Goal: Task Accomplishment & Management: Manage account settings

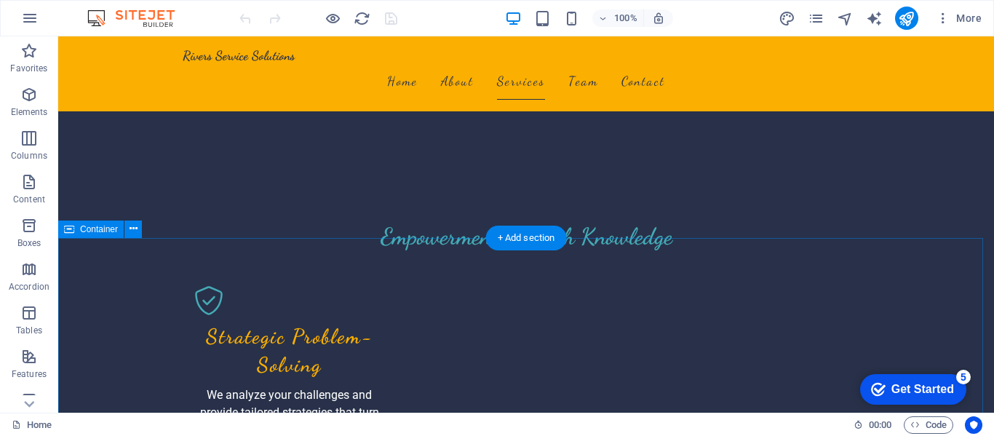
scroll to position [1456, 0]
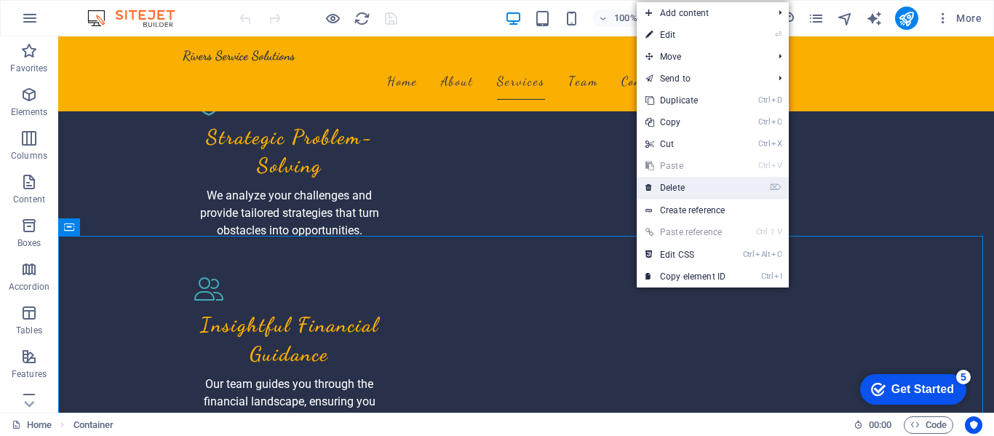
click at [677, 191] on link "⌦ Delete" at bounding box center [686, 188] width 98 height 22
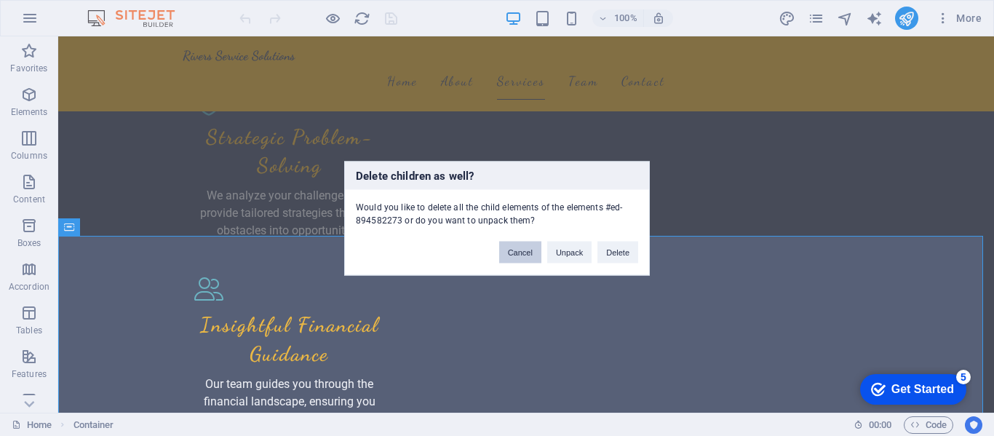
click at [537, 255] on button "Cancel" at bounding box center [520, 252] width 42 height 22
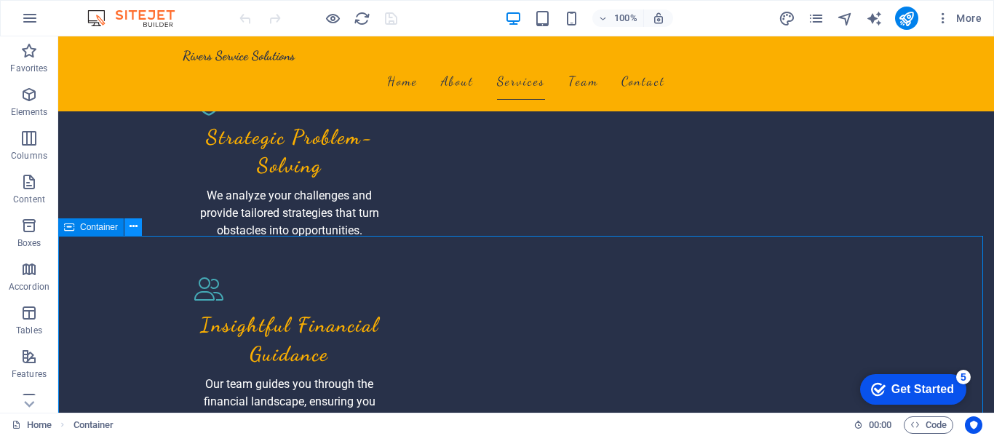
click at [141, 220] on button at bounding box center [132, 226] width 17 height 17
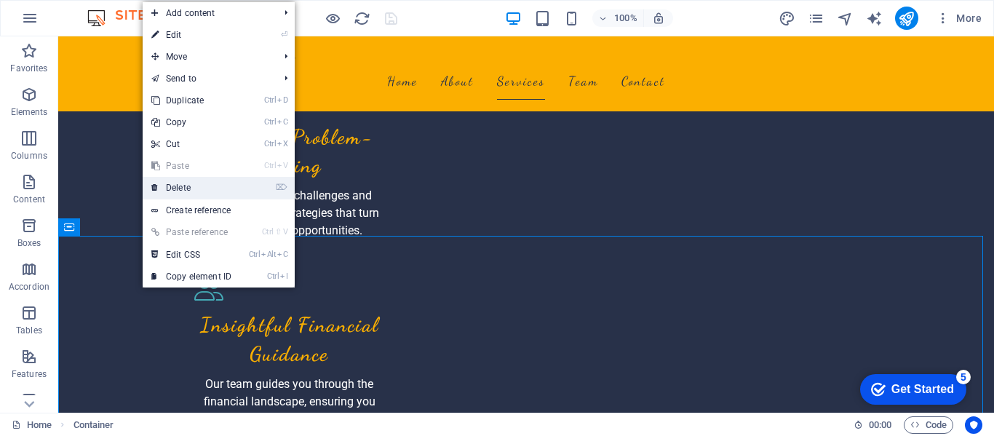
click at [185, 177] on link "⌦ Delete" at bounding box center [192, 188] width 98 height 22
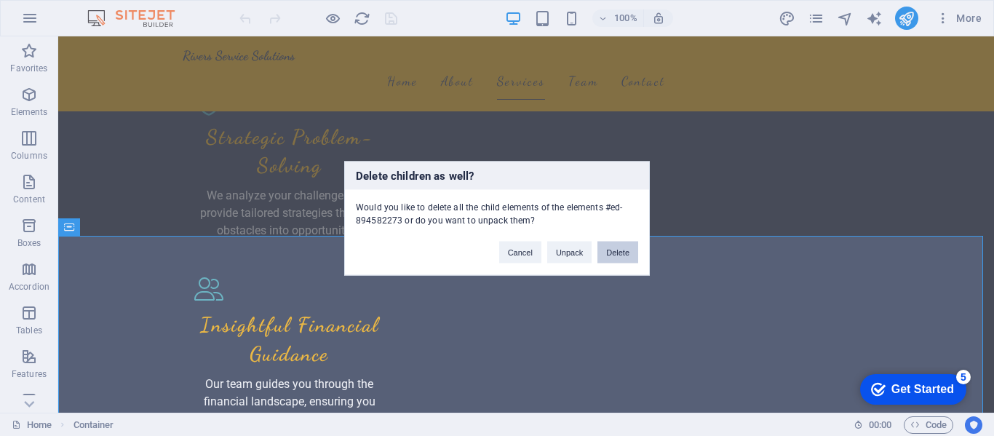
click at [620, 251] on button "Delete" at bounding box center [618, 252] width 41 height 22
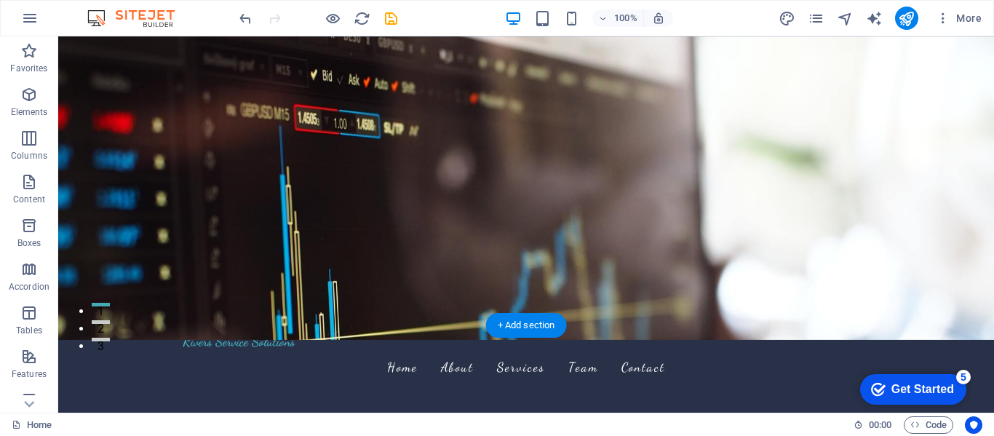
scroll to position [0, 0]
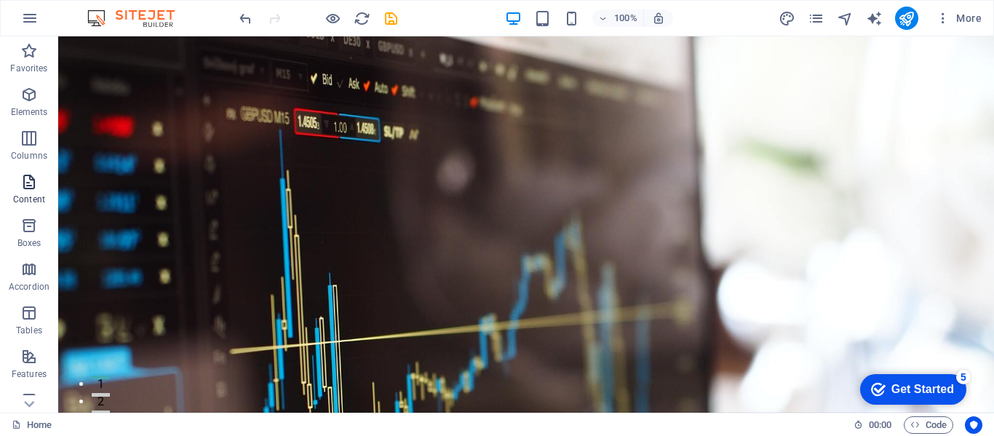
click at [30, 190] on icon "button" at bounding box center [28, 181] width 17 height 17
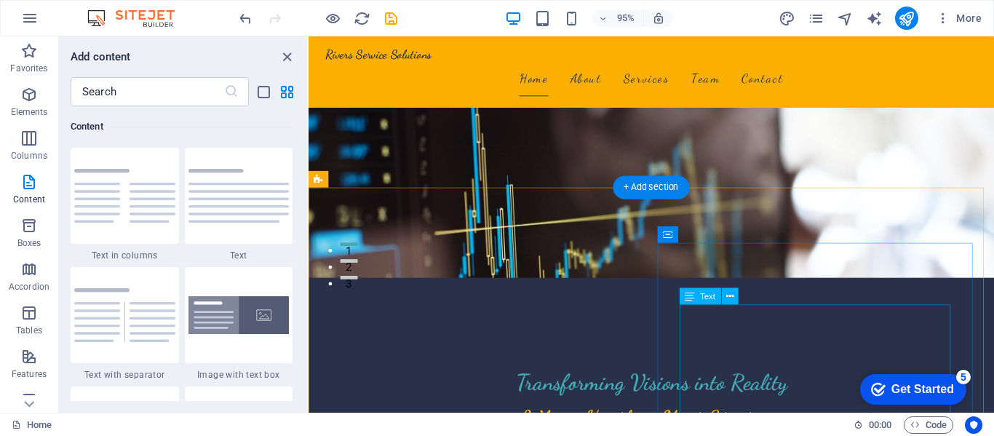
scroll to position [146, 0]
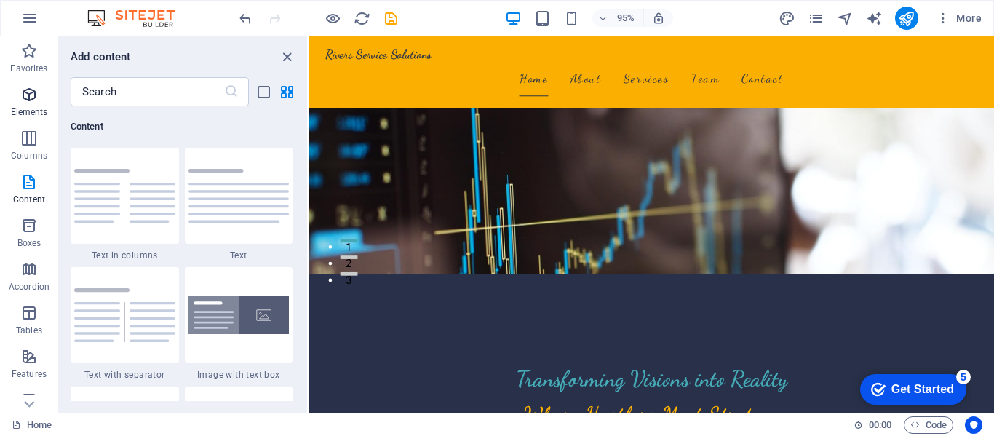
click at [41, 103] on span "Elements" at bounding box center [29, 103] width 58 height 35
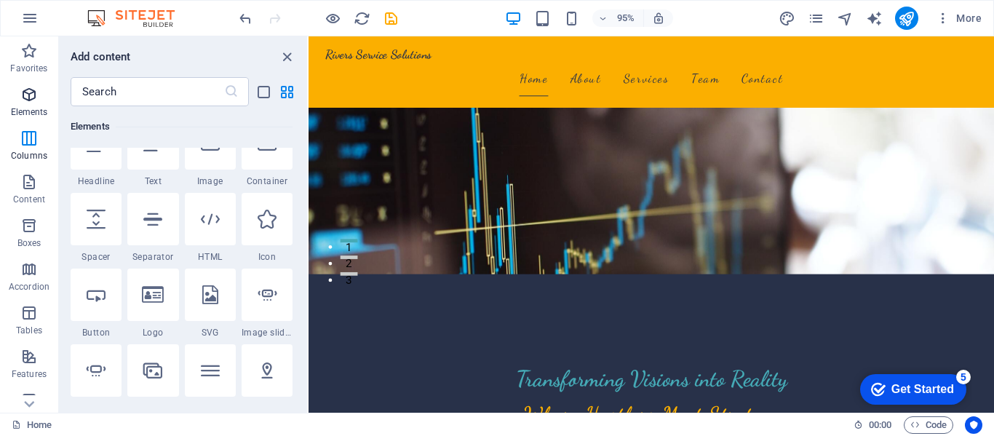
scroll to position [155, 0]
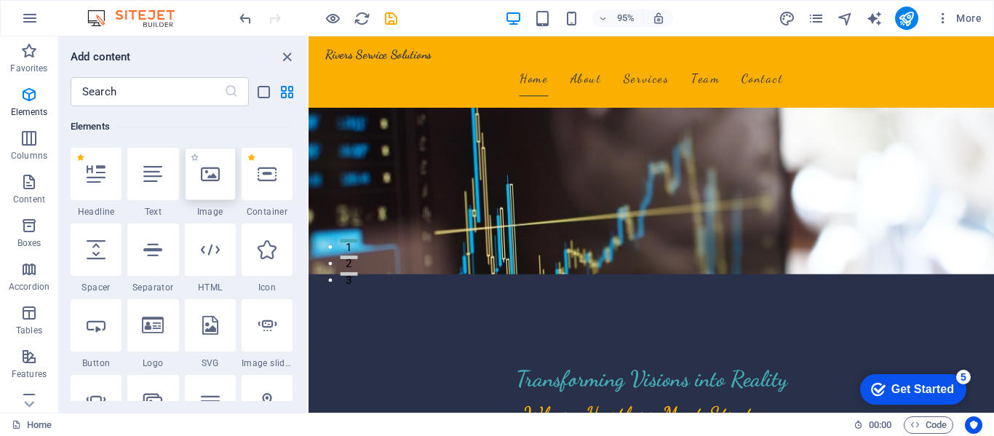
click at [221, 179] on div at bounding box center [210, 174] width 51 height 52
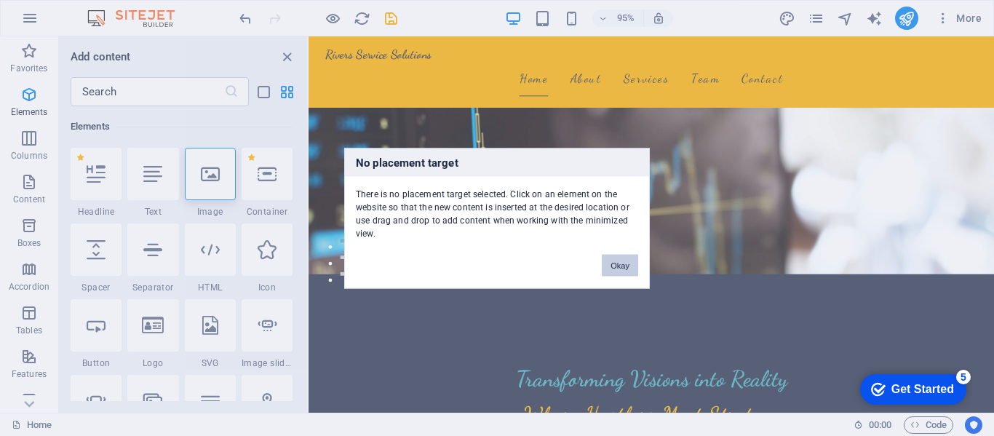
drag, startPoint x: 625, startPoint y: 270, endPoint x: 238, endPoint y: 287, distance: 386.9
click at [625, 270] on button "Okay" at bounding box center [620, 265] width 36 height 22
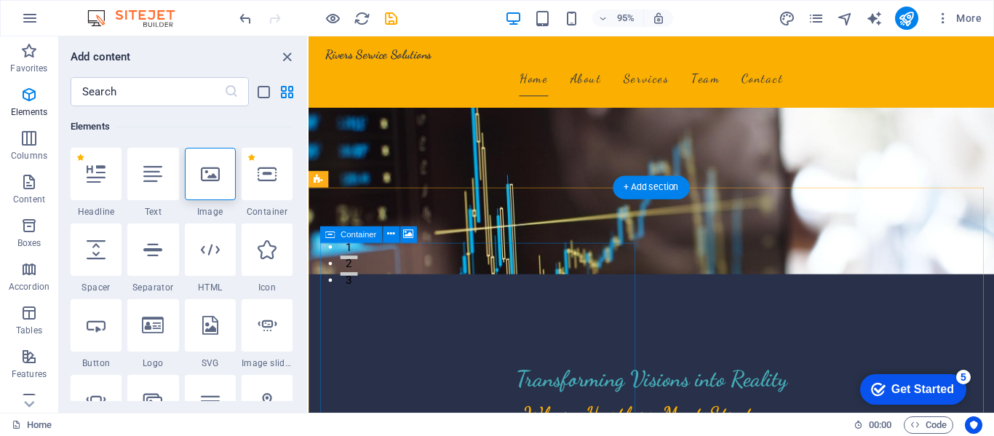
click at [414, 228] on button at bounding box center [408, 234] width 17 height 17
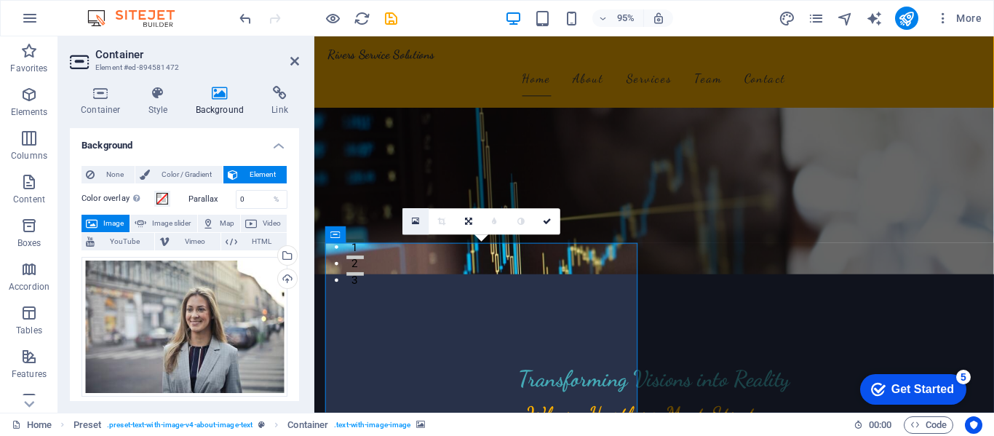
click at [418, 221] on icon at bounding box center [416, 221] width 8 height 9
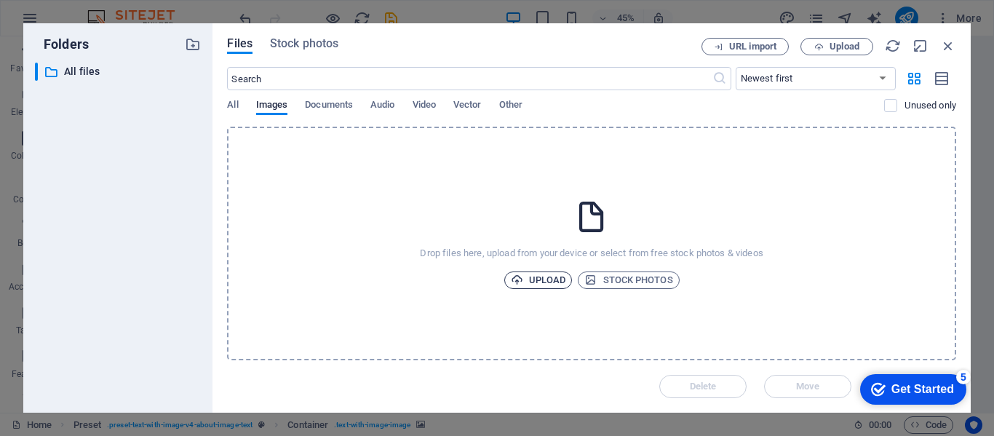
click at [547, 279] on span "Upload" at bounding box center [538, 280] width 55 height 17
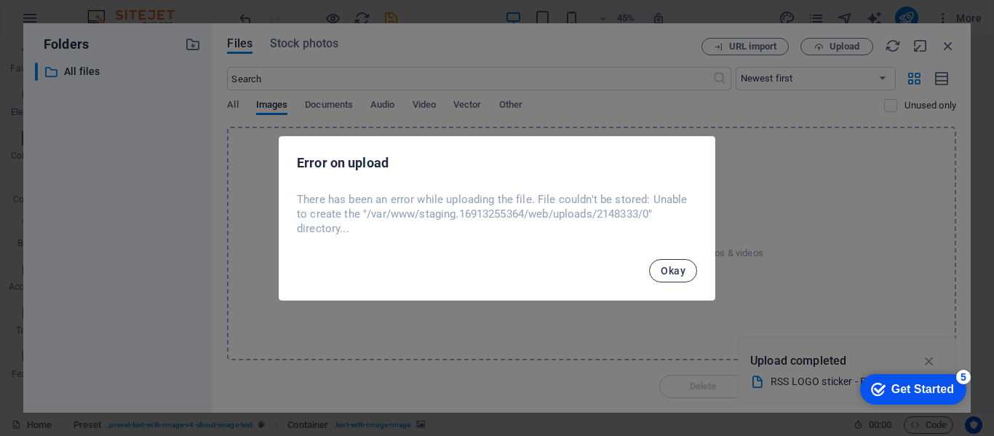
click at [692, 274] on button "Okay" at bounding box center [673, 270] width 48 height 23
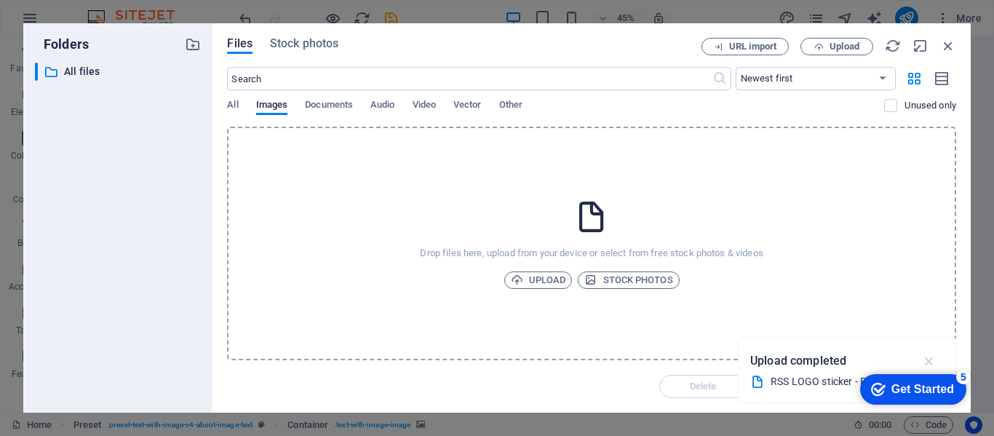
click at [927, 355] on icon "button" at bounding box center [930, 361] width 17 height 16
click at [541, 276] on span "Upload" at bounding box center [538, 280] width 55 height 17
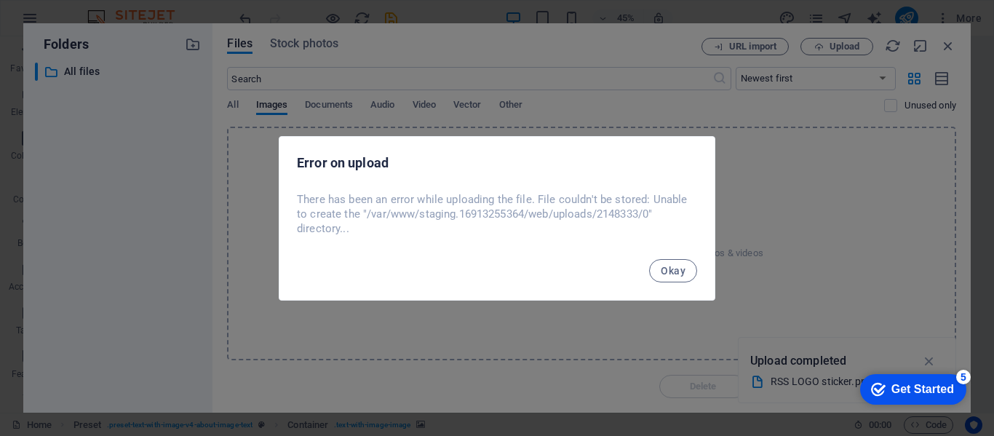
click at [675, 268] on span "Okay" at bounding box center [673, 271] width 25 height 12
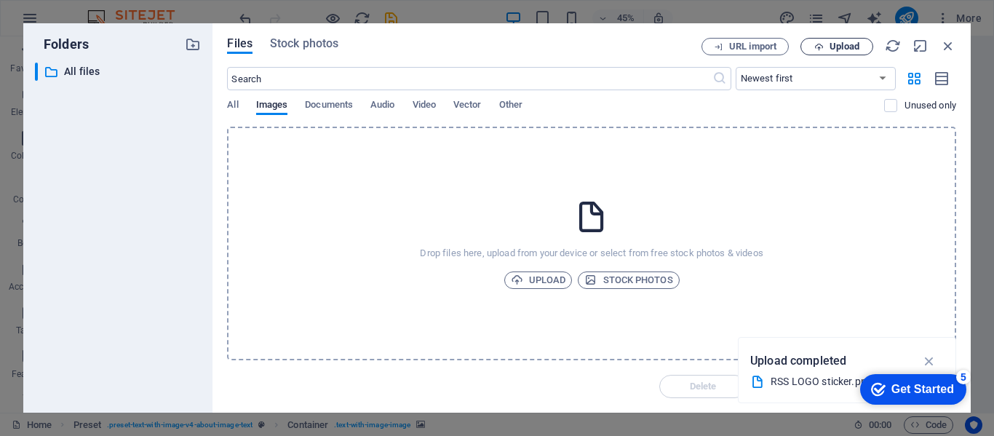
click at [826, 47] on span "Upload" at bounding box center [837, 46] width 60 height 9
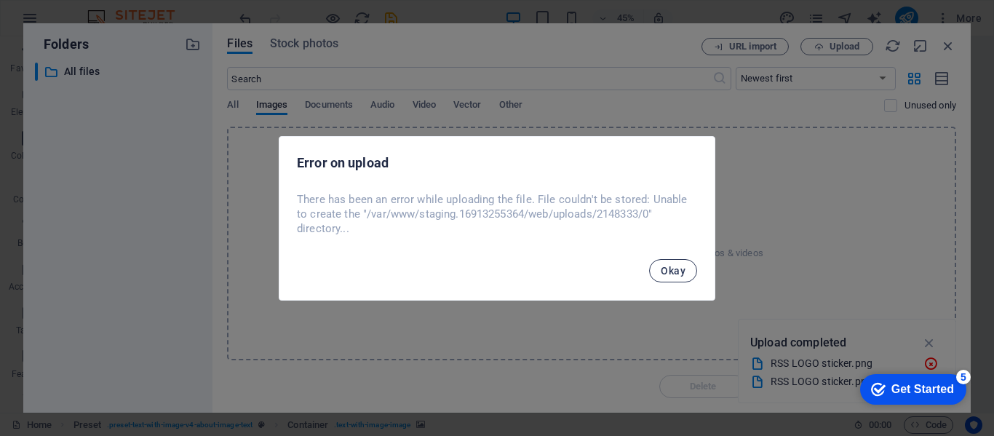
click at [686, 274] on button "Okay" at bounding box center [673, 270] width 48 height 23
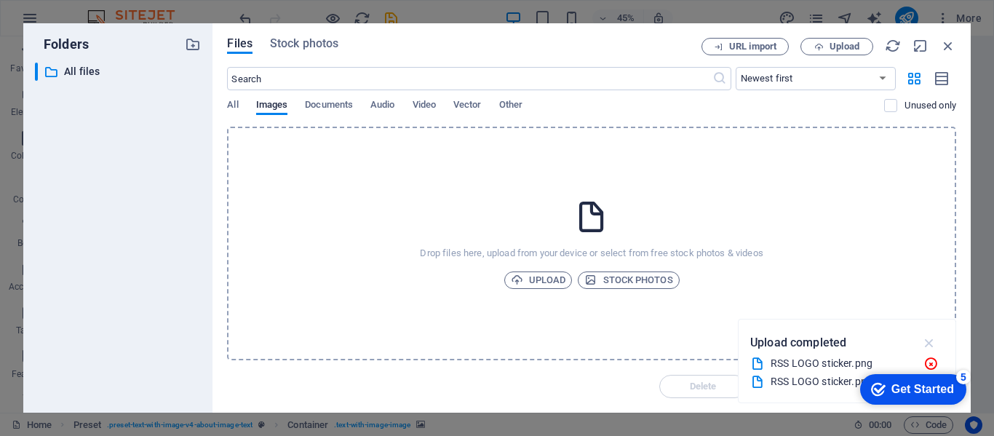
click at [928, 345] on icon "button" at bounding box center [930, 343] width 17 height 16
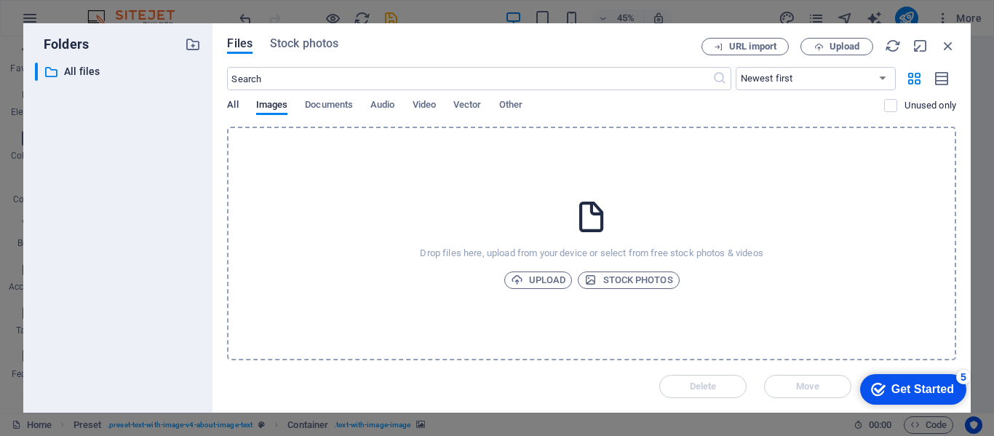
click at [237, 108] on span "All" at bounding box center [232, 106] width 11 height 20
click at [482, 106] on span "Vector" at bounding box center [468, 106] width 28 height 20
click at [775, 50] on span "URL import" at bounding box center [752, 46] width 47 height 9
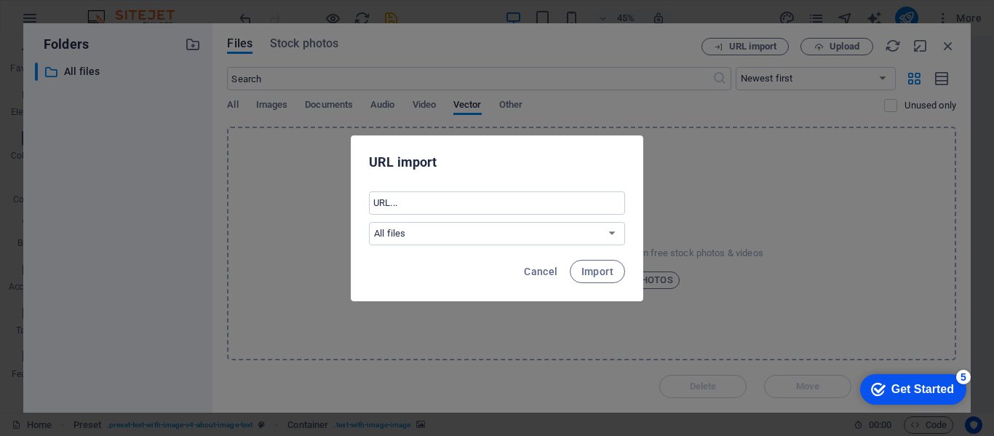
click at [537, 288] on div "Cancel Import" at bounding box center [497, 276] width 291 height 50
drag, startPoint x: 550, startPoint y: 270, endPoint x: 570, endPoint y: 255, distance: 24.9
click at [550, 271] on span "Cancel" at bounding box center [540, 272] width 33 height 12
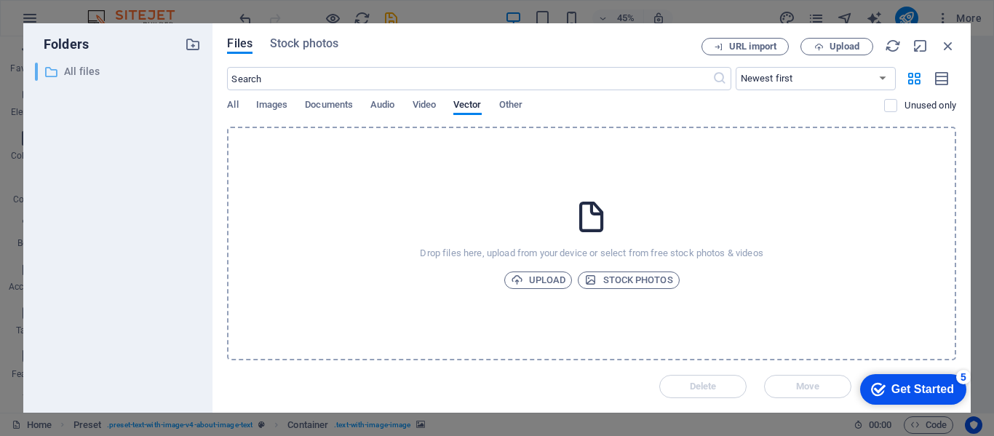
click at [65, 63] on p "All files" at bounding box center [119, 71] width 111 height 17
drag, startPoint x: 951, startPoint y: 50, endPoint x: 668, endPoint y: 14, distance: 284.8
click at [951, 50] on icon "button" at bounding box center [949, 46] width 16 height 16
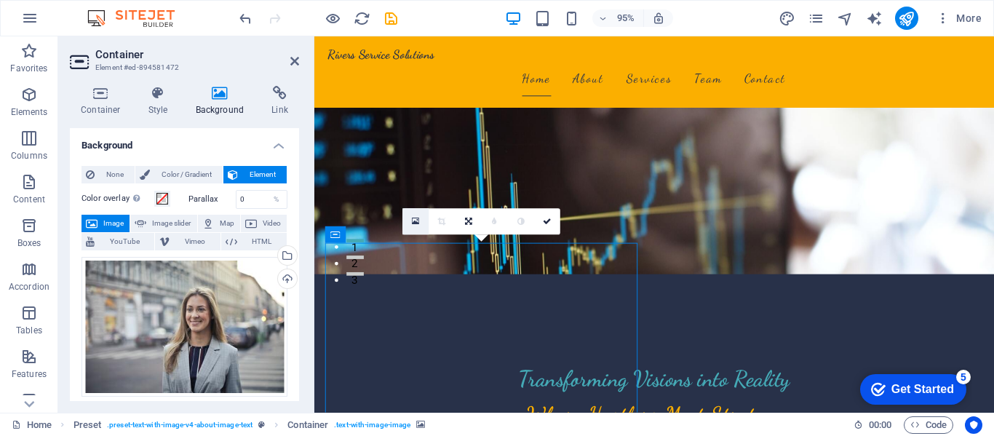
drag, startPoint x: 216, startPoint y: 438, endPoint x: 419, endPoint y: 228, distance: 292.4
click at [419, 228] on link at bounding box center [416, 221] width 26 height 26
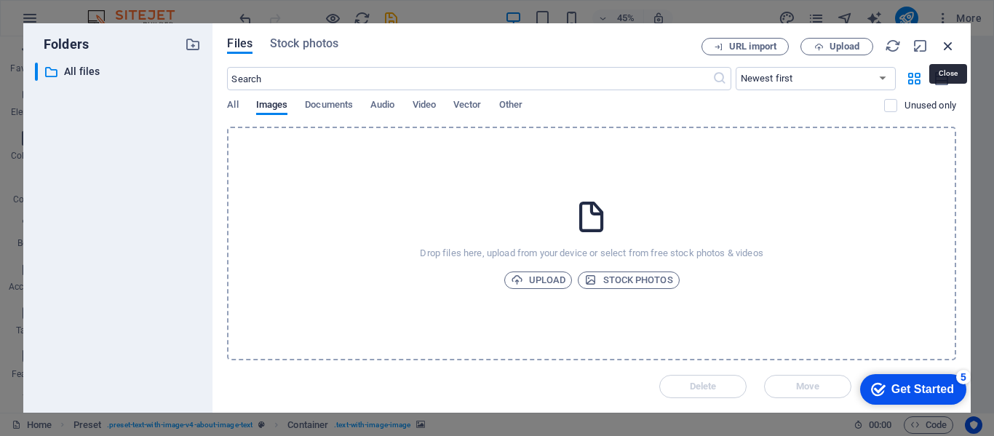
drag, startPoint x: 952, startPoint y: 44, endPoint x: 670, endPoint y: 10, distance: 283.8
click at [952, 44] on icon "button" at bounding box center [949, 46] width 16 height 16
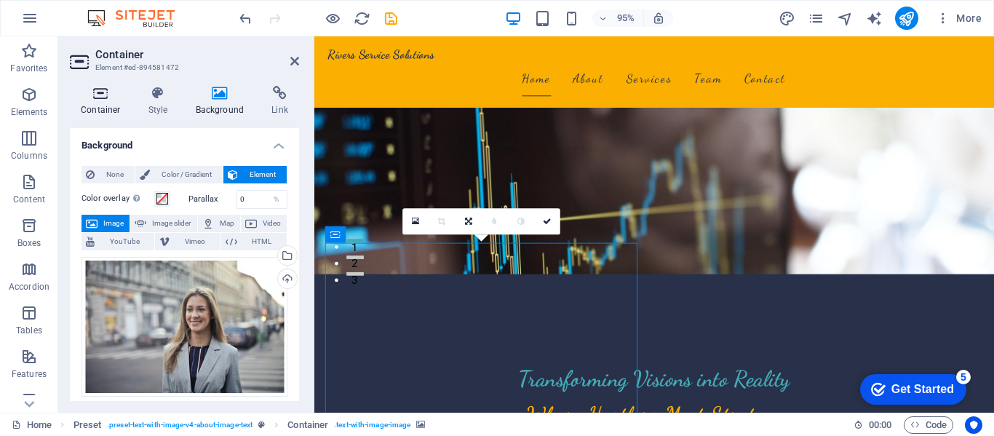
click at [106, 99] on icon at bounding box center [101, 93] width 62 height 15
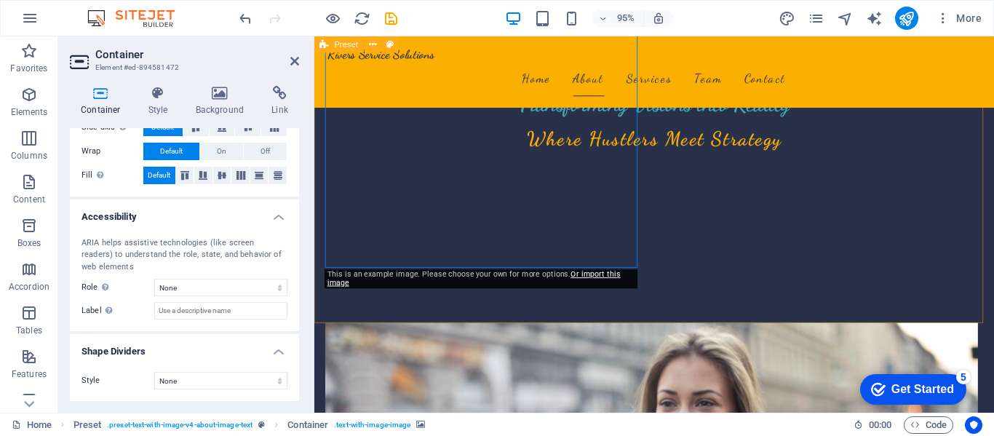
scroll to position [437, 0]
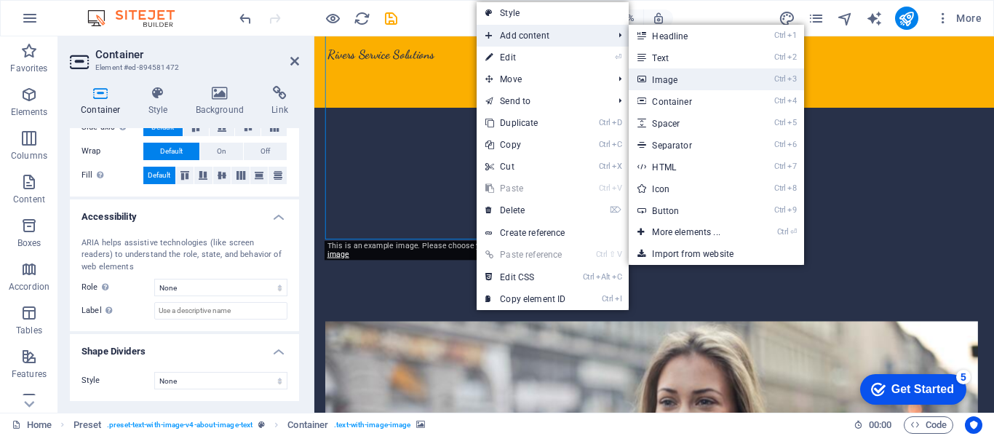
click at [673, 90] on link "Ctrl 3 Image" at bounding box center [689, 79] width 120 height 22
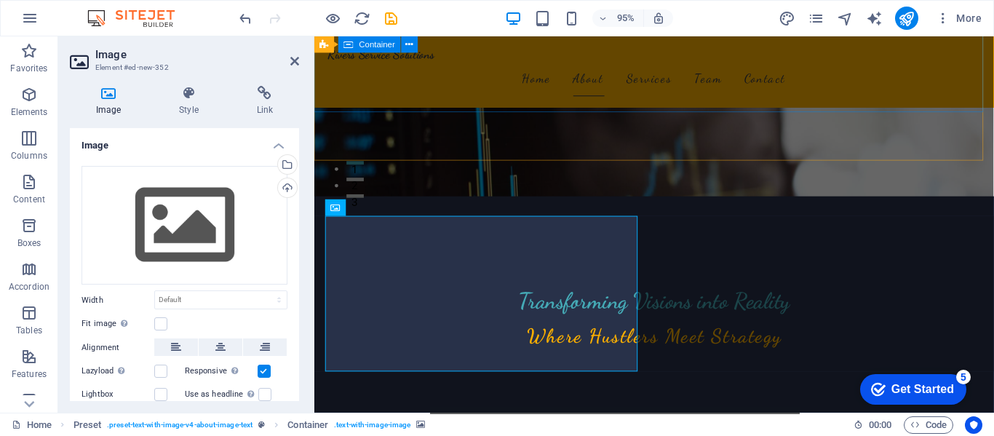
scroll to position [174, 0]
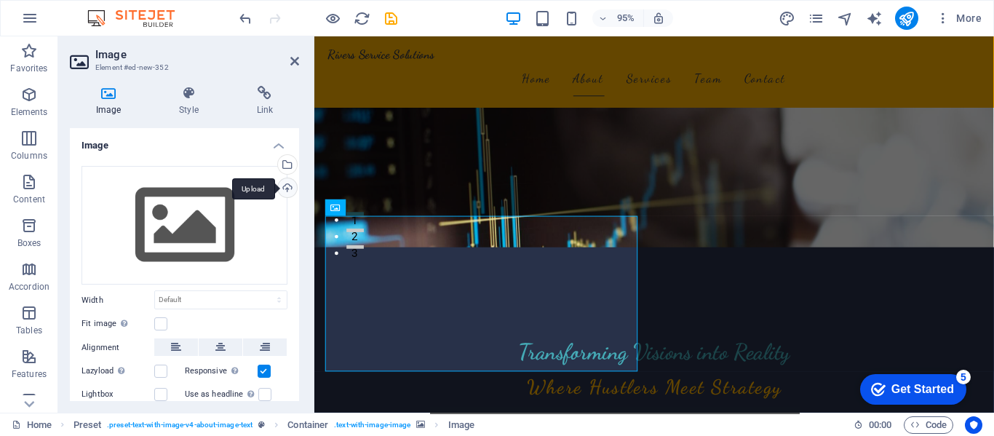
click at [286, 183] on div "Upload" at bounding box center [286, 189] width 22 height 22
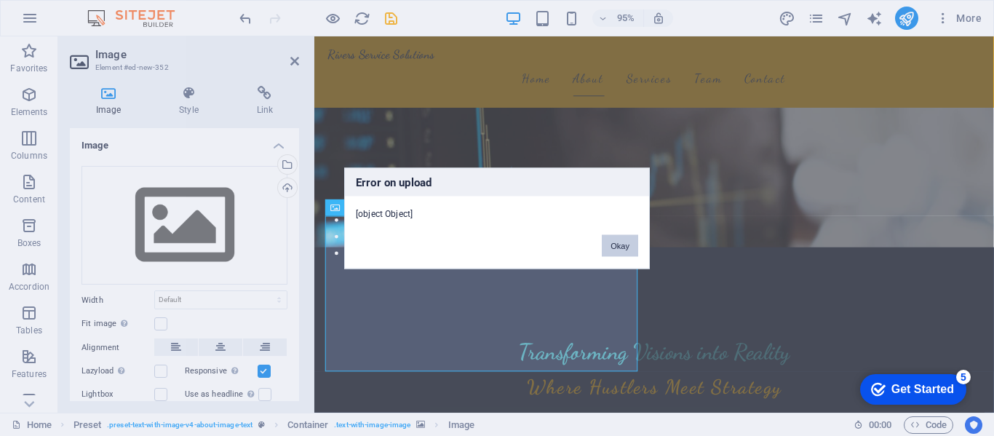
click at [626, 242] on button "Okay" at bounding box center [620, 245] width 36 height 22
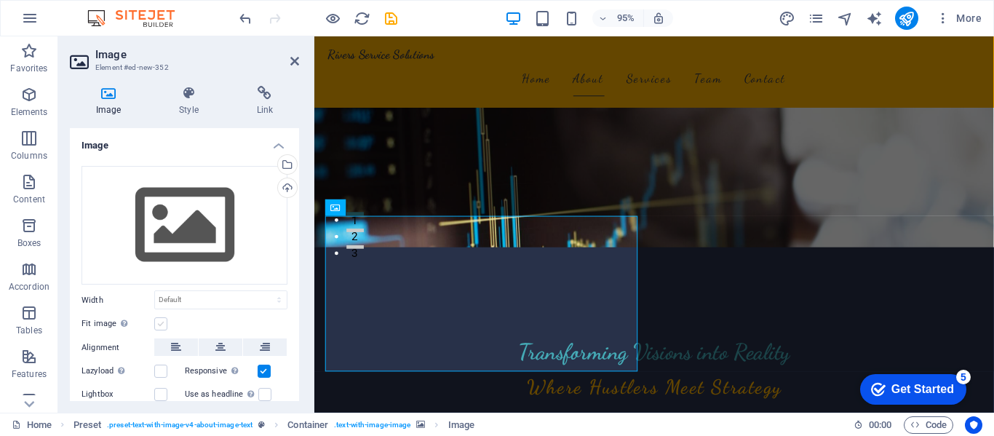
click at [156, 326] on label at bounding box center [160, 323] width 13 height 13
click at [0, 0] on input "Fit image Automatically fit image to a fixed width and height" at bounding box center [0, 0] width 0 height 0
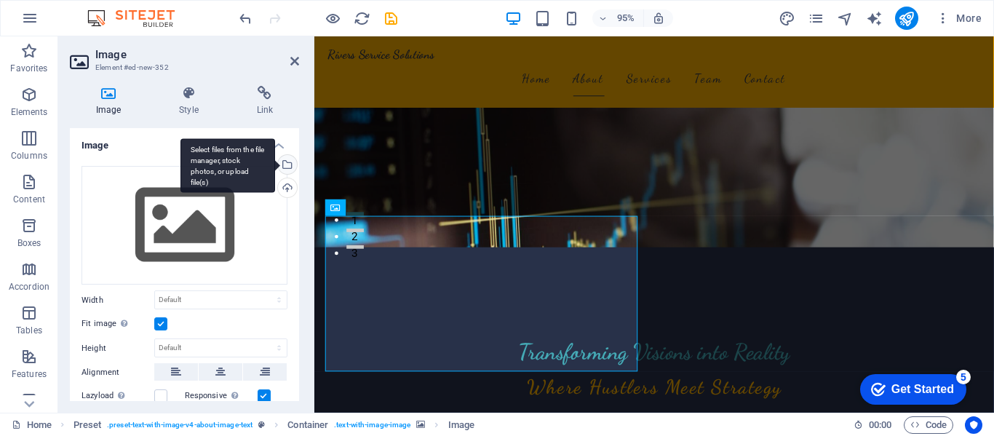
click at [289, 162] on div "Select files from the file manager, stock photos, or upload file(s)" at bounding box center [286, 166] width 22 height 22
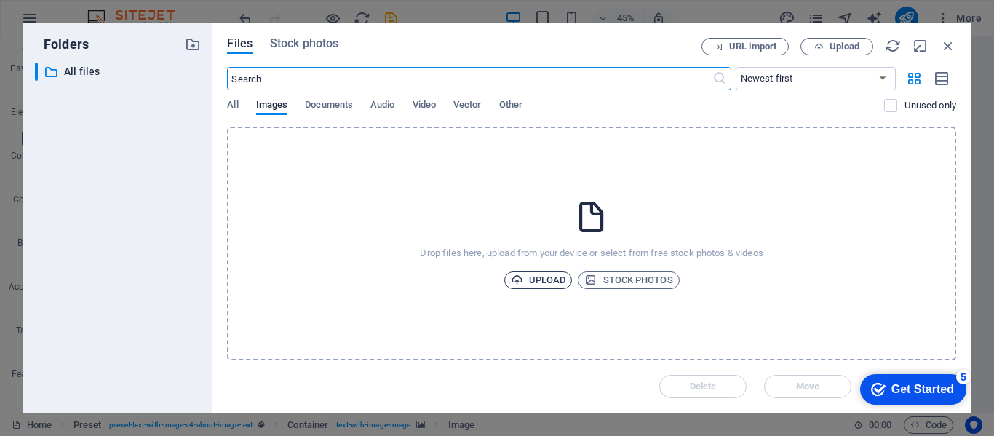
click at [540, 279] on span "Upload" at bounding box center [538, 280] width 55 height 17
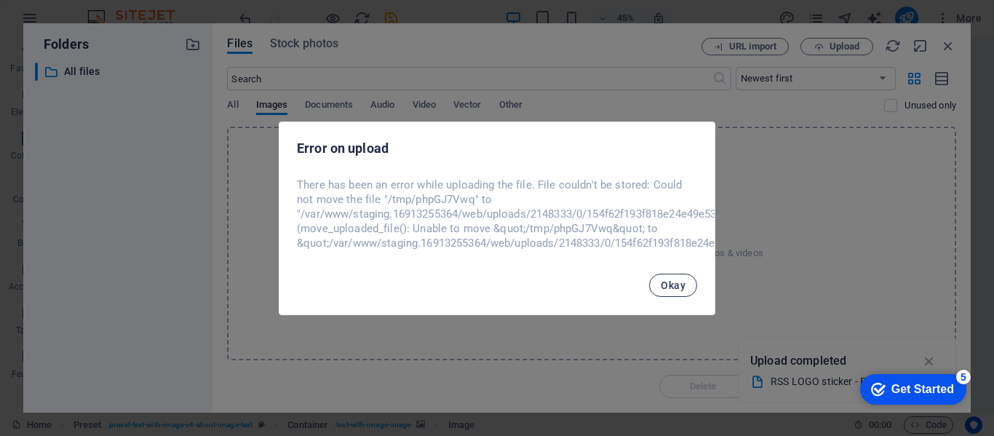
click at [668, 291] on span "Okay" at bounding box center [673, 286] width 25 height 12
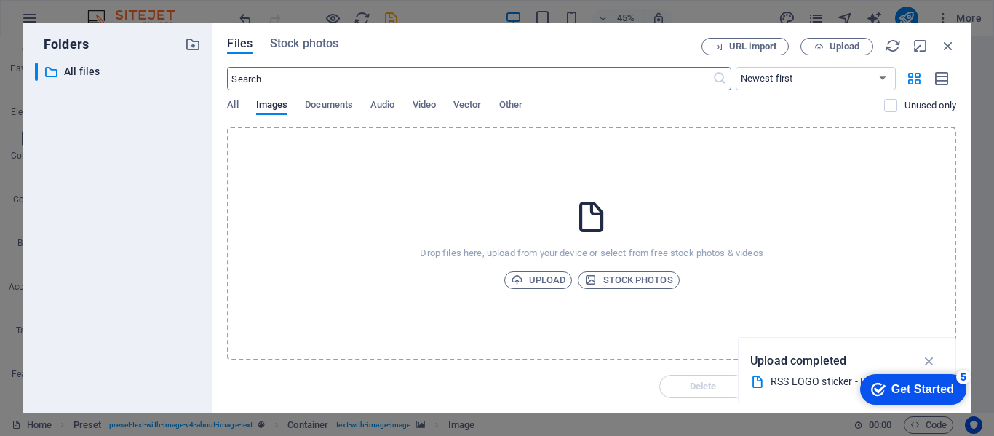
click at [430, 81] on input "text" at bounding box center [469, 78] width 485 height 23
click at [233, 109] on span "All" at bounding box center [232, 106] width 11 height 20
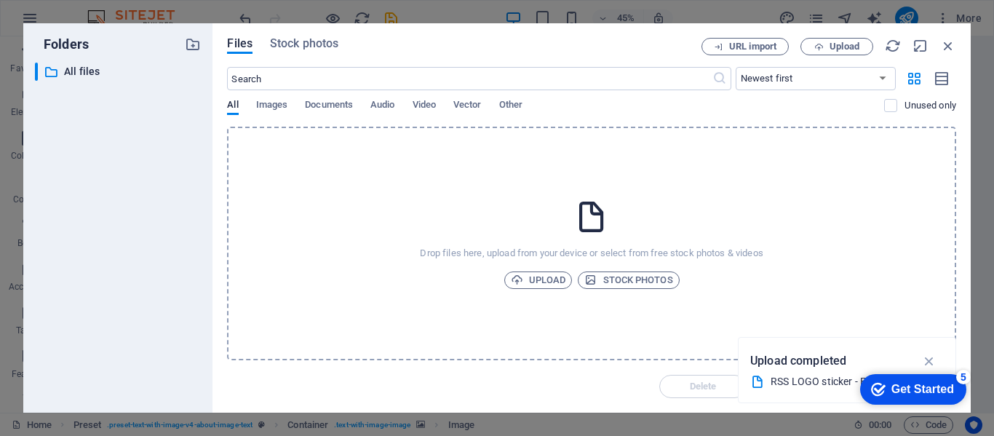
click at [529, 270] on div "Drop files here, upload from your device or select from free stock photos & vid…" at bounding box center [591, 244] width 729 height 234
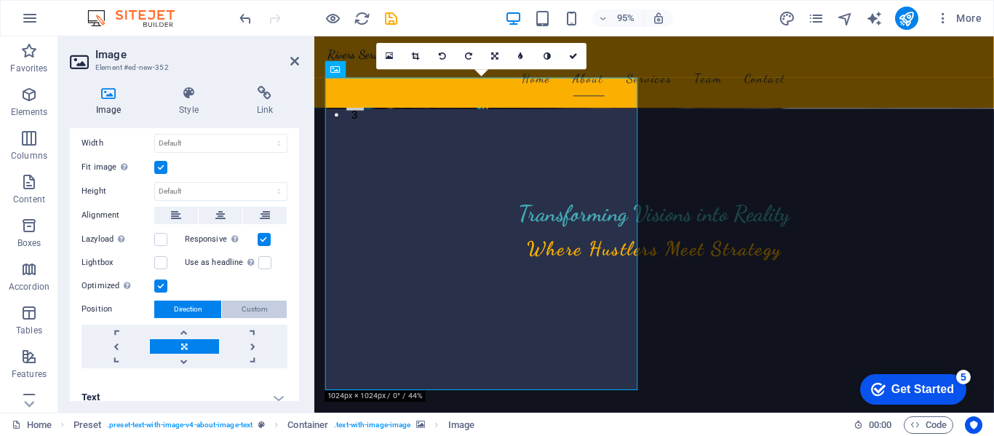
scroll to position [255, 0]
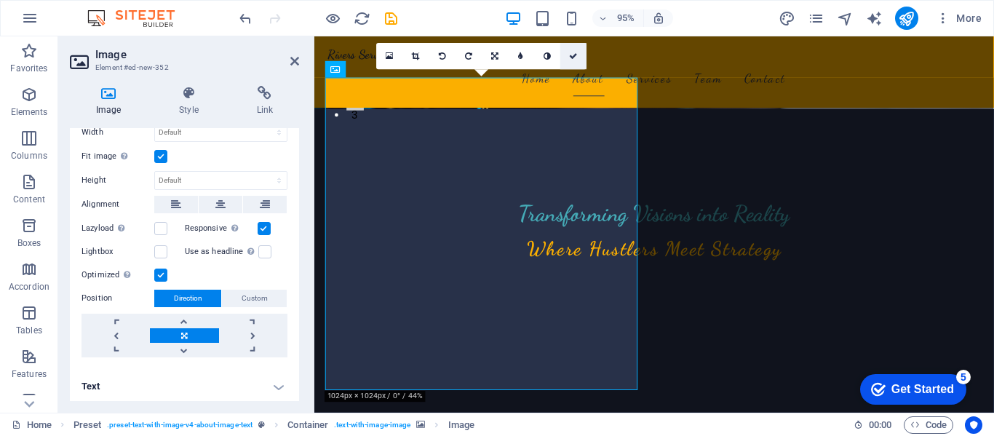
click at [574, 58] on icon at bounding box center [573, 56] width 9 height 8
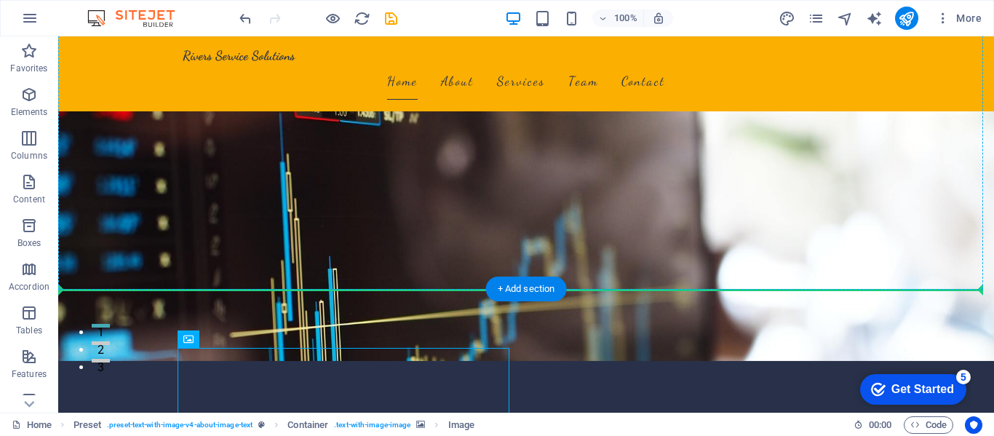
drag, startPoint x: 258, startPoint y: 110, endPoint x: 218, endPoint y: 55, distance: 67.3
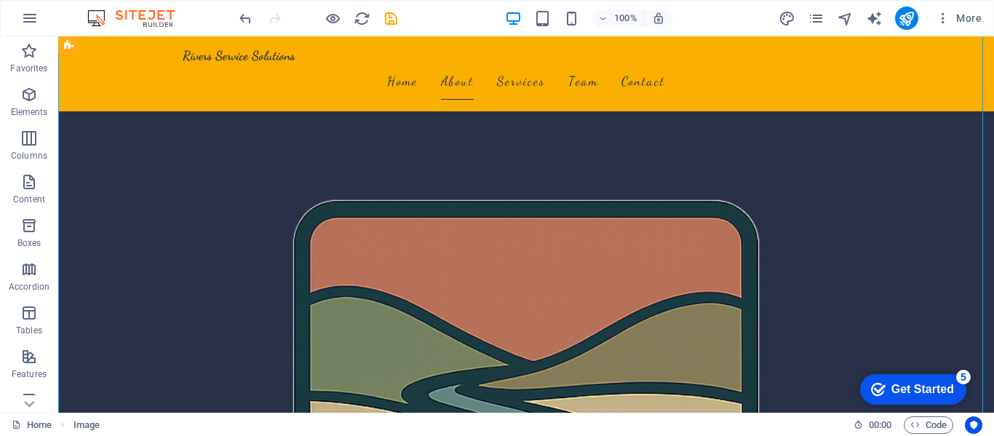
scroll to position [605, 0]
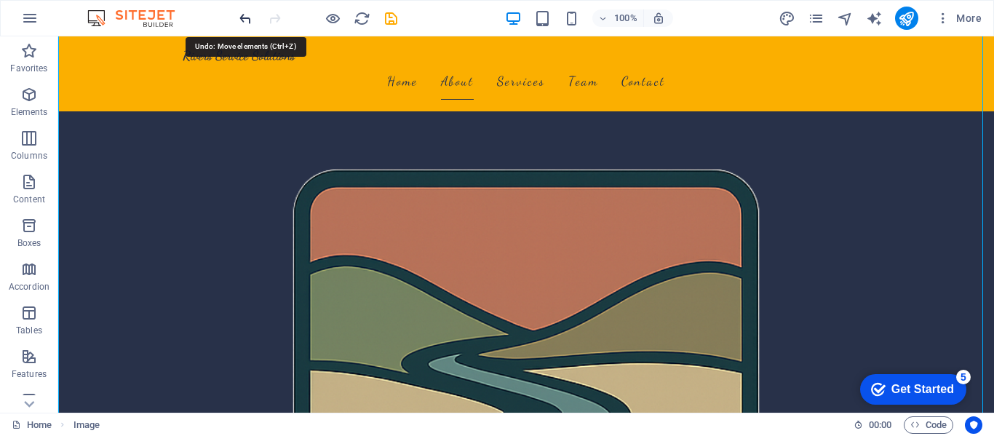
click at [244, 14] on icon "undo" at bounding box center [245, 18] width 17 height 17
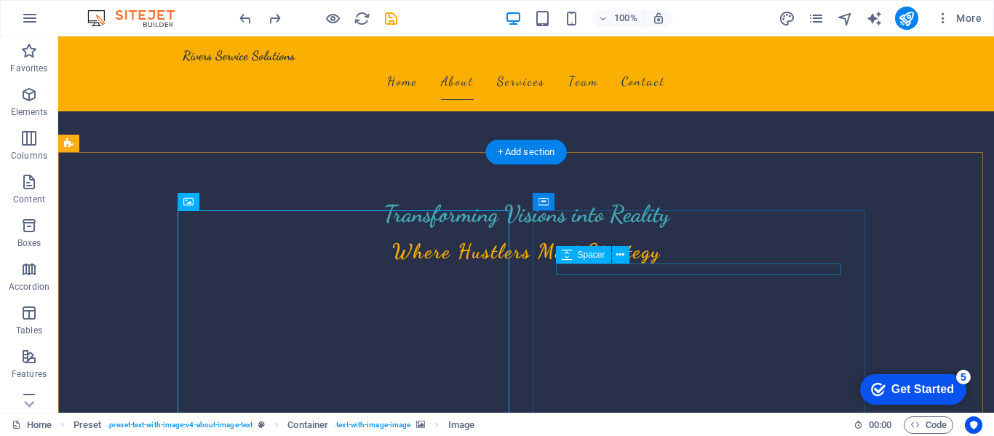
scroll to position [168, 0]
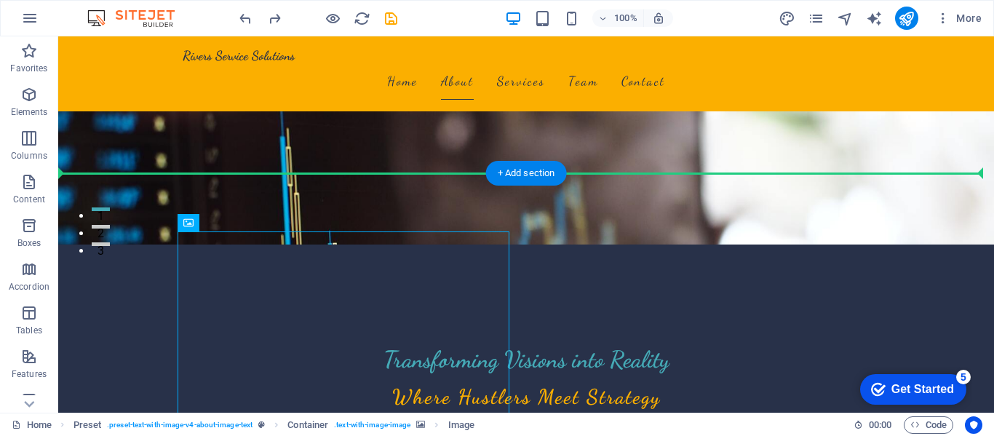
drag, startPoint x: 385, startPoint y: 325, endPoint x: 368, endPoint y: 230, distance: 97.0
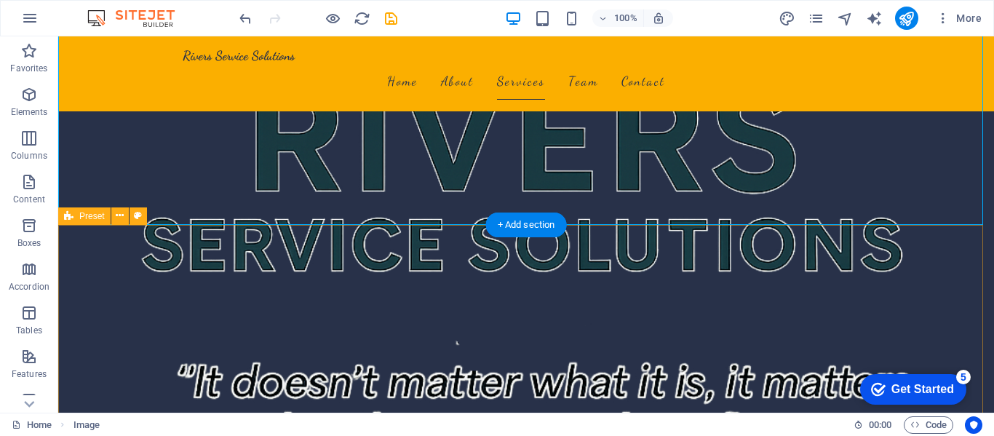
scroll to position [1187, 0]
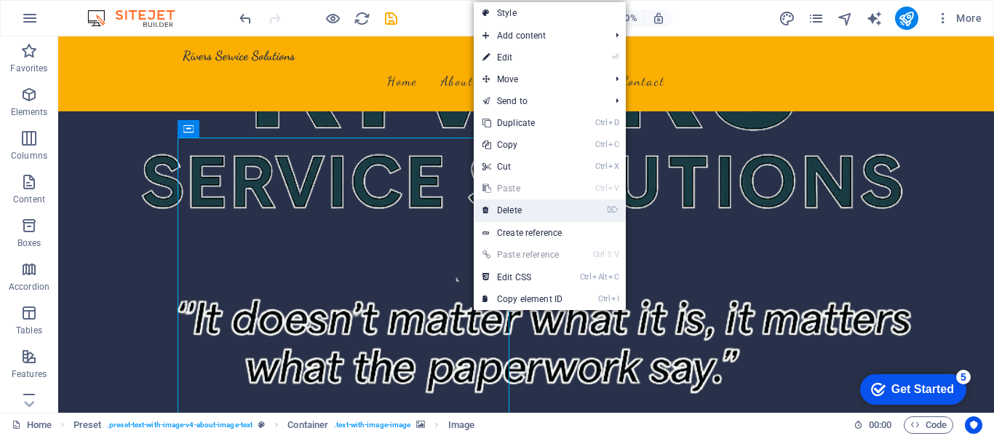
click at [534, 205] on link "⌦ Delete" at bounding box center [523, 210] width 98 height 22
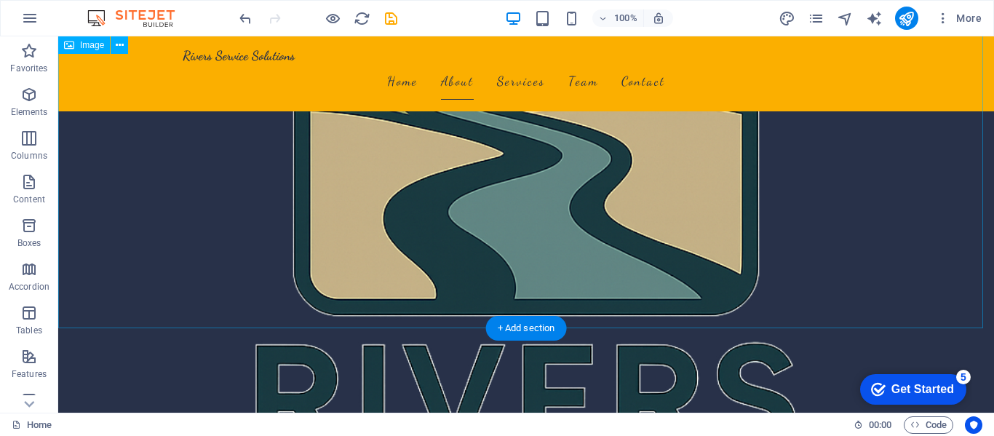
scroll to position [823, 0]
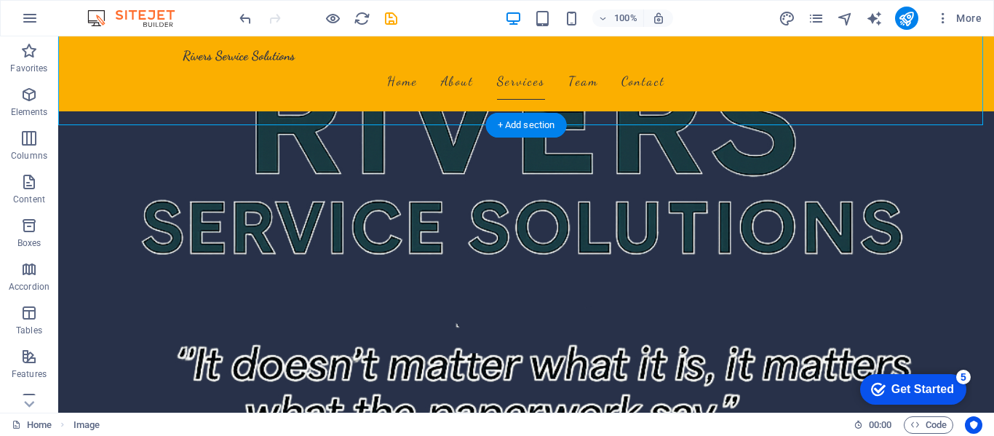
drag, startPoint x: 614, startPoint y: 165, endPoint x: 429, endPoint y: 231, distance: 197.1
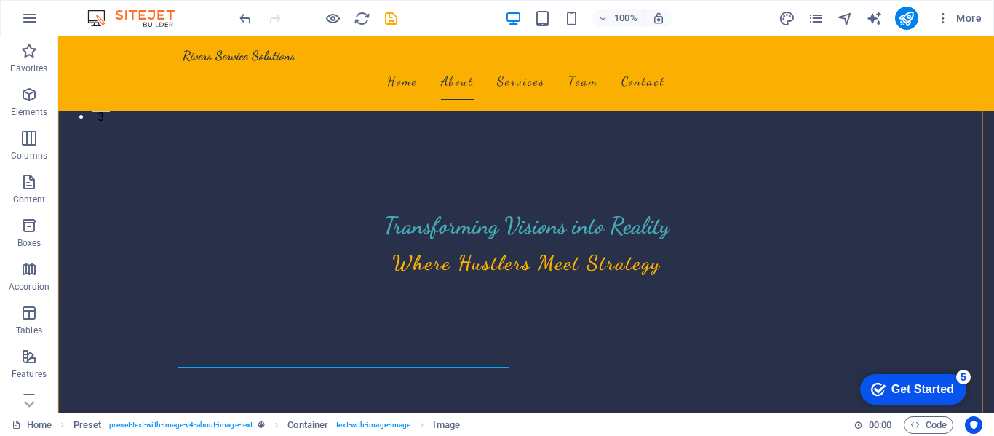
scroll to position [364, 0]
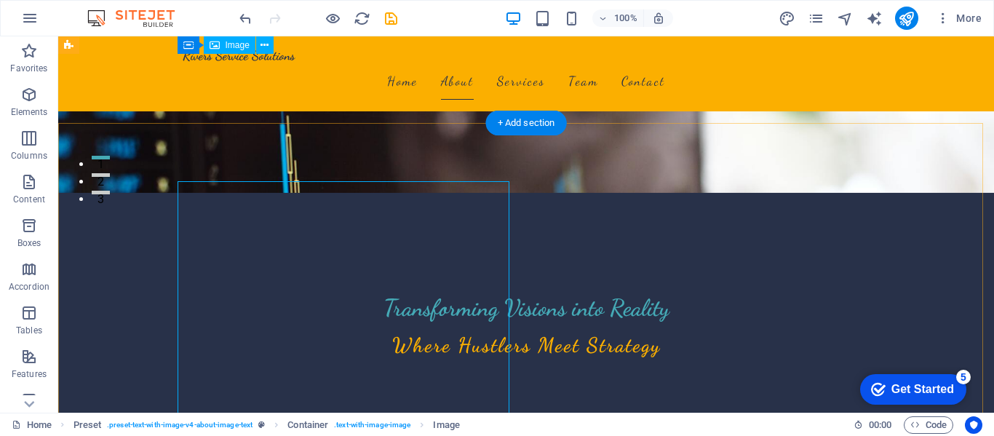
scroll to position [218, 0]
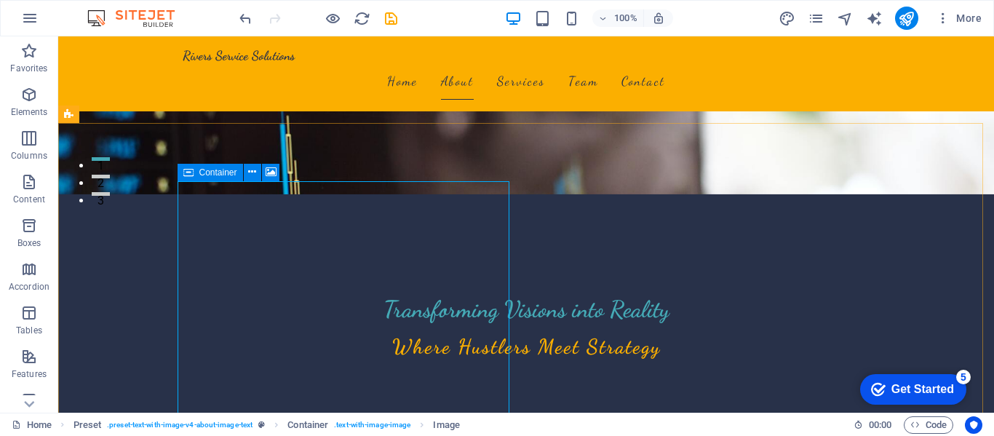
click at [189, 177] on icon at bounding box center [188, 172] width 10 height 17
click at [253, 170] on div "Image" at bounding box center [230, 172] width 52 height 17
click at [185, 174] on icon at bounding box center [188, 172] width 10 height 17
click at [256, 171] on icon at bounding box center [252, 172] width 8 height 15
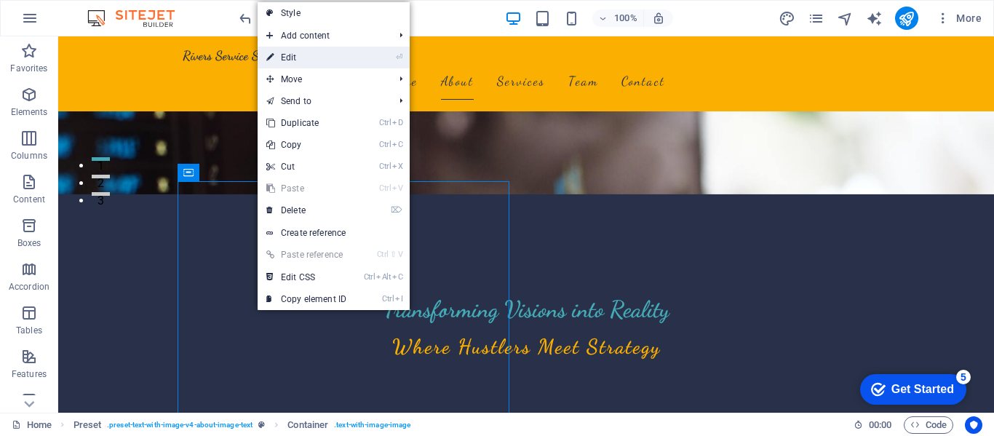
click at [306, 54] on link "⏎ Edit" at bounding box center [307, 58] width 98 height 22
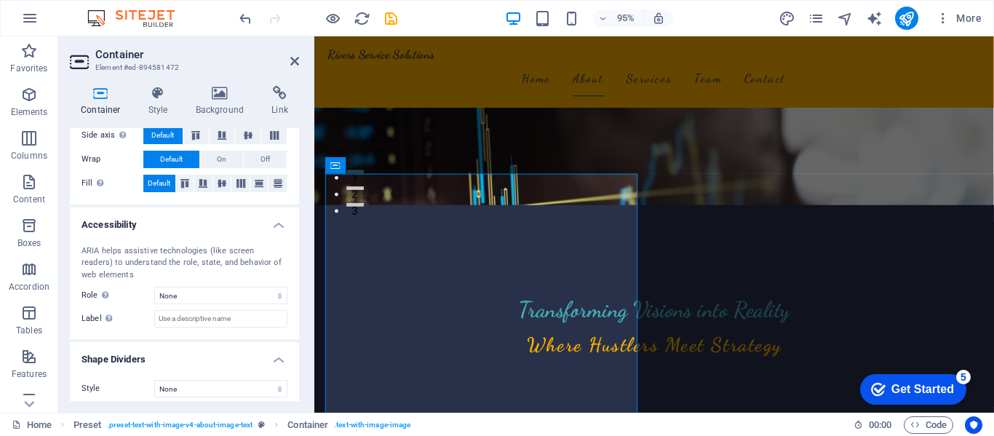
scroll to position [316, 0]
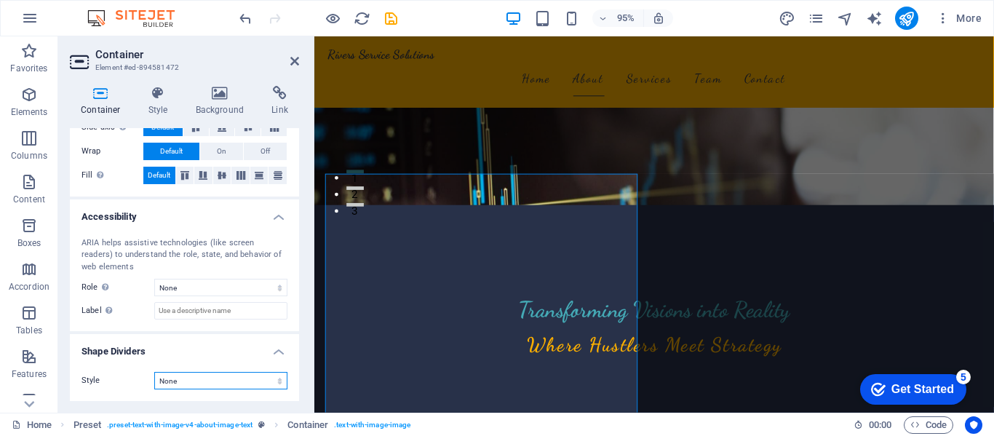
click at [216, 378] on select "None Triangle Square Diagonal Polygon 1 Polygon 2 Zigzag Multiple Zigzags Waves…" at bounding box center [220, 380] width 133 height 17
click at [215, 379] on select "None Triangle Square Diagonal Polygon 1 Polygon 2 Zigzag Multiple Zigzags Waves…" at bounding box center [220, 380] width 133 height 17
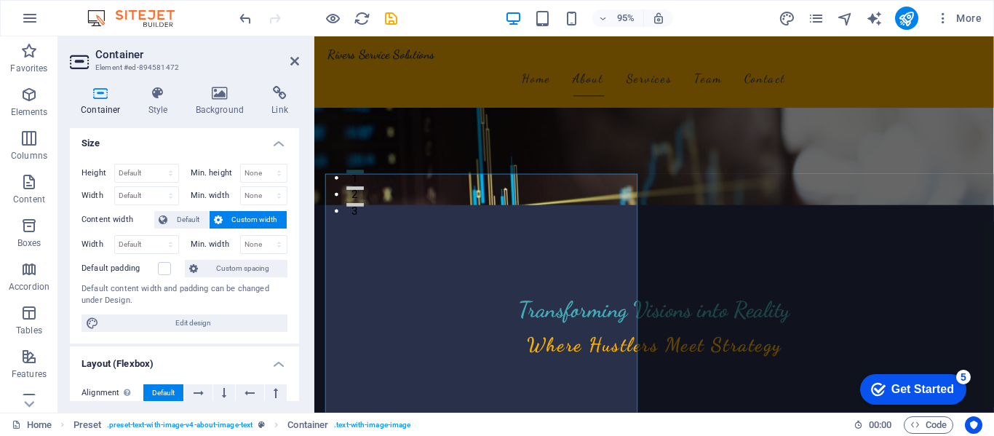
scroll to position [0, 0]
click at [162, 274] on label at bounding box center [164, 270] width 13 height 13
click at [0, 0] on input "Default padding" at bounding box center [0, 0] width 0 height 0
click at [162, 274] on label at bounding box center [164, 270] width 13 height 13
click at [0, 0] on input "Default padding" at bounding box center [0, 0] width 0 height 0
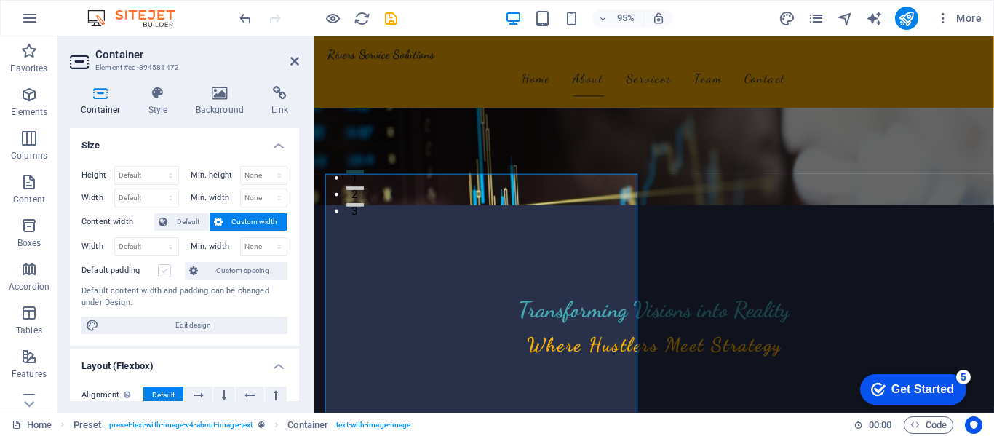
click at [167, 269] on label at bounding box center [164, 270] width 13 height 13
click at [0, 0] on input "Default padding" at bounding box center [0, 0] width 0 height 0
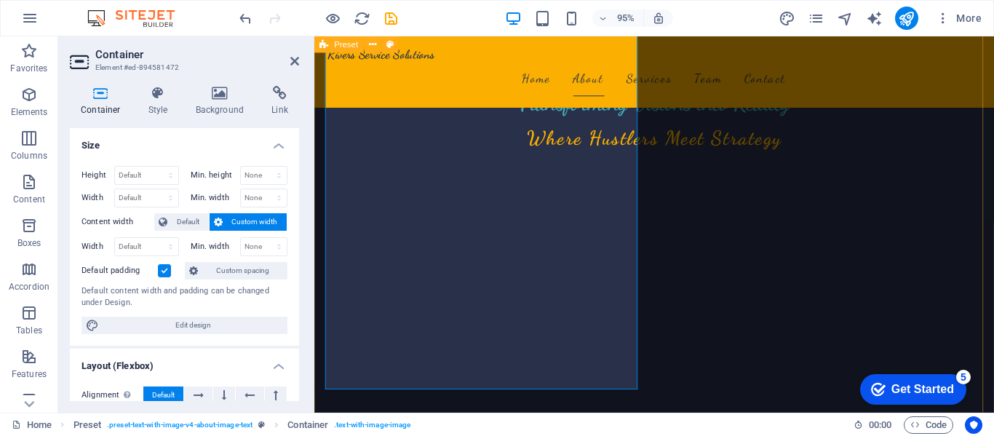
scroll to position [364, 0]
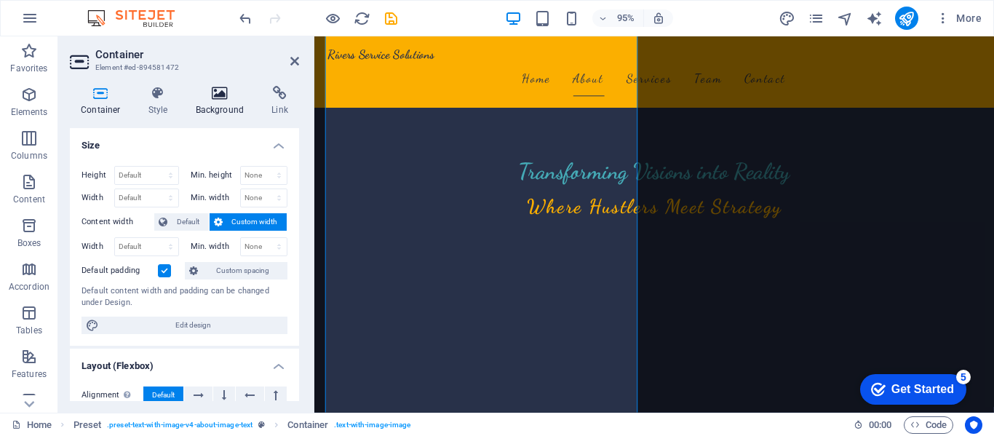
click at [212, 91] on icon at bounding box center [220, 93] width 71 height 15
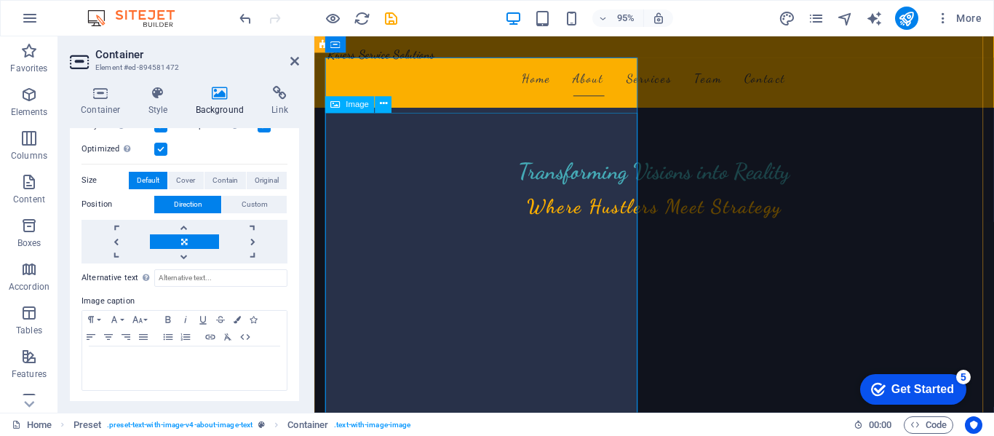
scroll to position [291, 0]
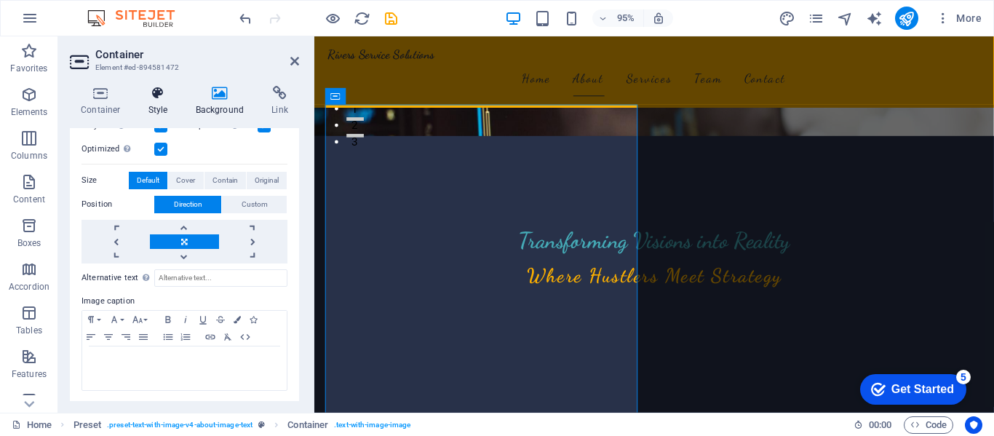
click at [156, 106] on h4 "Style" at bounding box center [161, 101] width 47 height 31
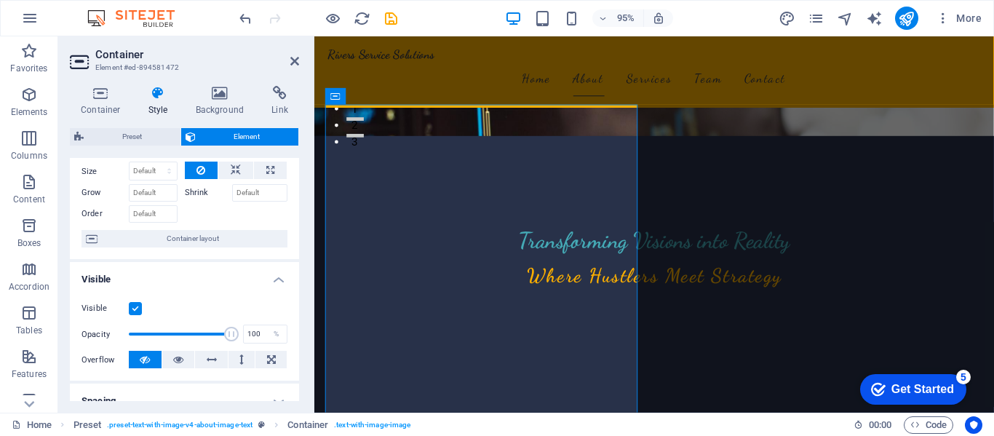
scroll to position [73, 0]
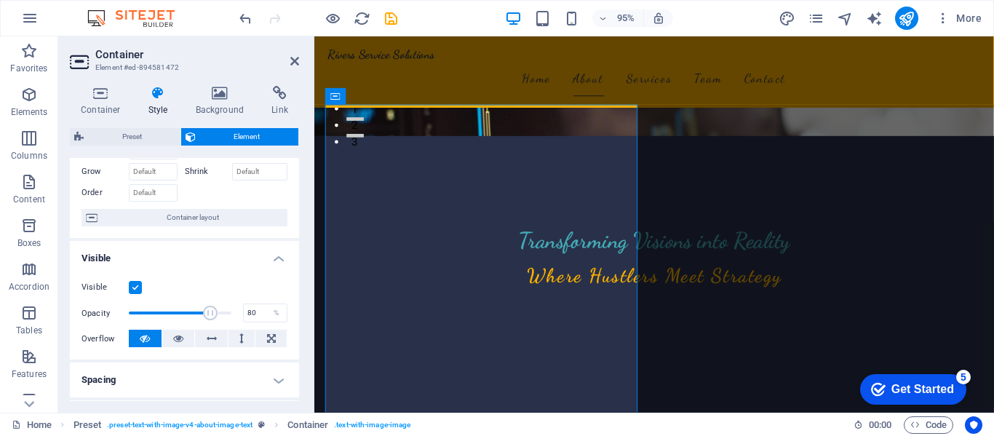
drag, startPoint x: 230, startPoint y: 312, endPoint x: 209, endPoint y: 320, distance: 22.3
click at [209, 320] on span at bounding box center [211, 313] width 15 height 15
type input "100"
drag, startPoint x: 211, startPoint y: 310, endPoint x: 255, endPoint y: 316, distance: 44.1
click at [255, 316] on div "Opacity 100 %" at bounding box center [185, 313] width 206 height 22
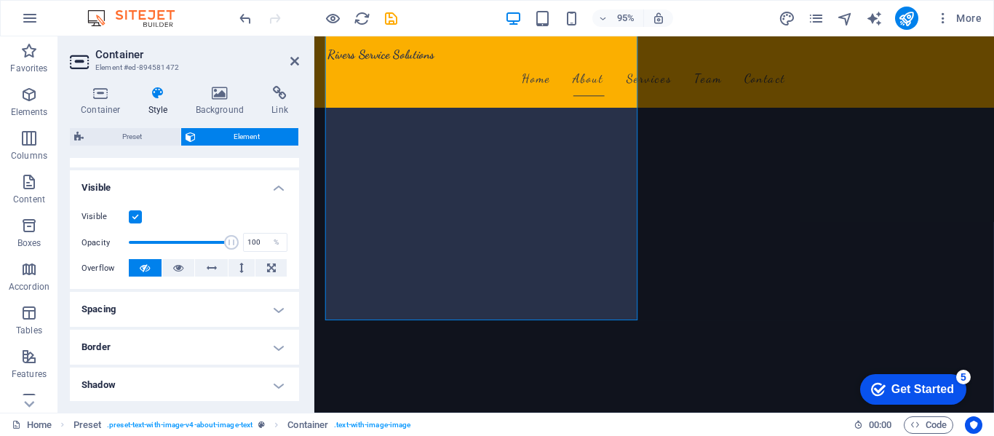
scroll to position [146, 0]
click at [183, 382] on h4 "Shadow" at bounding box center [184, 382] width 229 height 35
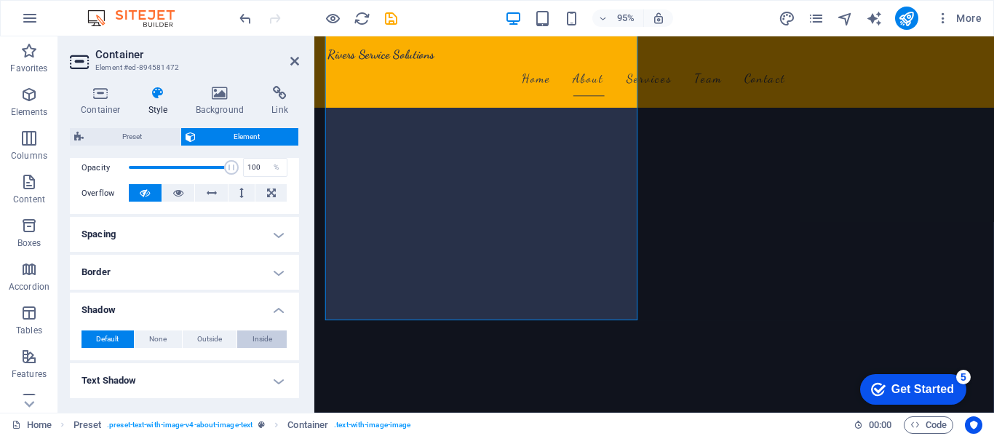
click at [274, 340] on button "Inside" at bounding box center [262, 339] width 50 height 17
type input "2"
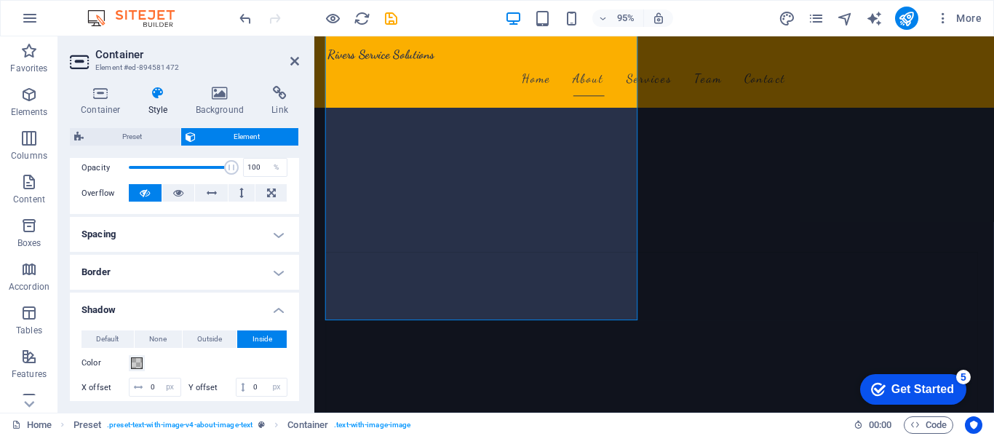
scroll to position [291, 0]
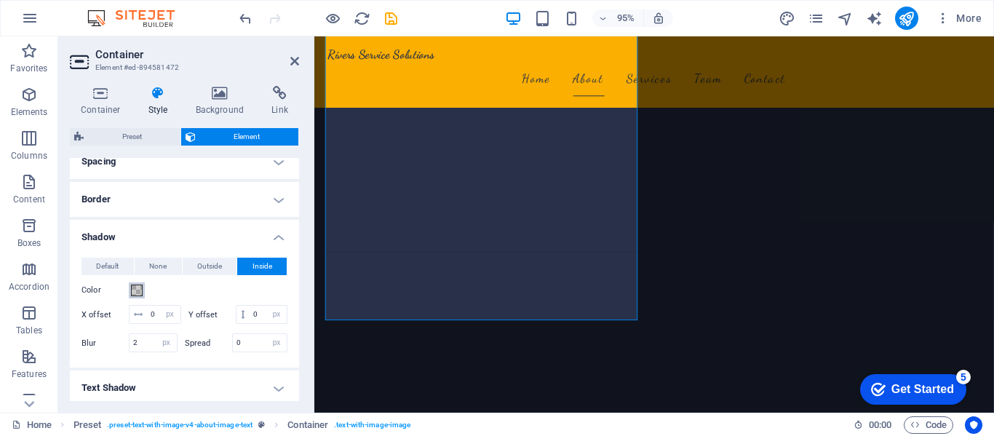
click at [132, 290] on span at bounding box center [137, 291] width 12 height 12
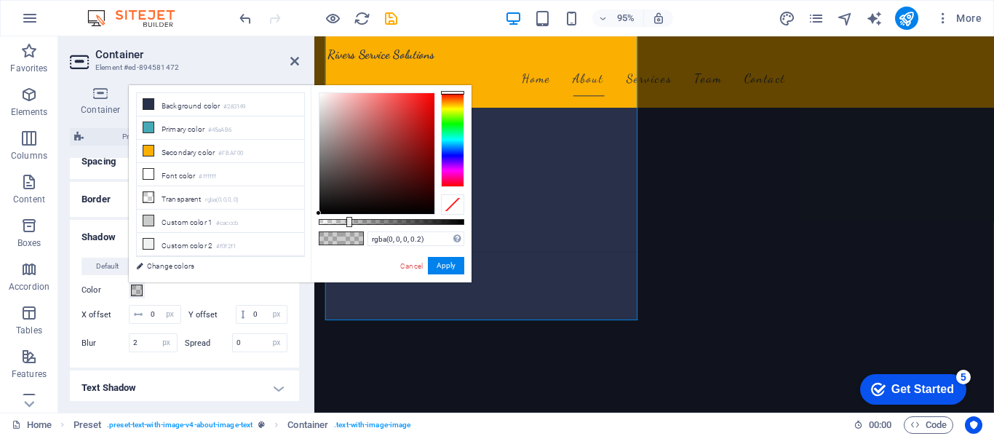
click at [340, 202] on div at bounding box center [377, 153] width 115 height 121
type input "rgba(23, 19, 19, 0.2)"
drag, startPoint x: 447, startPoint y: 266, endPoint x: 139, endPoint y: 243, distance: 308.8
click at [447, 266] on button "Apply" at bounding box center [446, 265] width 36 height 17
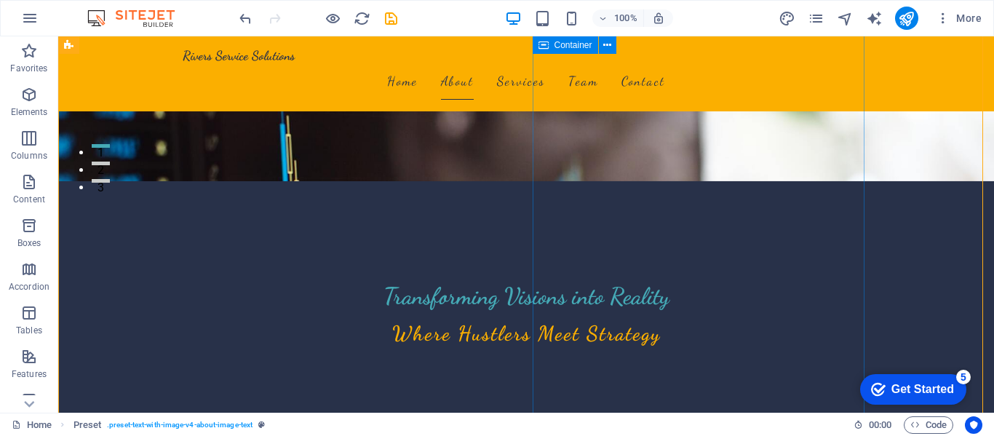
scroll to position [218, 0]
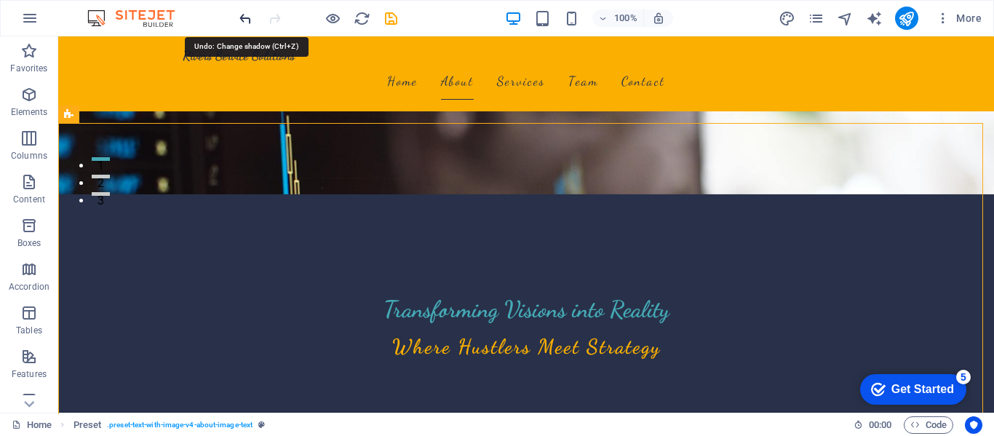
click at [248, 17] on icon "undo" at bounding box center [245, 18] width 17 height 17
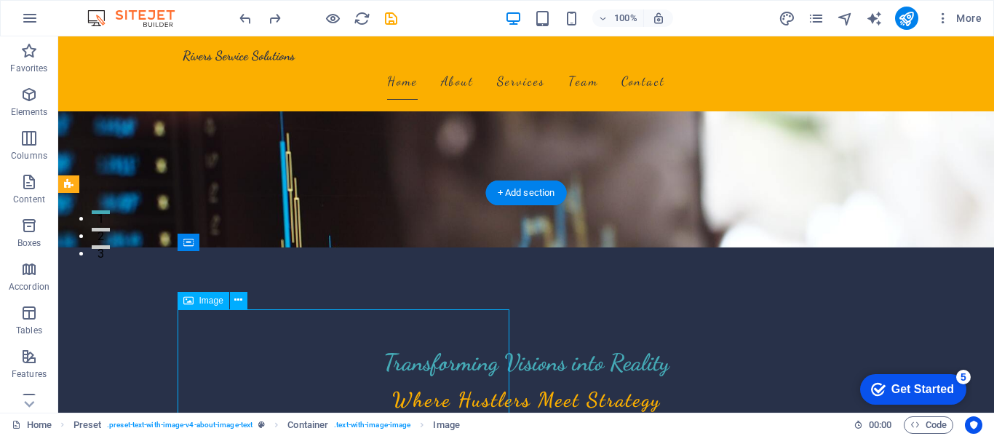
scroll to position [173, 0]
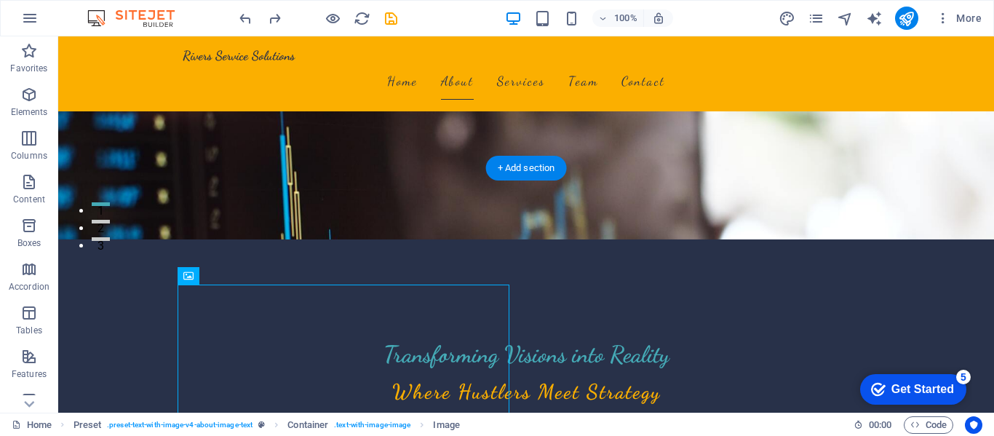
drag, startPoint x: 393, startPoint y: 378, endPoint x: 416, endPoint y: 249, distance: 130.9
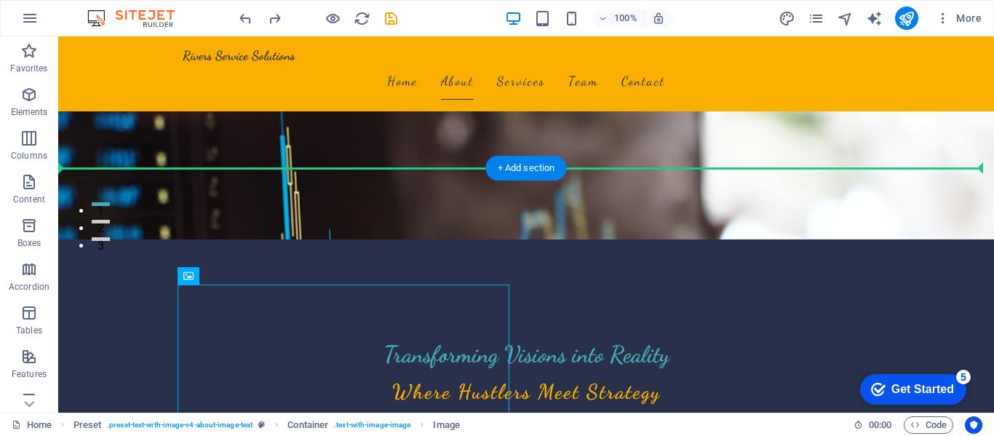
drag, startPoint x: 240, startPoint y: 314, endPoint x: 176, endPoint y: 205, distance: 126.6
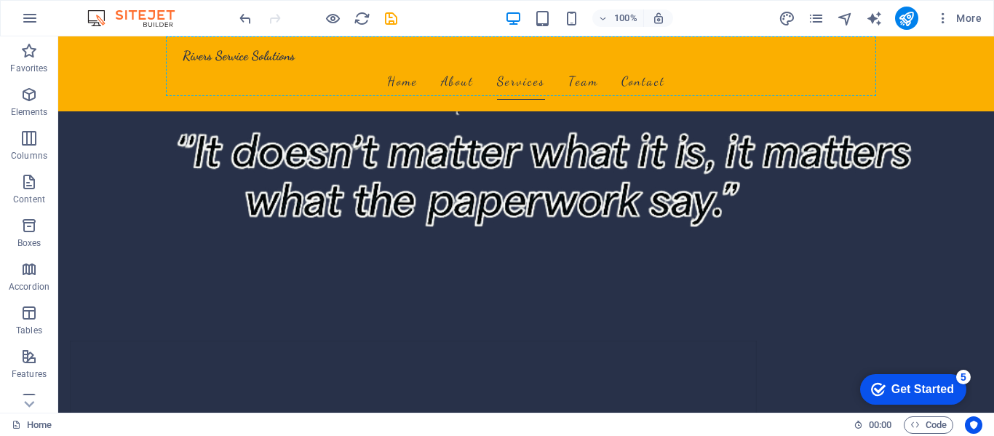
scroll to position [1348, 0]
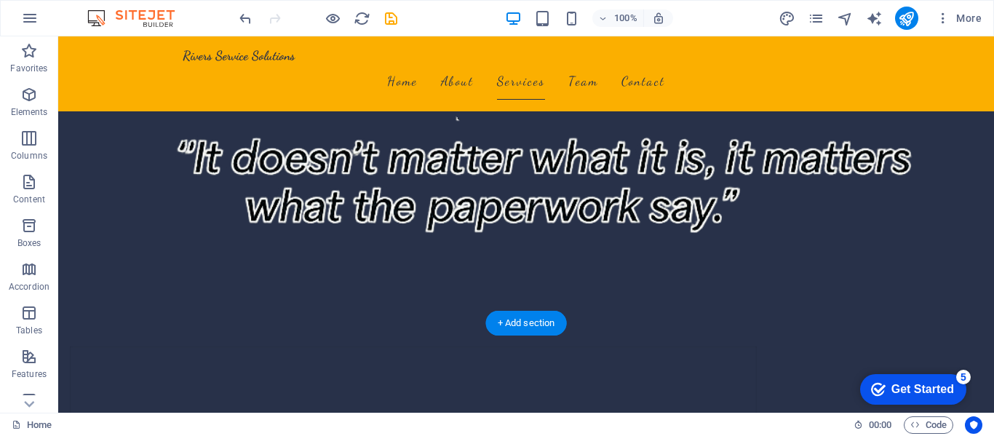
drag, startPoint x: 182, startPoint y: 202, endPoint x: 377, endPoint y: 127, distance: 209.3
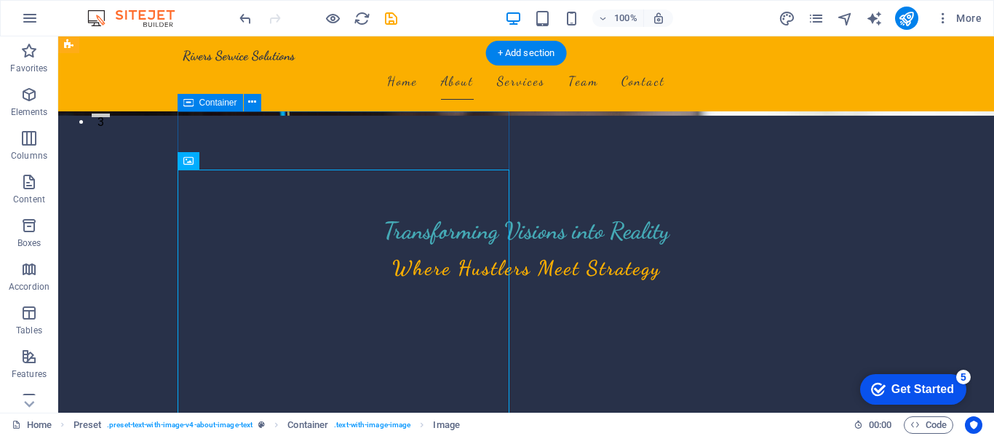
scroll to position [277, 0]
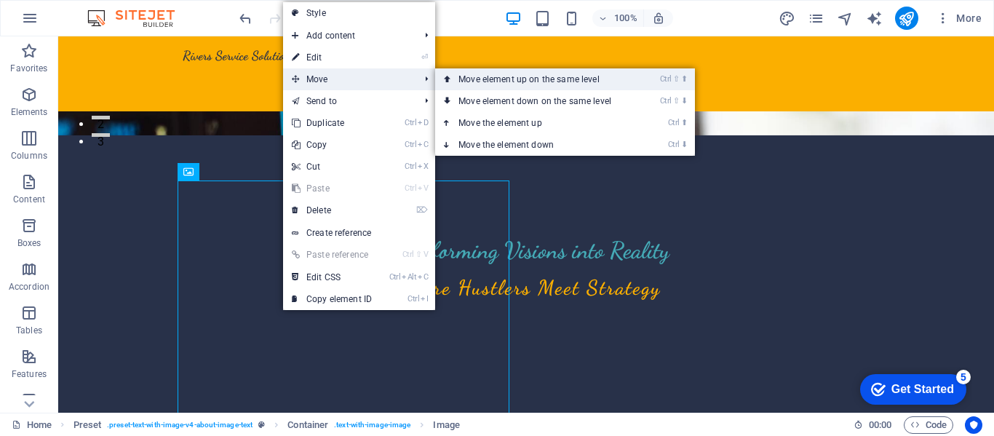
click at [481, 84] on link "Ctrl ⇧ ⬆ Move element up on the same level" at bounding box center [537, 79] width 205 height 22
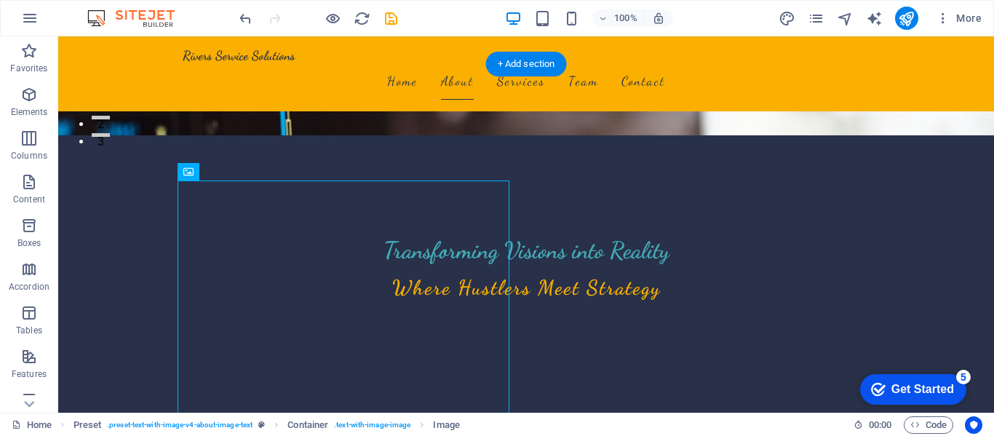
drag, startPoint x: 443, startPoint y: 217, endPoint x: 486, endPoint y: 170, distance: 63.4
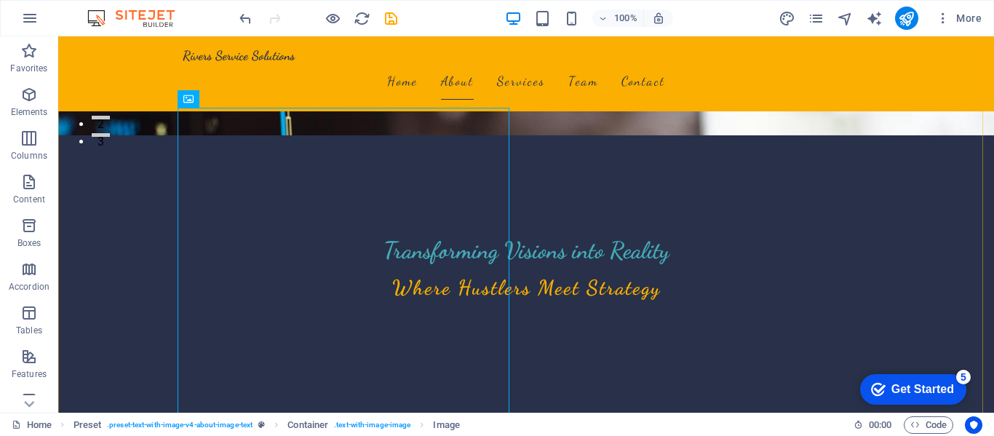
scroll to position [350, 0]
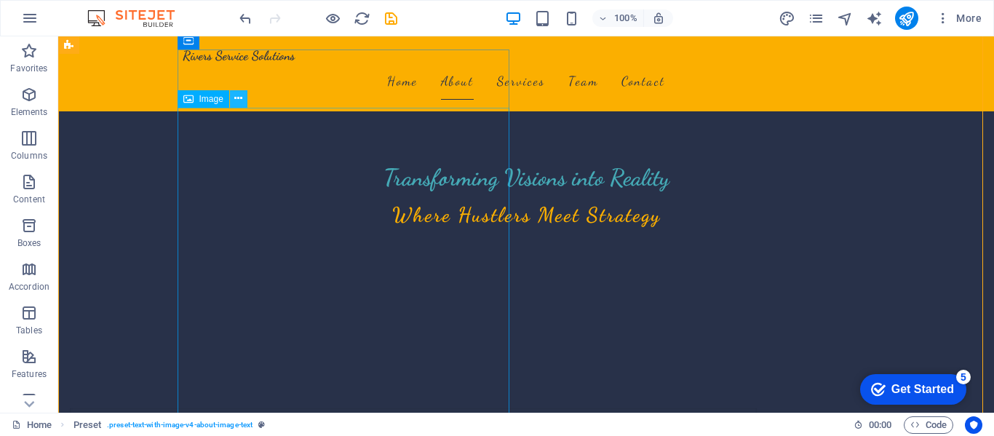
click at [242, 102] on icon at bounding box center [238, 98] width 8 height 15
click at [245, 95] on button at bounding box center [238, 98] width 17 height 17
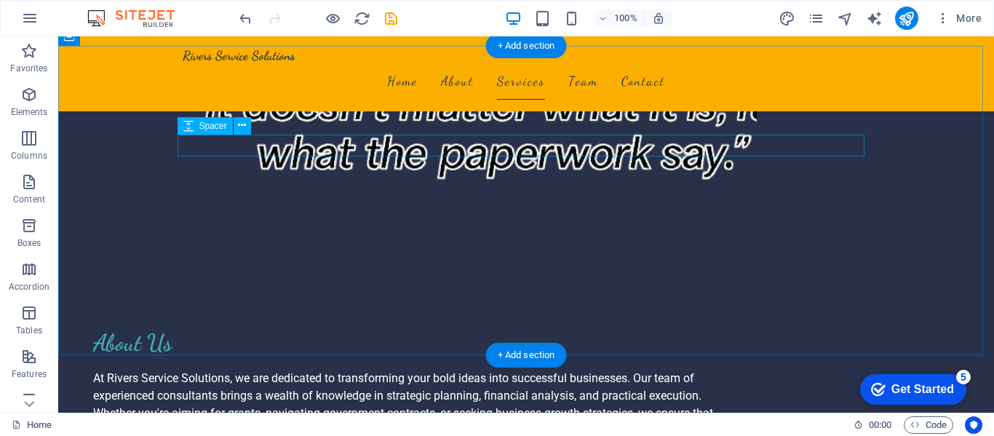
scroll to position [1661, 0]
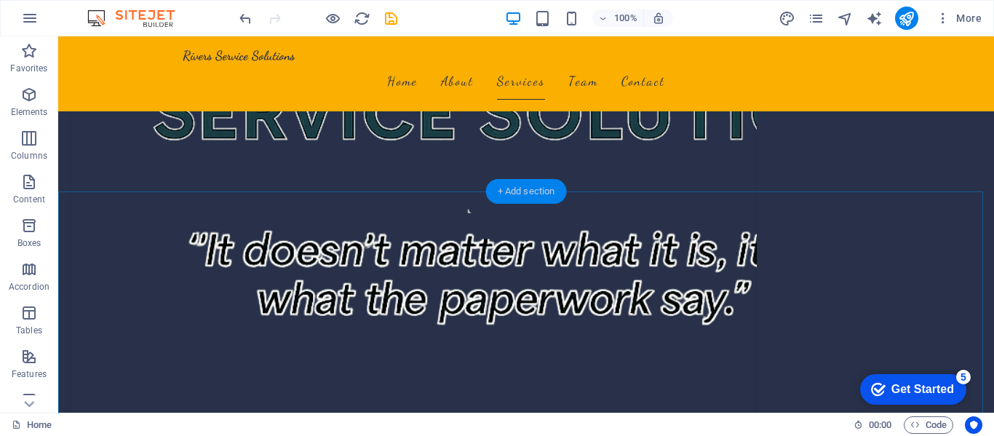
click at [505, 201] on div "+ Add section" at bounding box center [526, 191] width 81 height 25
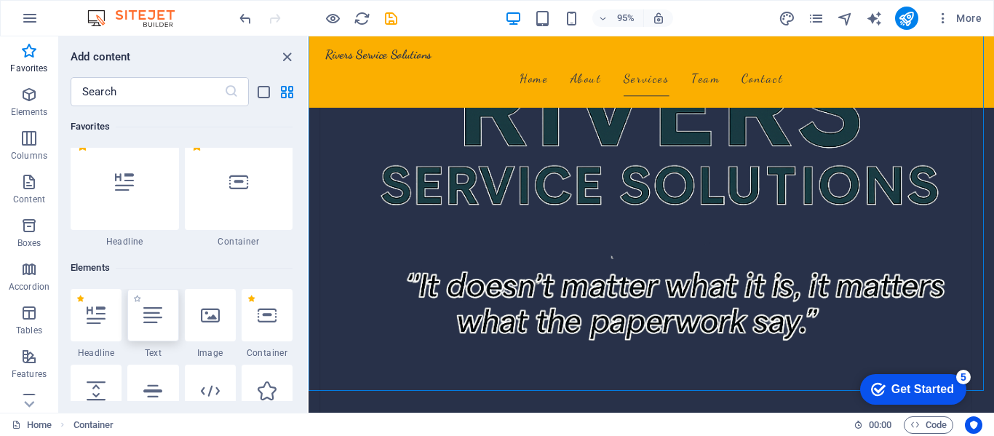
scroll to position [0, 0]
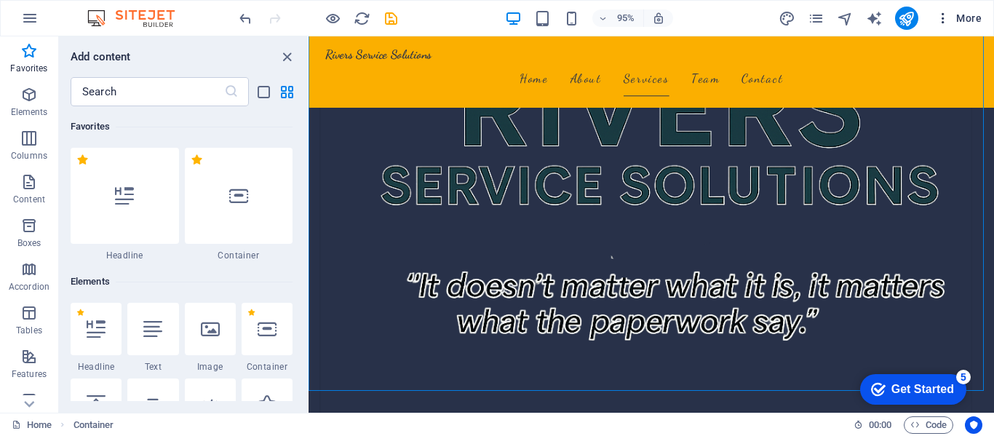
click at [970, 7] on button "More" at bounding box center [959, 18] width 58 height 23
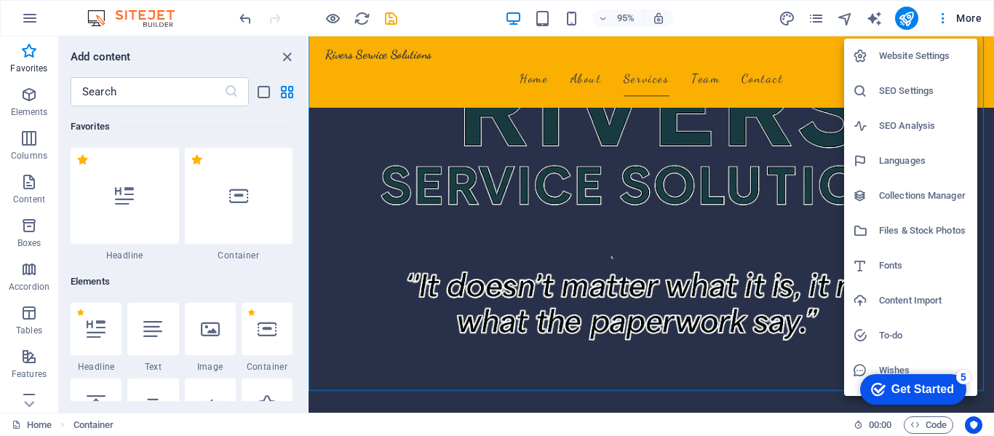
click at [962, 47] on h6 "Website Settings" at bounding box center [924, 55] width 90 height 17
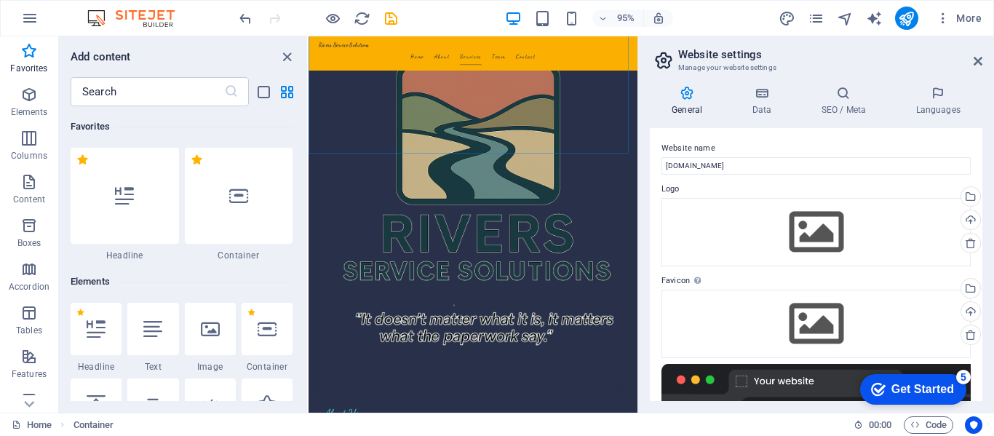
scroll to position [1556, 0]
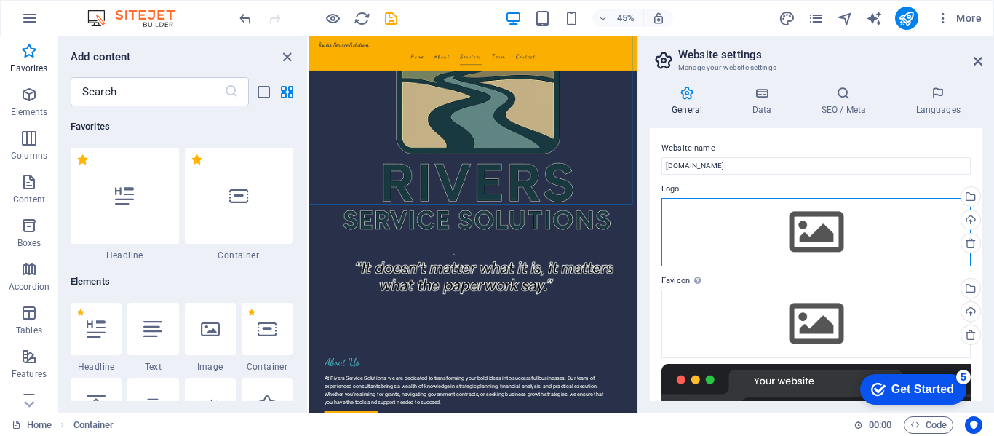
click at [834, 228] on div "Drag files here, click to choose files or select files from Files or our free s…" at bounding box center [816, 232] width 309 height 68
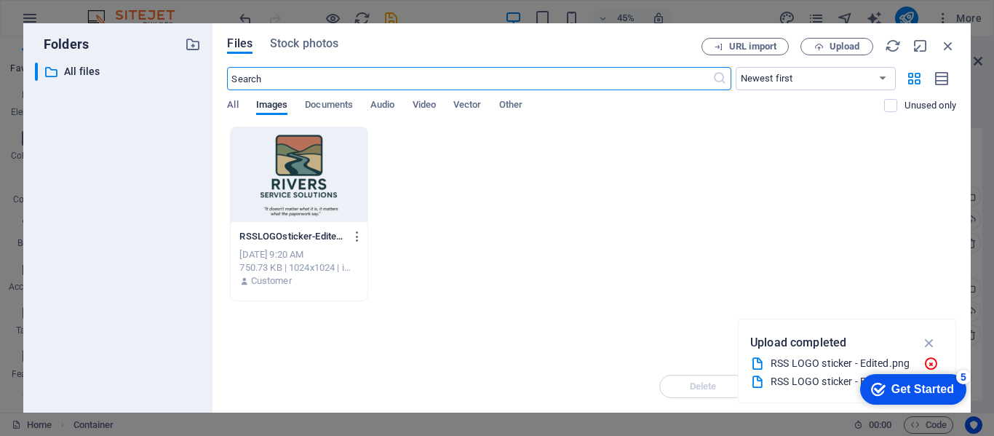
scroll to position [4093, 0]
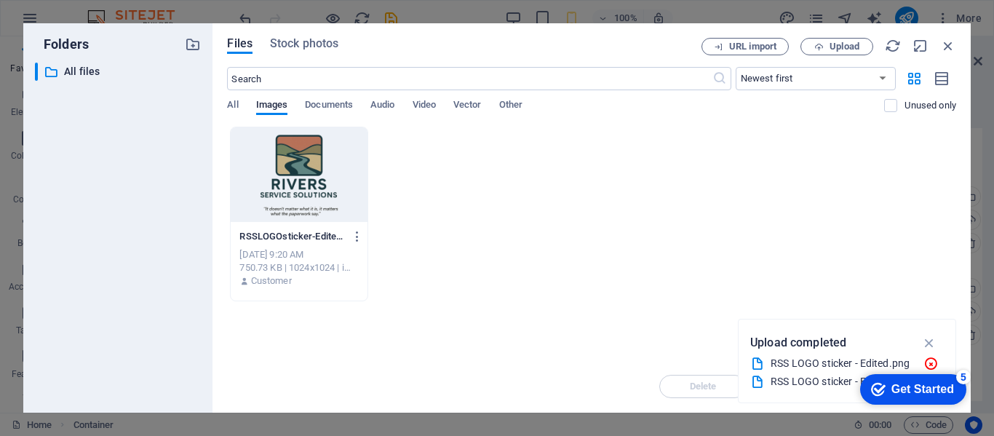
click at [331, 191] on div at bounding box center [299, 174] width 136 height 95
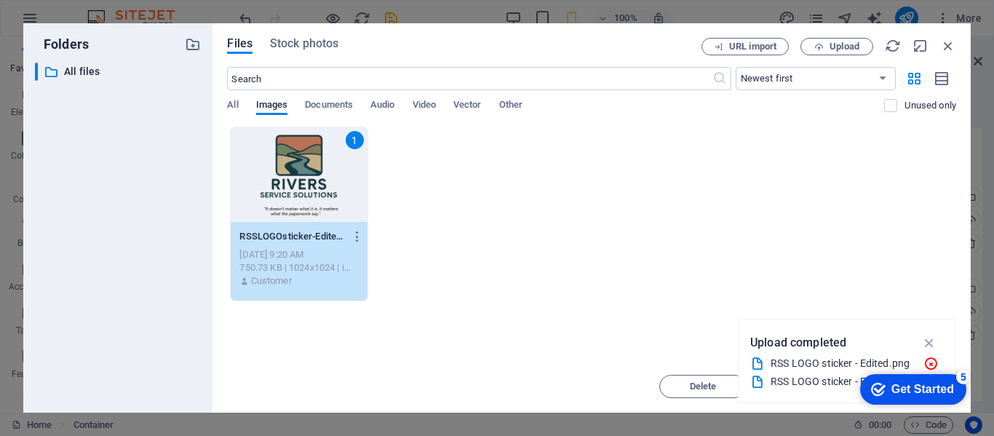
click at [926, 344] on icon "button" at bounding box center [930, 343] width 17 height 16
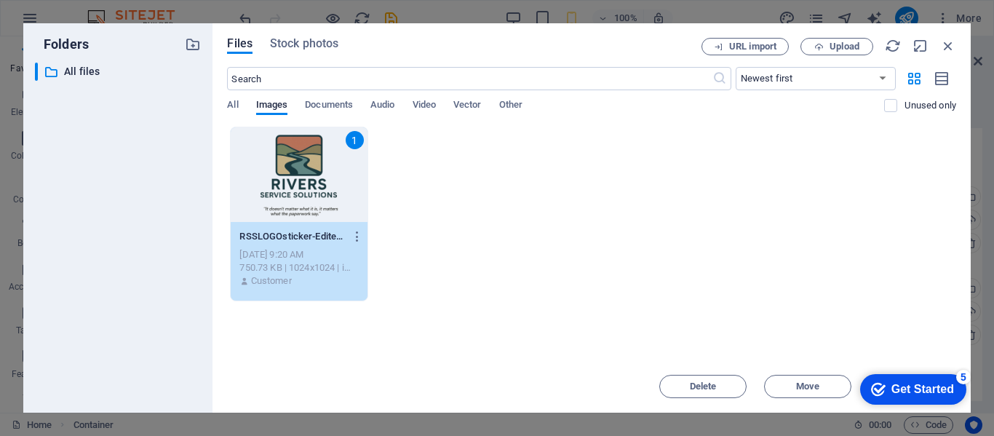
drag, startPoint x: 579, startPoint y: 47, endPoint x: 584, endPoint y: -23, distance: 70.8
click at [584, 0] on html "Rivers Service Solutions Home Favorites Elements Columns Content Boxes Accordio…" at bounding box center [497, 218] width 994 height 436
drag, startPoint x: 591, startPoint y: 320, endPoint x: 630, endPoint y: 372, distance: 65.1
click at [592, 317] on div "Drop files here to upload them instantly 1 RSSLOGOsticker-Edited-wsi_EweYXdgIje…" at bounding box center [591, 244] width 729 height 234
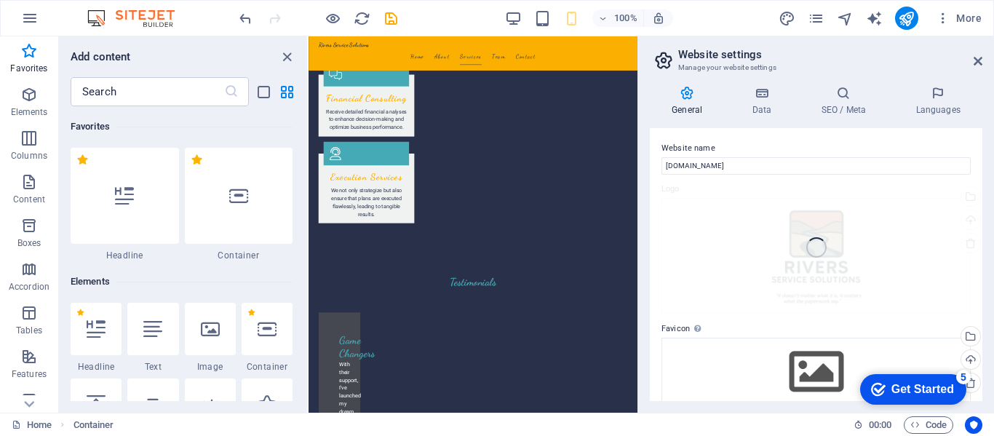
scroll to position [1219, 0]
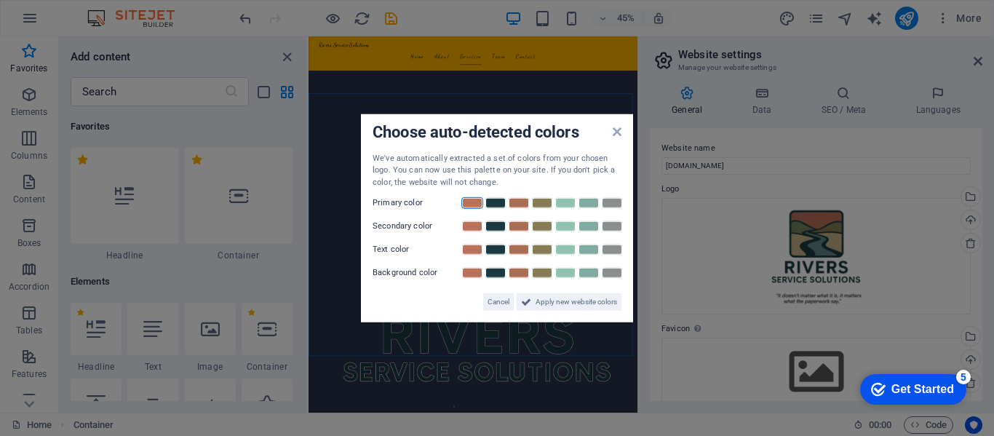
click at [480, 202] on link at bounding box center [473, 203] width 22 height 12
click at [571, 226] on link at bounding box center [566, 227] width 22 height 12
click at [498, 254] on link at bounding box center [496, 250] width 22 height 12
click at [578, 205] on link at bounding box center [589, 203] width 22 height 12
click at [518, 276] on link at bounding box center [519, 273] width 22 height 12
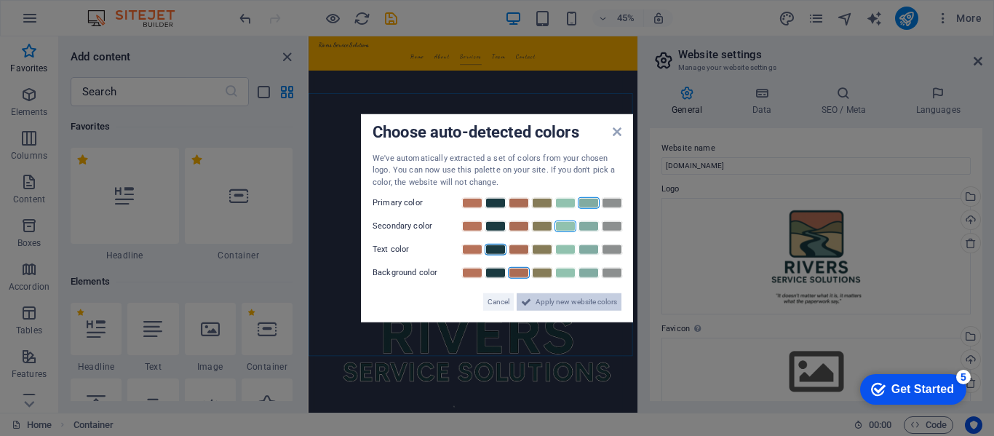
click at [583, 299] on span "Apply new website colors" at bounding box center [577, 301] width 82 height 17
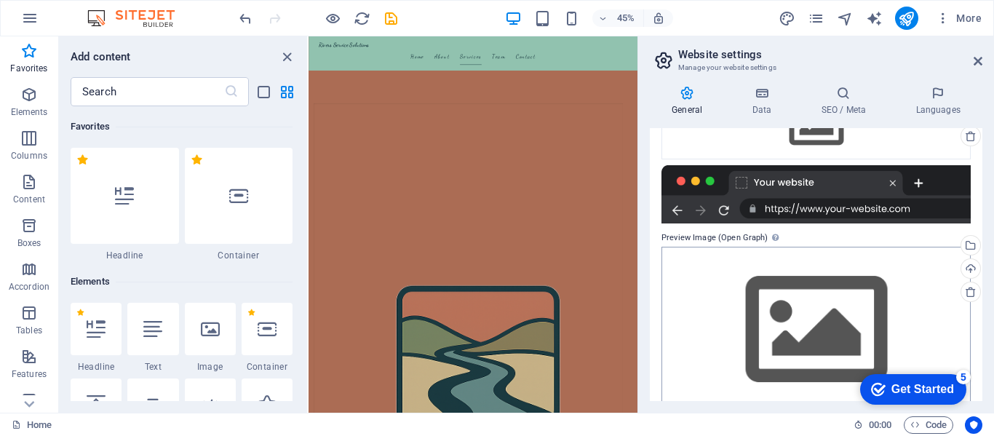
scroll to position [271, 0]
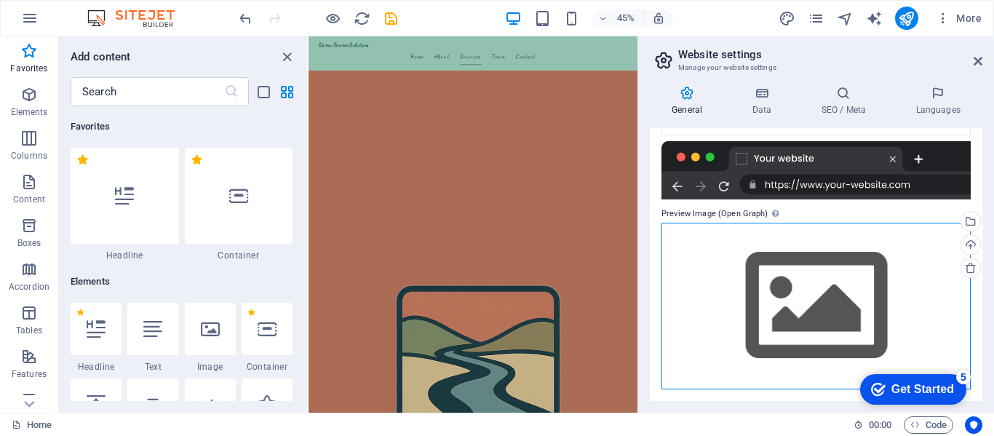
click at [833, 352] on div "Drag files here, click to choose files or select files from Files or our free s…" at bounding box center [816, 306] width 309 height 167
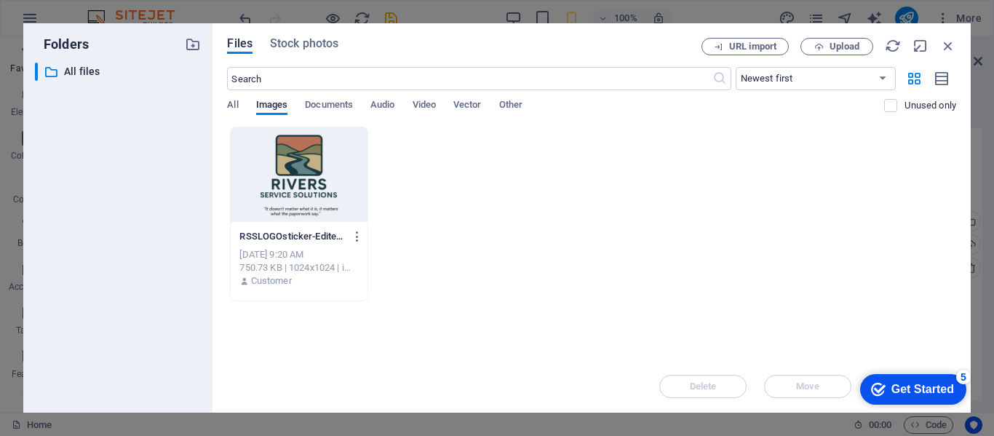
click at [309, 169] on div at bounding box center [299, 174] width 136 height 95
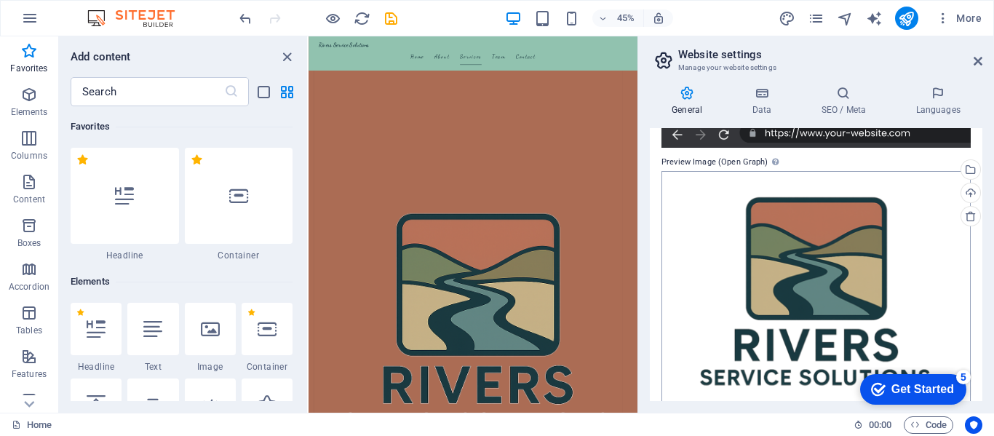
scroll to position [395, 0]
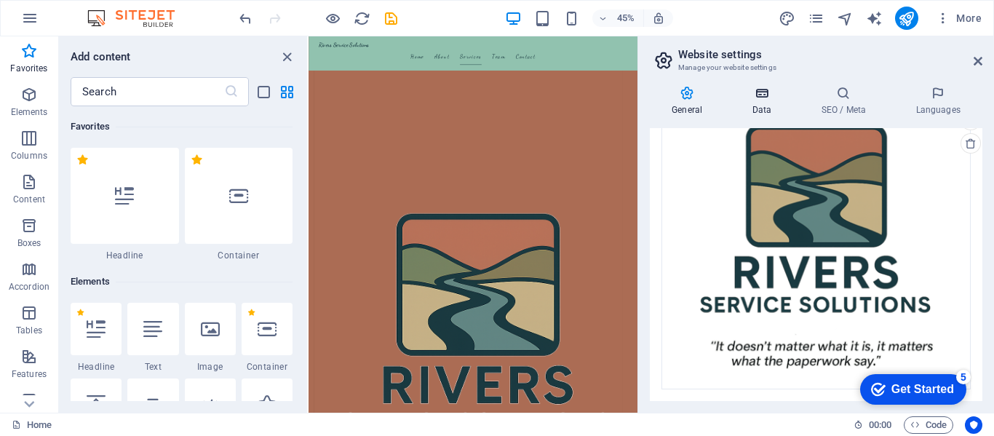
click at [767, 114] on h4 "Data" at bounding box center [764, 101] width 69 height 31
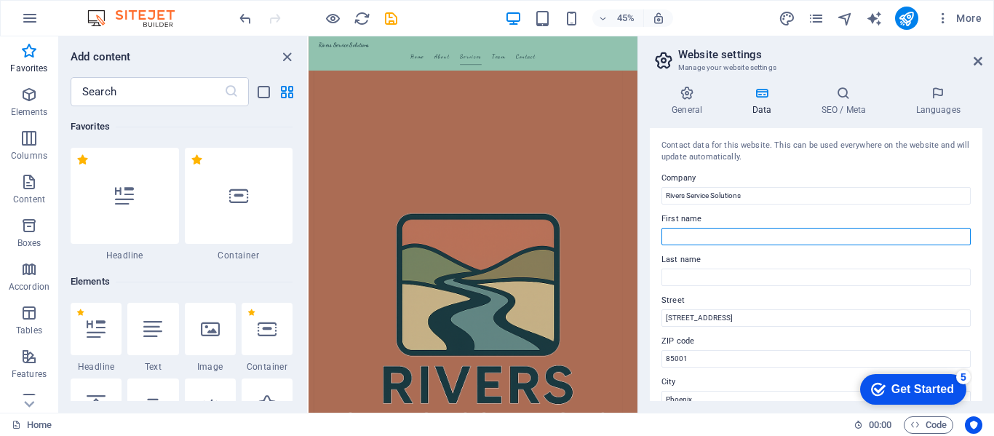
click at [706, 231] on input "First name" at bounding box center [816, 236] width 309 height 17
type input "[PERSON_NAME]"
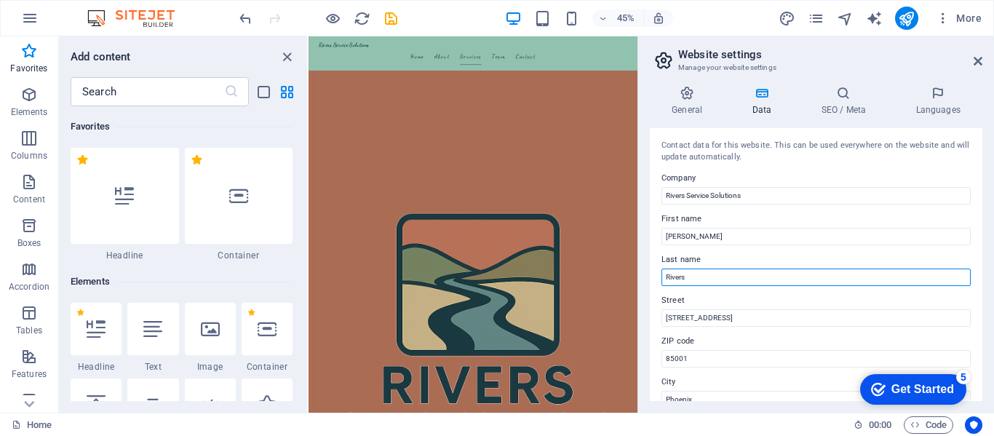
type input "Rivers"
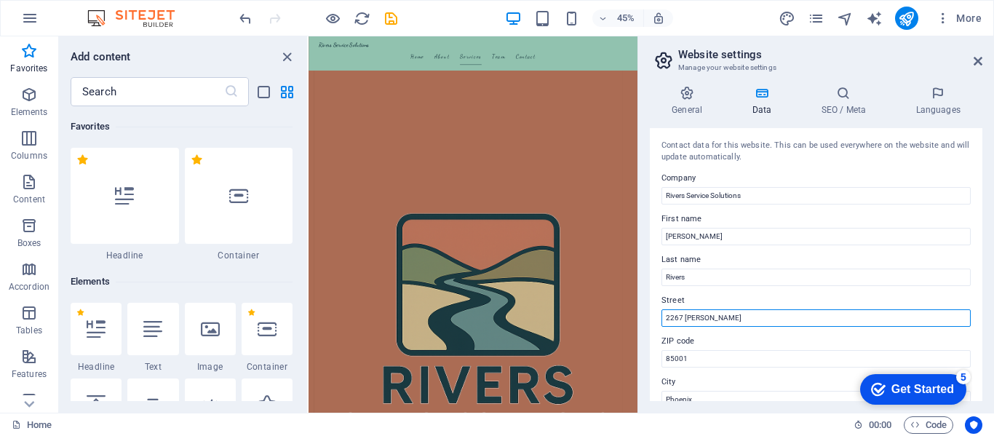
click at [744, 316] on input "2267 John Johnston" at bounding box center [816, 317] width 309 height 17
type input "[STREET_ADDRESS][PERSON_NAME]"
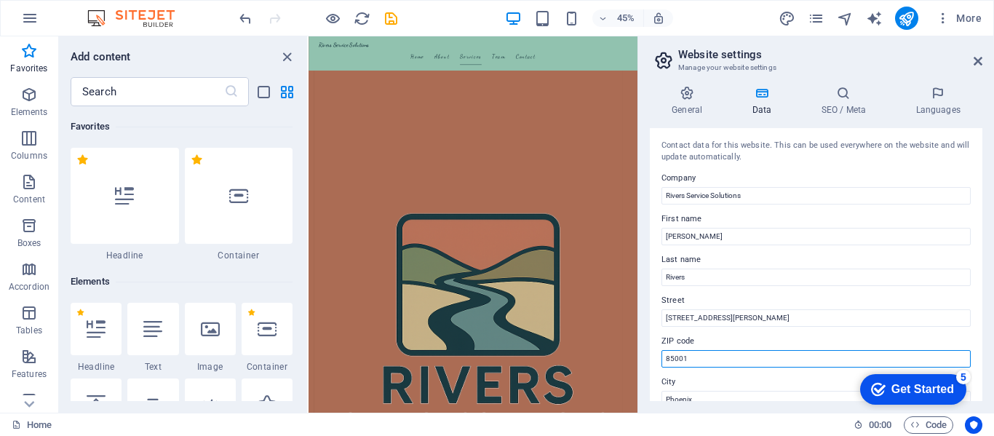
drag, startPoint x: 711, startPoint y: 350, endPoint x: 658, endPoint y: 350, distance: 53.1
click at [658, 350] on div "Contact data for this website. This can be used everywhere on the website and w…" at bounding box center [816, 264] width 333 height 273
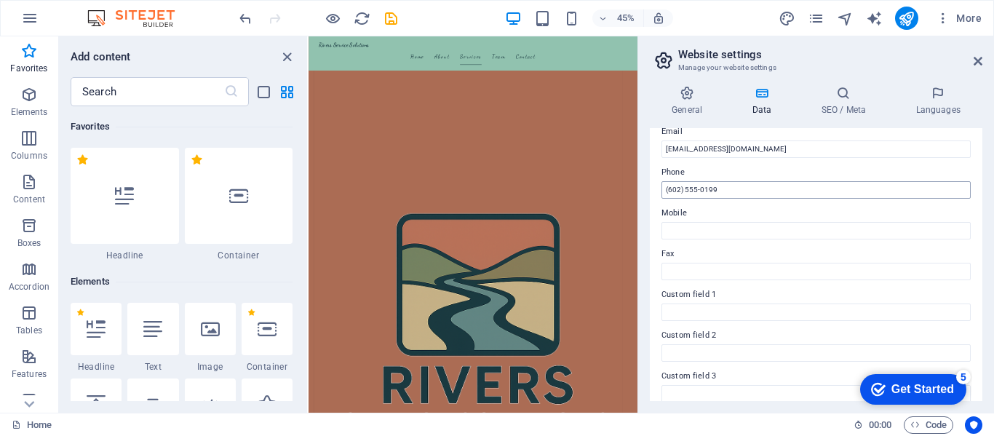
scroll to position [146, 0]
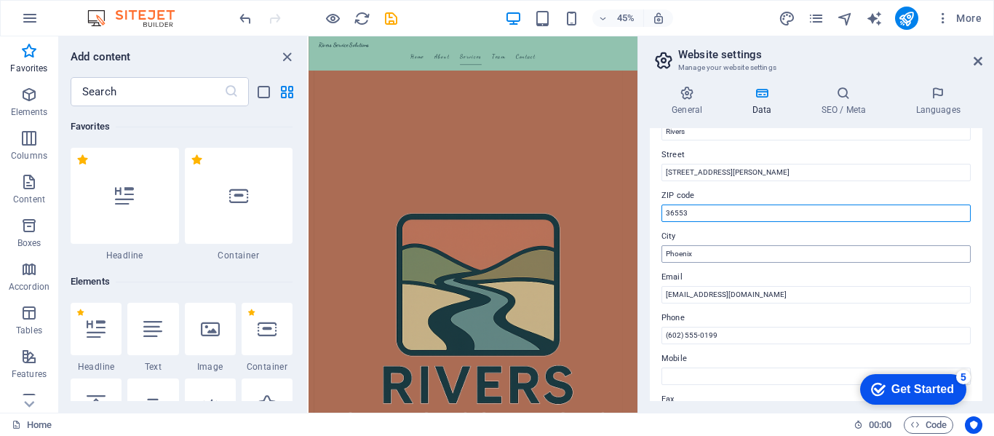
type input "36553"
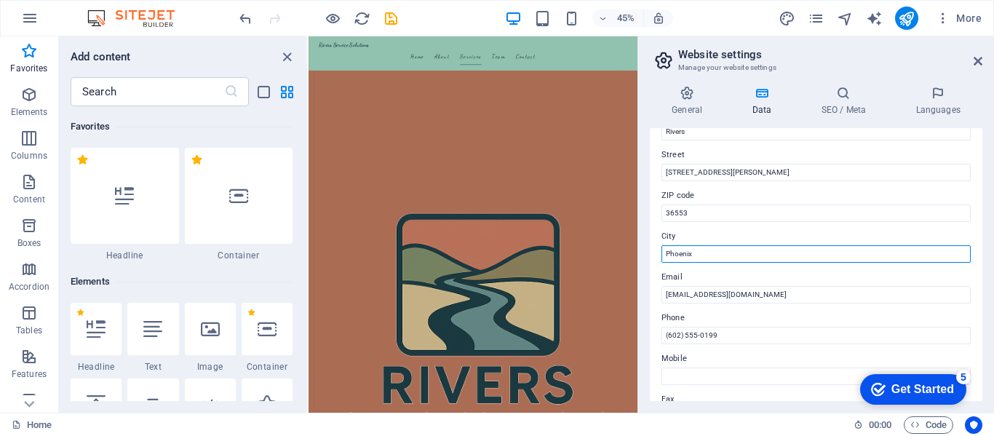
drag, startPoint x: 696, startPoint y: 250, endPoint x: 646, endPoint y: 244, distance: 50.7
click at [646, 244] on div "General Data SEO / Meta Languages Website name riverssolutionsinc.com Logo Drag…" at bounding box center [816, 243] width 356 height 339
type input "McIntosh"
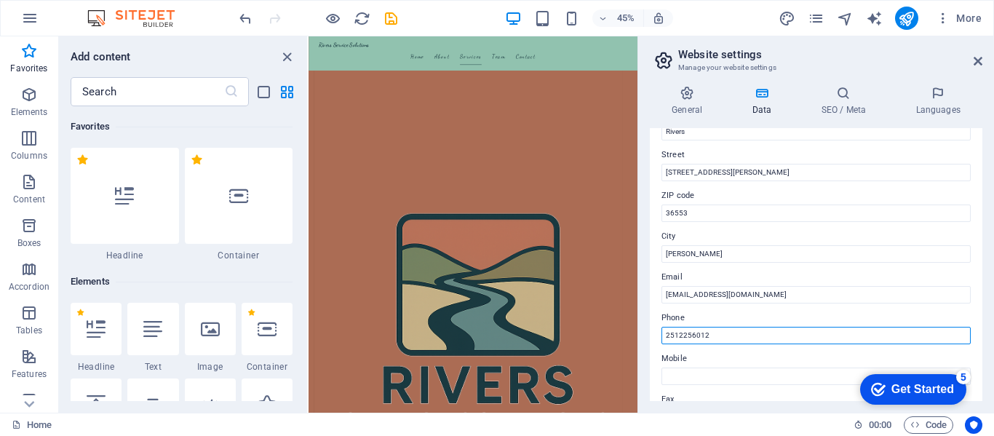
type input "2512256012"
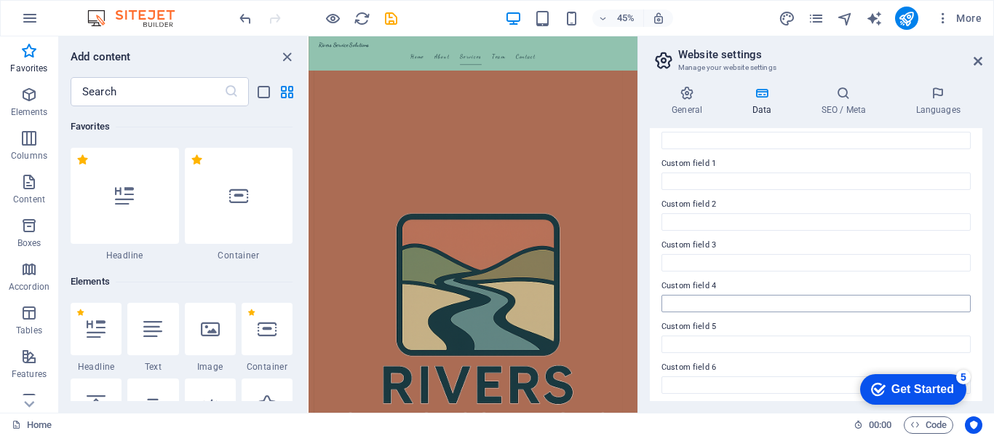
scroll to position [427, 0]
type input "2512892081"
click at [862, 102] on h4 "SEO / Meta" at bounding box center [846, 101] width 95 height 31
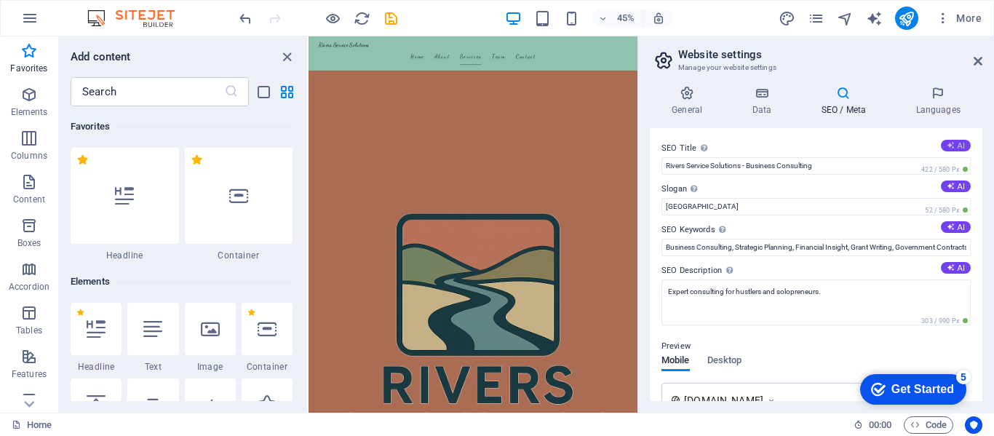
click at [959, 148] on button "AI" at bounding box center [956, 146] width 30 height 12
type input "Vision to Success Consulting"
click at [953, 185] on button "AI" at bounding box center [956, 187] width 30 height 12
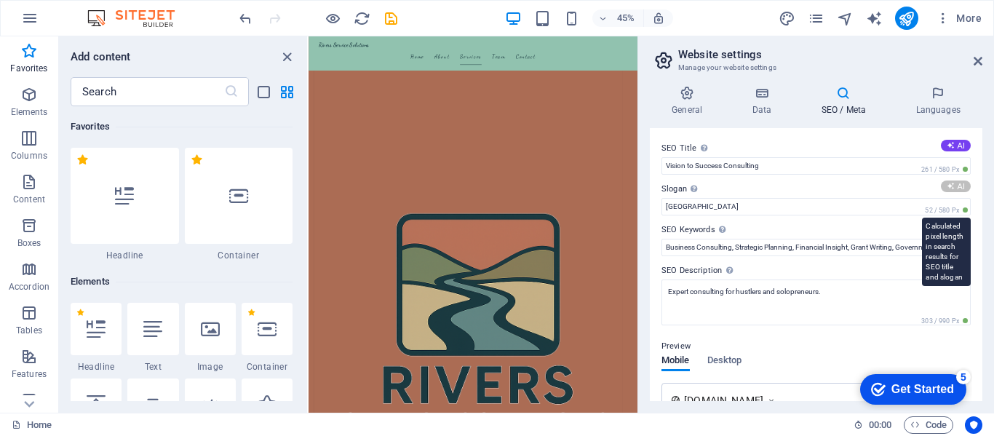
type input "Empowering Success with Strategic Insights"
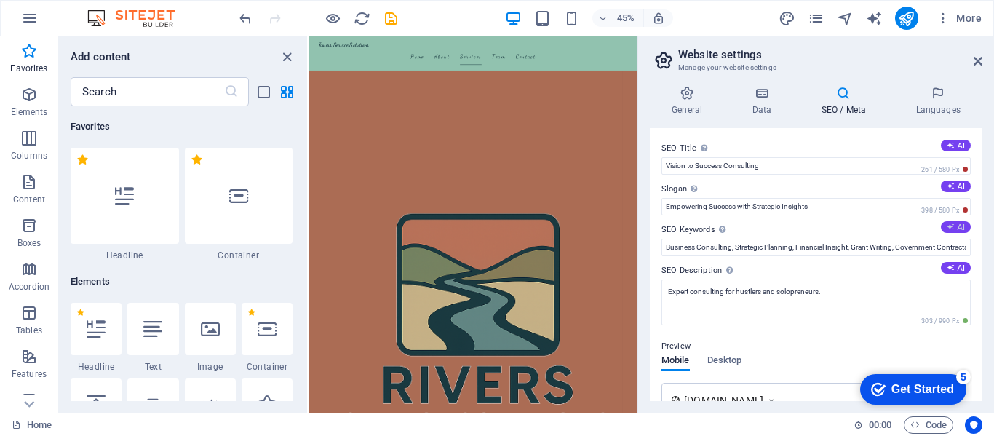
click at [949, 230] on button "AI" at bounding box center [956, 227] width 30 height 12
type input "business consulting, strategic planning, grant writing, financial guidance, gov…"
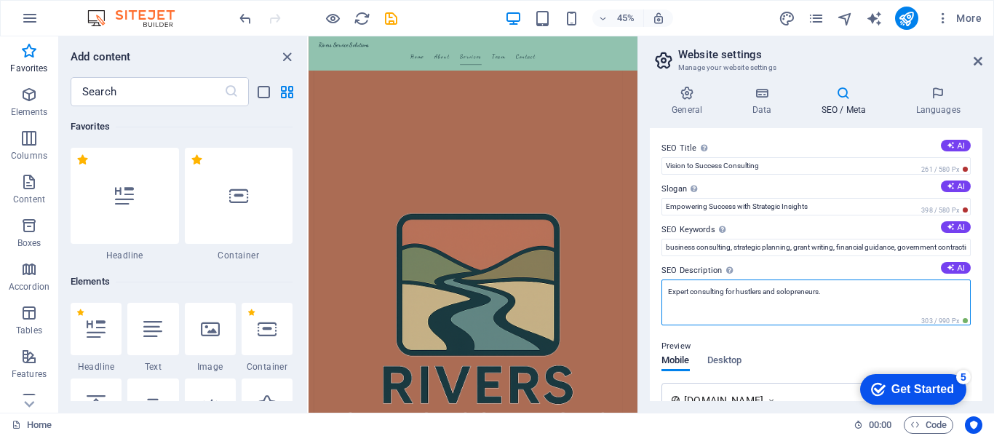
click at [861, 300] on textarea "Expert consulting for hustlers and solopreneurs." at bounding box center [816, 303] width 309 height 46
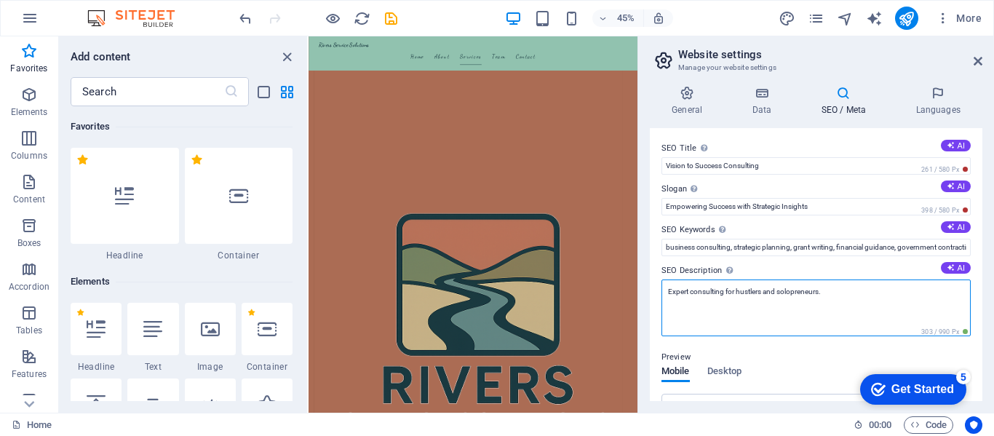
drag, startPoint x: 835, startPoint y: 292, endPoint x: 669, endPoint y: 296, distance: 166.0
click at [669, 296] on textarea "Expert consulting for hustlers and solopreneurs." at bounding box center [816, 308] width 309 height 57
paste textarea "Rivers Service Solutions is a bold, full-spectrum consulting powerhouse built f…"
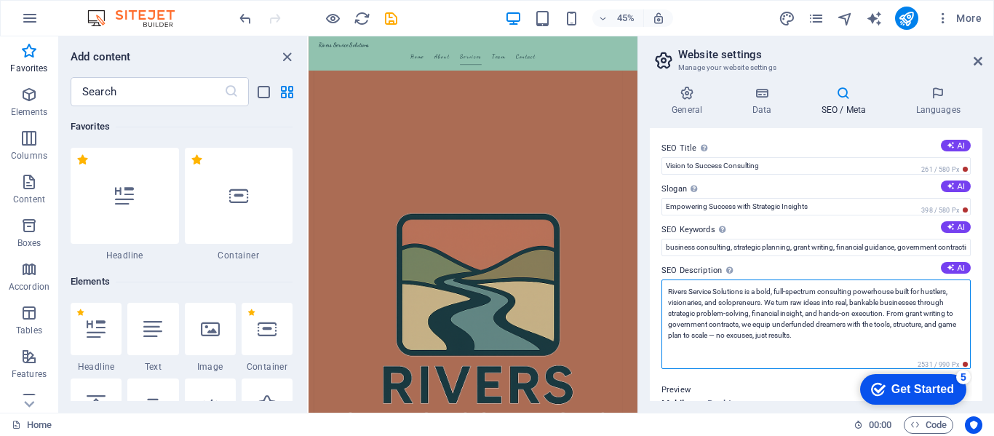
scroll to position [0, 0]
drag, startPoint x: 911, startPoint y: 338, endPoint x: 653, endPoint y: 254, distance: 271.0
click at [653, 254] on div "SEO Title The title of your website - make it something that stands out in sear…" at bounding box center [816, 264] width 333 height 273
paste textarea "full-service business consulting firm specializing in hustlenomics, solopreneur…"
type textarea "Rivers Service Solutions is a full-service business consulting firm specializin…"
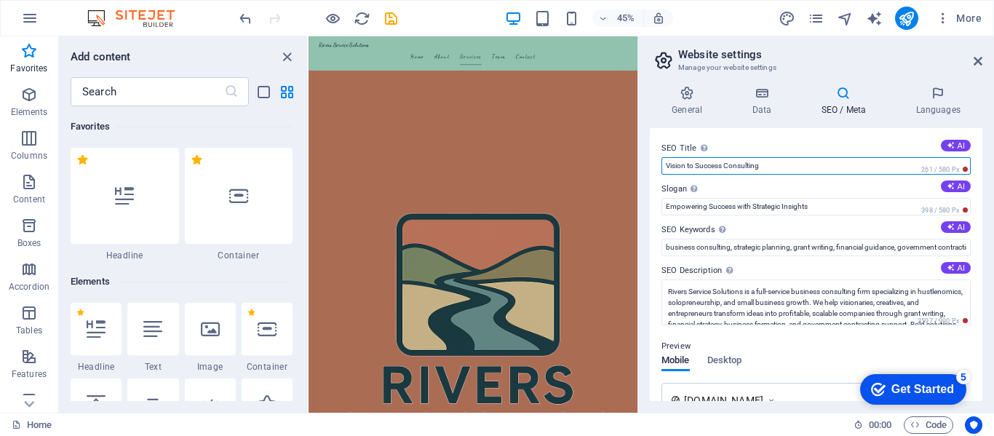
drag, startPoint x: 775, startPoint y: 165, endPoint x: 644, endPoint y: 168, distance: 131.8
click at [644, 168] on div "General Data SEO / Meta Languages Website name riverssolutionsinc.com Logo Drag…" at bounding box center [816, 243] width 356 height 339
paste input "Rivers Service Solutions"
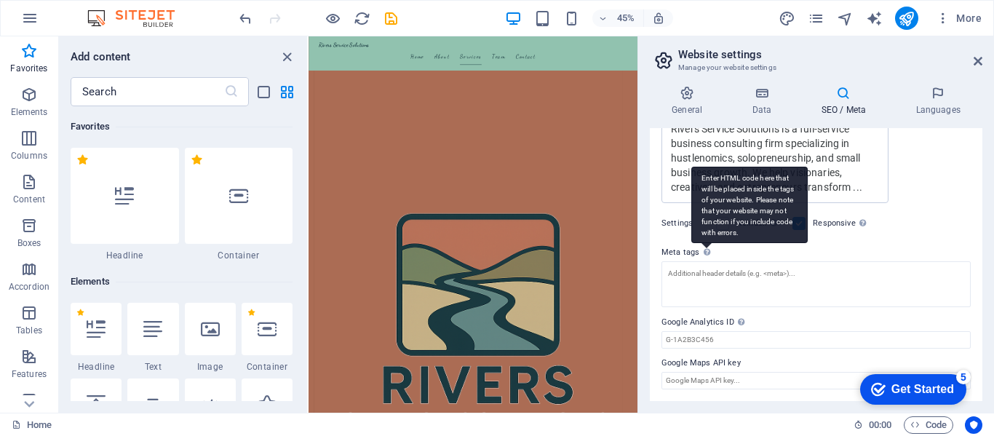
scroll to position [289, 0]
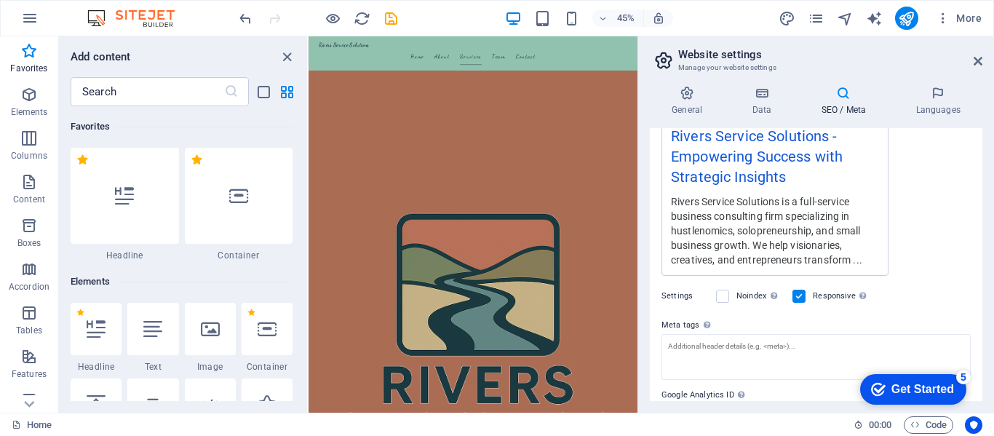
type input "Rivers Service Solutions"
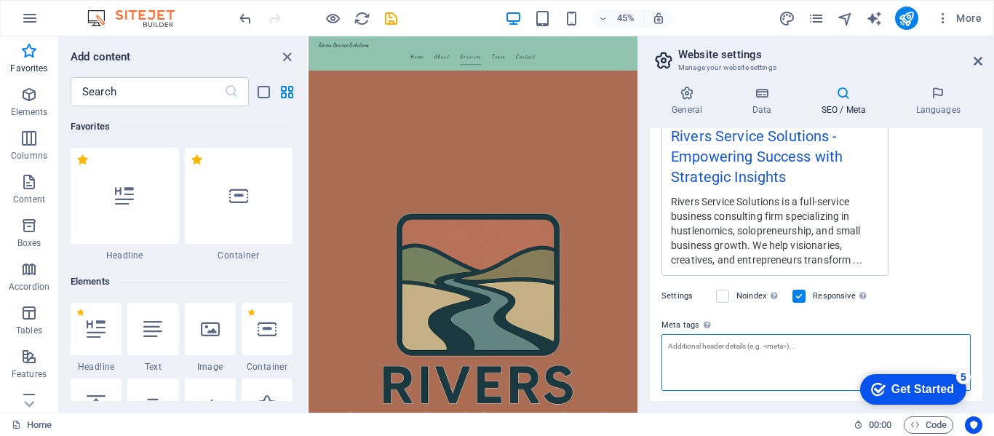
click at [702, 367] on textarea "Meta tags Enter HTML code here that will be placed inside the tags of your webs…" at bounding box center [816, 362] width 309 height 57
paste textarea "<!-- Primary Meta Tags --> <title>Rivers Service Solutions | Business Consultin…"
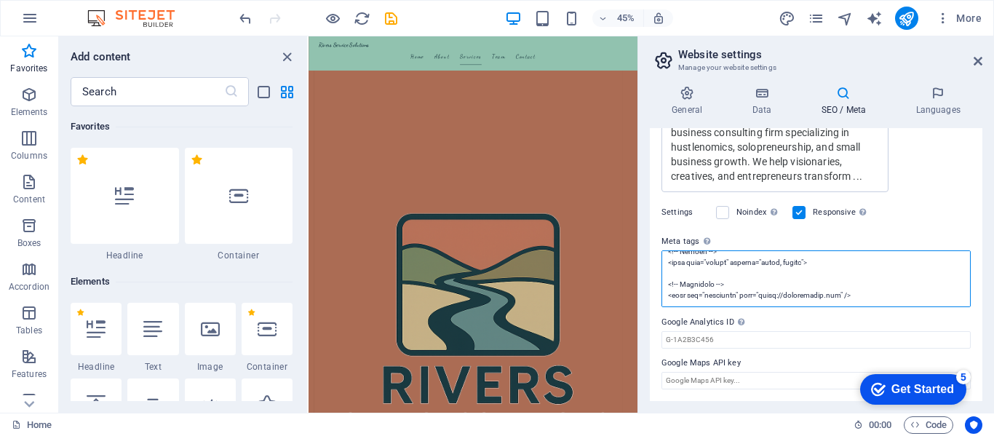
scroll to position [339, 0]
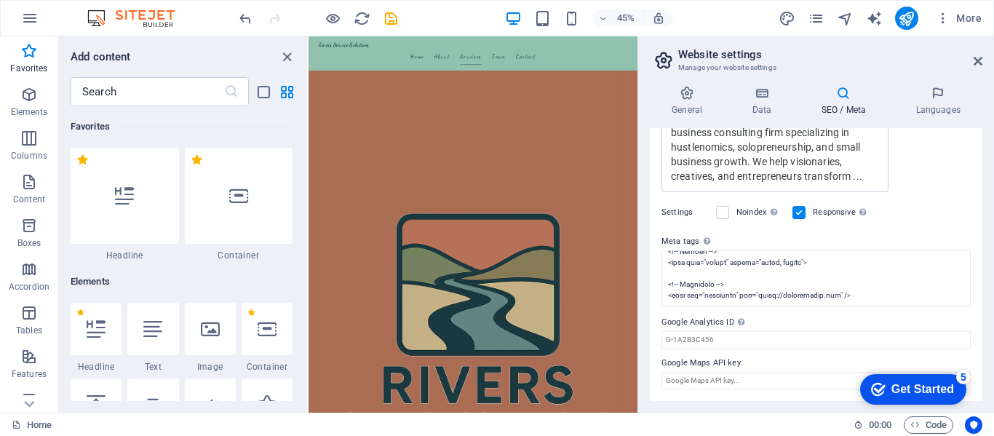
type textarea "<!-- Primary Meta Tags --> <title>Rivers Service Solutions | Business Consultin…"
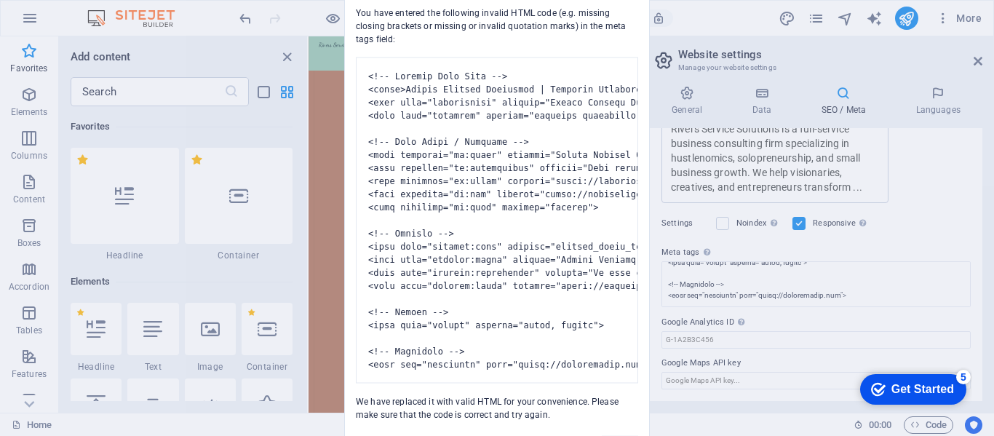
click at [679, 393] on body "Rivers Service Solutions Home Favorites Elements Columns Content Boxes Accordio…" at bounding box center [497, 218] width 994 height 436
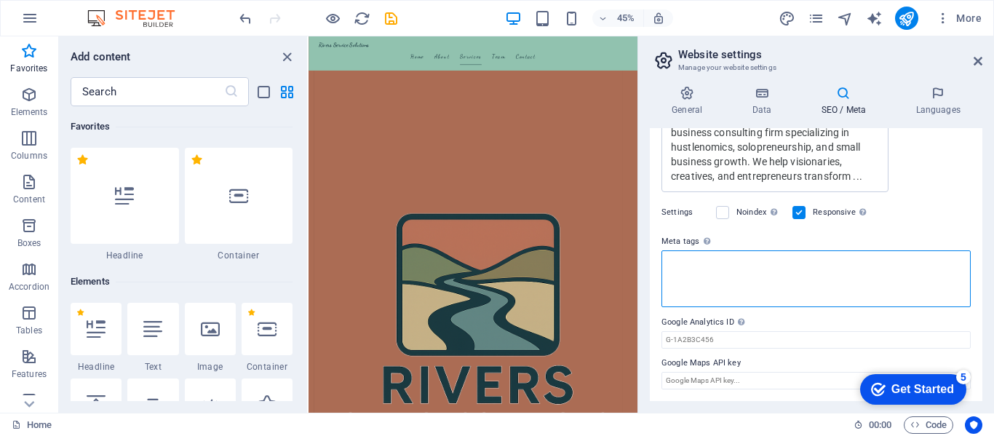
scroll to position [373, 0]
paste textarea "<title>Rivers Service Solutions | Business Consulting, Grant Writing & Startup …"
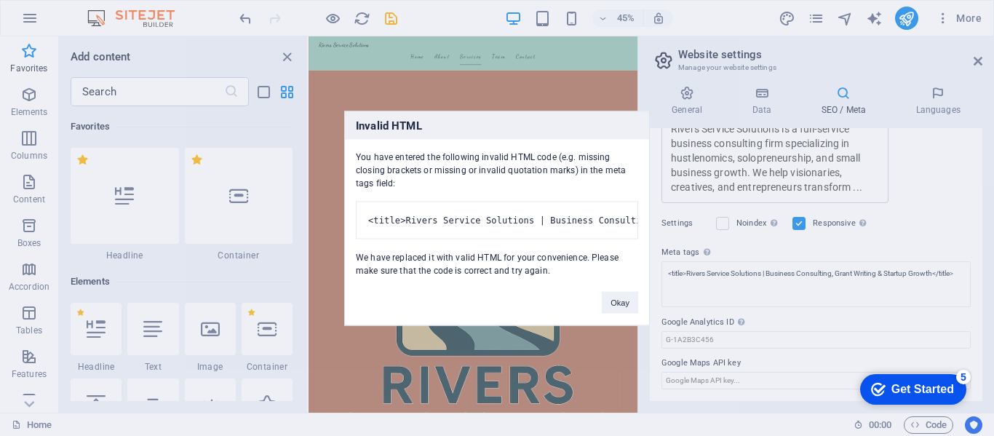
type textarea "<title>Rivers Service Solutions | Business Consulting, Grant Writing &amp; Star…"
click at [628, 313] on button "Okay" at bounding box center [620, 302] width 36 height 22
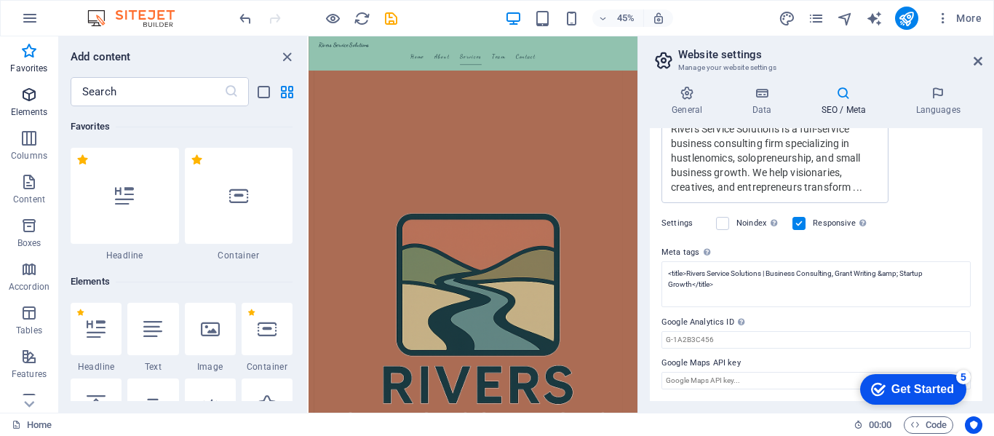
click at [22, 96] on icon "button" at bounding box center [28, 94] width 17 height 17
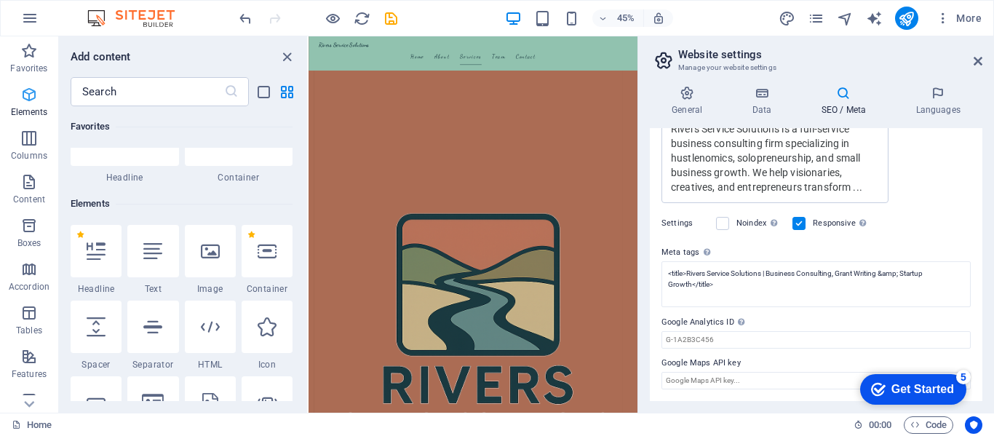
scroll to position [155, 0]
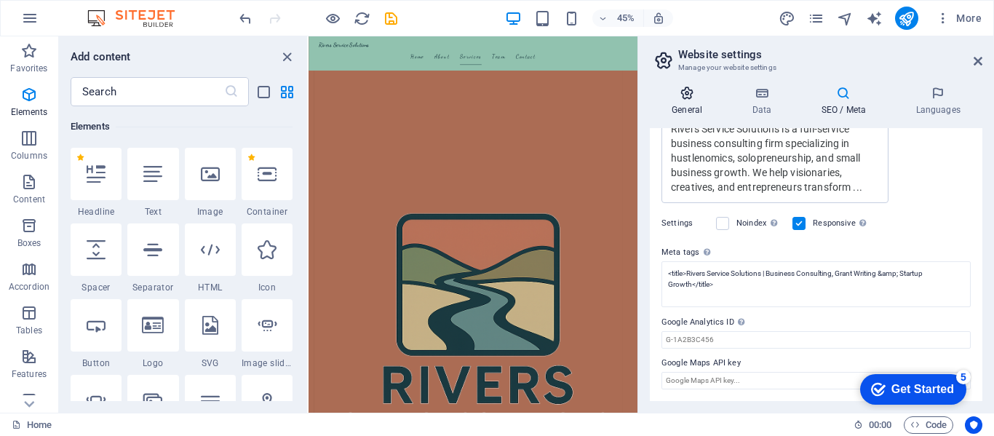
click at [679, 87] on icon at bounding box center [687, 93] width 74 height 15
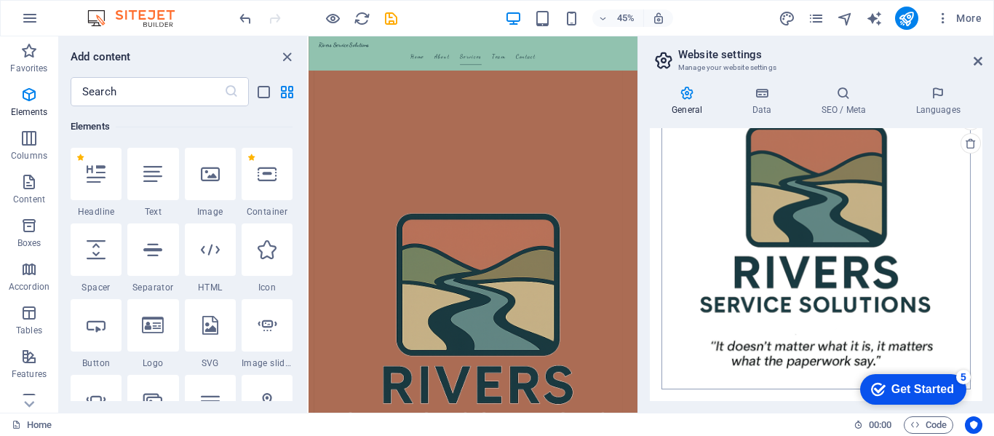
scroll to position [104, 0]
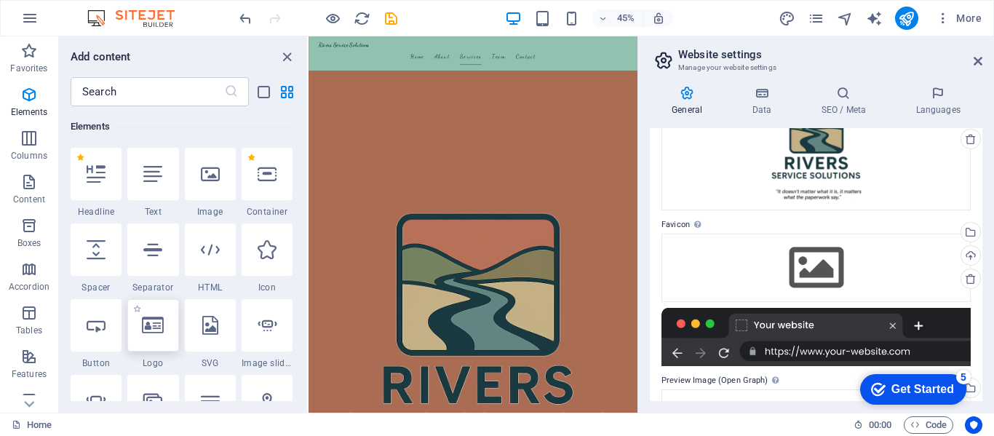
click at [151, 329] on icon at bounding box center [153, 325] width 22 height 19
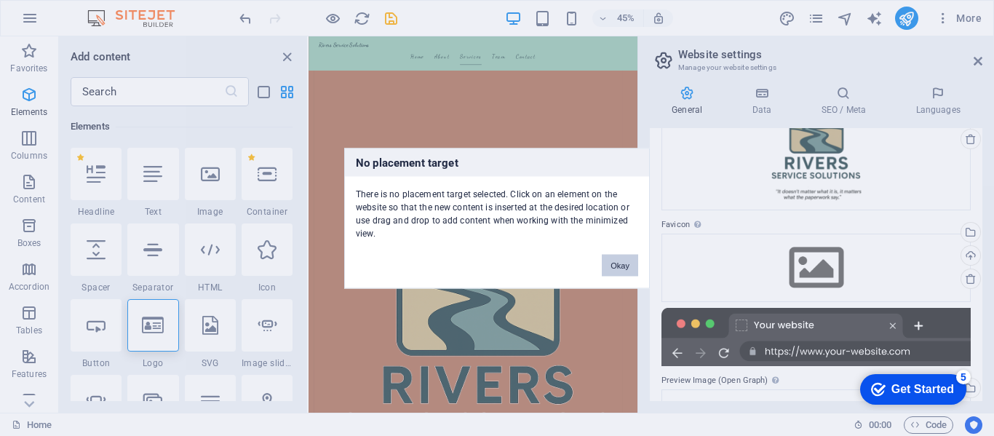
drag, startPoint x: 636, startPoint y: 265, endPoint x: 346, endPoint y: 624, distance: 461.3
click at [636, 265] on button "Okay" at bounding box center [620, 265] width 36 height 22
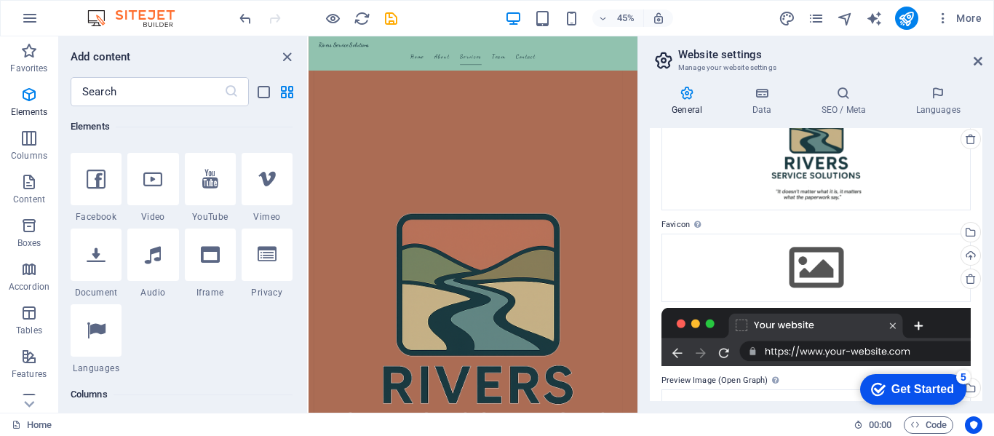
scroll to position [446, 0]
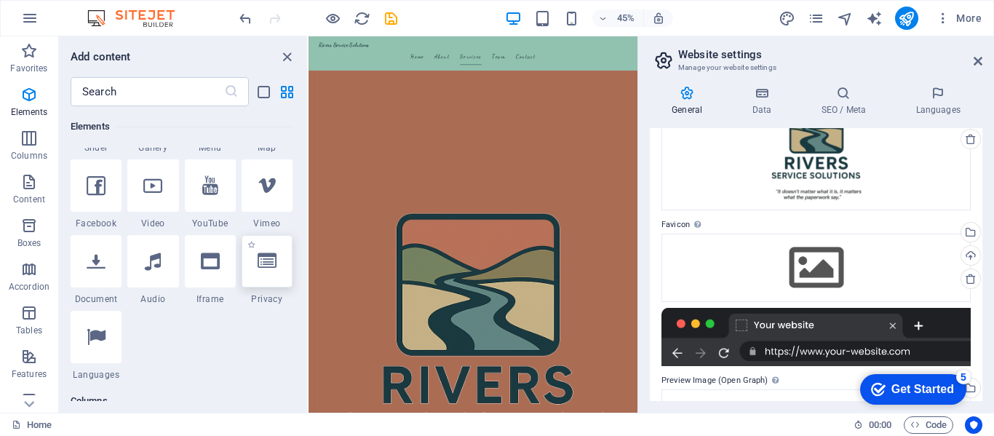
click at [258, 261] on icon at bounding box center [267, 261] width 19 height 19
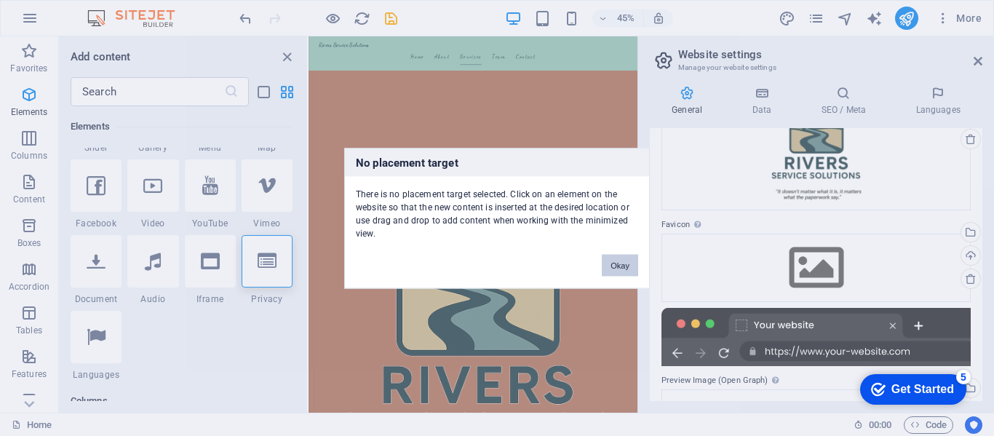
click at [628, 258] on button "Okay" at bounding box center [620, 265] width 36 height 22
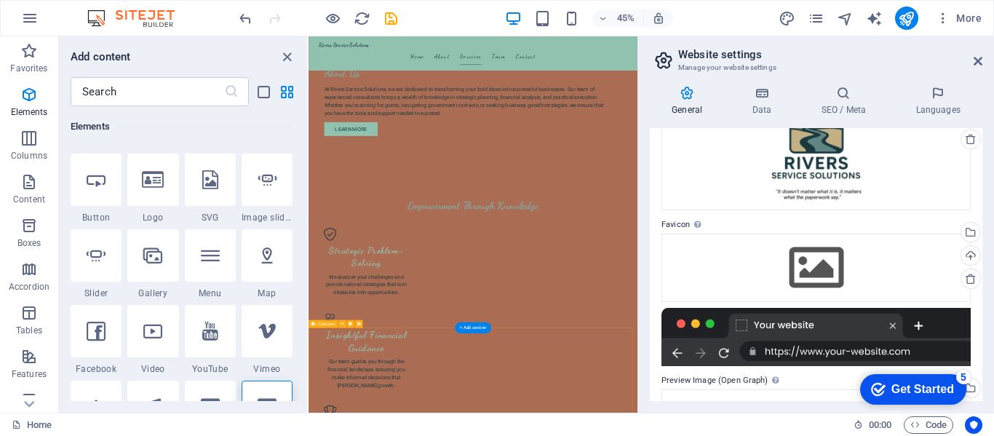
scroll to position [2635, 0]
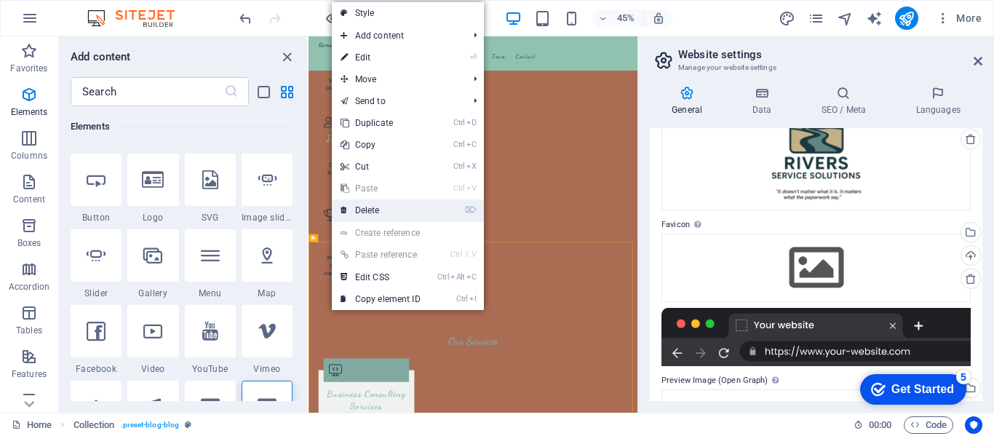
click at [384, 213] on link "⌦ Delete" at bounding box center [381, 210] width 98 height 22
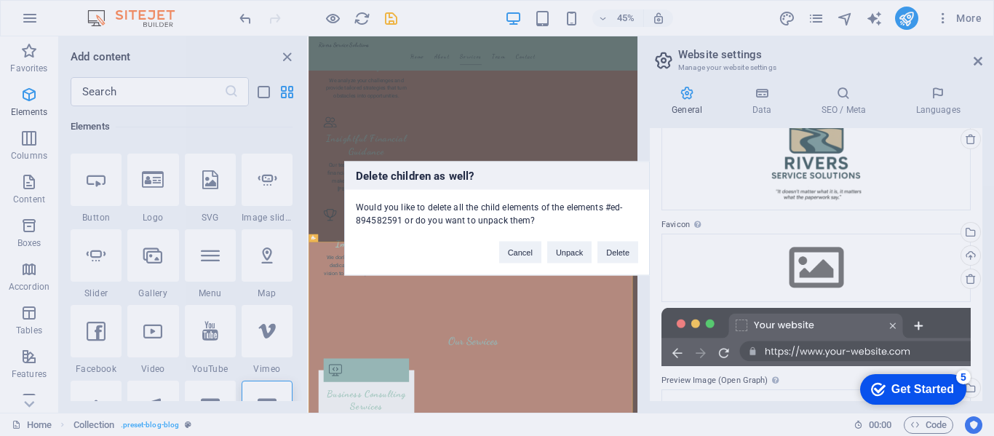
click at [638, 253] on button "Delete" at bounding box center [618, 252] width 41 height 22
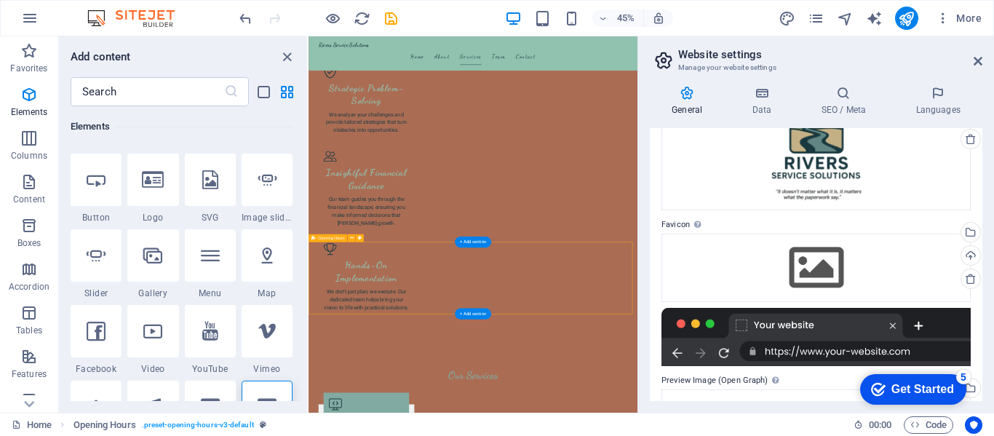
scroll to position [2490, 0]
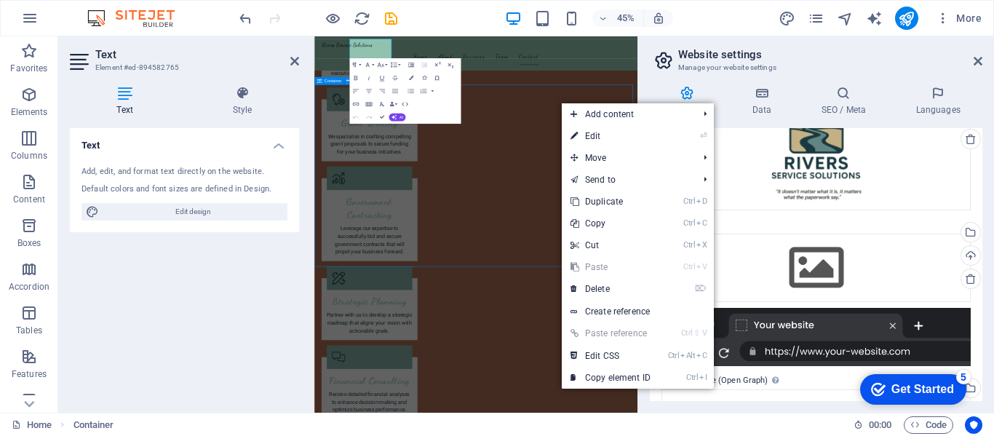
scroll to position [3031, 0]
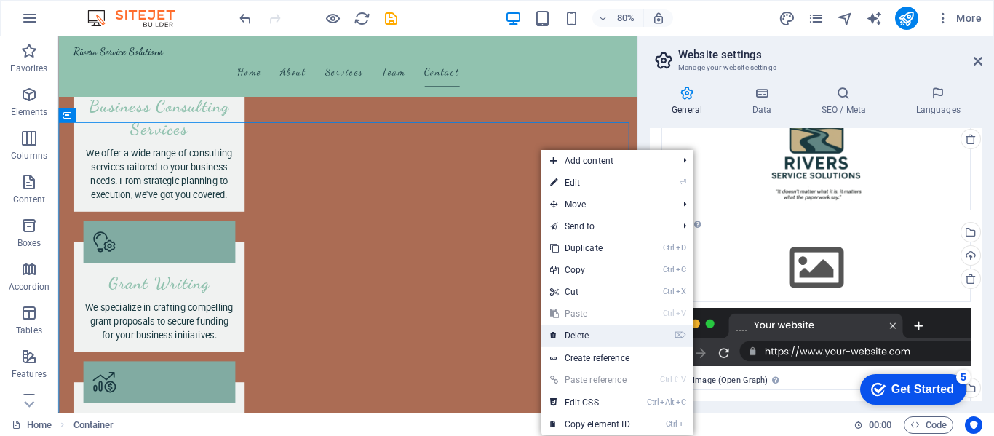
click at [590, 338] on link "⌦ Delete" at bounding box center [591, 336] width 98 height 22
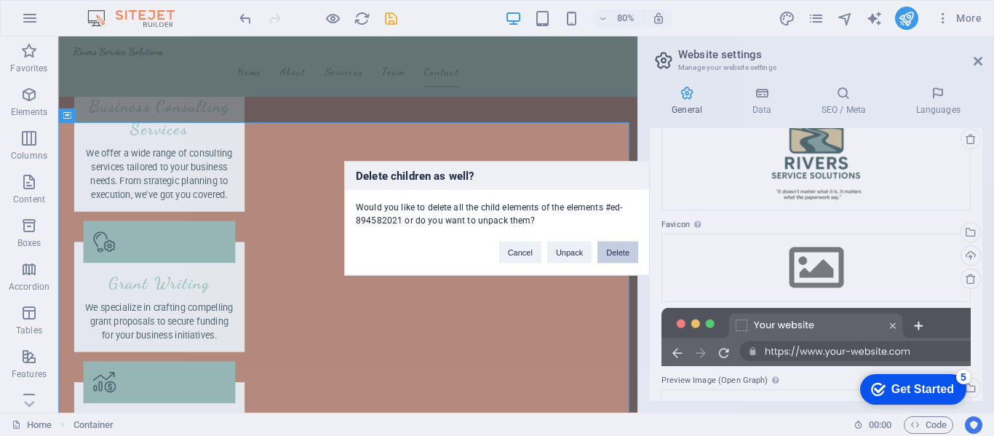
drag, startPoint x: 620, startPoint y: 251, endPoint x: 697, endPoint y: 271, distance: 79.6
click at [620, 251] on button "Delete" at bounding box center [618, 252] width 41 height 22
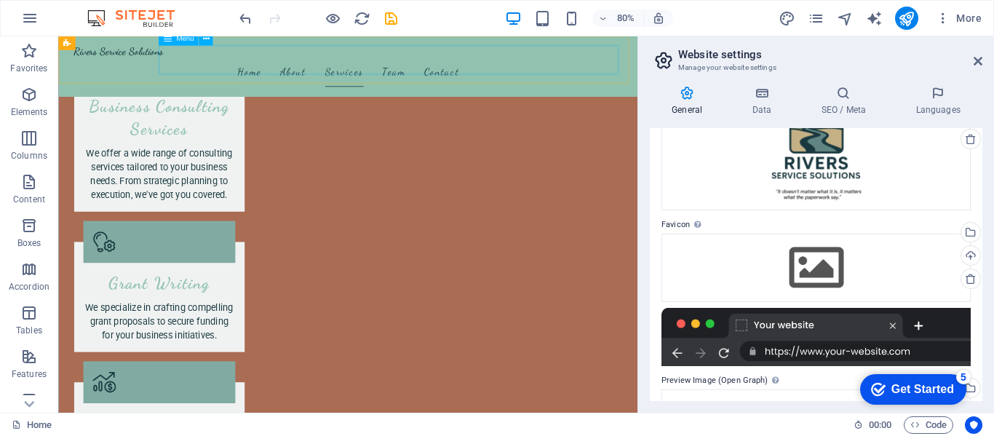
click at [583, 77] on nav "Home About Services Team Contact" at bounding box center [420, 81] width 687 height 36
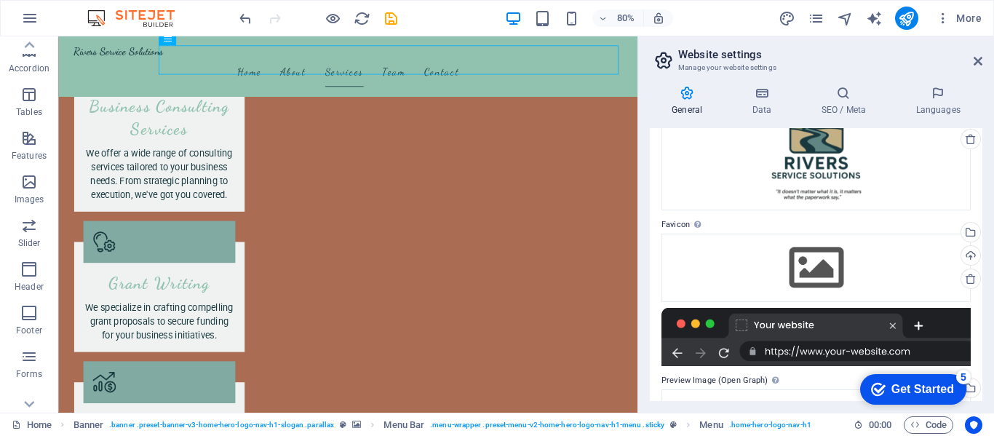
scroll to position [279, 0]
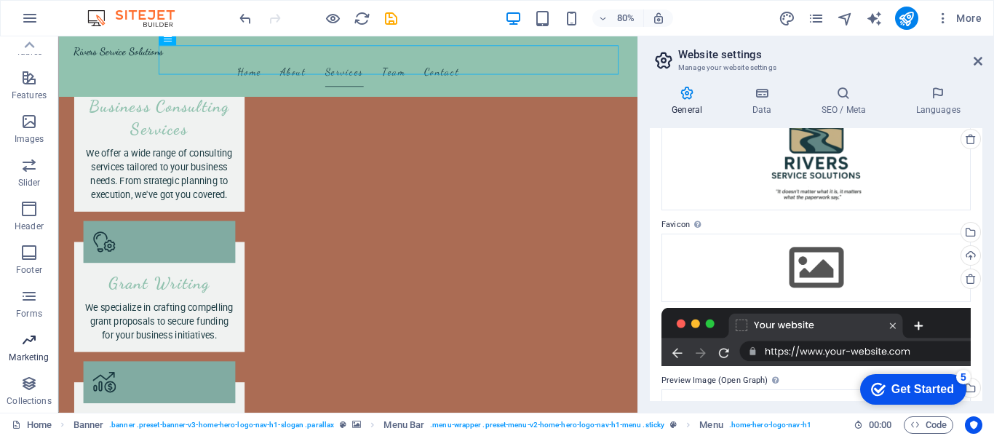
click at [18, 349] on span "Marketing" at bounding box center [29, 348] width 58 height 35
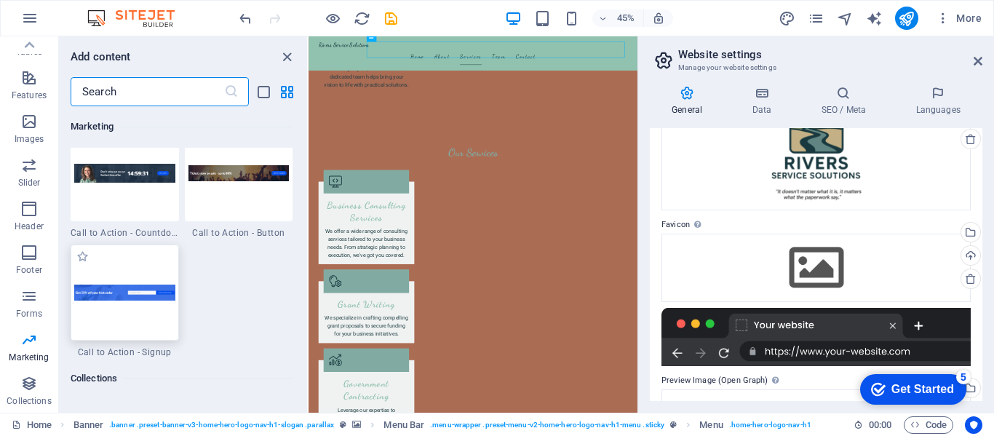
scroll to position [13096, 0]
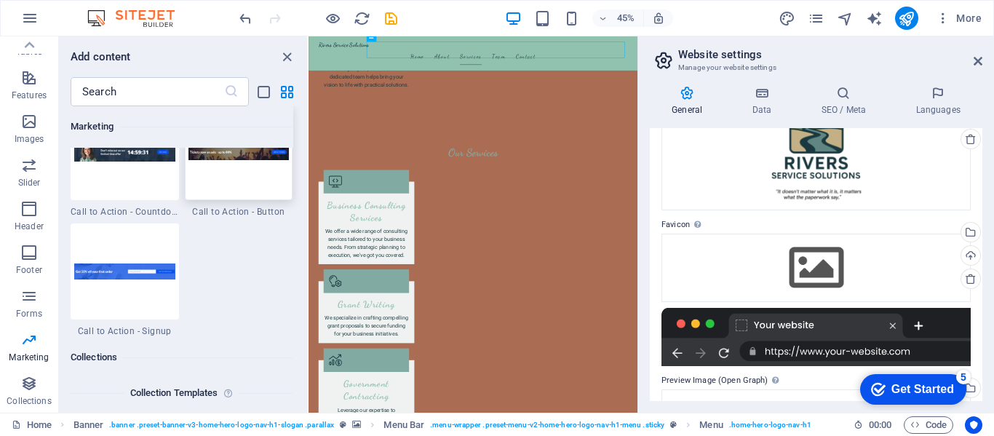
click at [280, 182] on div at bounding box center [239, 152] width 108 height 96
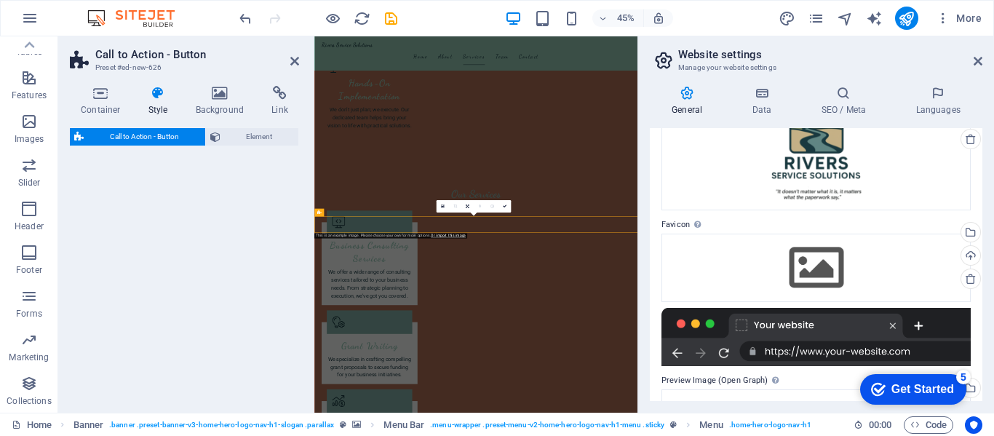
select select "rem"
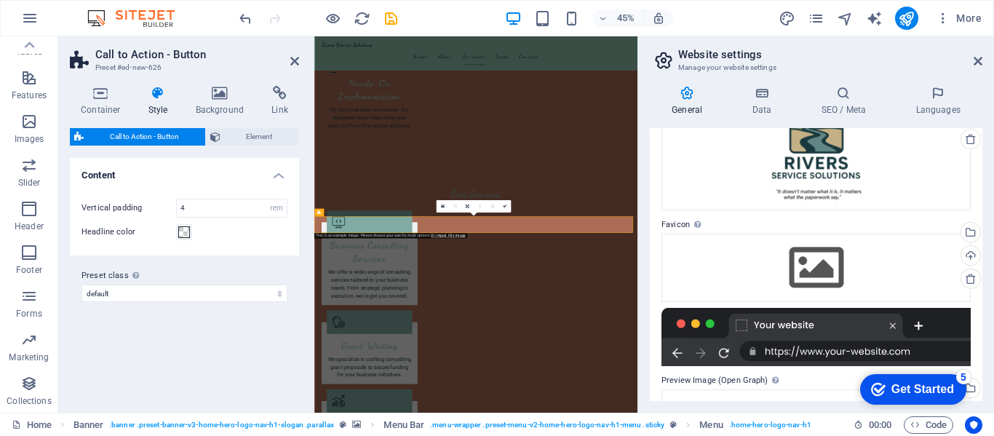
scroll to position [18, 0]
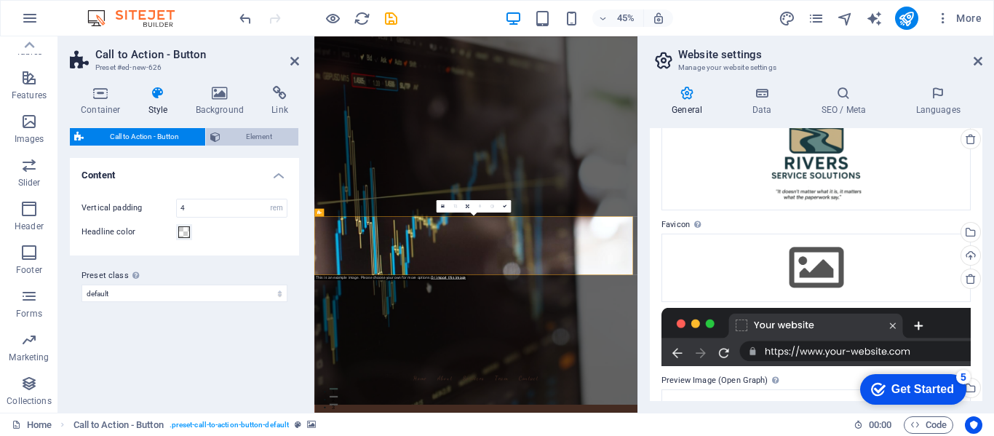
click at [250, 132] on span "Element" at bounding box center [260, 136] width 70 height 17
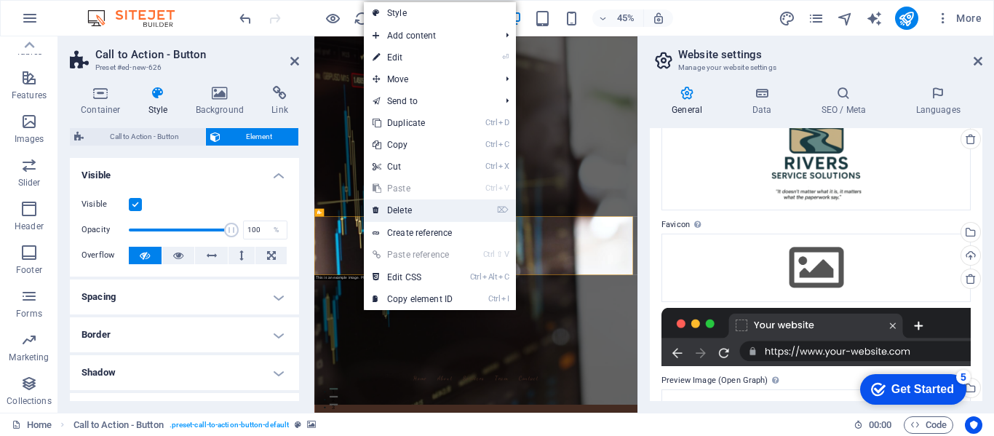
click at [379, 207] on icon at bounding box center [376, 210] width 7 height 22
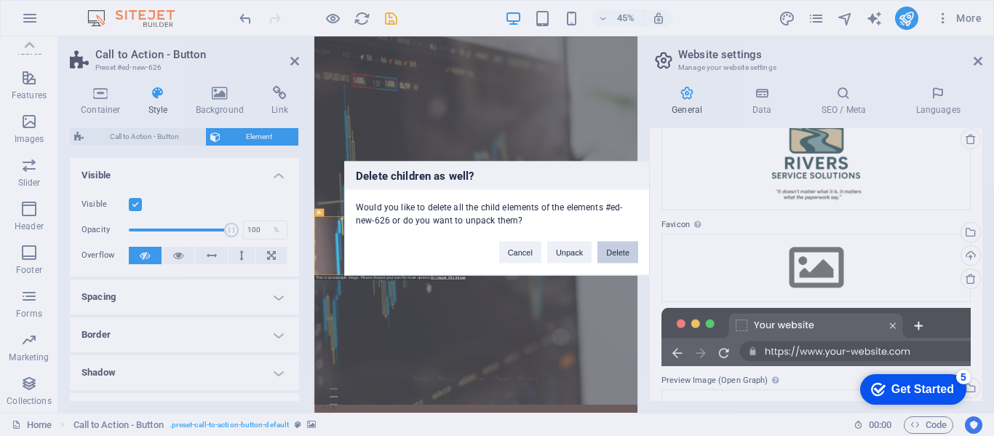
click at [629, 261] on button "Delete" at bounding box center [618, 252] width 41 height 22
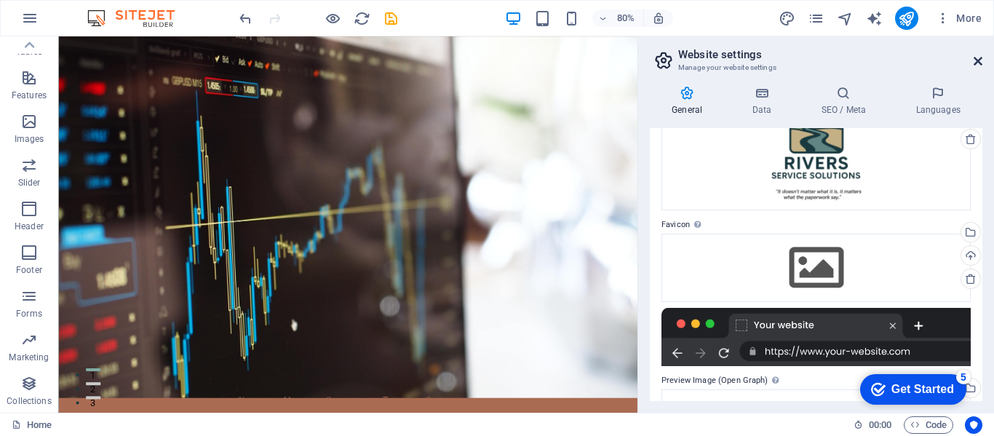
click at [975, 63] on icon at bounding box center [978, 61] width 9 height 12
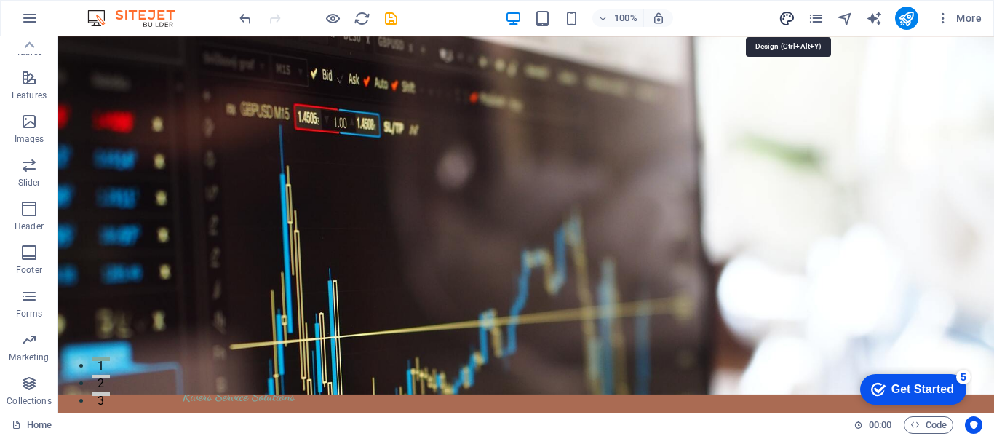
drag, startPoint x: 783, startPoint y: 18, endPoint x: 636, endPoint y: 154, distance: 199.9
click at [783, 18] on icon "design" at bounding box center [787, 18] width 17 height 17
select select "px"
select select "200"
select select "px"
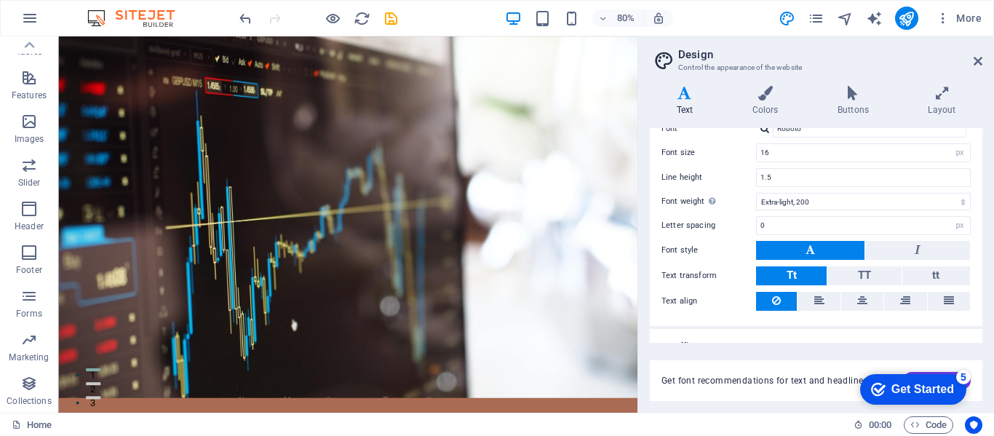
scroll to position [117, 0]
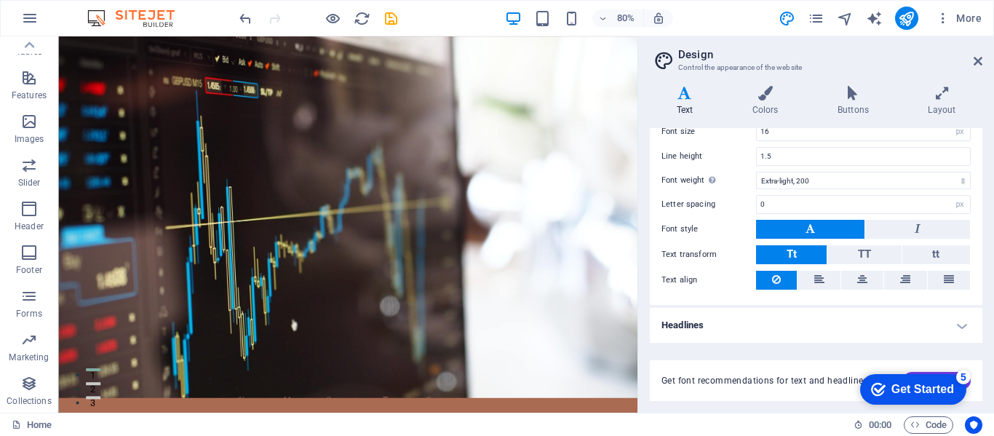
click at [724, 324] on h4 "Headlines" at bounding box center [816, 325] width 333 height 35
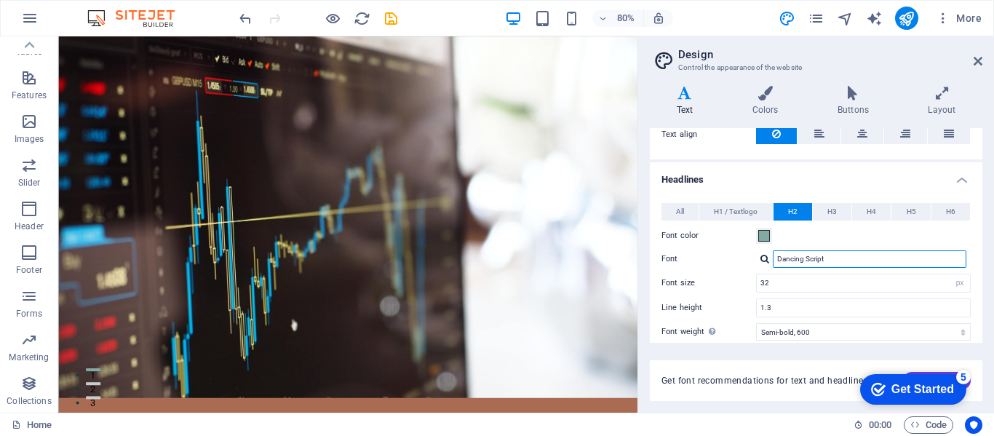
click at [836, 261] on input "Dancing Script" at bounding box center [870, 258] width 194 height 17
click at [759, 260] on div "Dancing Script" at bounding box center [863, 258] width 215 height 17
click at [767, 259] on div at bounding box center [765, 258] width 9 height 9
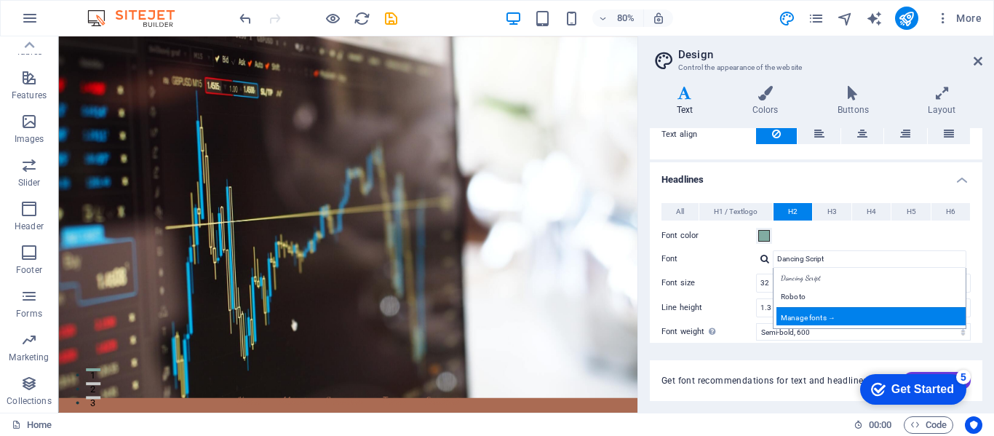
click at [813, 315] on div "Manage fonts →" at bounding box center [873, 316] width 192 height 18
select select "popularity"
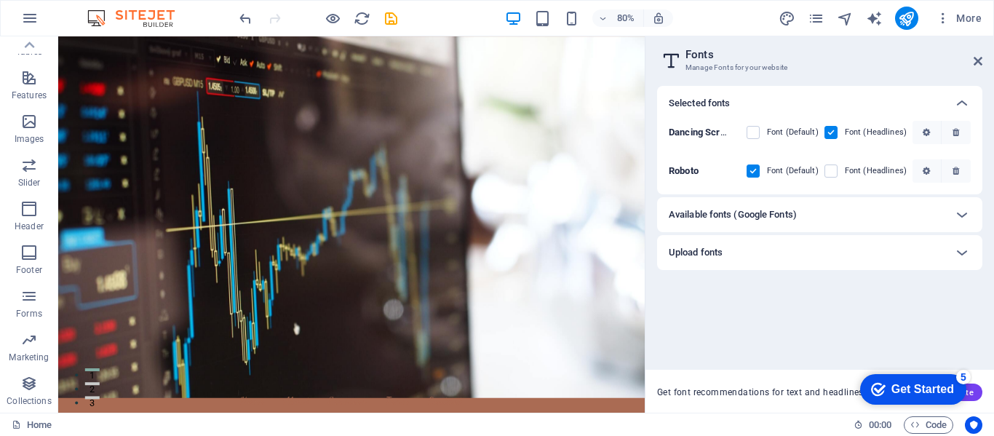
click at [775, 205] on div "Available fonts (Google Fonts)" at bounding box center [819, 214] width 325 height 35
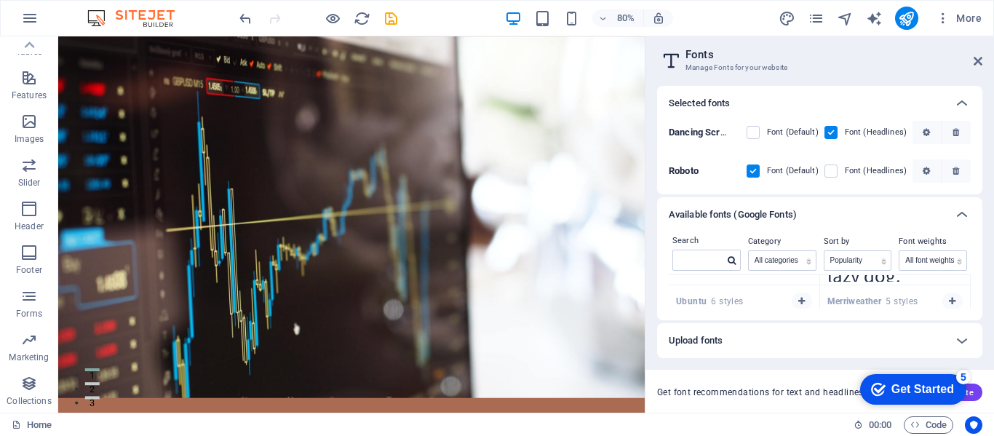
scroll to position [1019, 0]
click at [684, 263] on input "text" at bounding box center [698, 259] width 51 height 19
click at [800, 285] on icon "button" at bounding box center [802, 285] width 7 height 9
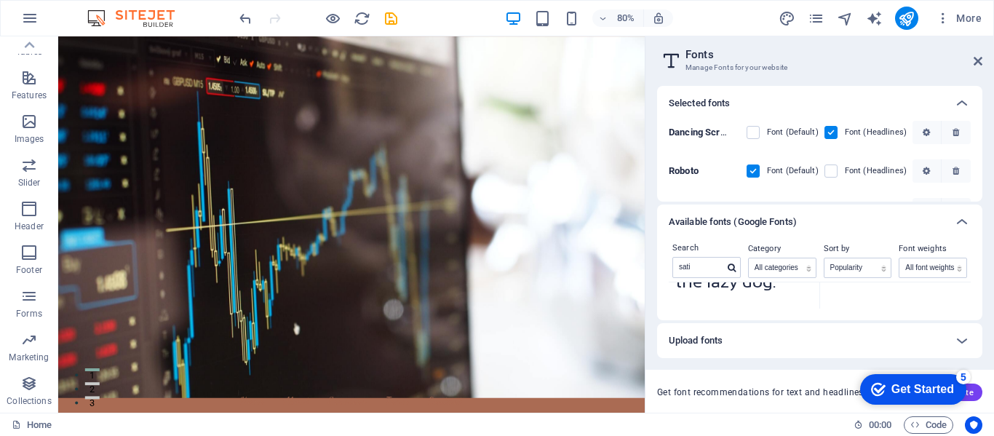
scroll to position [86, 0]
click at [959, 218] on icon at bounding box center [962, 221] width 17 height 17
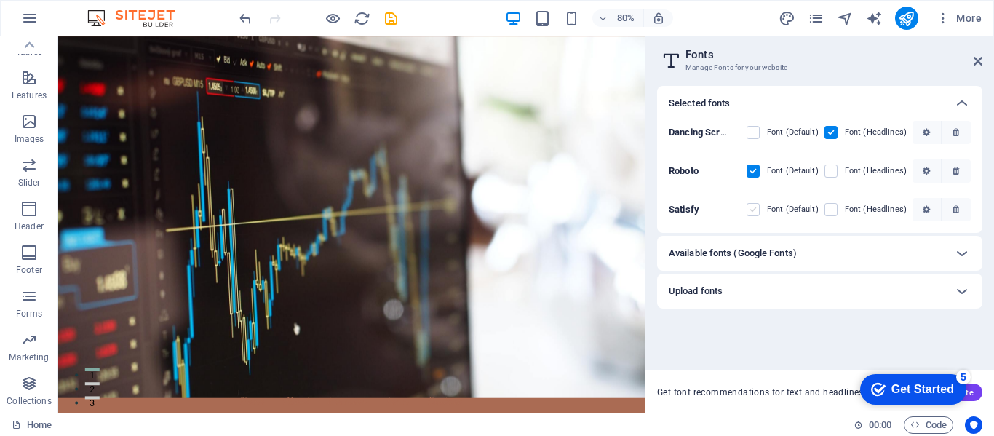
click at [756, 212] on label at bounding box center [753, 209] width 13 height 13
click at [0, 0] on input "checkbox" at bounding box center [0, 0] width 0 height 0
click at [759, 173] on label at bounding box center [753, 171] width 13 height 13
click at [0, 0] on input "checkbox" at bounding box center [0, 0] width 0 height 0
click at [836, 211] on label at bounding box center [831, 209] width 13 height 13
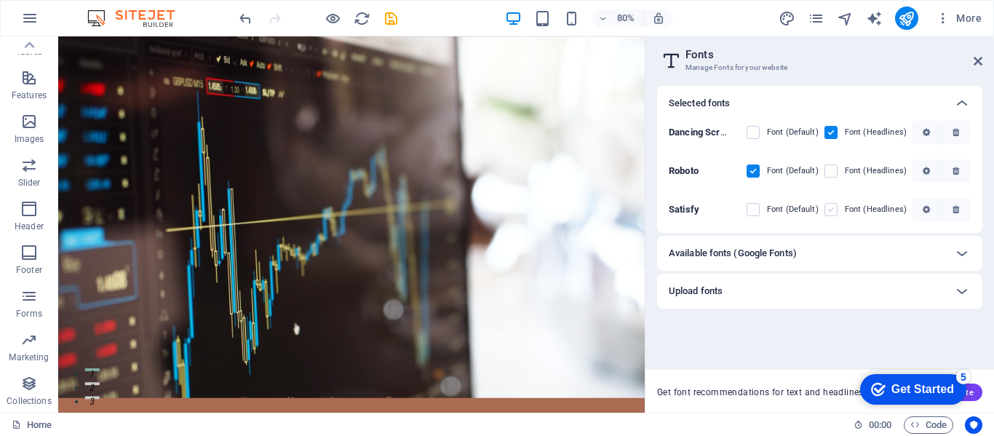
click at [0, 0] on input "checkbox" at bounding box center [0, 0] width 0 height 0
click at [767, 253] on h6 "Available fonts (Google Fonts)" at bounding box center [733, 253] width 128 height 17
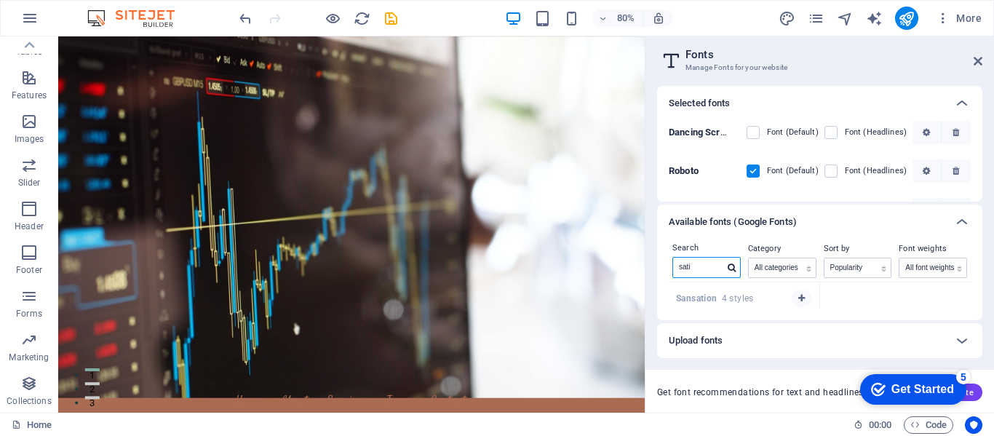
drag, startPoint x: 703, startPoint y: 293, endPoint x: 745, endPoint y: 298, distance: 42.5
drag, startPoint x: 701, startPoint y: 266, endPoint x: 664, endPoint y: 278, distance: 38.9
click at [664, 278] on div "Search sati Category All categories serif display monospace sans-serif handwrit…" at bounding box center [819, 280] width 325 height 81
paste input "Recoleta"
type input "R"
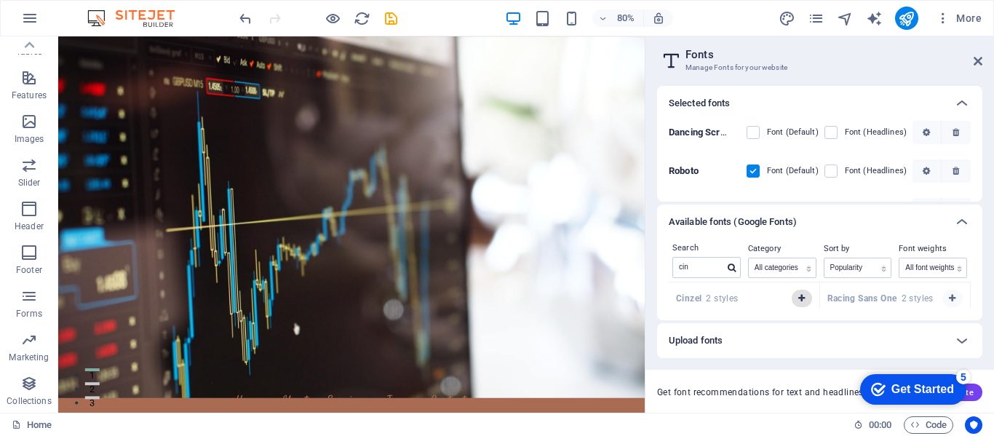
click at [802, 299] on icon "button" at bounding box center [802, 298] width 7 height 9
click at [966, 222] on icon at bounding box center [962, 221] width 17 height 17
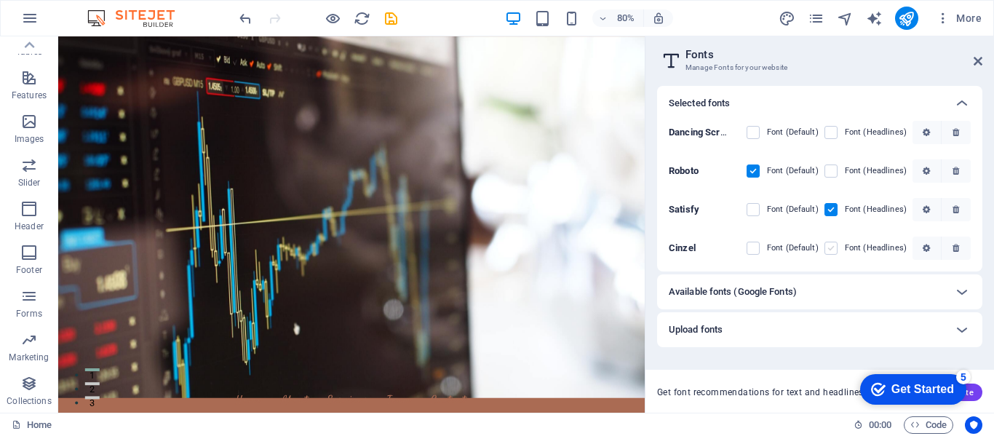
click at [834, 248] on label at bounding box center [831, 248] width 13 height 13
click at [0, 0] on input "checkbox" at bounding box center [0, 0] width 0 height 0
click at [723, 284] on h6 "Available fonts (Google Fonts)" at bounding box center [733, 291] width 128 height 17
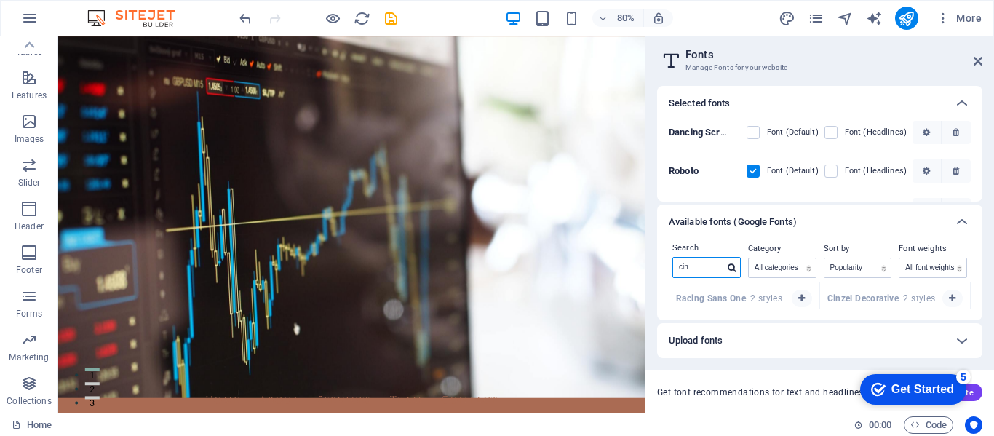
drag, startPoint x: 708, startPoint y: 268, endPoint x: 681, endPoint y: 263, distance: 28.1
click at [681, 263] on input "cin" at bounding box center [698, 267] width 51 height 19
click at [792, 298] on button "button" at bounding box center [802, 298] width 20 height 17
drag, startPoint x: 762, startPoint y: 306, endPoint x: 788, endPoint y: 307, distance: 26.2
click at [802, 298] on icon "button" at bounding box center [802, 298] width 7 height 9
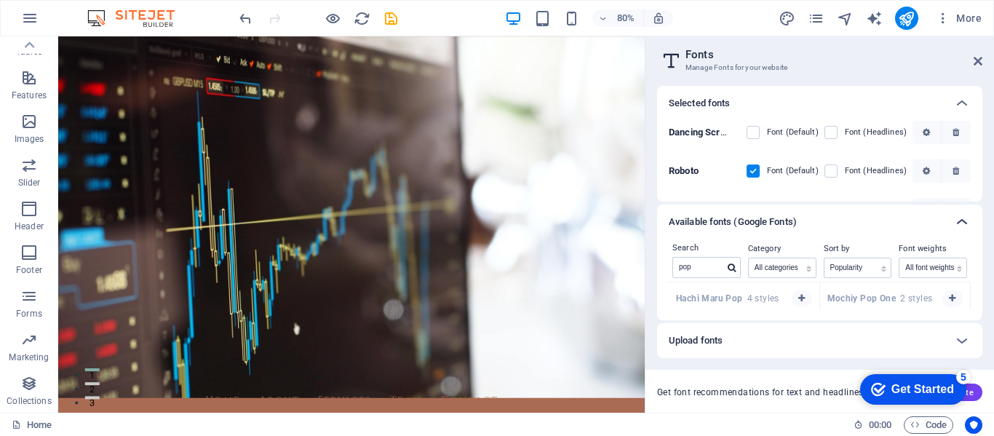
click at [963, 217] on icon at bounding box center [962, 221] width 17 height 17
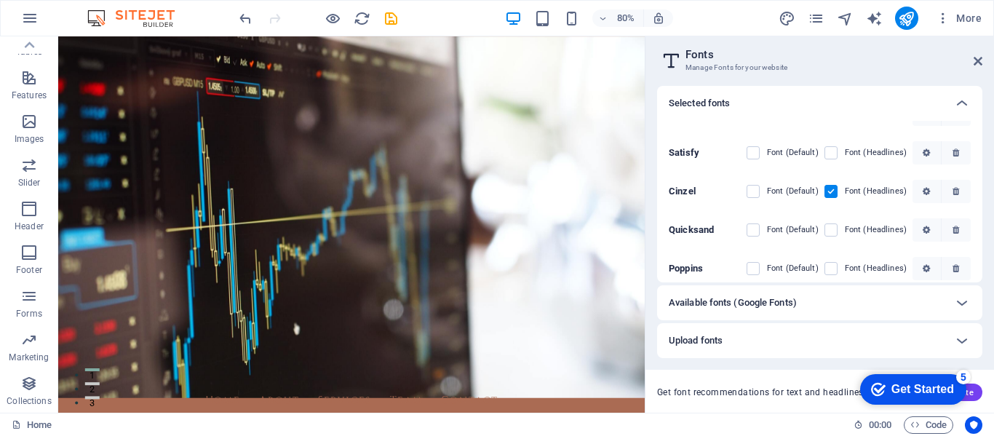
scroll to position [66, 0]
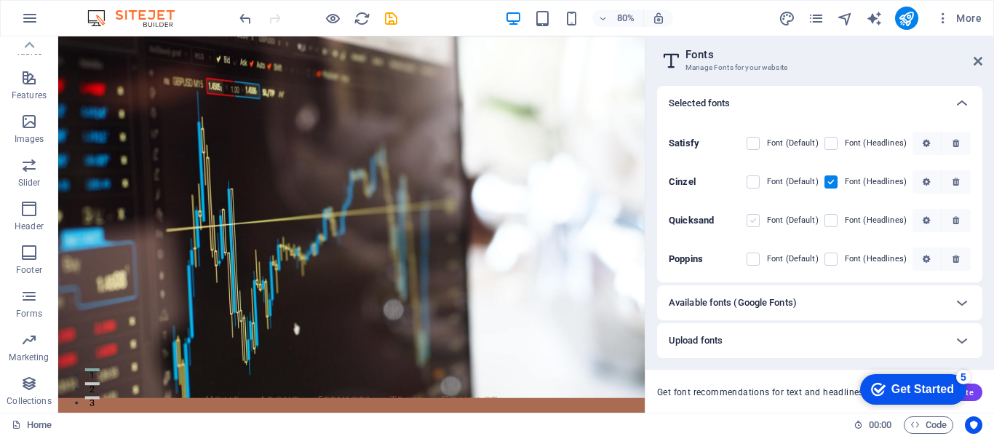
click at [755, 221] on label at bounding box center [753, 220] width 13 height 13
click at [0, 0] on input "checkbox" at bounding box center [0, 0] width 0 height 0
click at [749, 259] on label at bounding box center [753, 259] width 13 height 13
click at [0, 0] on input "checkbox" at bounding box center [0, 0] width 0 height 0
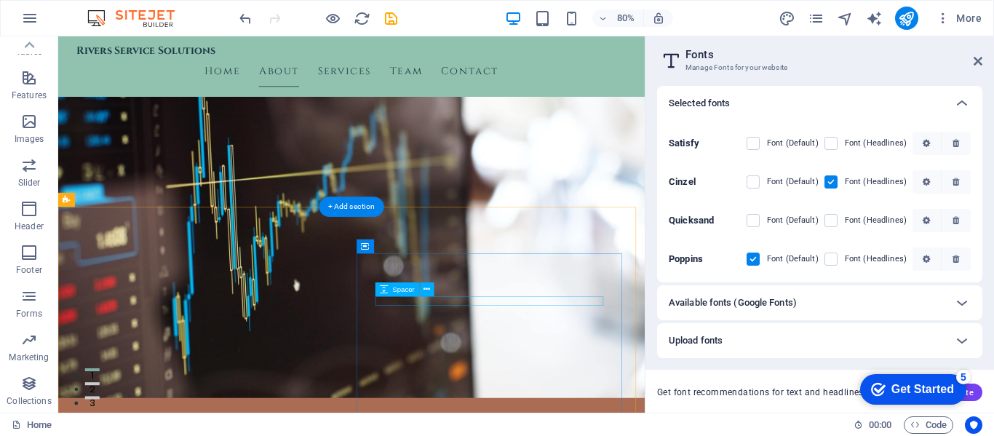
scroll to position [237, 0]
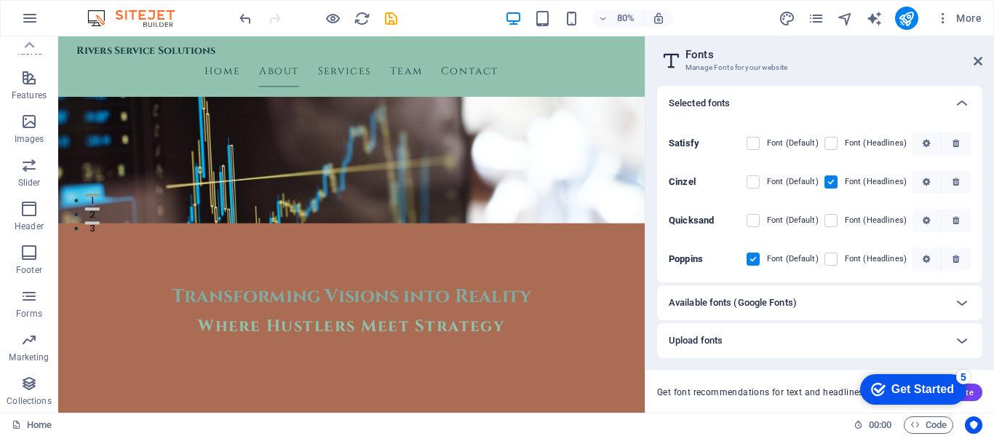
click at [758, 306] on h6 "Available fonts (Google Fonts)" at bounding box center [733, 302] width 128 height 17
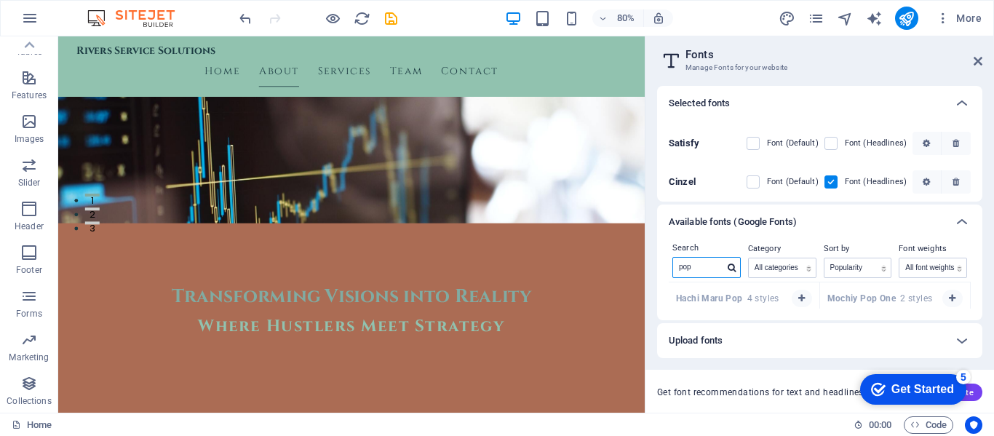
drag, startPoint x: 693, startPoint y: 270, endPoint x: 672, endPoint y: 266, distance: 21.4
click at [672, 266] on div "Search pop" at bounding box center [707, 261] width 76 height 42
type input "ral"
click at [799, 303] on button "button" at bounding box center [802, 298] width 20 height 17
click at [957, 223] on icon at bounding box center [962, 221] width 17 height 17
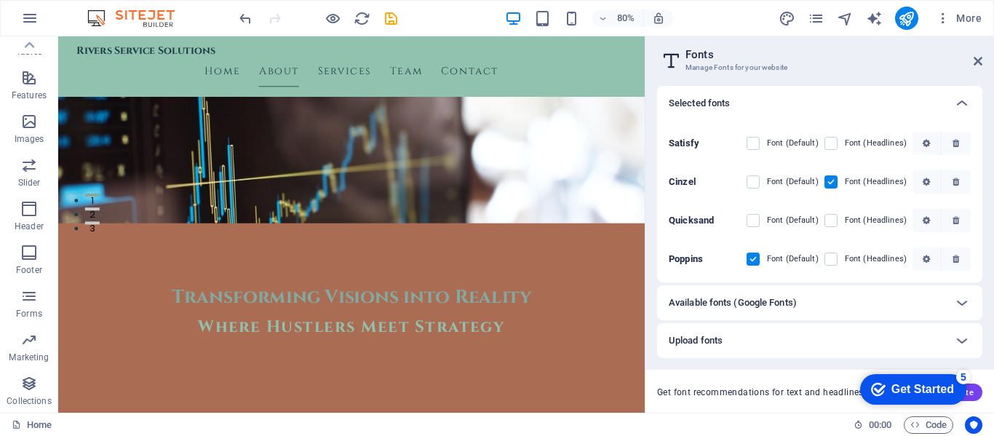
scroll to position [105, 0]
click at [753, 258] on label at bounding box center [753, 259] width 13 height 13
click at [0, 0] on input "checkbox" at bounding box center [0, 0] width 0 height 0
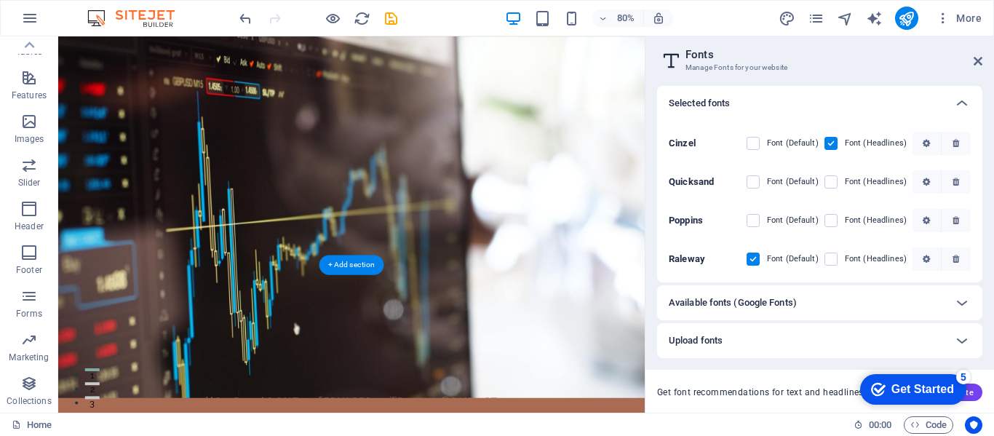
scroll to position [0, 0]
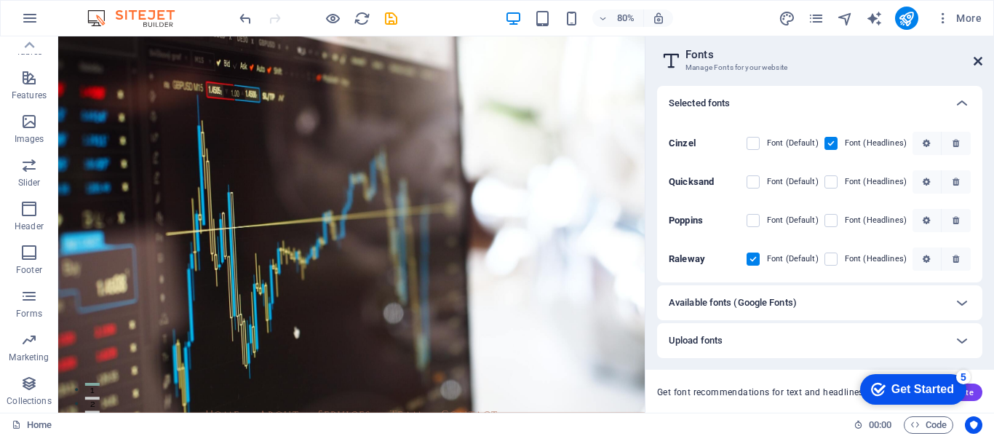
click at [978, 59] on icon at bounding box center [978, 61] width 9 height 12
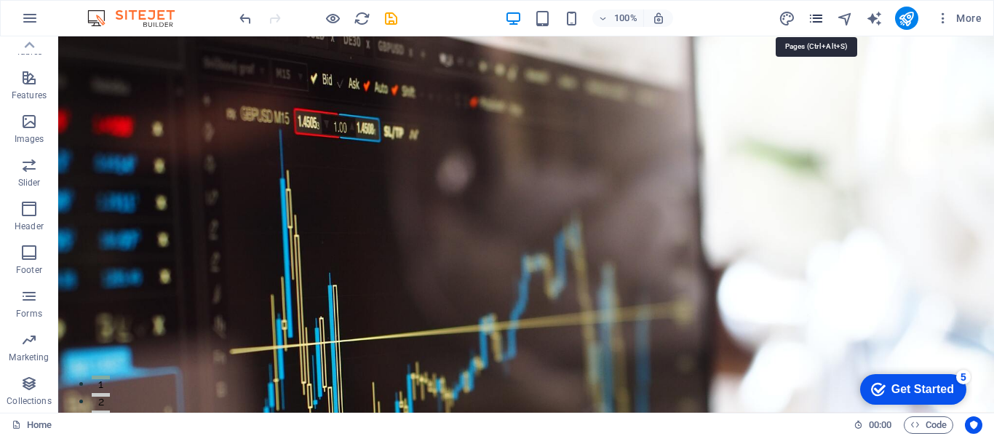
click at [815, 12] on icon "pages" at bounding box center [816, 18] width 17 height 17
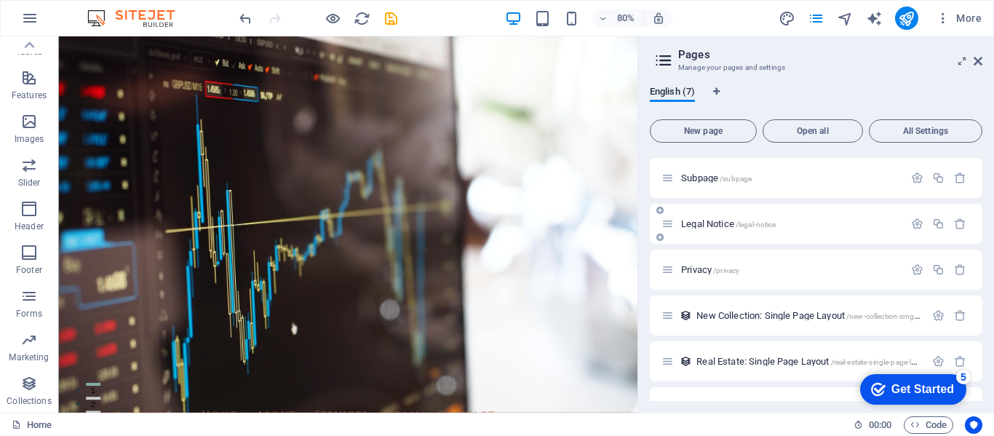
scroll to position [74, 0]
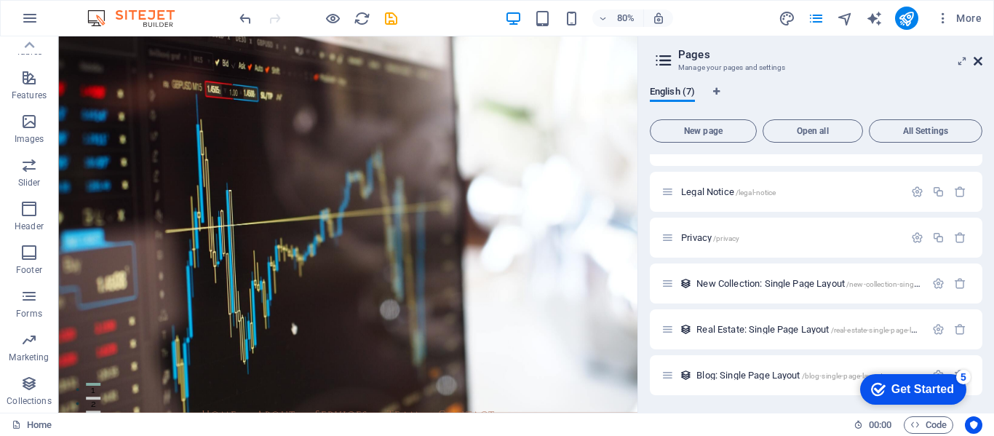
drag, startPoint x: 922, startPoint y: 33, endPoint x: 978, endPoint y: 63, distance: 63.5
click at [978, 63] on icon at bounding box center [978, 61] width 9 height 12
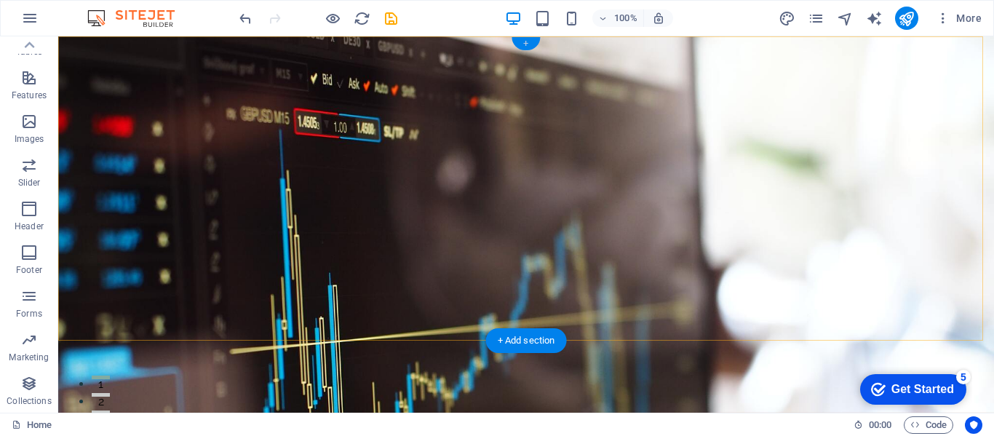
click at [529, 47] on div "+" at bounding box center [526, 43] width 28 height 13
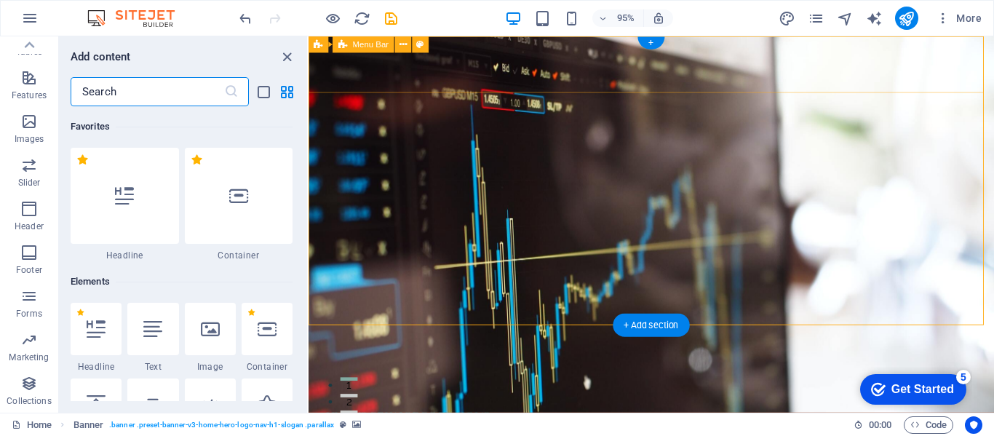
scroll to position [2547, 0]
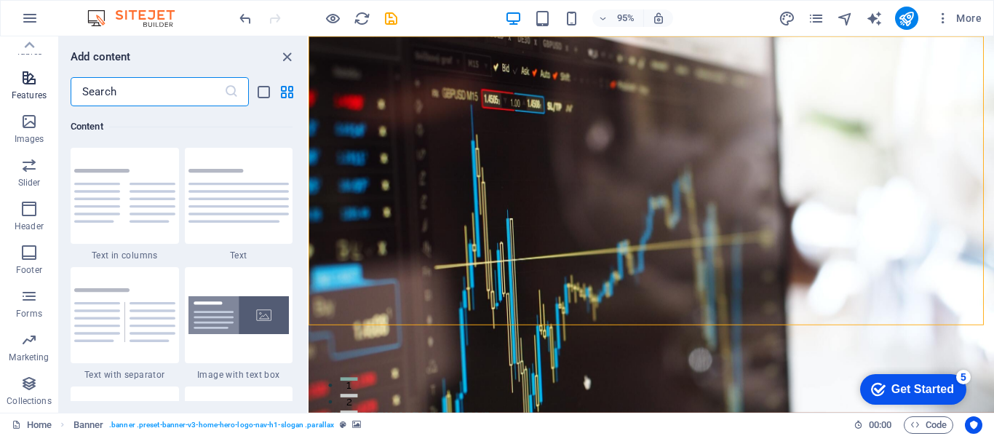
click at [28, 83] on icon "button" at bounding box center [28, 77] width 17 height 17
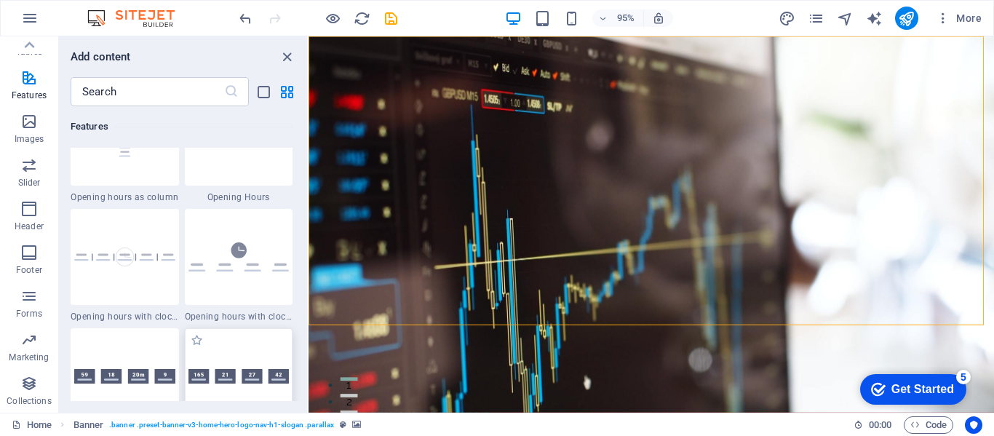
scroll to position [6403, 0]
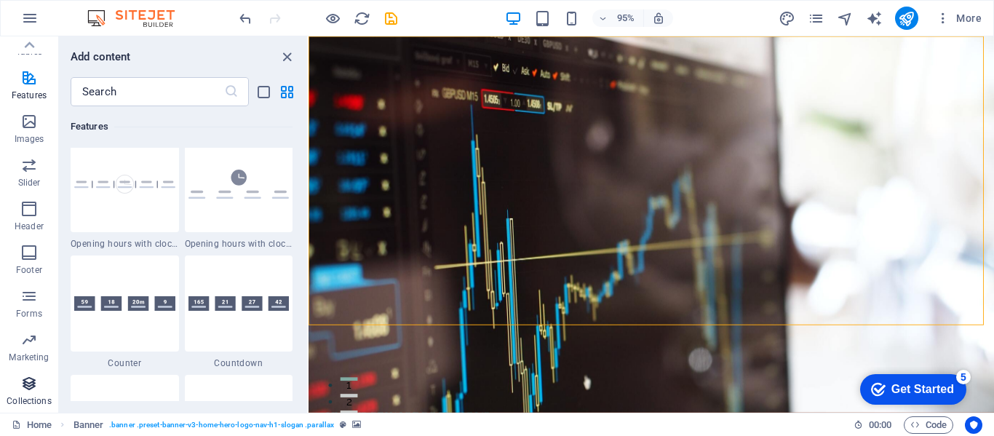
click at [29, 387] on icon "button" at bounding box center [28, 383] width 17 height 17
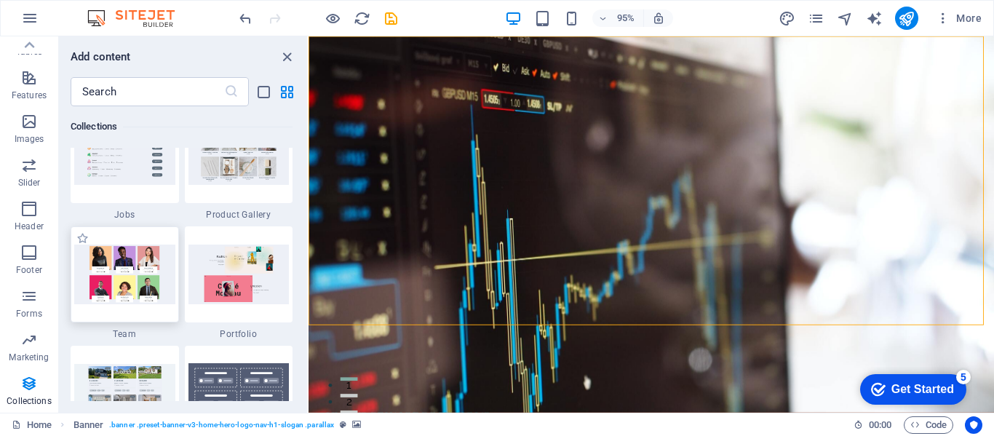
scroll to position [13545, 0]
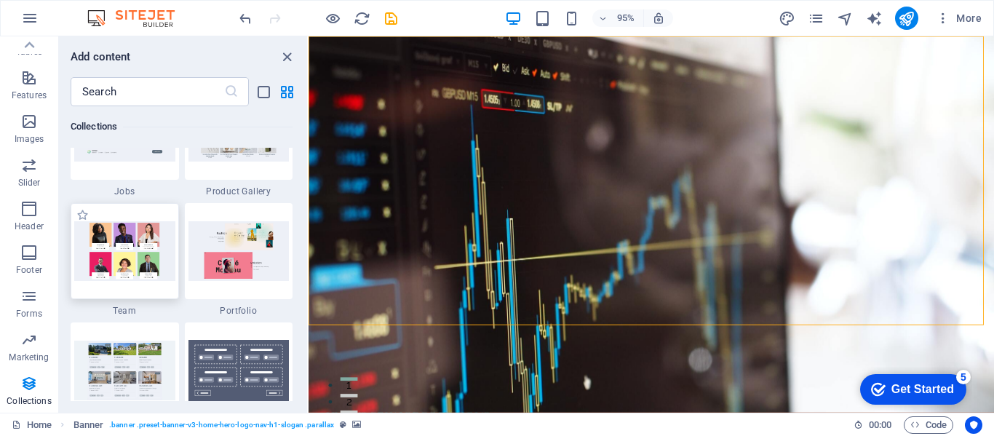
click at [142, 277] on img at bounding box center [124, 250] width 101 height 59
click at [127, 258] on img at bounding box center [124, 250] width 101 height 59
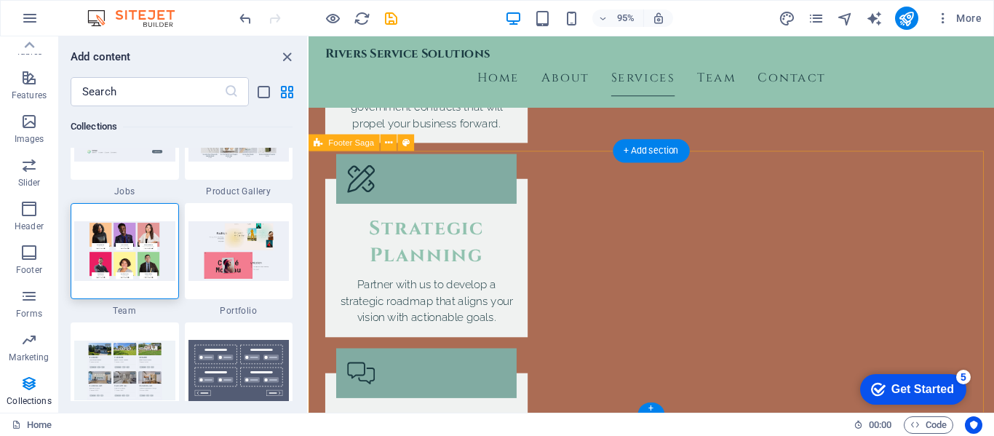
scroll to position [3634, 0]
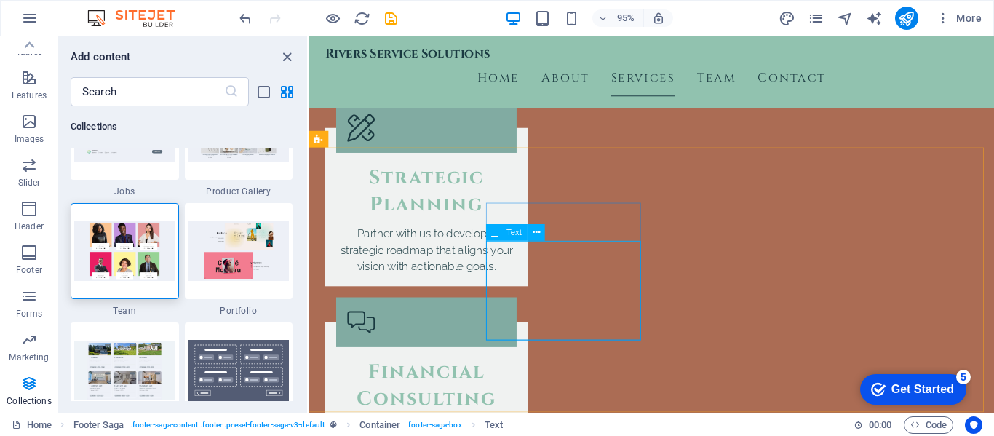
click at [519, 234] on span "Text" at bounding box center [514, 233] width 15 height 8
click at [531, 231] on button at bounding box center [537, 233] width 17 height 17
click at [537, 237] on icon at bounding box center [536, 233] width 7 height 15
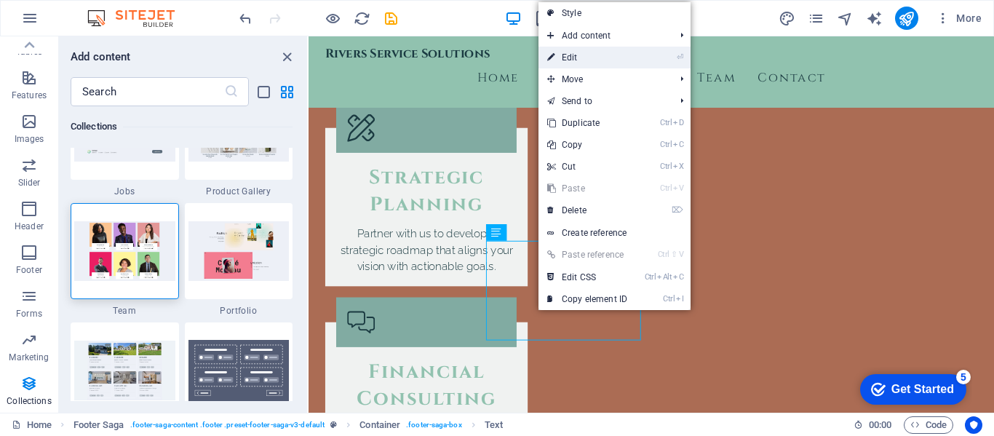
click at [565, 62] on link "⏎ Edit" at bounding box center [588, 58] width 98 height 22
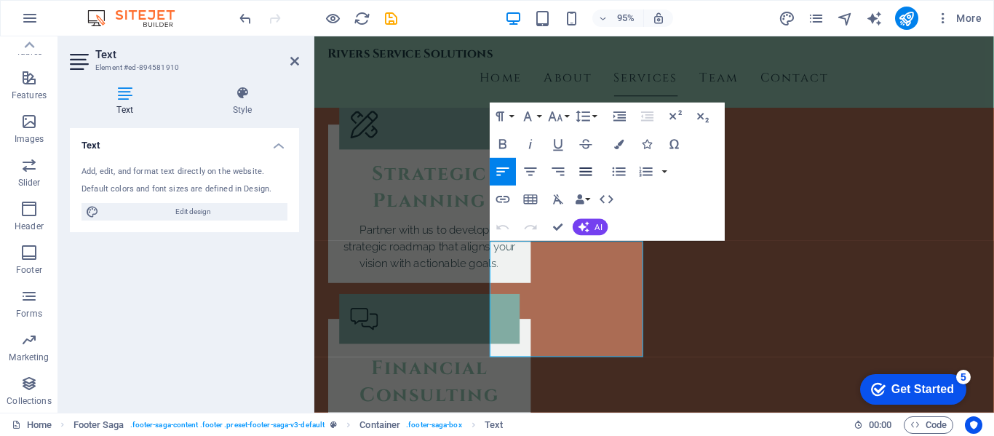
click at [598, 167] on button "Align Justify" at bounding box center [586, 172] width 26 height 28
drag, startPoint x: 583, startPoint y: 277, endPoint x: 539, endPoint y: 274, distance: 43.8
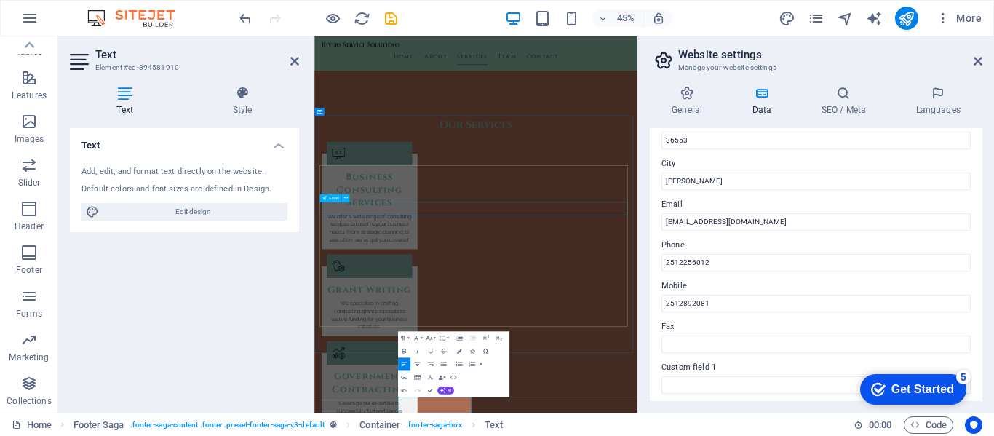
scroll to position [3233, 0]
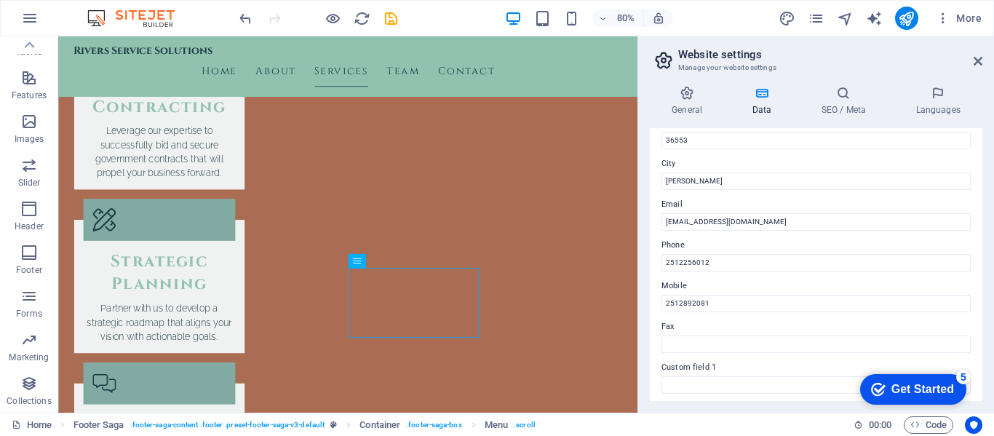
scroll to position [3560, 0]
click at [981, 60] on icon at bounding box center [978, 61] width 9 height 12
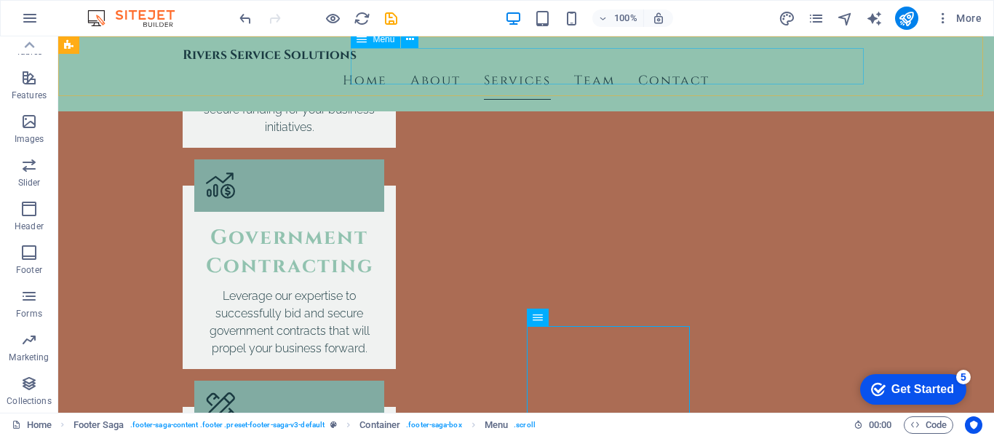
click at [690, 63] on nav "Home About Services Team Contact" at bounding box center [526, 81] width 687 height 36
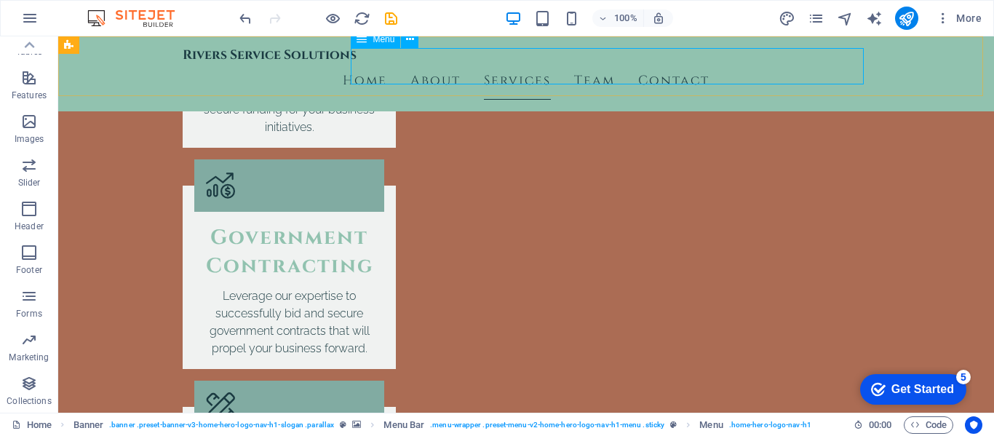
click at [518, 66] on nav "Home About Services Team Contact" at bounding box center [526, 81] width 687 height 36
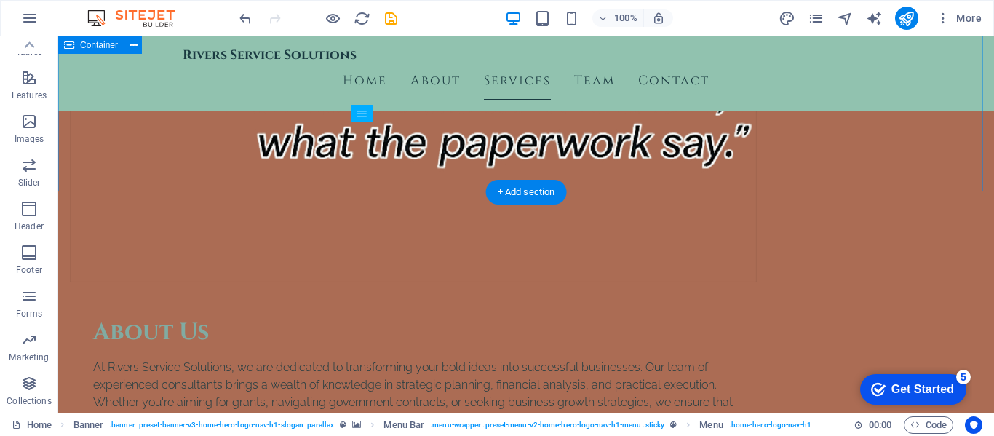
scroll to position [1674, 0]
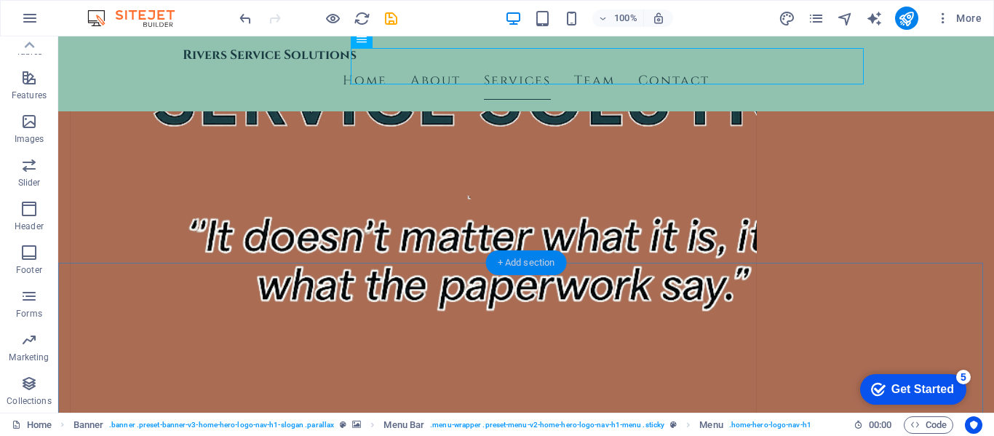
click at [532, 265] on div "+ Add section" at bounding box center [526, 262] width 81 height 25
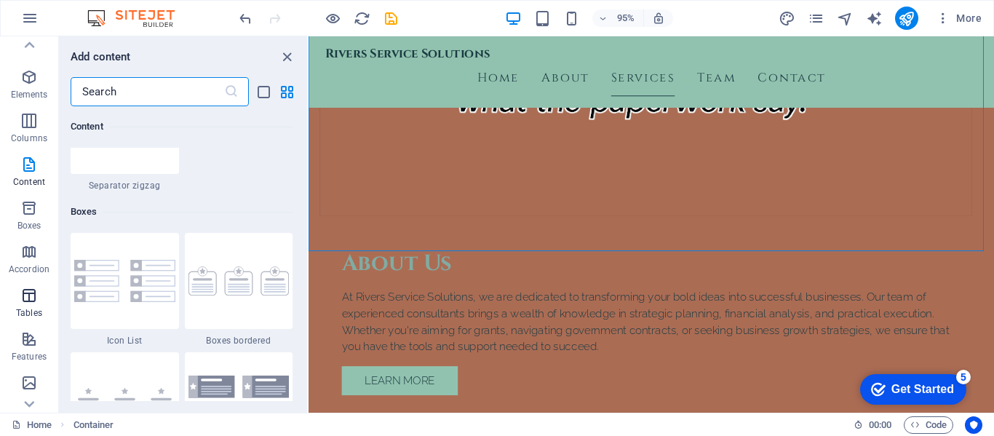
scroll to position [0, 0]
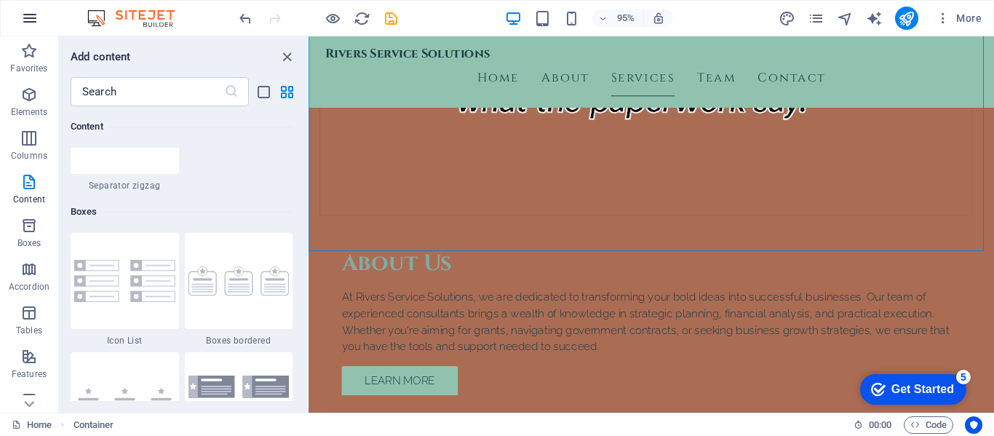
click at [31, 18] on icon "button" at bounding box center [29, 17] width 17 height 17
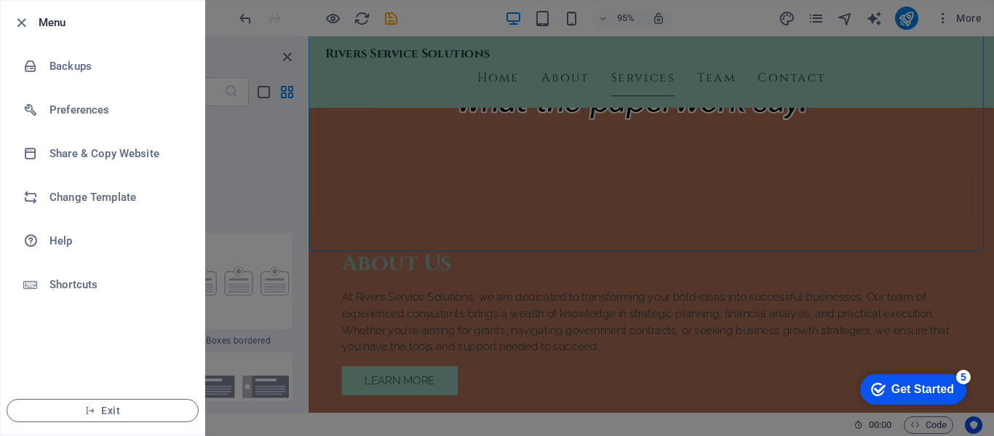
click at [252, 154] on div at bounding box center [497, 218] width 994 height 436
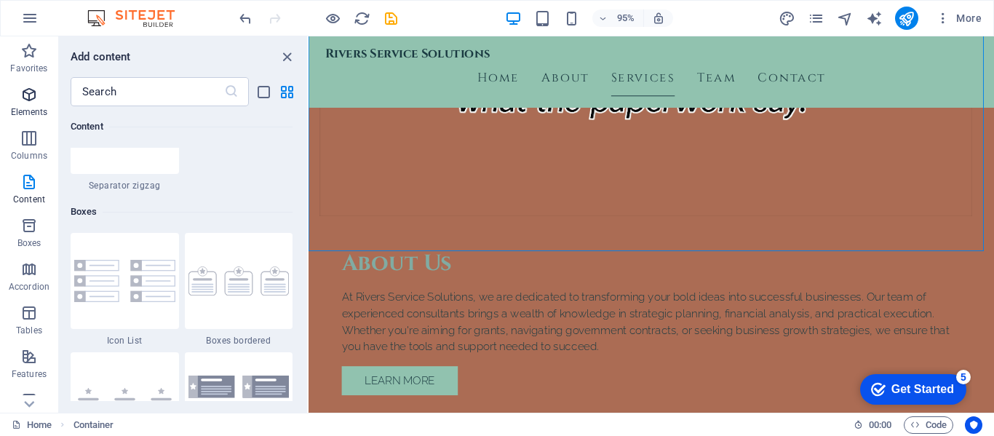
click at [28, 101] on icon "button" at bounding box center [28, 94] width 17 height 17
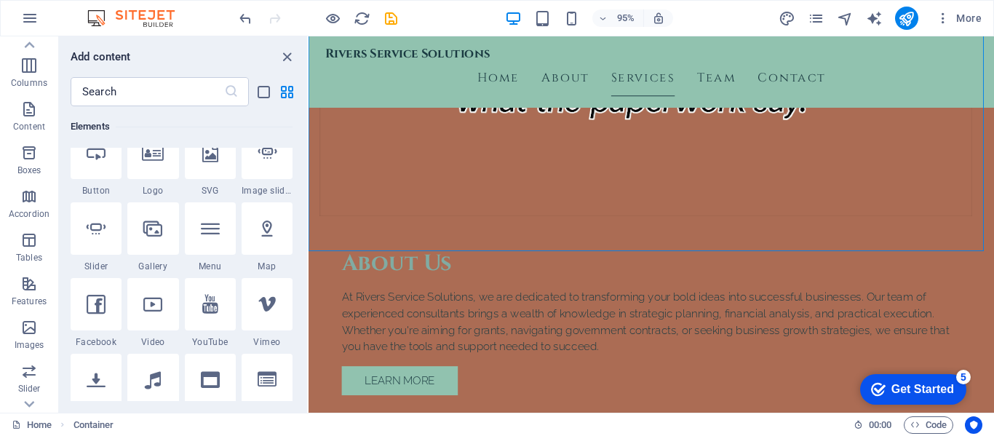
scroll to position [373, 0]
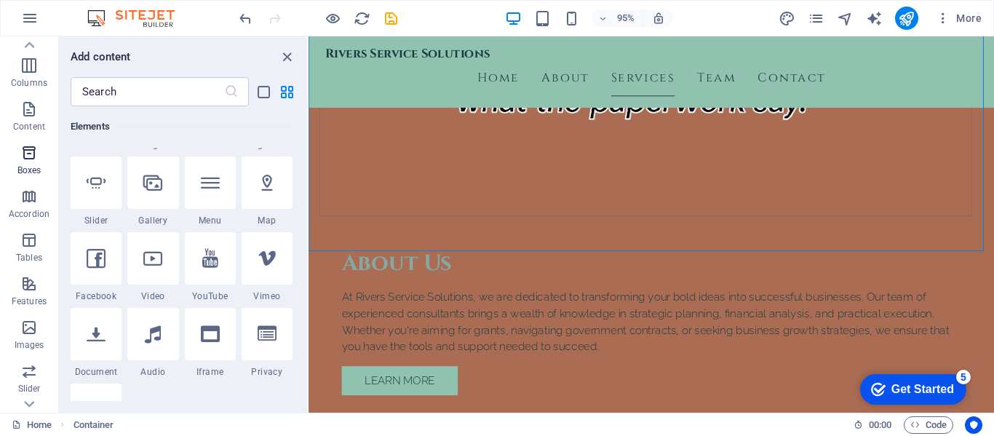
click at [21, 156] on icon "button" at bounding box center [28, 152] width 17 height 17
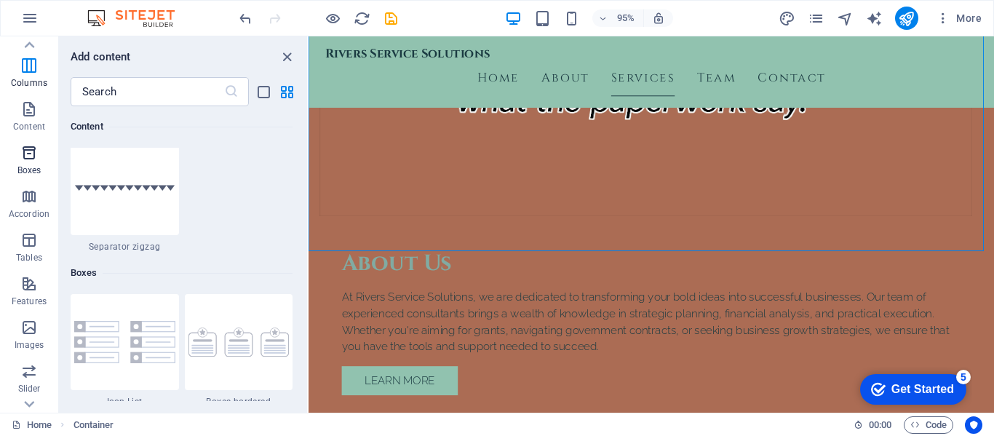
scroll to position [4016, 0]
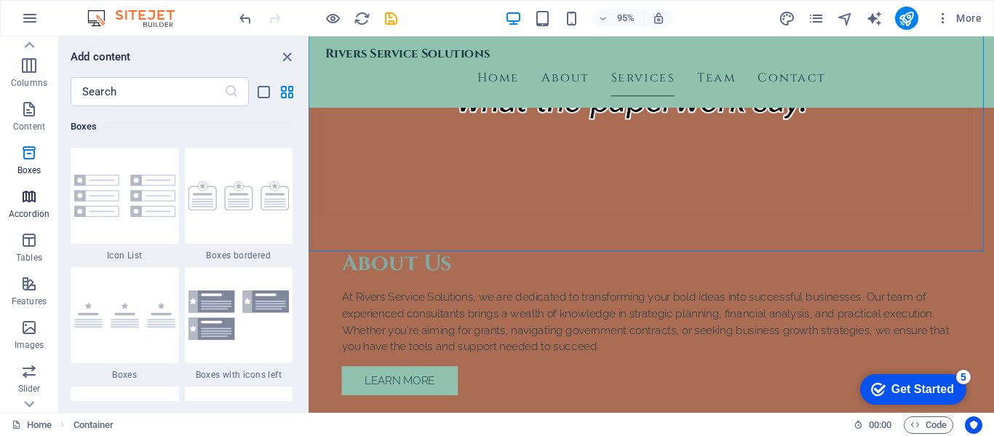
click at [23, 201] on icon "button" at bounding box center [28, 196] width 17 height 17
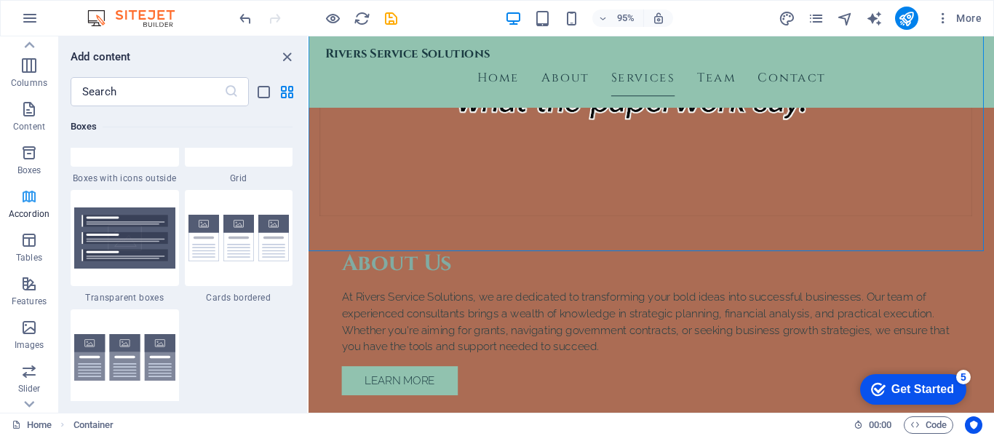
scroll to position [4648, 0]
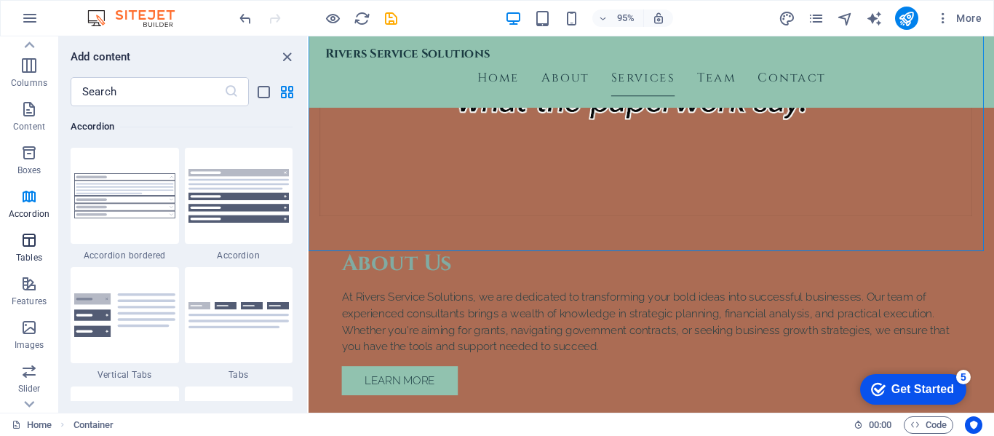
click at [30, 245] on icon "button" at bounding box center [28, 239] width 17 height 17
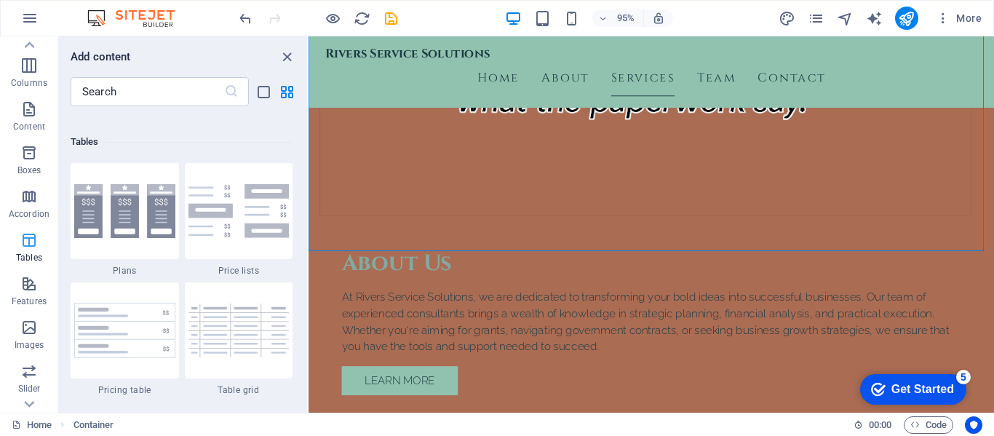
scroll to position [5042, 0]
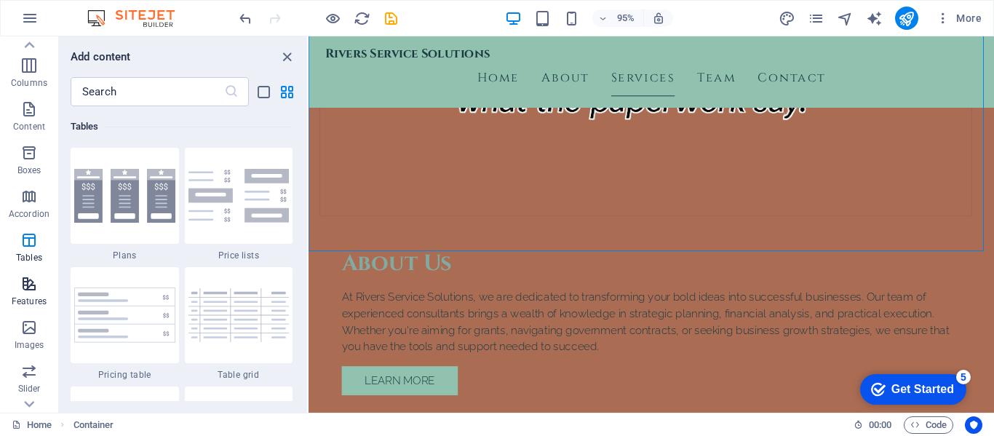
click at [25, 282] on icon "button" at bounding box center [28, 283] width 17 height 17
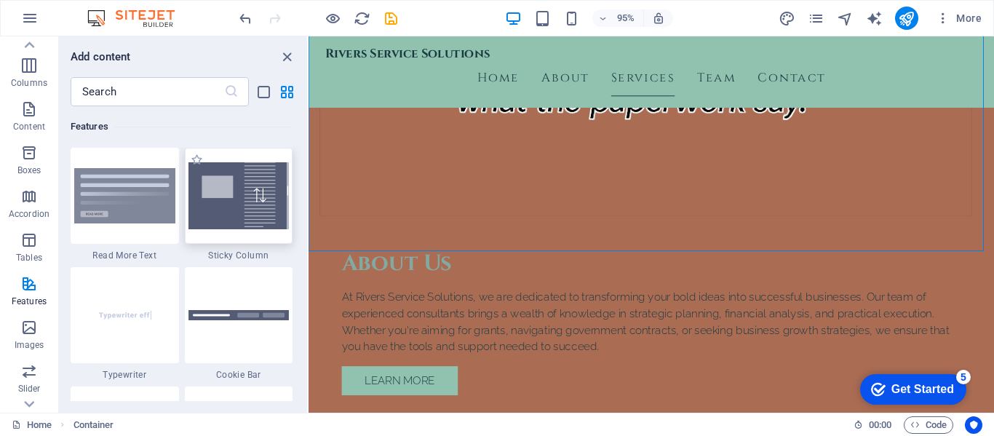
scroll to position [5820, 0]
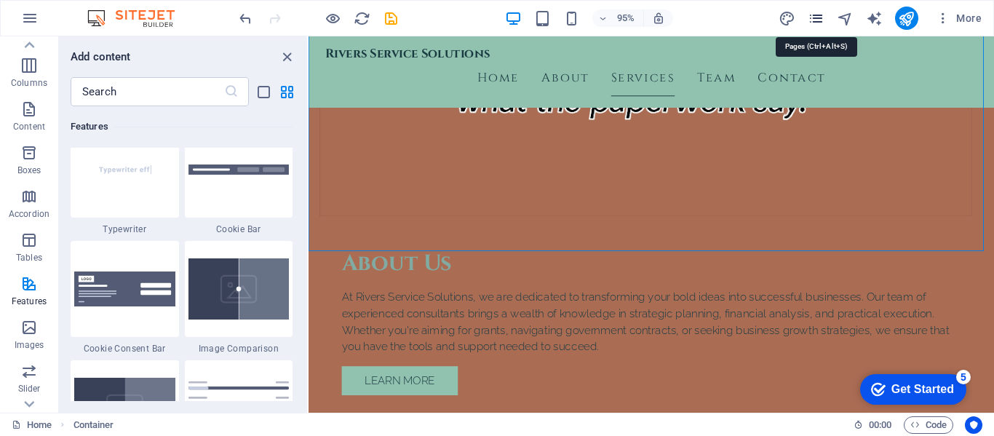
click at [820, 13] on icon "pages" at bounding box center [816, 18] width 17 height 17
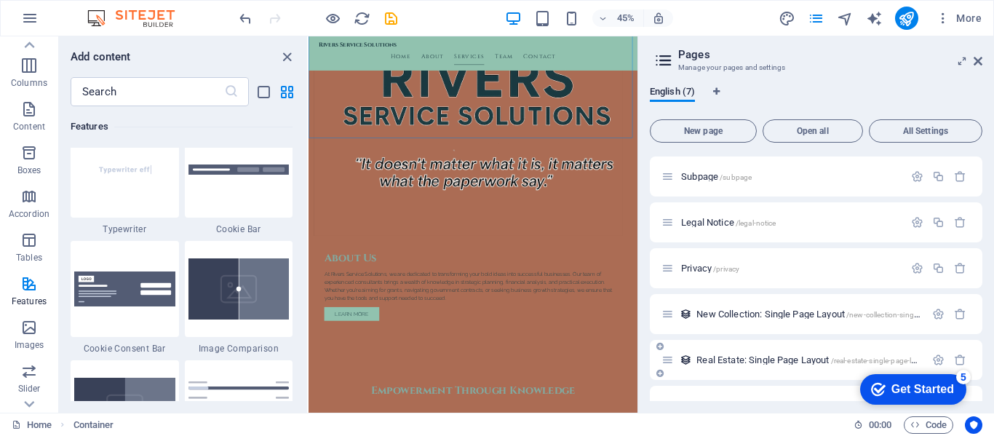
scroll to position [74, 0]
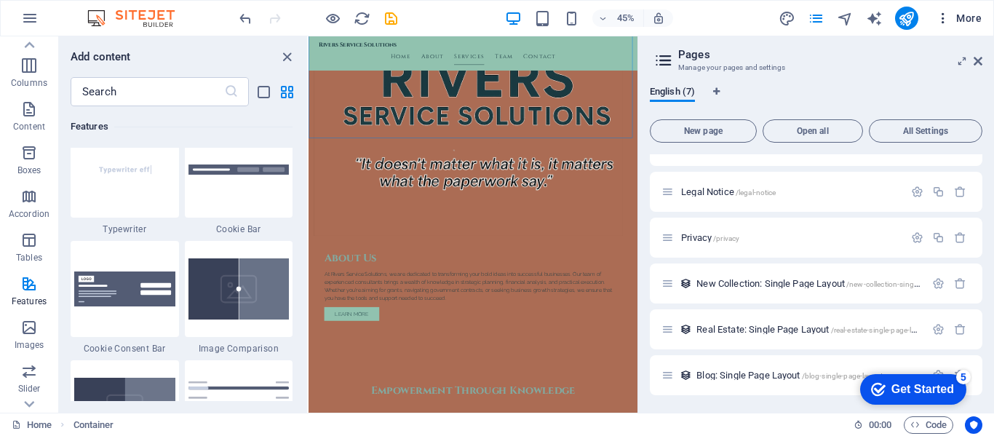
click at [946, 17] on icon "button" at bounding box center [943, 18] width 15 height 15
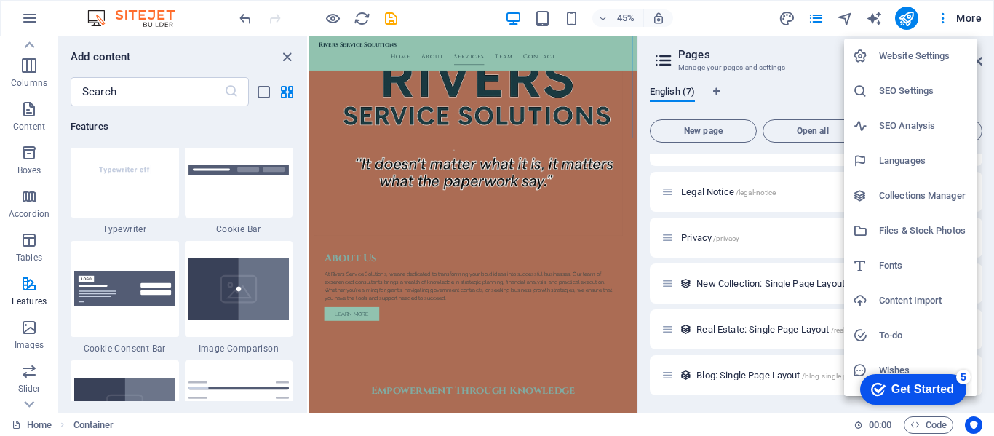
click at [787, 23] on div at bounding box center [497, 218] width 994 height 436
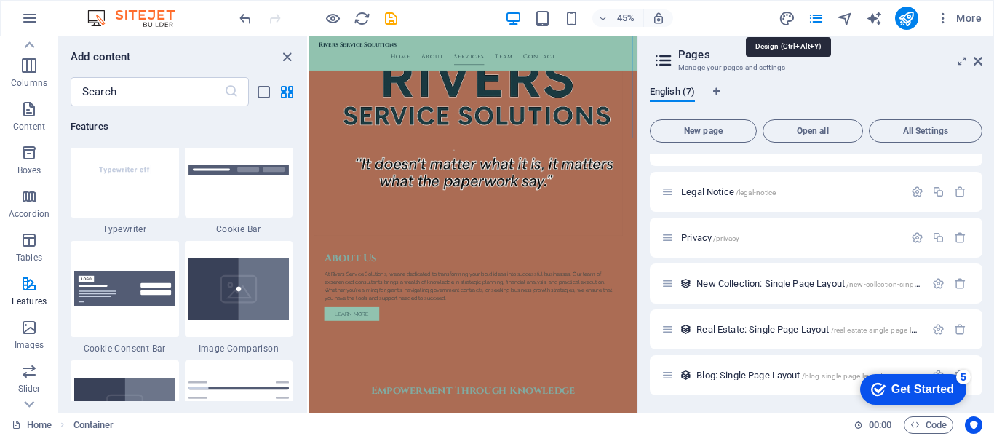
drag, startPoint x: 788, startPoint y: 22, endPoint x: 788, endPoint y: 2, distance: 19.7
click at [790, 22] on icon "design" at bounding box center [787, 18] width 17 height 17
select select "px"
select select "200"
select select "px"
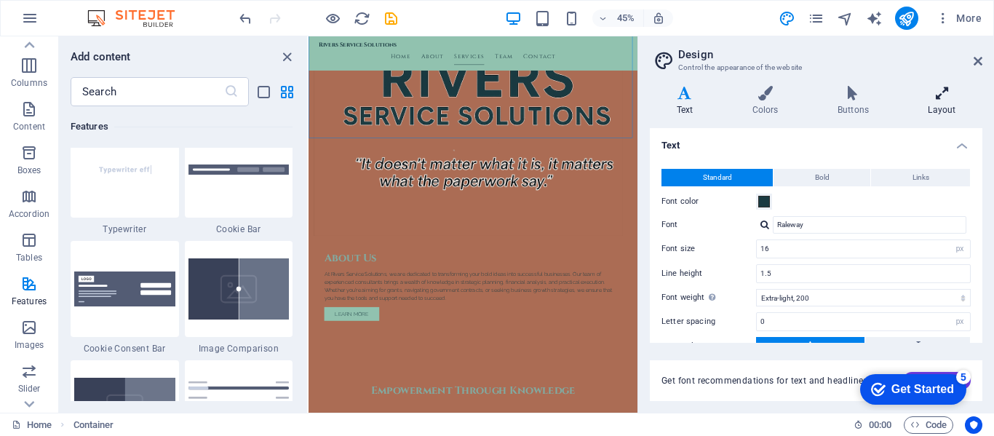
click at [942, 112] on h4 "Layout" at bounding box center [942, 101] width 81 height 31
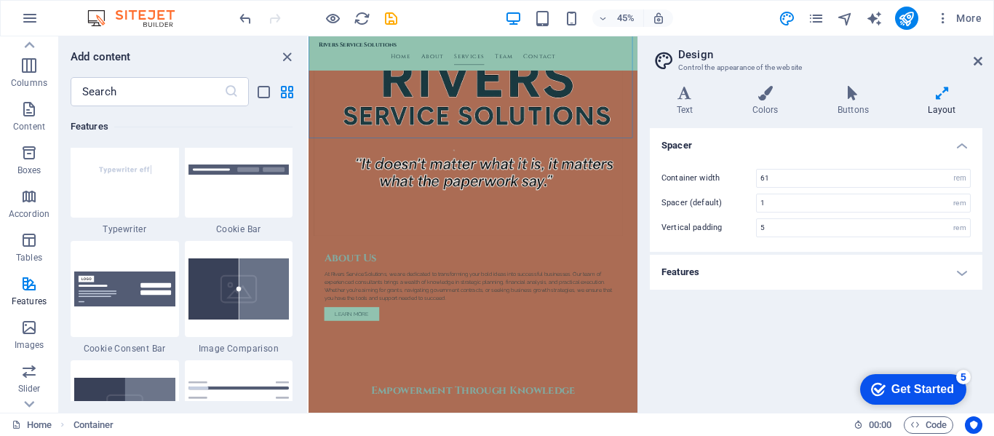
click at [807, 261] on h4 "Features" at bounding box center [816, 272] width 333 height 35
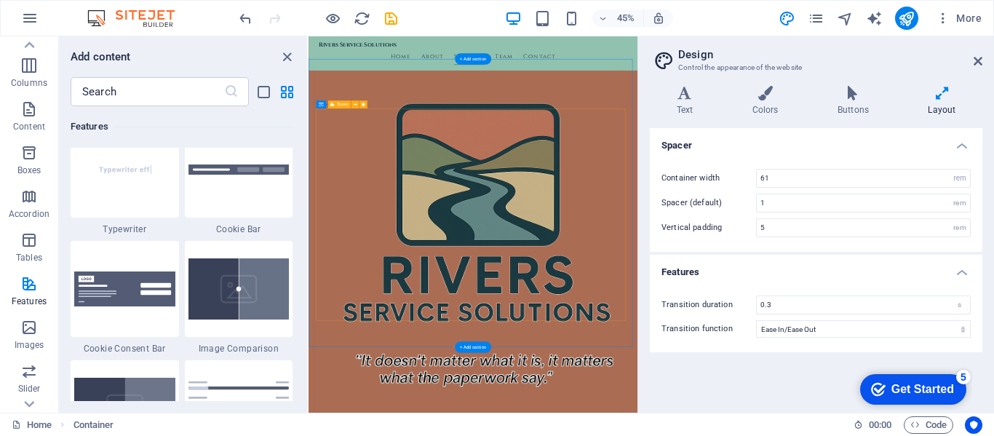
scroll to position [1133, 0]
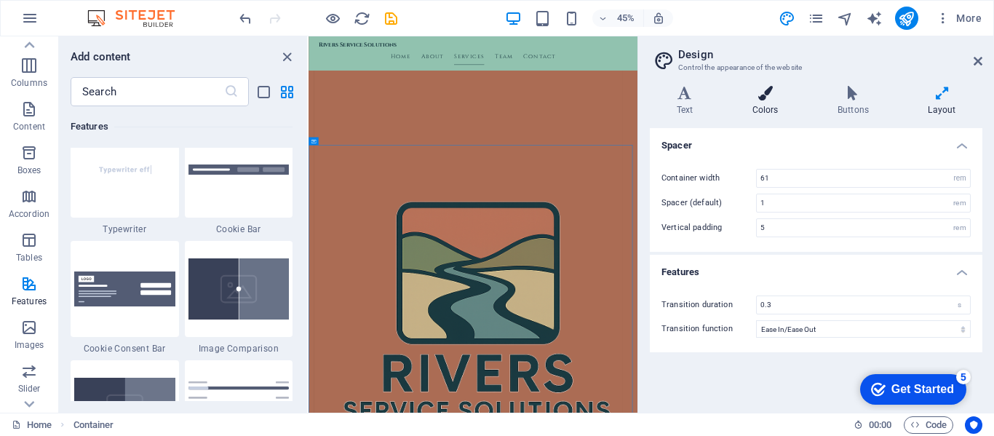
click at [769, 91] on icon at bounding box center [765, 93] width 79 height 15
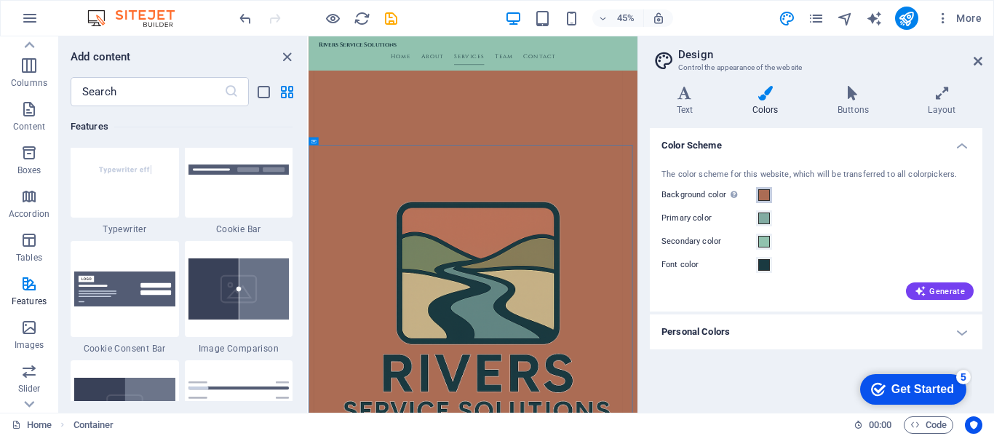
click at [761, 191] on span at bounding box center [765, 195] width 12 height 12
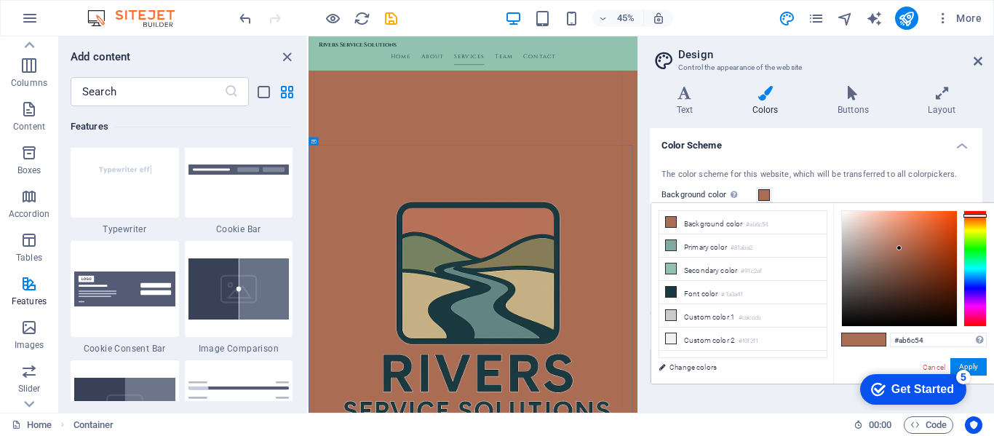
click at [976, 294] on div at bounding box center [975, 268] width 23 height 116
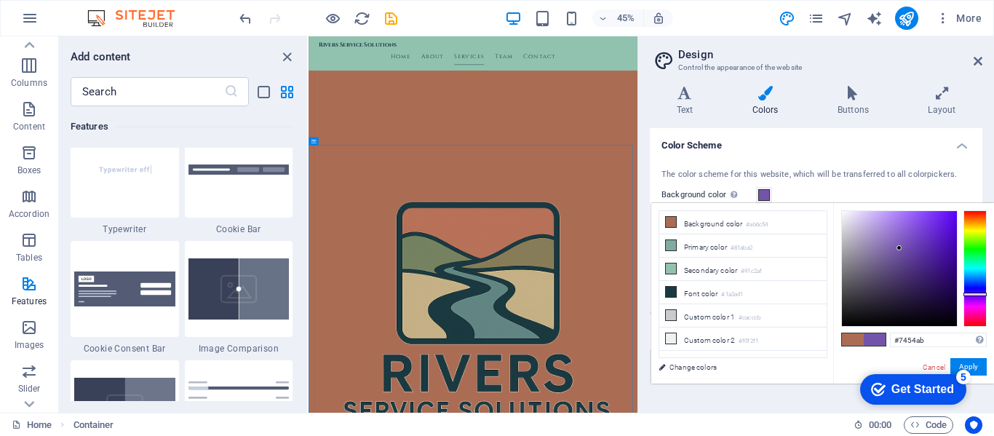
click at [922, 244] on div at bounding box center [899, 268] width 115 height 115
click at [942, 224] on div at bounding box center [899, 268] width 115 height 115
click at [951, 221] on div at bounding box center [899, 268] width 115 height 115
click at [953, 235] on div at bounding box center [899, 268] width 115 height 115
click at [914, 237] on div at bounding box center [899, 268] width 115 height 115
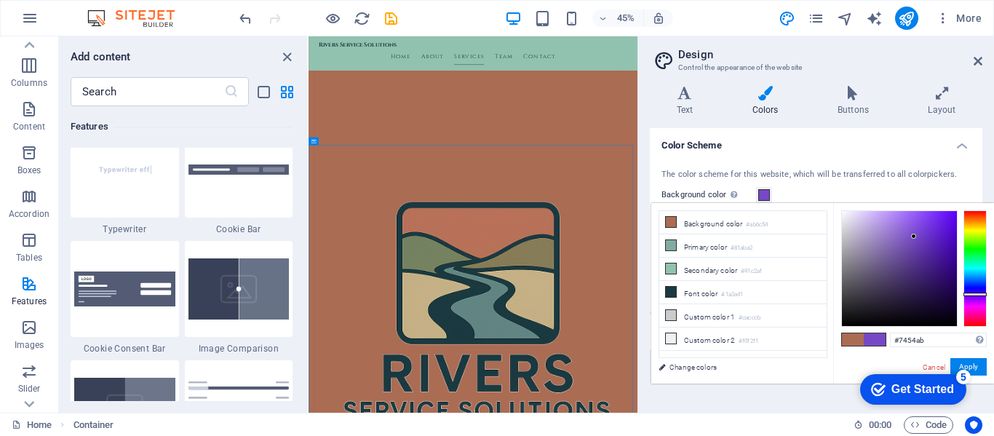
click at [937, 227] on div at bounding box center [899, 268] width 115 height 115
click at [954, 211] on div at bounding box center [899, 268] width 115 height 115
click at [982, 301] on div at bounding box center [975, 268] width 23 height 116
click at [978, 301] on div at bounding box center [975, 268] width 23 height 116
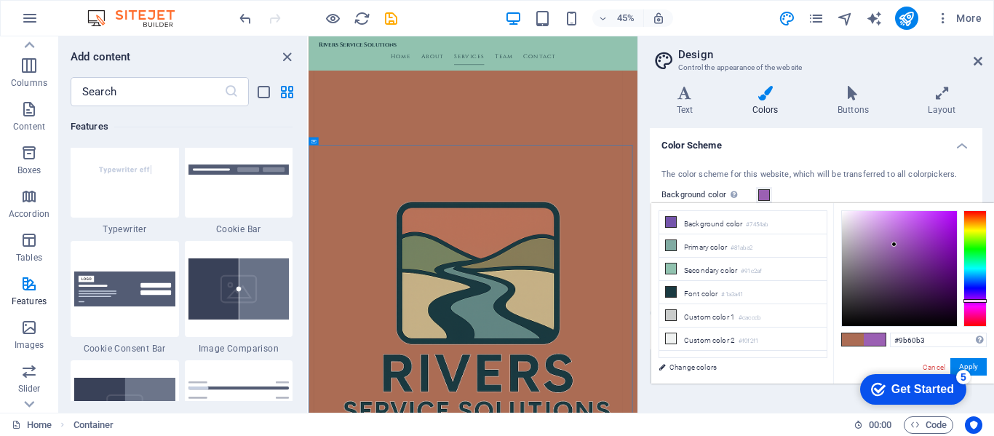
click at [895, 245] on div at bounding box center [899, 268] width 115 height 115
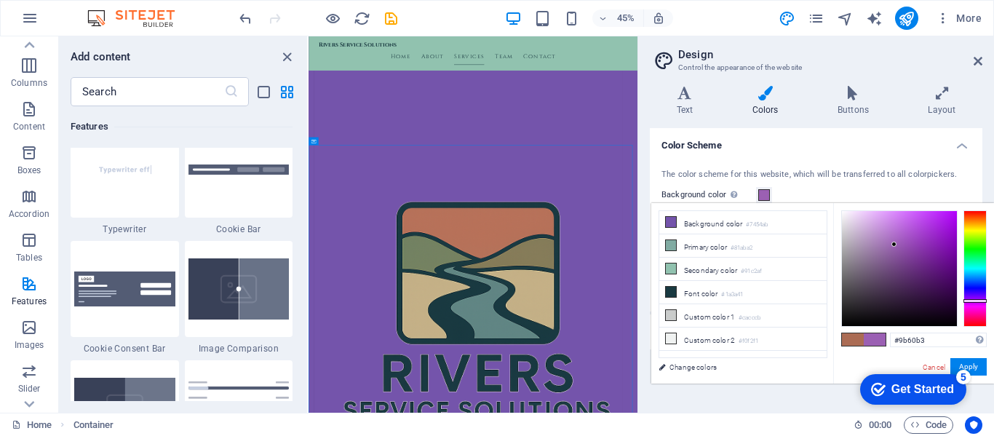
click at [924, 256] on div at bounding box center [899, 268] width 115 height 115
click at [671, 240] on span at bounding box center [671, 246] width 12 height 12
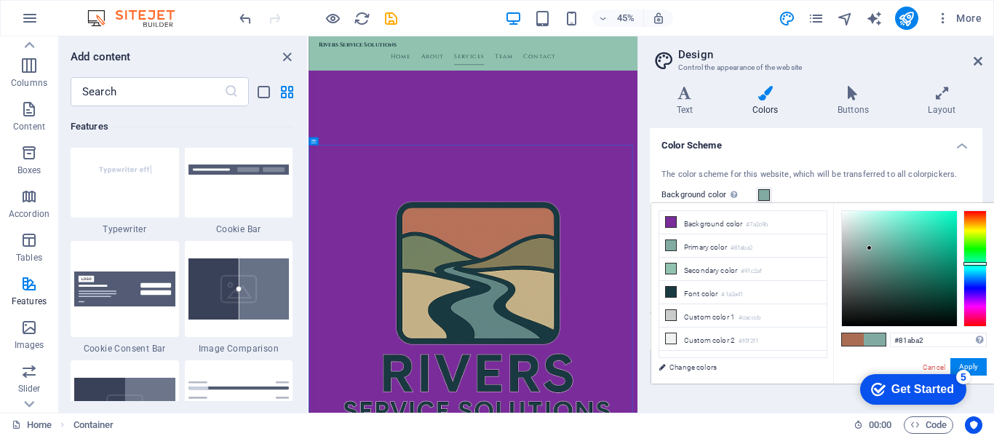
click at [946, 223] on div at bounding box center [899, 268] width 115 height 115
click at [939, 233] on div at bounding box center [899, 268] width 115 height 115
click at [678, 265] on li "Secondary color #91c2af" at bounding box center [743, 269] width 167 height 23
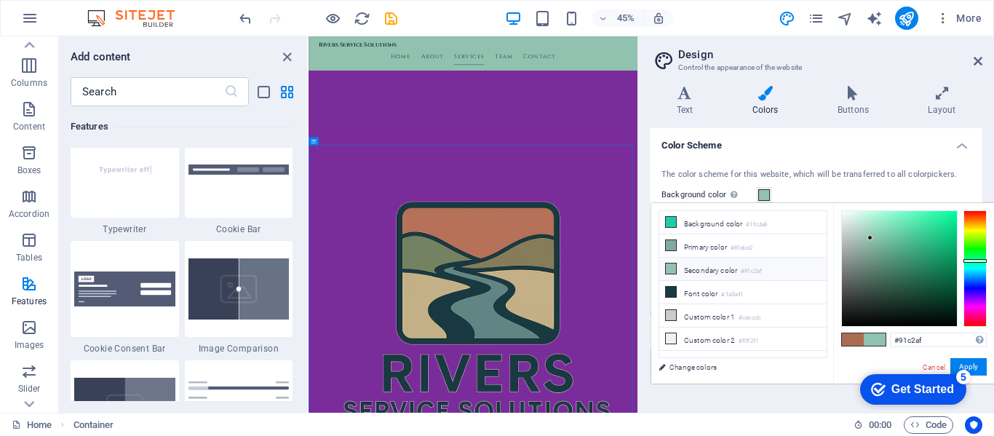
click at [676, 269] on icon at bounding box center [671, 269] width 10 height 10
click at [946, 236] on div at bounding box center [899, 268] width 115 height 115
click at [979, 248] on div at bounding box center [975, 268] width 23 height 116
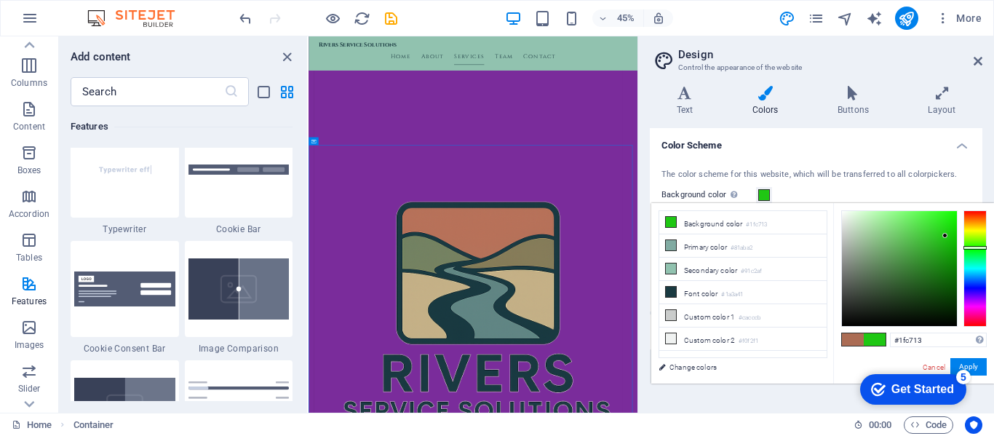
click at [973, 301] on div at bounding box center [975, 268] width 23 height 116
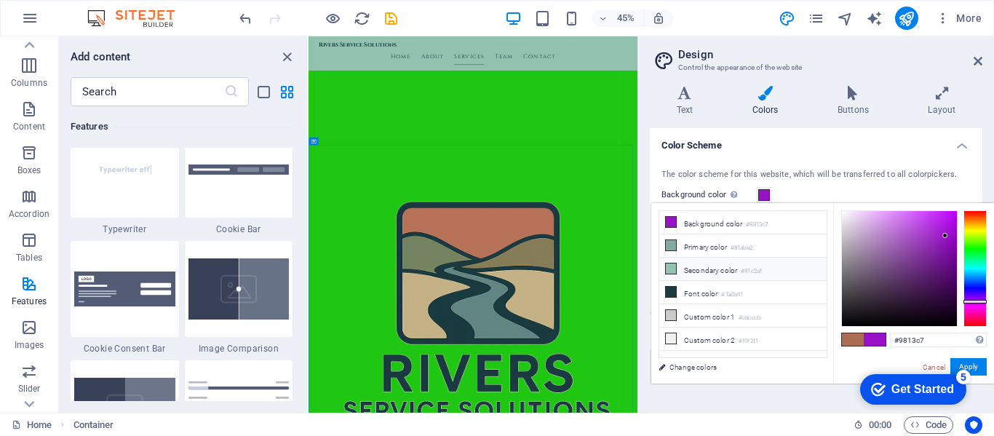
drag, startPoint x: 727, startPoint y: 245, endPoint x: 732, endPoint y: 265, distance: 20.5
click at [727, 248] on li "Primary color #81aba2" at bounding box center [743, 245] width 167 height 23
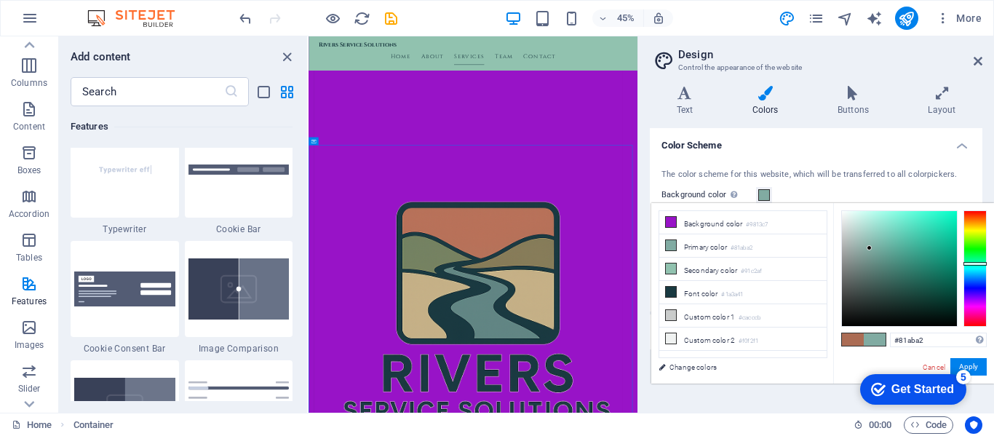
click at [939, 219] on div at bounding box center [899, 268] width 115 height 115
type input "#24ecc1"
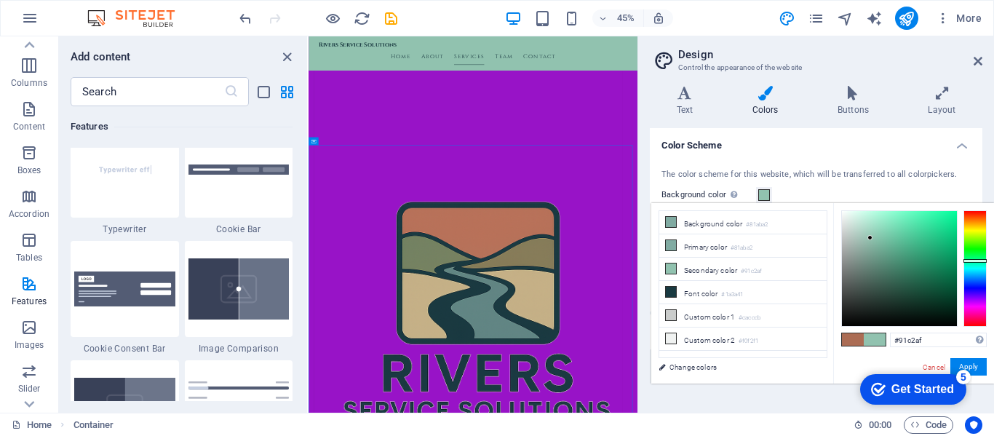
click at [925, 220] on div at bounding box center [899, 268] width 115 height 115
click at [695, 371] on link "Change colors" at bounding box center [736, 367] width 169 height 18
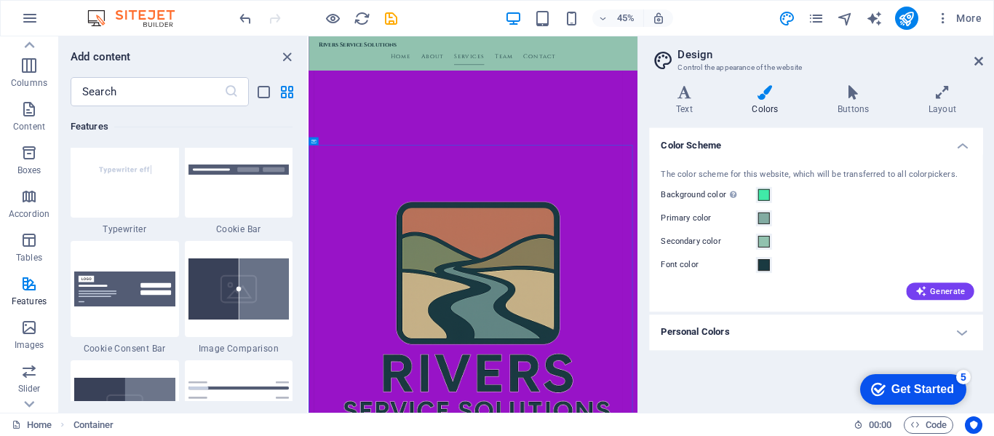
drag, startPoint x: 521, startPoint y: 212, endPoint x: 732, endPoint y: 225, distance: 212.2
click at [684, 365] on div "Color Scheme The color scheme for this website, which will be transferred to al…" at bounding box center [816, 264] width 333 height 273
click at [732, 225] on label "Primary color" at bounding box center [709, 218] width 95 height 17
click at [756, 225] on button "Primary color" at bounding box center [764, 218] width 16 height 16
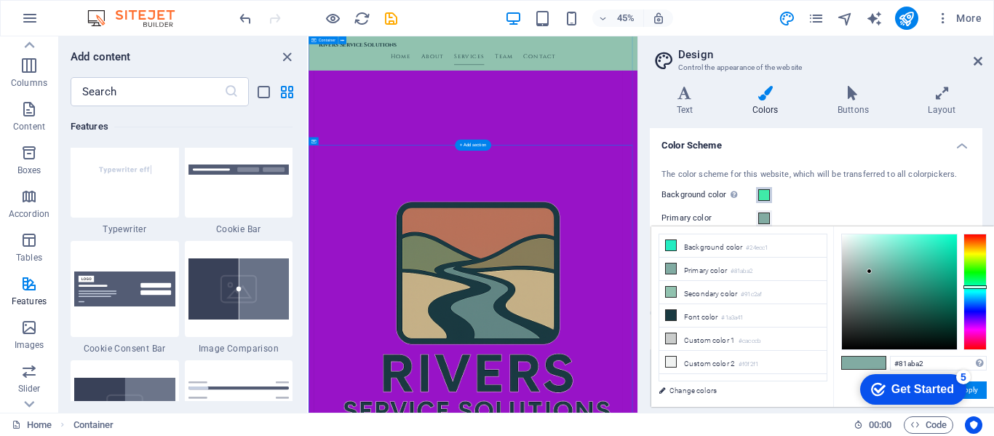
click at [718, 245] on li "Background color #24ecc1" at bounding box center [743, 245] width 167 height 23
click at [968, 320] on div at bounding box center [975, 292] width 23 height 116
click at [982, 289] on div at bounding box center [975, 287] width 23 height 4
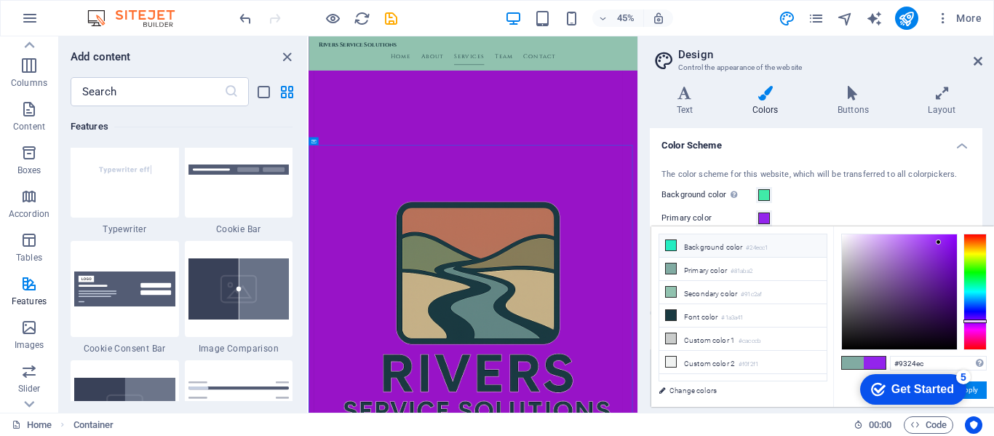
click at [694, 247] on li "Background color #24ecc1" at bounding box center [743, 245] width 167 height 23
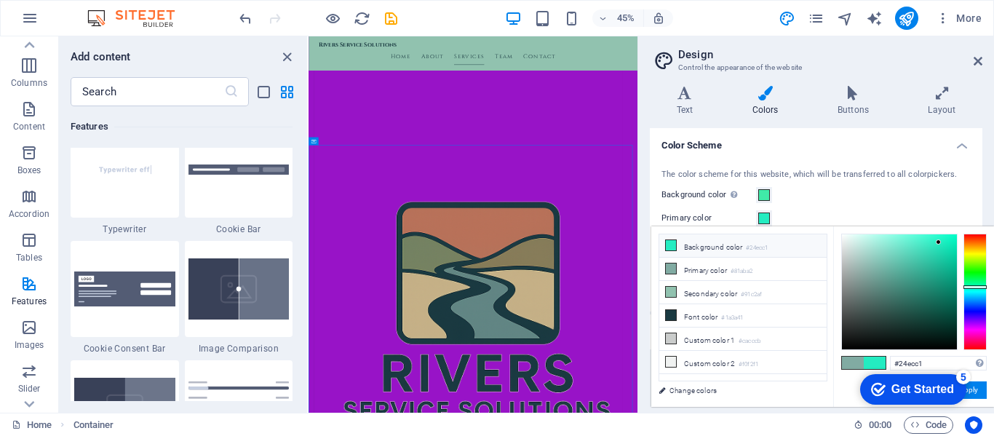
click at [706, 246] on li "Background color #24ecc1" at bounding box center [743, 245] width 167 height 23
click at [973, 320] on div at bounding box center [975, 292] width 23 height 116
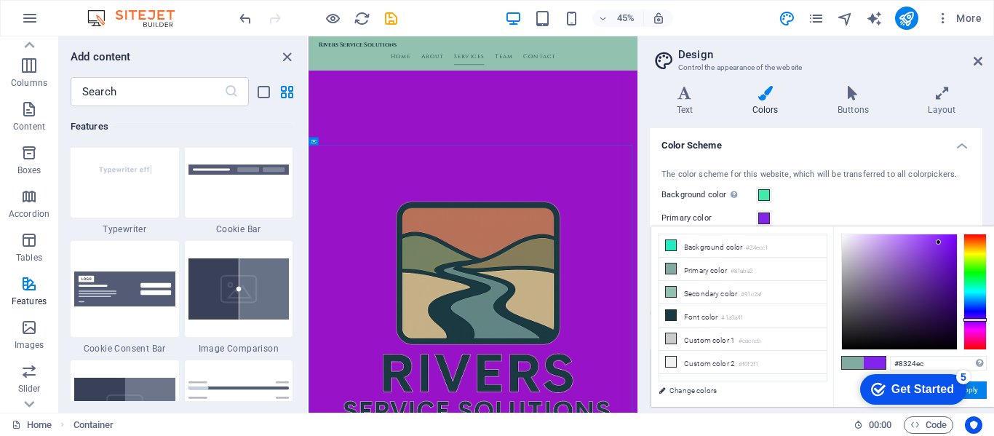
click at [946, 287] on div at bounding box center [899, 291] width 115 height 115
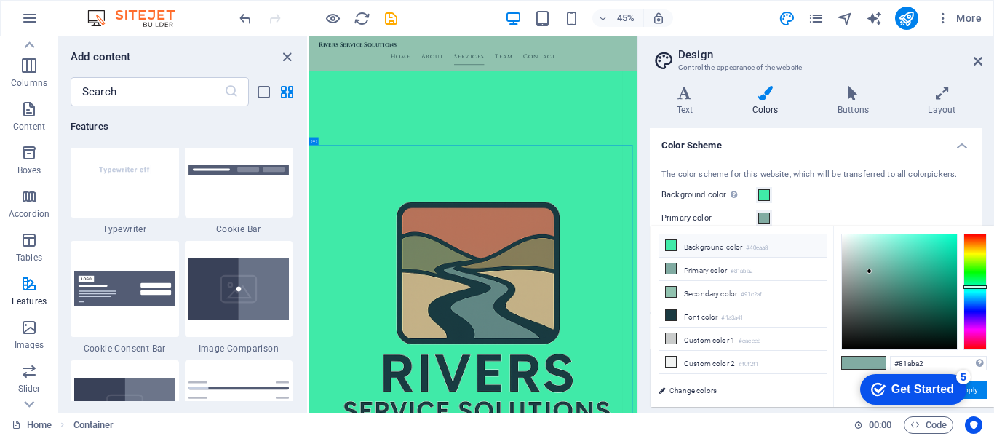
click at [729, 250] on li "Background color #40eaa8" at bounding box center [743, 245] width 167 height 23
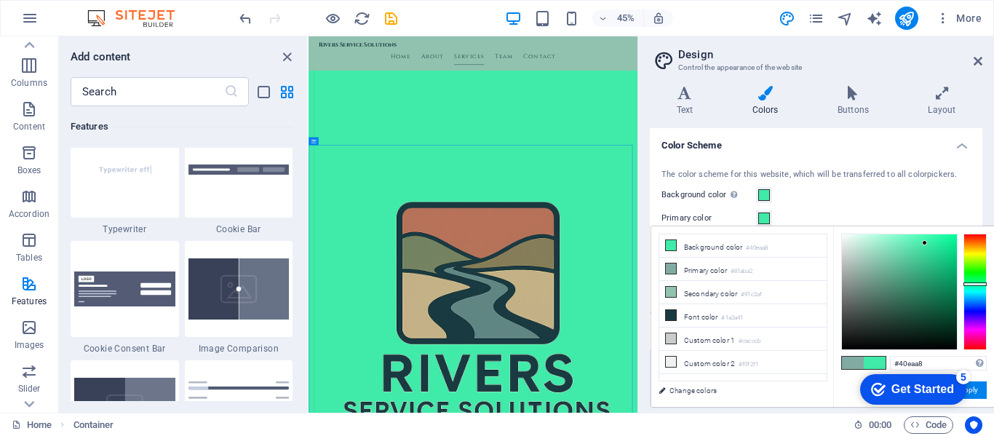
click at [976, 322] on div at bounding box center [975, 292] width 23 height 116
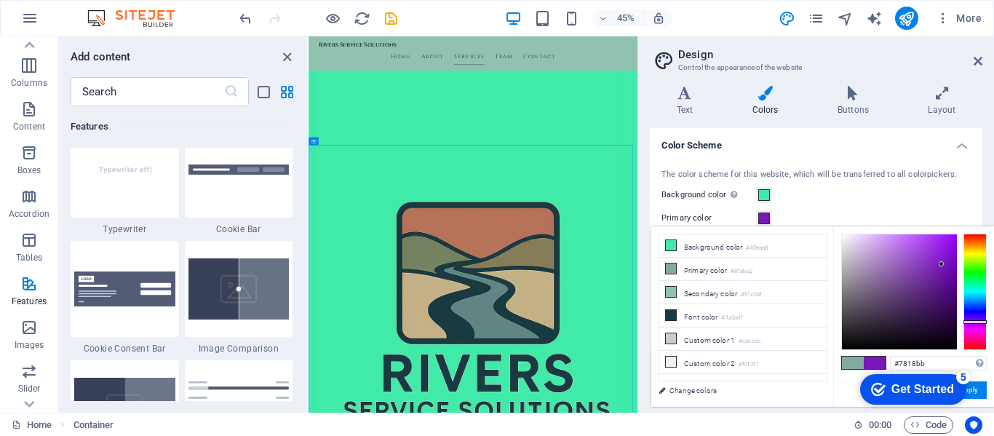
click at [942, 264] on div at bounding box center [899, 291] width 115 height 115
click at [733, 248] on li "Background color #40eaa8" at bounding box center [743, 245] width 167 height 23
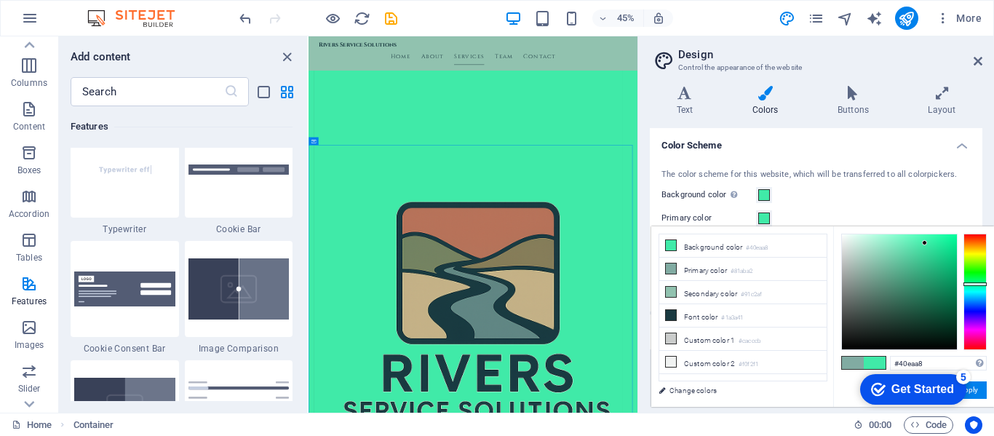
click at [978, 325] on div at bounding box center [975, 292] width 23 height 116
type input "#c540ea"
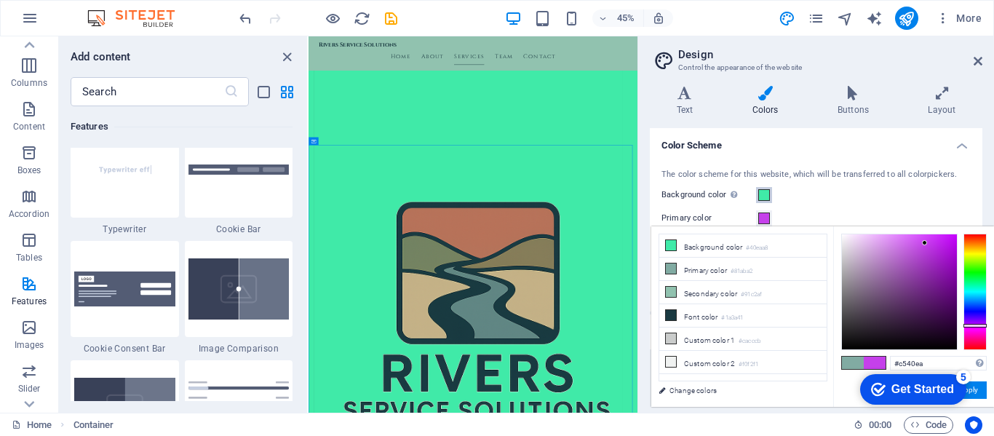
drag, startPoint x: 771, startPoint y: 196, endPoint x: 764, endPoint y: 195, distance: 7.3
click at [761, 188] on div "The color scheme for this website, which will be transferred to all colorpicker…" at bounding box center [816, 233] width 339 height 158
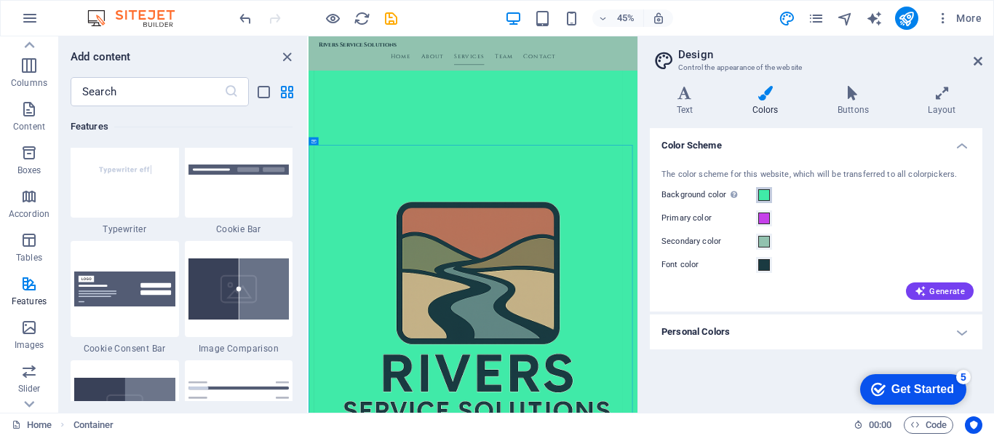
click at [772, 198] on button "Background color Only visible if it is not covered by other backgrounds." at bounding box center [764, 195] width 16 height 16
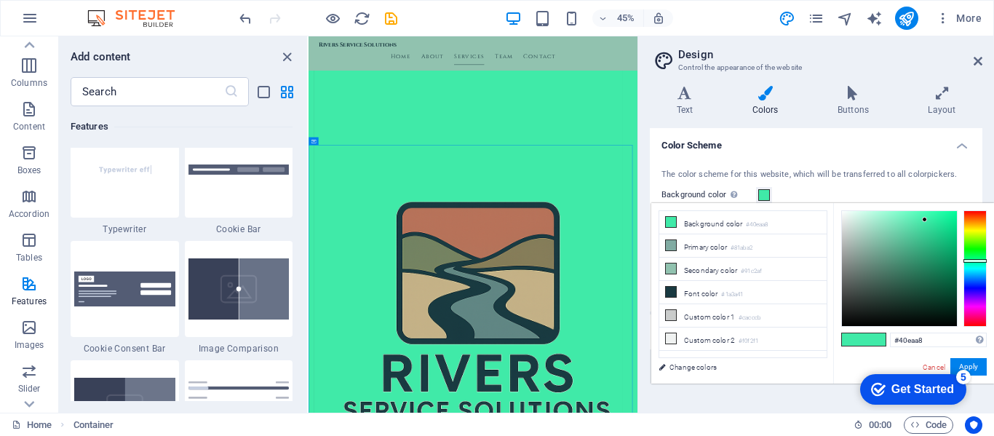
click at [978, 301] on div at bounding box center [975, 268] width 23 height 116
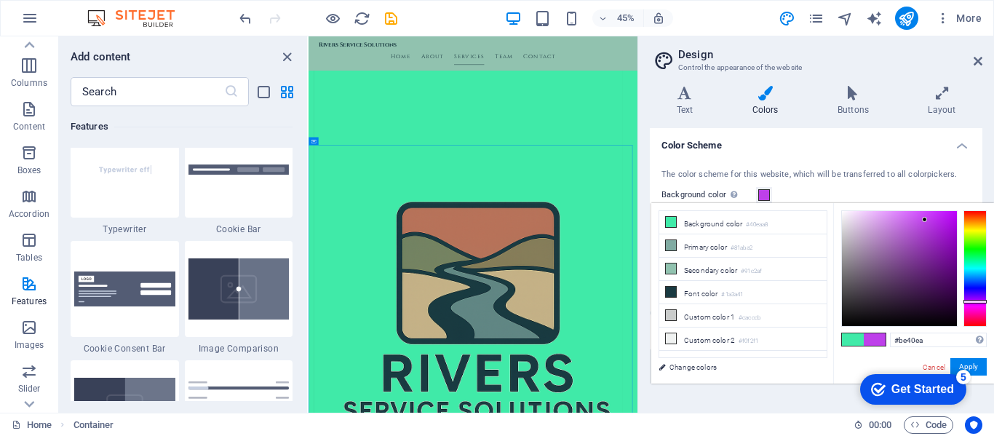
click at [944, 252] on div at bounding box center [899, 268] width 115 height 115
type input "#7e12a3"
click at [942, 271] on div at bounding box center [899, 268] width 115 height 115
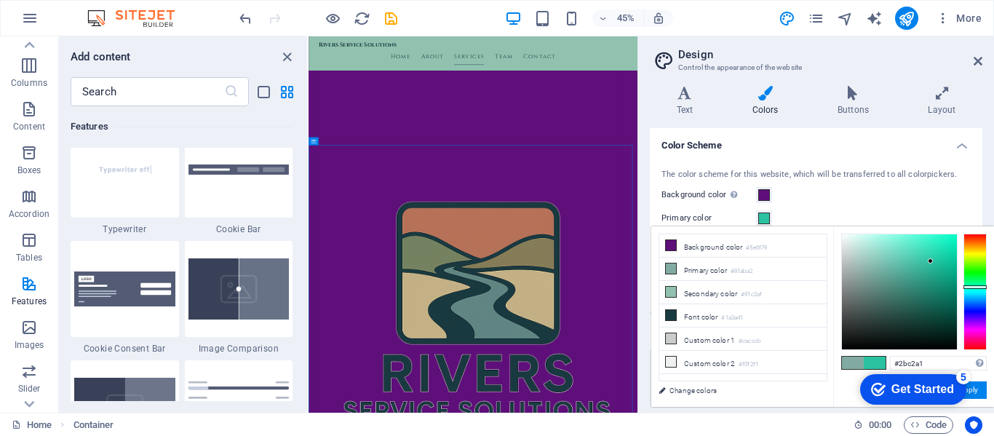
scroll to position [1133, 0]
click at [981, 280] on div at bounding box center [975, 292] width 23 height 116
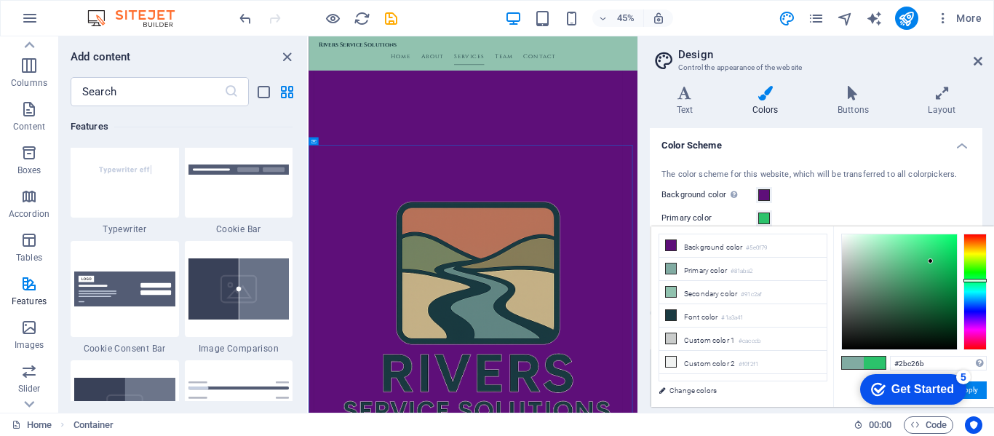
drag, startPoint x: 981, startPoint y: 280, endPoint x: 974, endPoint y: 281, distance: 7.3
click at [984, 282] on div at bounding box center [975, 281] width 23 height 4
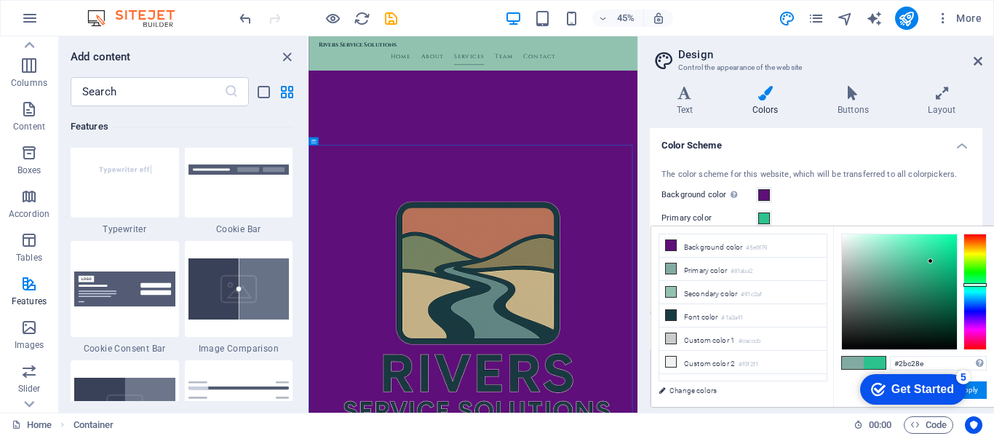
type input "#0e9969"
click at [946, 280] on div at bounding box center [899, 291] width 115 height 115
click at [984, 392] on button "Apply" at bounding box center [969, 389] width 36 height 17
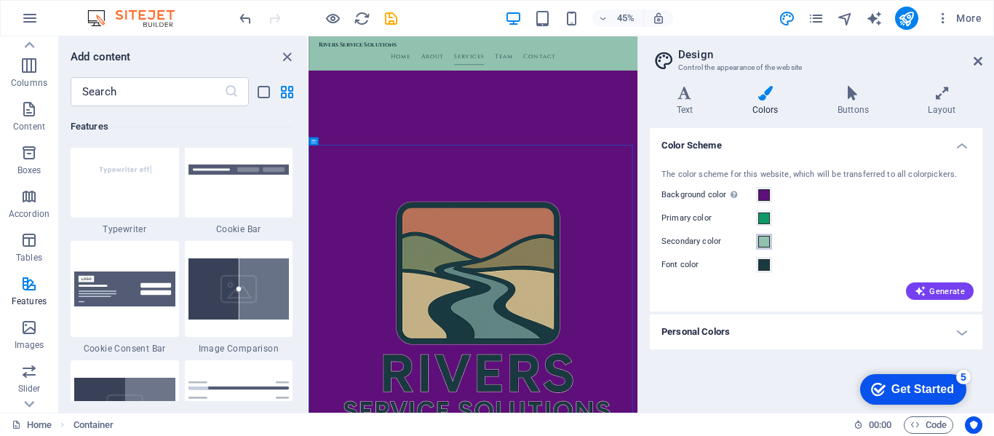
click at [767, 245] on span at bounding box center [765, 242] width 12 height 12
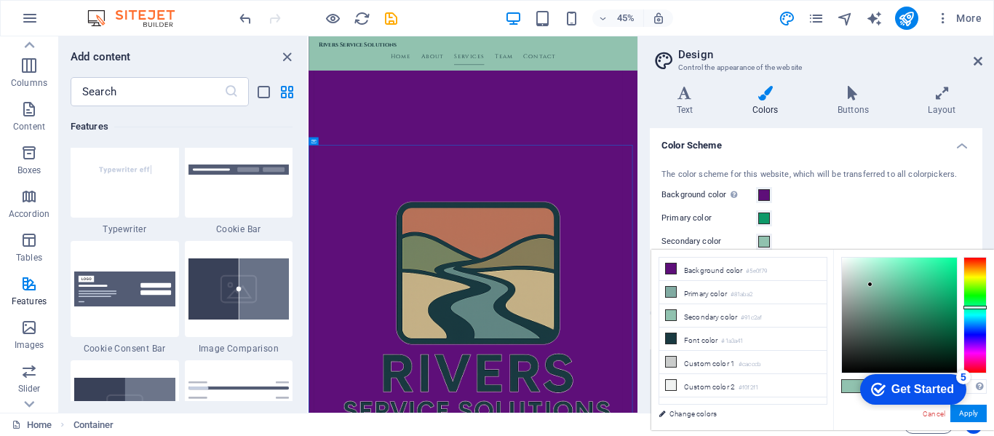
click at [865, 265] on div at bounding box center [899, 315] width 115 height 115
click at [858, 279] on div at bounding box center [899, 315] width 115 height 115
type input "#b2cfc4"
click at [958, 416] on button "Apply" at bounding box center [969, 413] width 36 height 17
click at [925, 224] on div "Primary color" at bounding box center [816, 218] width 309 height 17
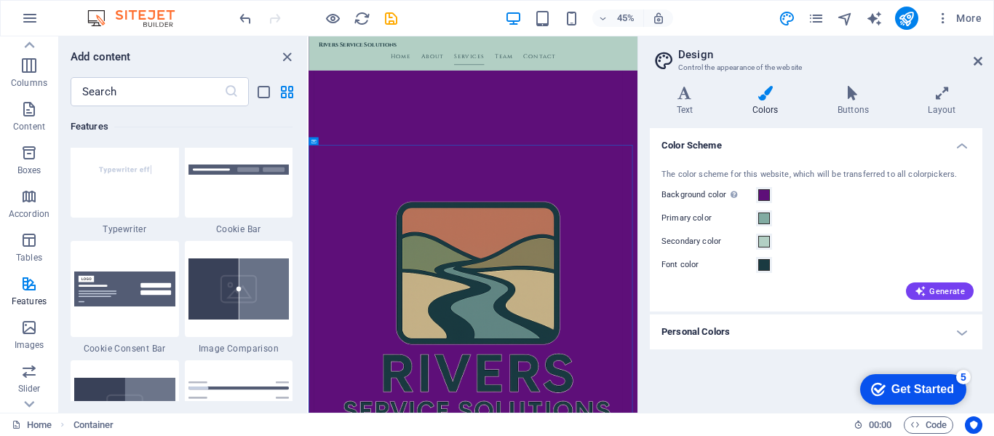
click at [895, 325] on h4 "Personal Colors" at bounding box center [816, 331] width 333 height 35
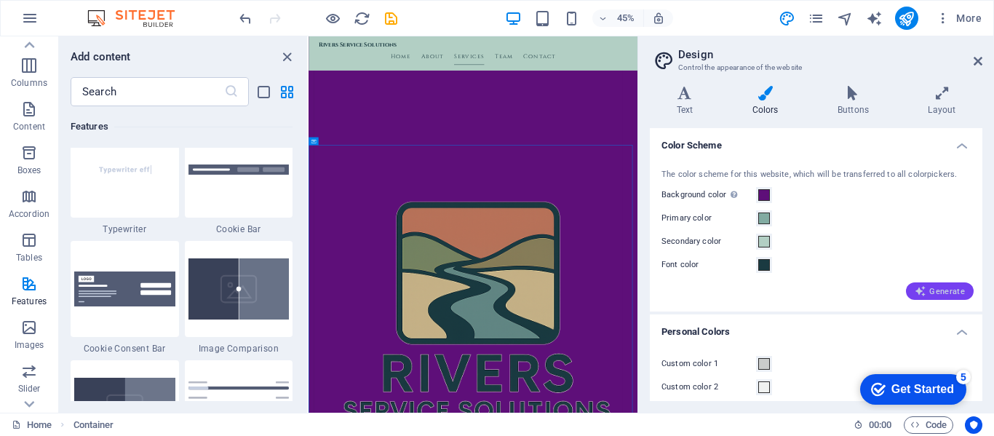
click at [946, 296] on span "Generate" at bounding box center [940, 291] width 50 height 12
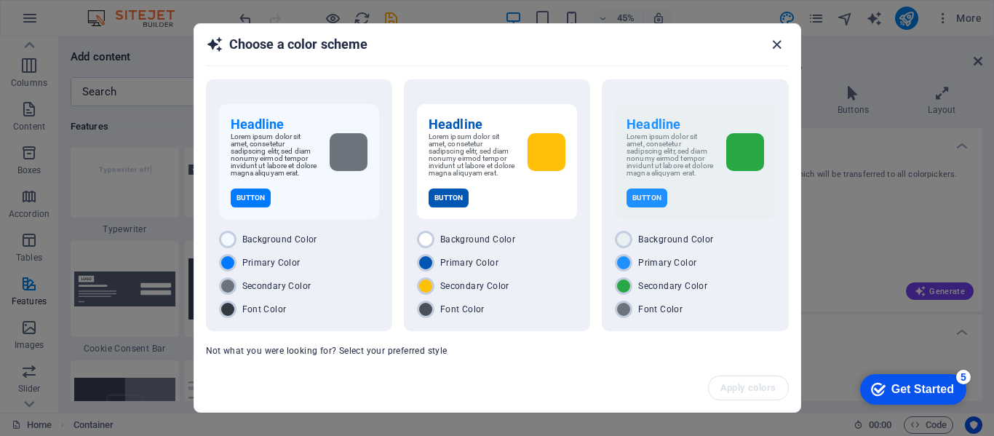
click at [780, 45] on icon "button" at bounding box center [777, 44] width 17 height 17
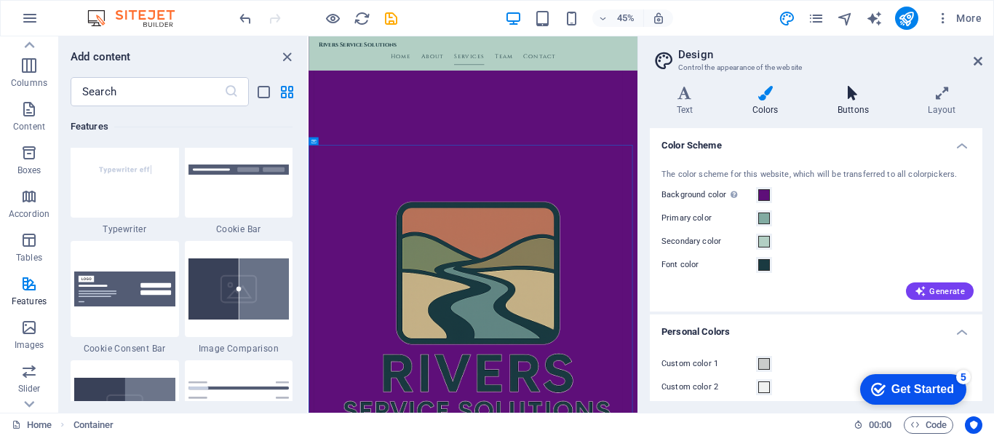
click at [841, 96] on icon at bounding box center [853, 93] width 84 height 15
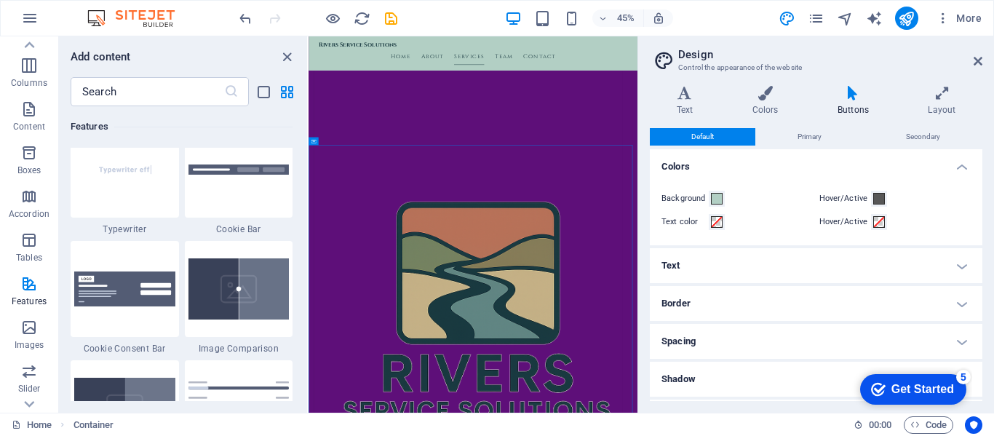
click at [719, 273] on h4 "Text" at bounding box center [816, 265] width 333 height 35
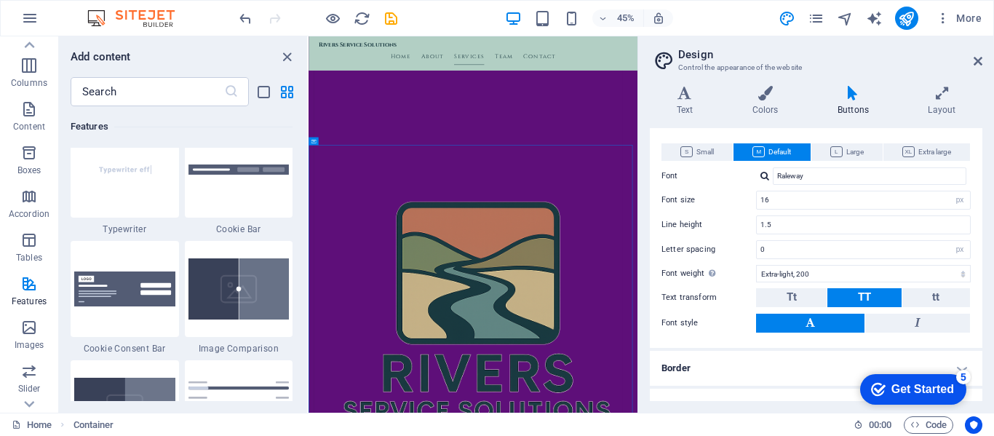
scroll to position [282, 0]
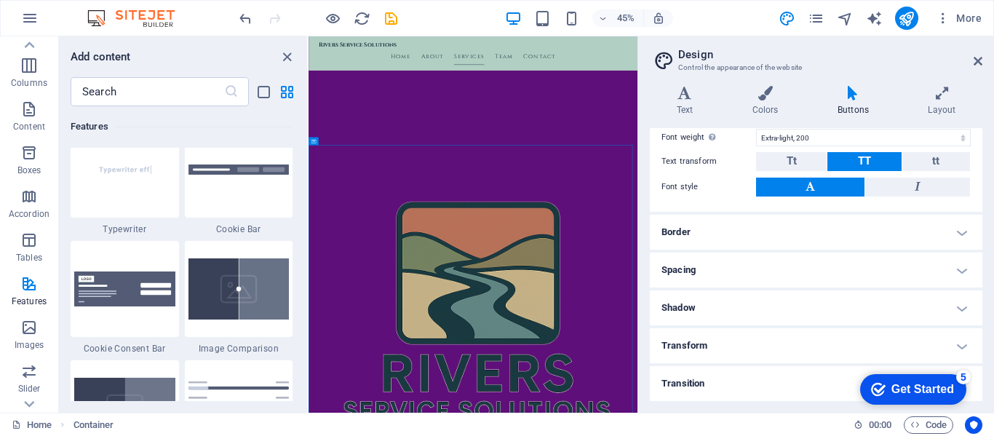
click at [917, 234] on h4 "Border" at bounding box center [816, 232] width 333 height 35
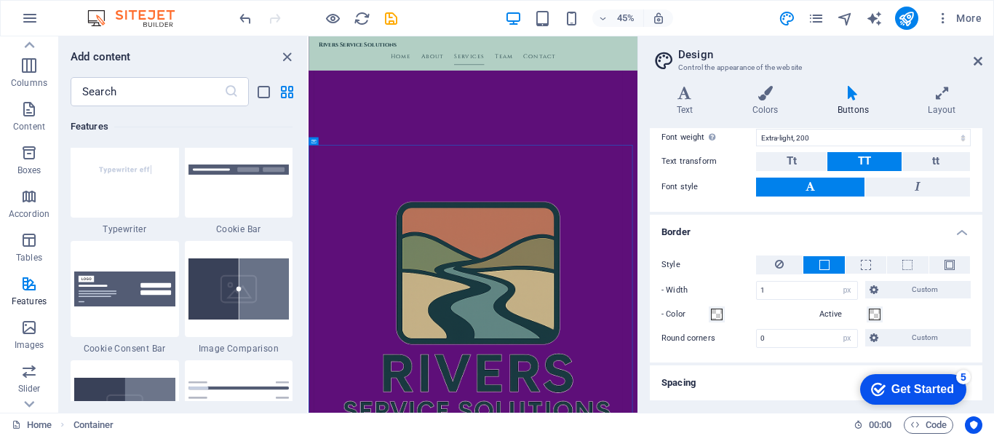
scroll to position [395, 0]
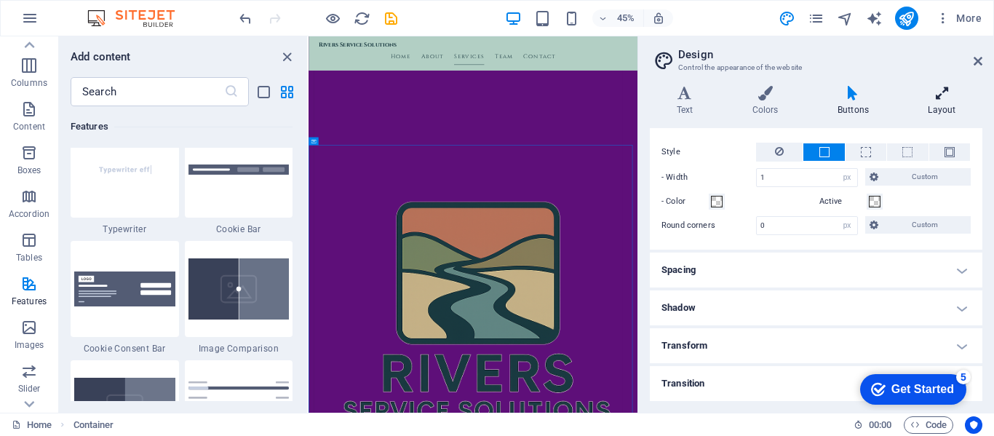
click at [944, 94] on icon at bounding box center [942, 93] width 81 height 15
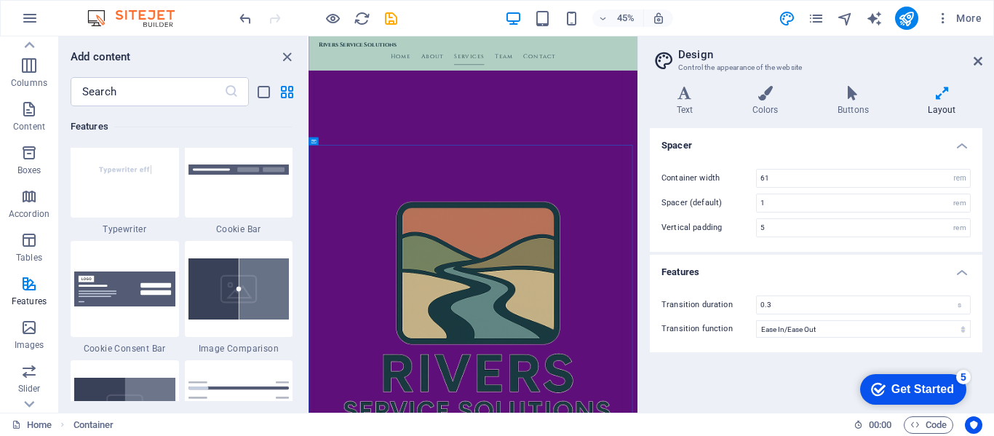
click at [678, 85] on div "Variants Text Colors Buttons Layout Text Standard Bold Links Font color Font Ra…" at bounding box center [816, 243] width 356 height 339
click at [684, 106] on h4 "Text" at bounding box center [688, 101] width 76 height 31
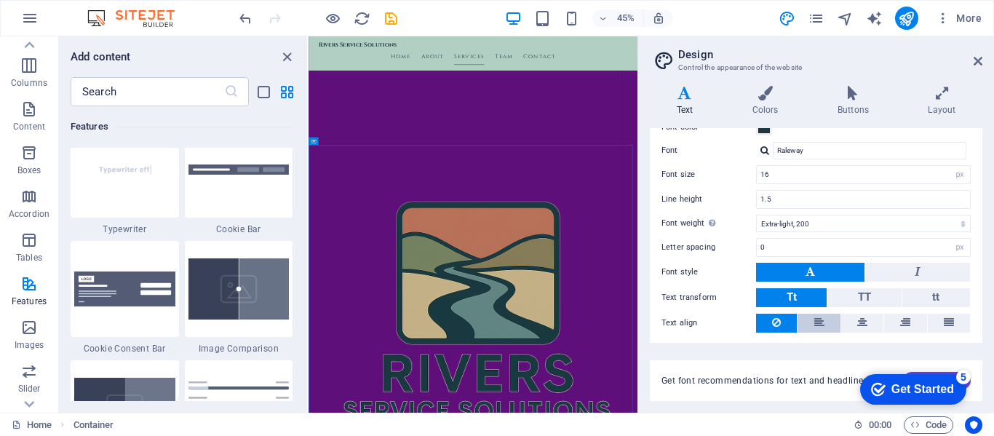
scroll to position [117, 0]
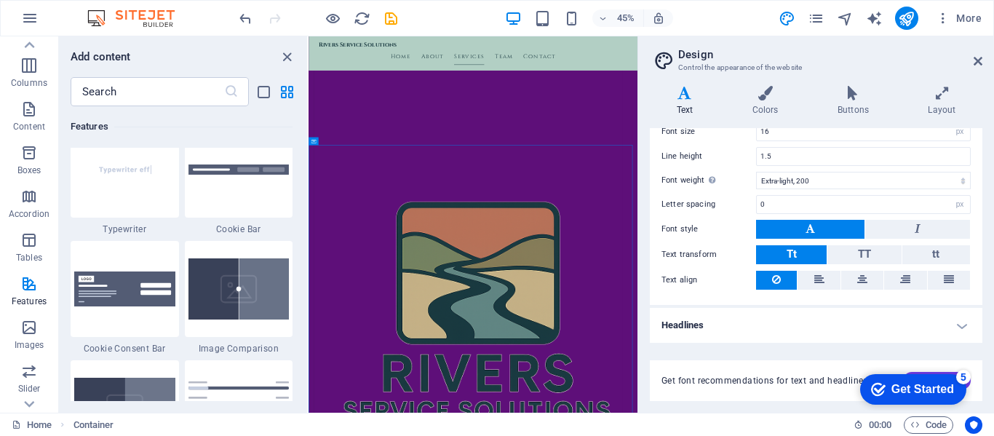
click at [787, 345] on div "Get font recommendations for text and headlines. Generate" at bounding box center [816, 372] width 333 height 58
click at [791, 325] on h4 "Headlines" at bounding box center [816, 325] width 333 height 35
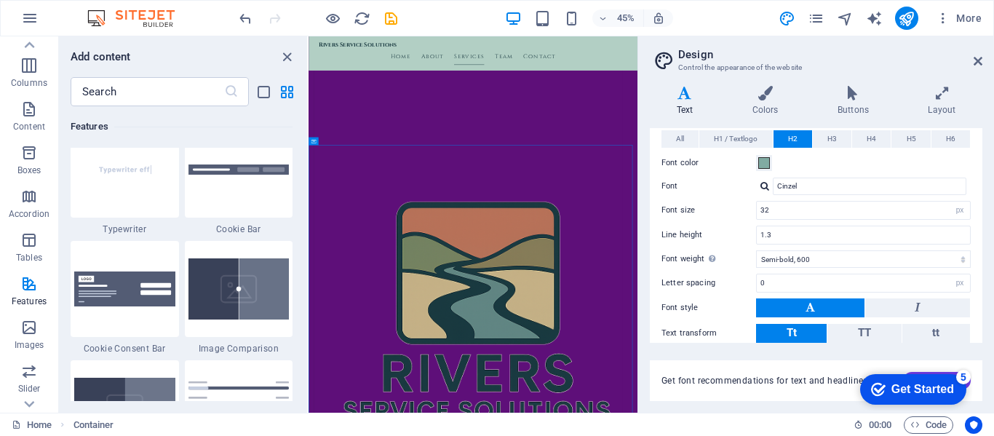
scroll to position [263, 0]
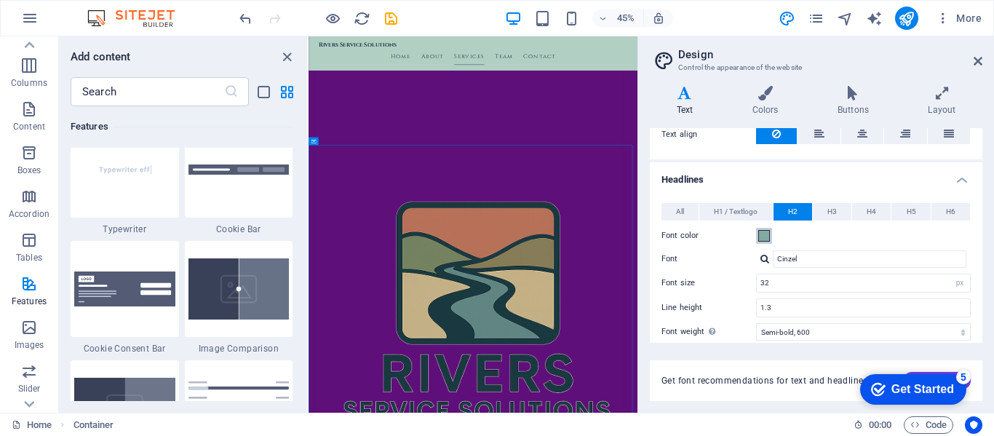
click at [764, 240] on span at bounding box center [765, 236] width 12 height 12
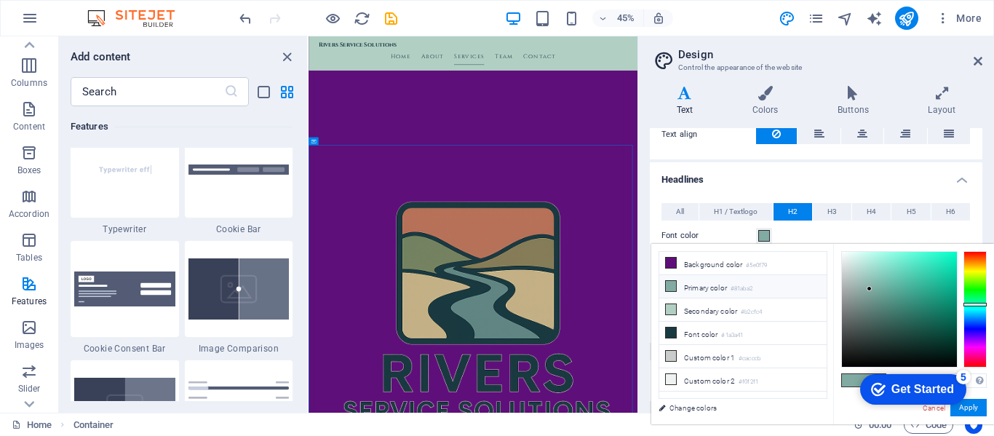
type input "#22e1b8"
click at [939, 264] on div at bounding box center [899, 309] width 115 height 115
click at [974, 408] on button "Apply" at bounding box center [969, 407] width 36 height 17
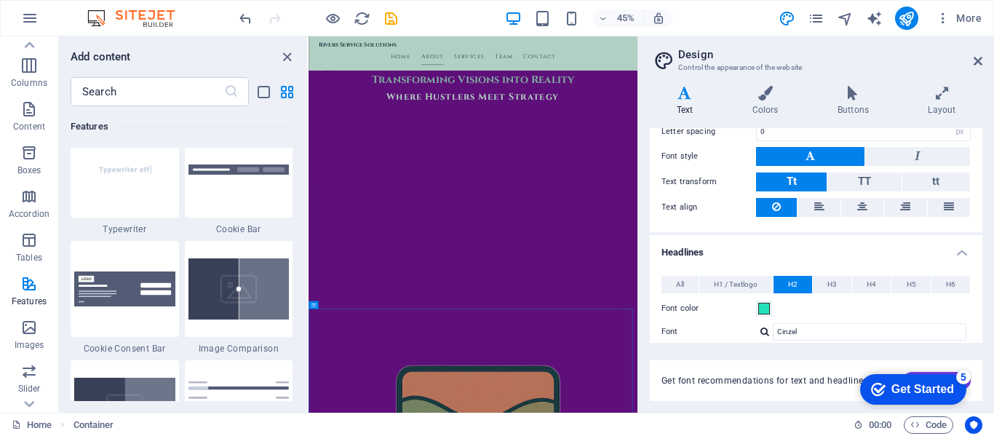
scroll to position [44, 0]
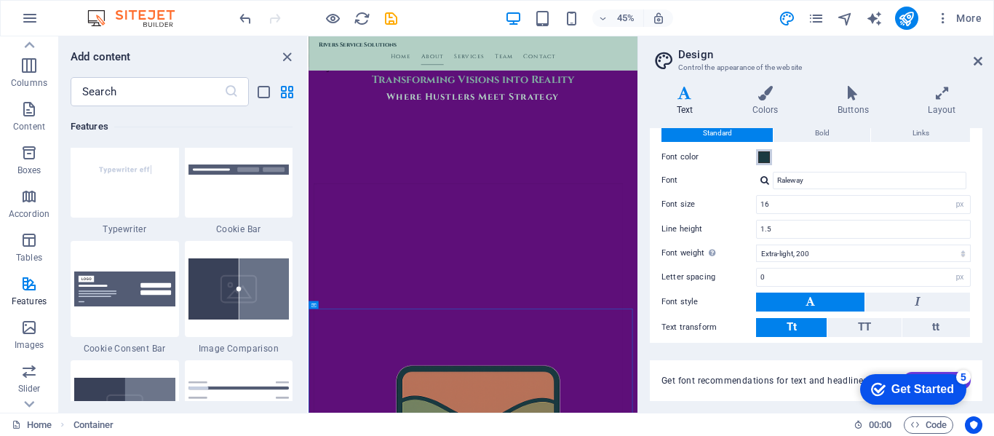
click at [761, 157] on span at bounding box center [765, 157] width 12 height 12
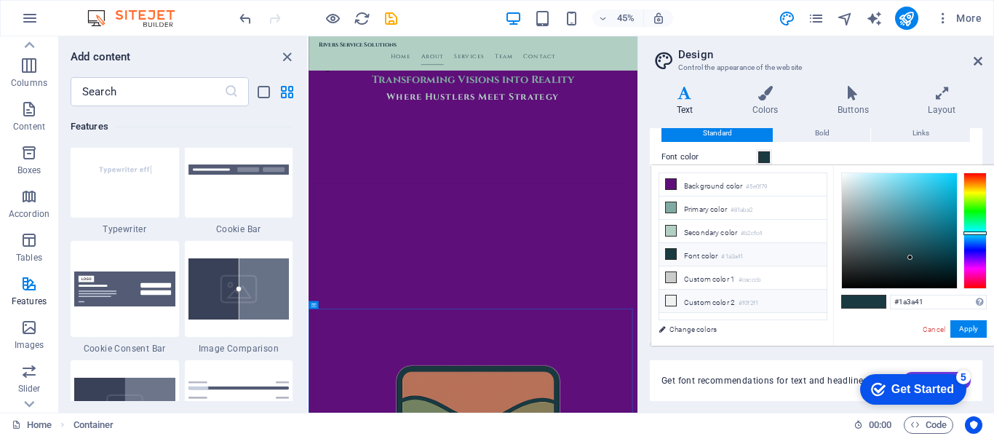
click at [670, 298] on icon at bounding box center [671, 301] width 10 height 10
type input "#f0f2f1"
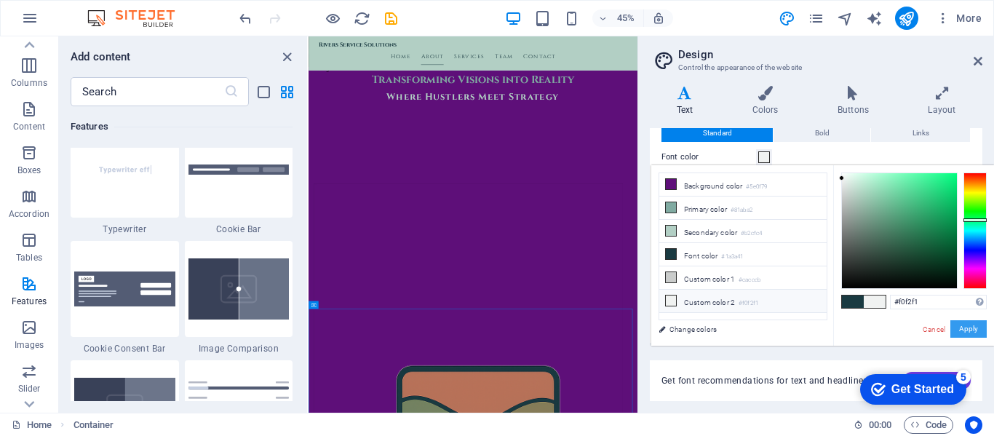
click at [959, 330] on button "Apply" at bounding box center [969, 328] width 36 height 17
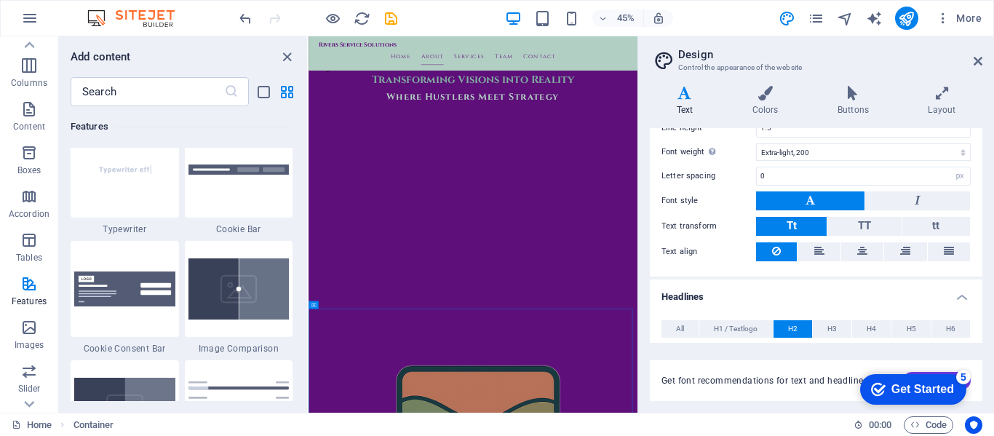
scroll to position [0, 0]
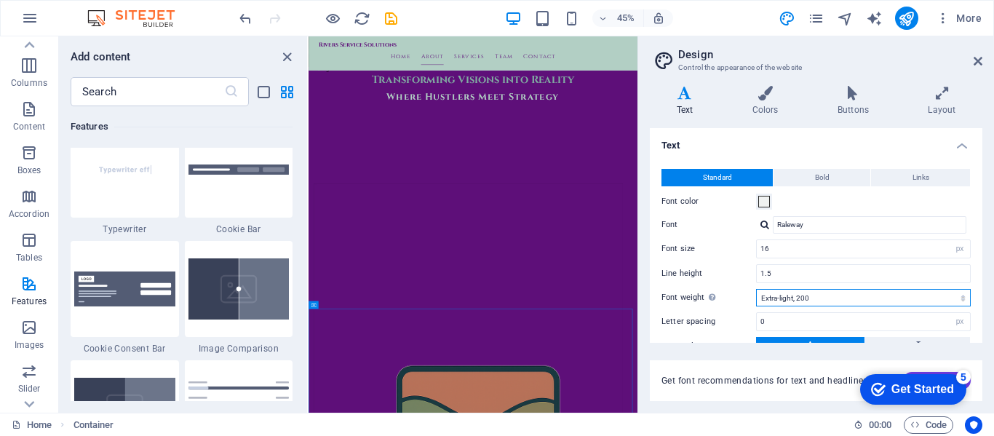
click at [828, 290] on select "Thin, 100 Extra-light, 200 Light, 300 Regular, 400 Medium, 500 Semi-bold, 600 B…" at bounding box center [863, 297] width 215 height 17
select select "500"
click at [756, 289] on select "Thin, 100 Extra-light, 200 Light, 300 Regular, 400 Medium, 500 Semi-bold, 600 B…" at bounding box center [863, 297] width 215 height 17
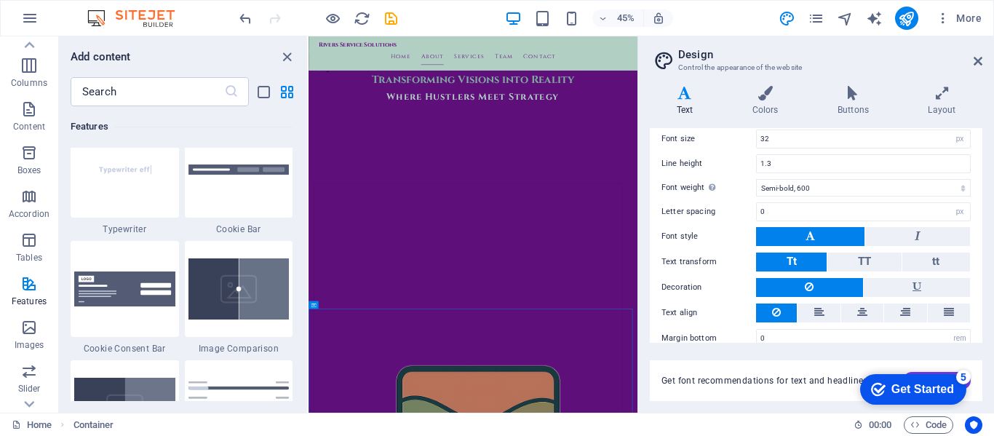
scroll to position [427, 0]
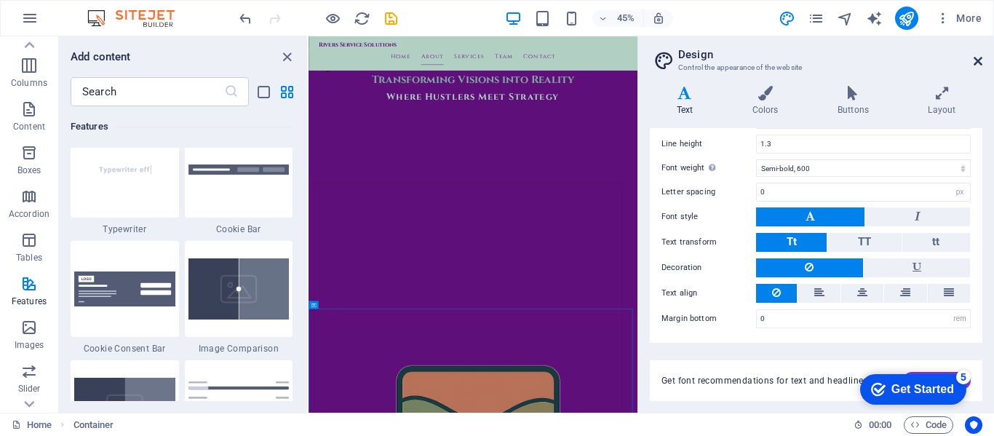
drag, startPoint x: 708, startPoint y: 27, endPoint x: 981, endPoint y: 63, distance: 276.0
click at [981, 63] on icon at bounding box center [978, 61] width 9 height 12
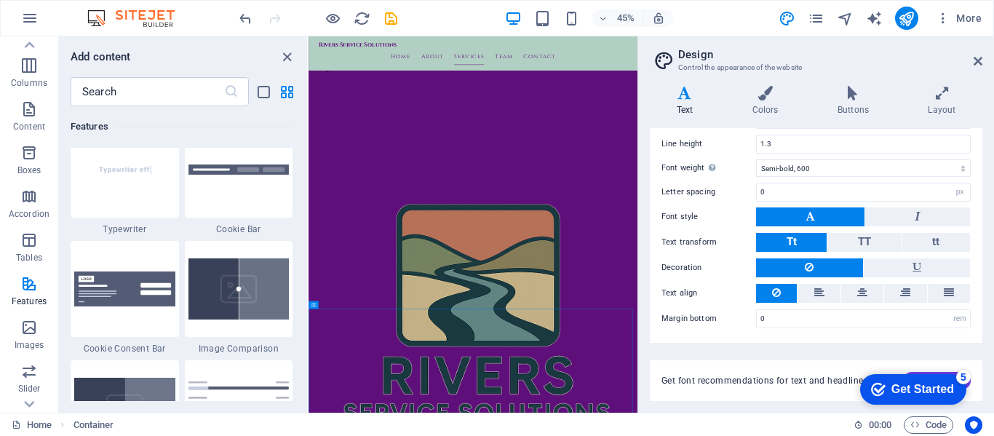
scroll to position [1383, 0]
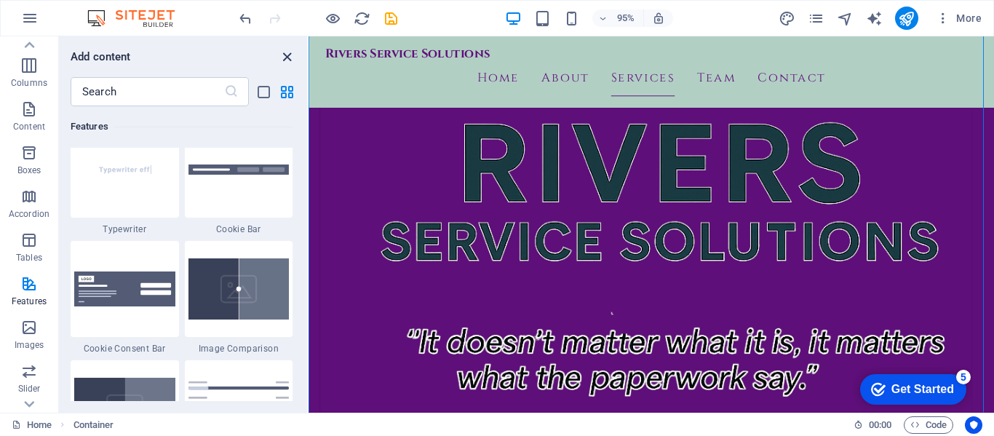
click at [287, 54] on icon "close panel" at bounding box center [287, 57] width 17 height 17
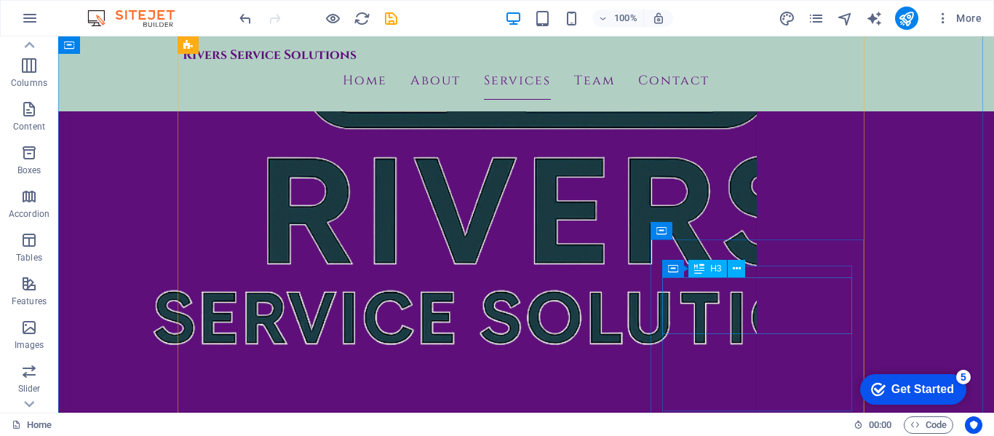
scroll to position [1747, 0]
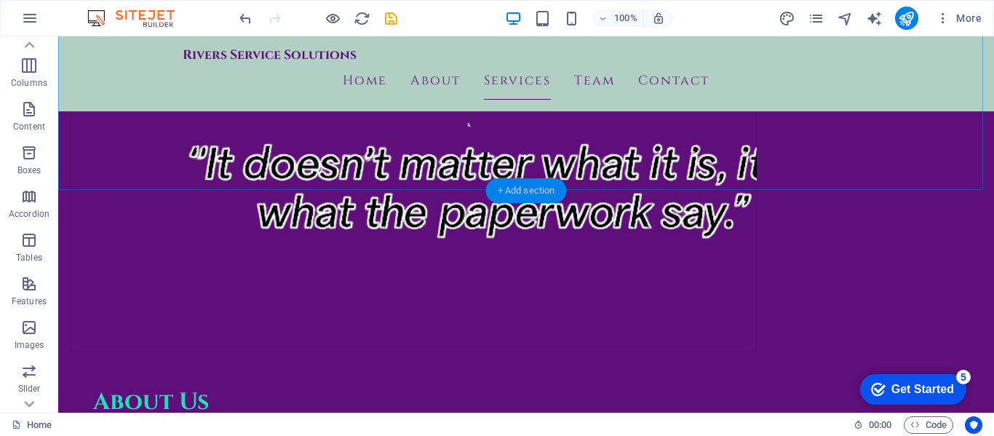
click at [531, 191] on div "+ Add section" at bounding box center [526, 190] width 81 height 25
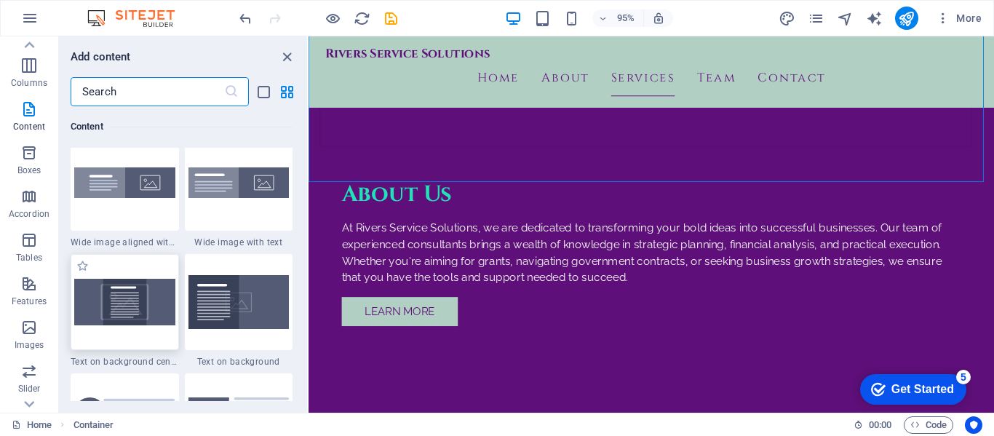
scroll to position [2984, 0]
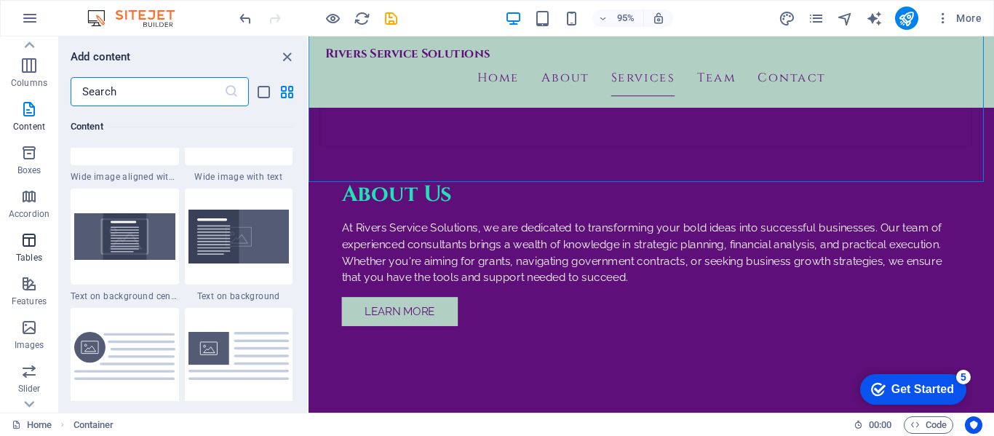
click at [30, 244] on icon "button" at bounding box center [28, 239] width 17 height 17
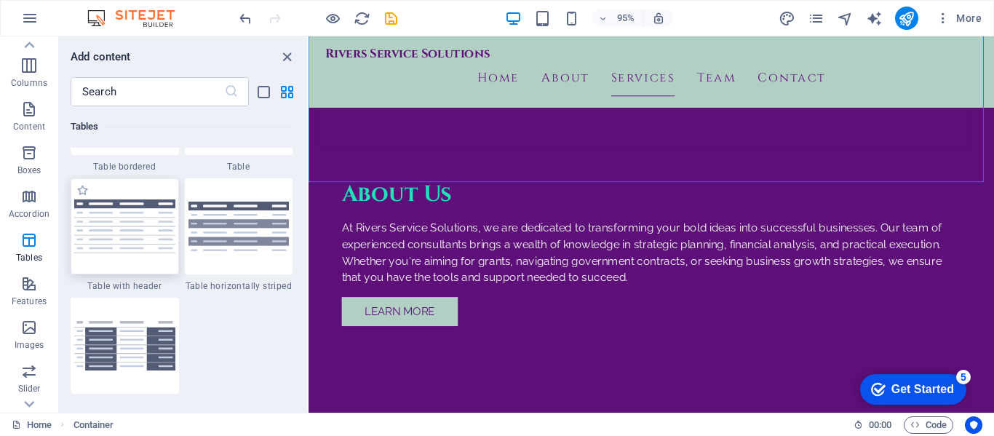
scroll to position [5406, 0]
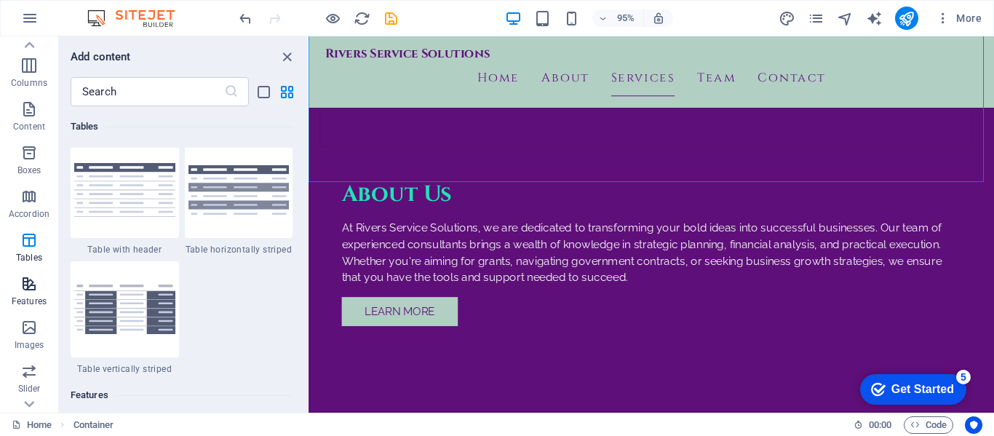
click at [29, 292] on icon "button" at bounding box center [28, 283] width 17 height 17
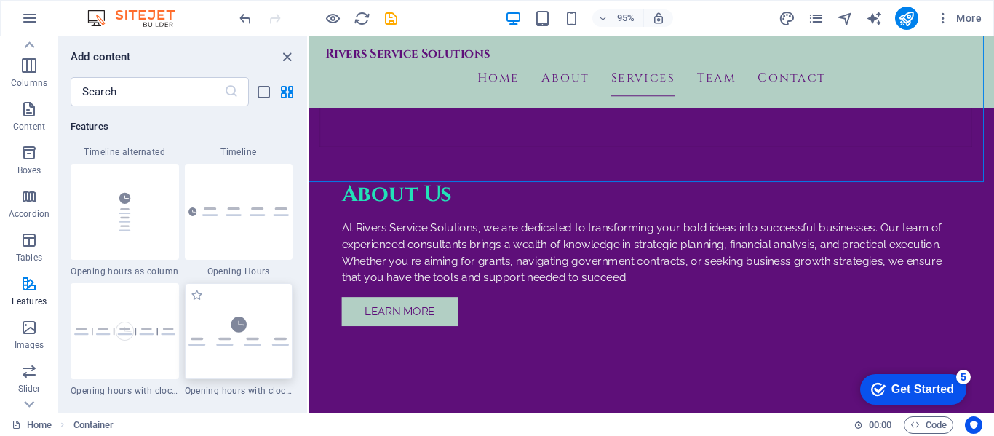
scroll to position [6257, 0]
click at [25, 335] on icon "button" at bounding box center [28, 327] width 17 height 17
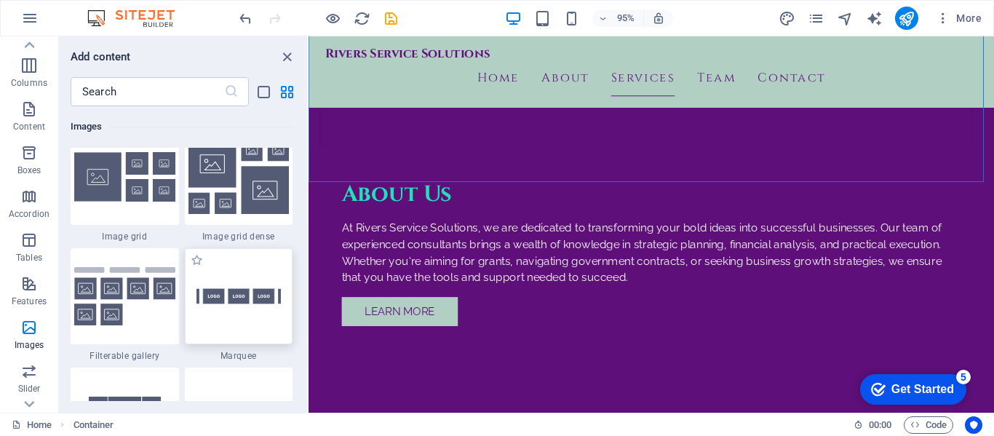
scroll to position [7673, 0]
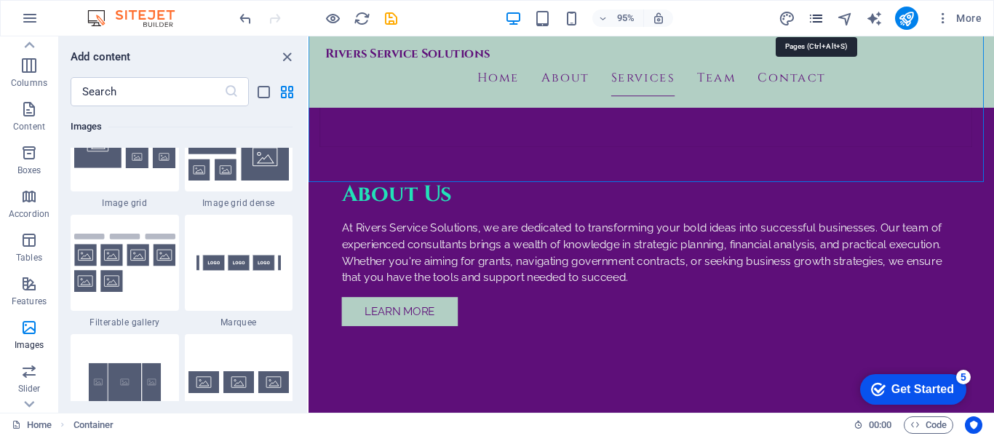
click at [818, 15] on icon "pages" at bounding box center [816, 18] width 17 height 17
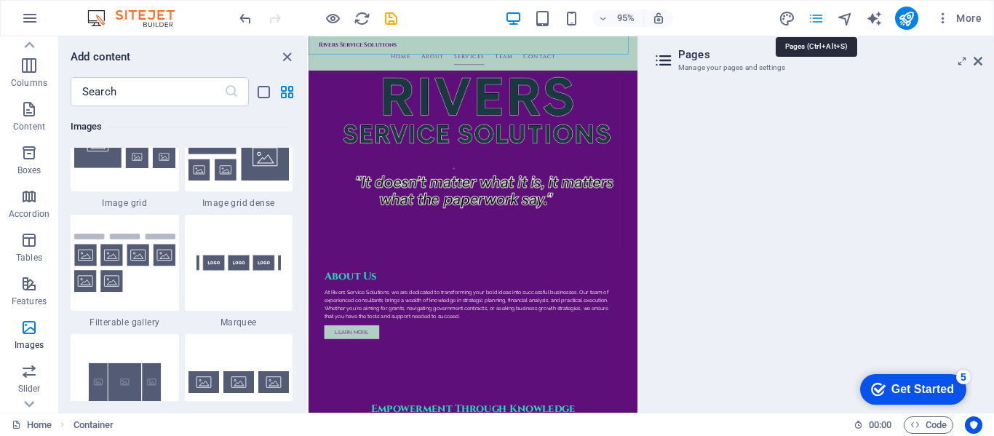
scroll to position [1861, 0]
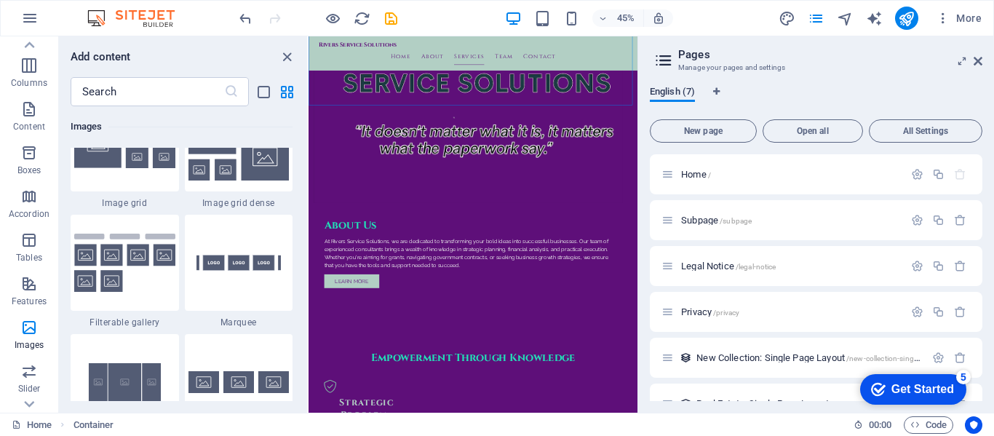
click at [673, 86] on span "English (7)" at bounding box center [672, 93] width 45 height 20
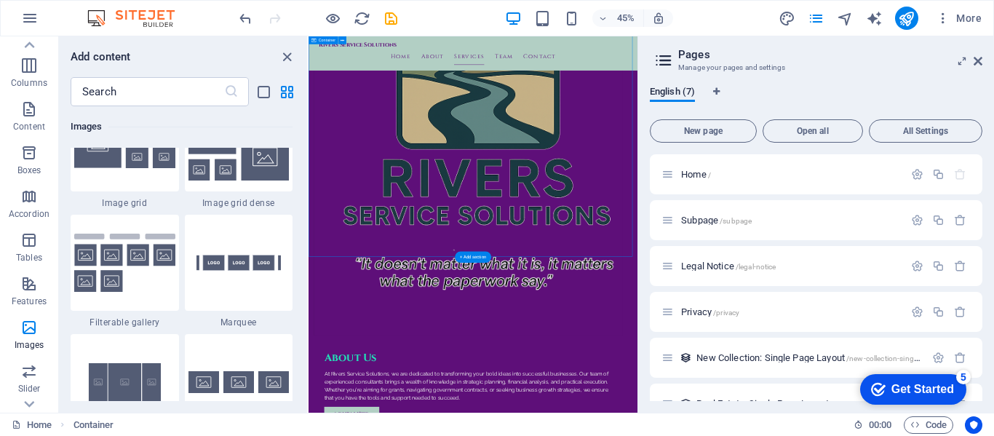
scroll to position [1424, 0]
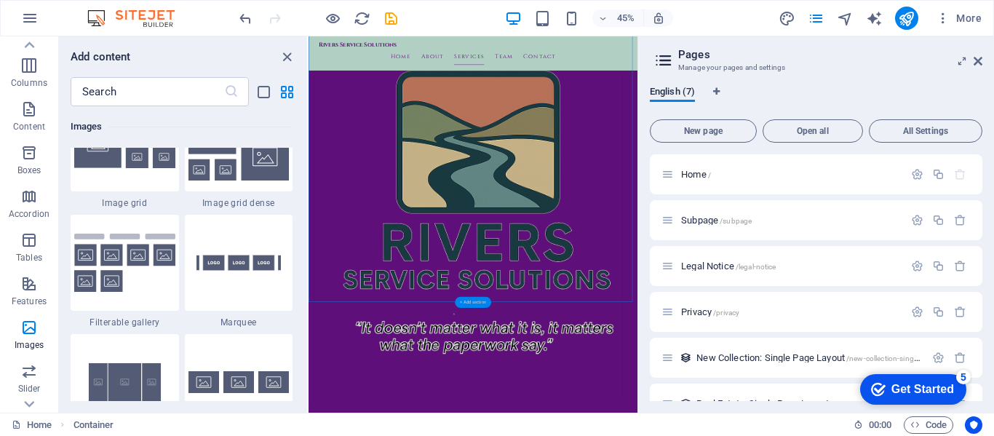
click at [473, 297] on div "+ Add section" at bounding box center [473, 302] width 36 height 11
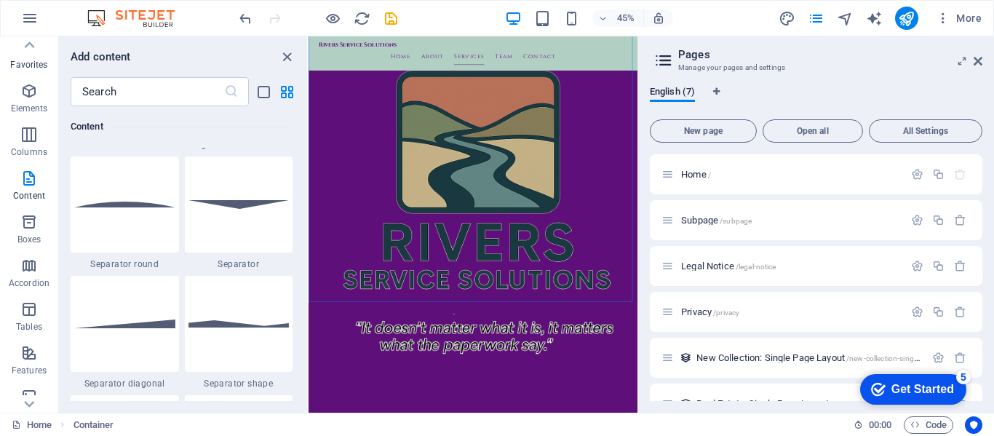
scroll to position [0, 0]
drag, startPoint x: 32, startPoint y: 95, endPoint x: 31, endPoint y: 108, distance: 12.5
click at [31, 95] on icon "button" at bounding box center [28, 94] width 17 height 17
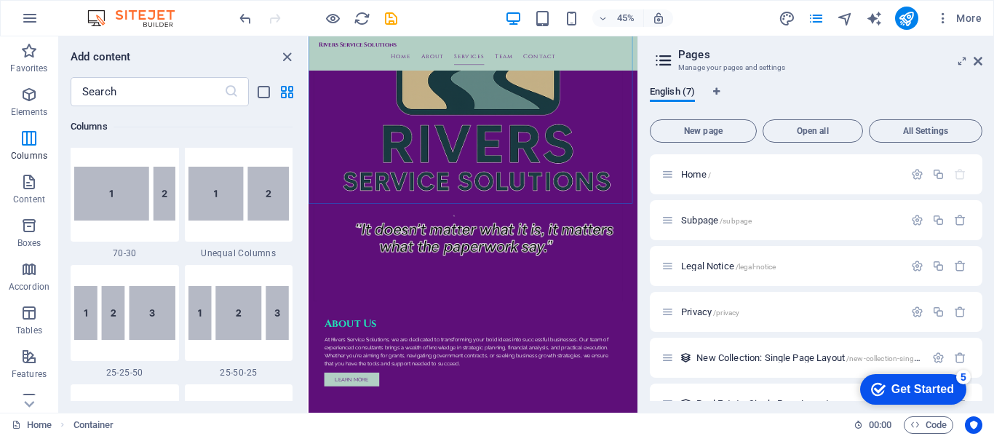
scroll to position [1611, 0]
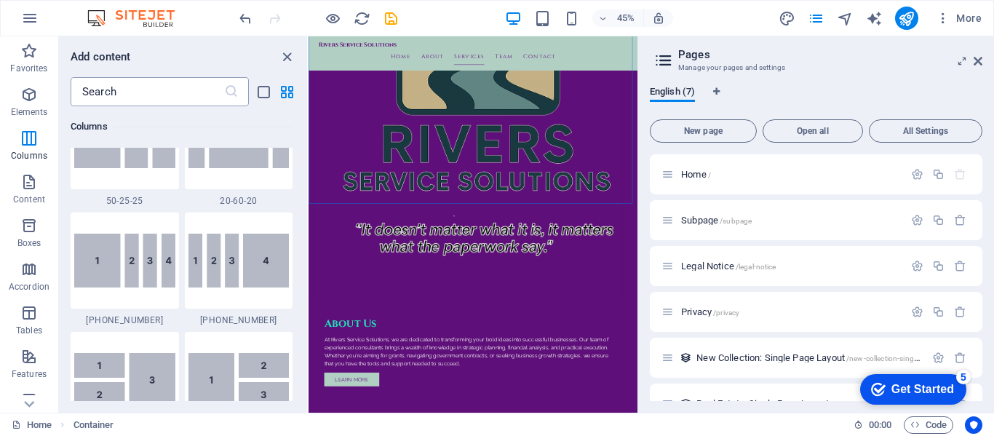
click at [181, 92] on input "text" at bounding box center [148, 91] width 154 height 29
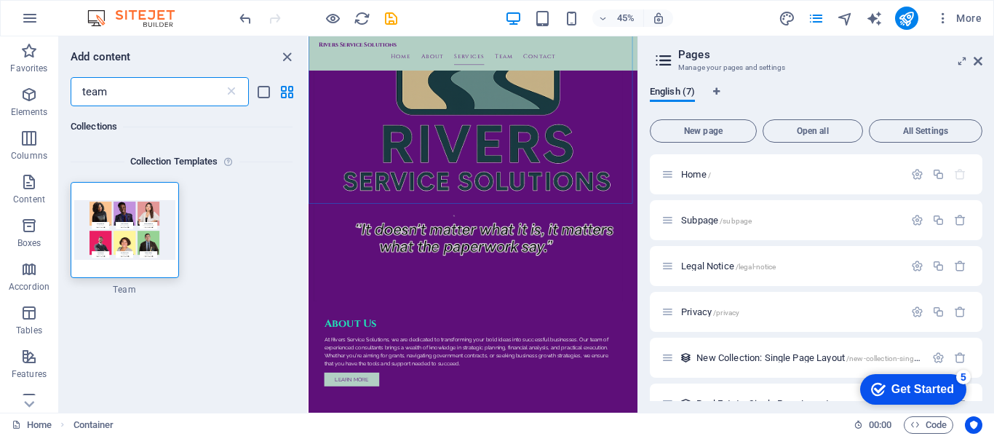
scroll to position [0, 0]
type input "team"
click at [103, 229] on img at bounding box center [124, 230] width 101 height 59
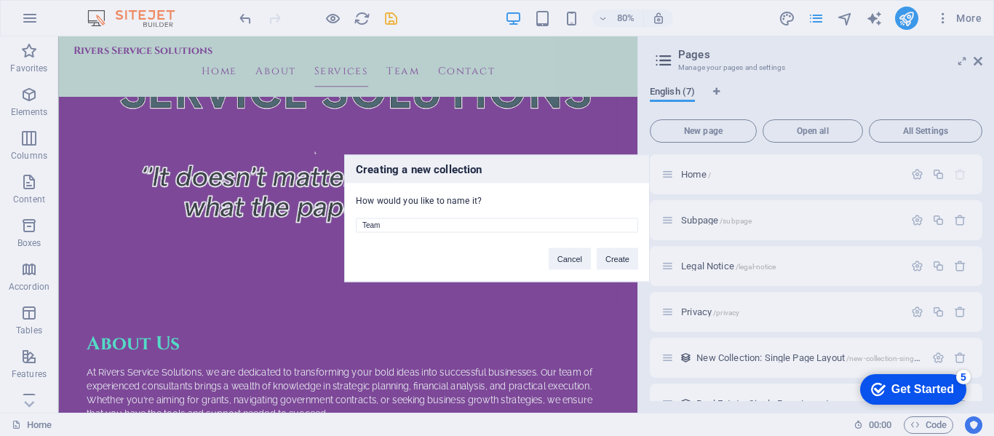
scroll to position [1593, 0]
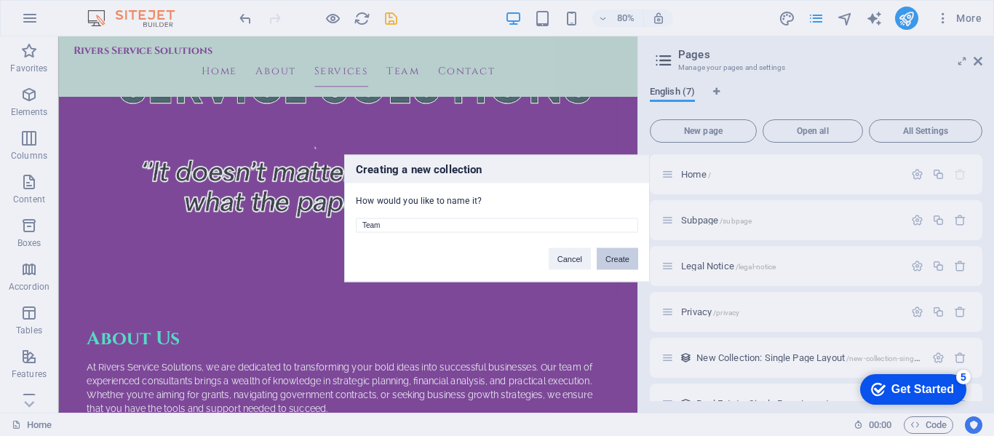
click at [621, 259] on button "Create" at bounding box center [617, 259] width 41 height 22
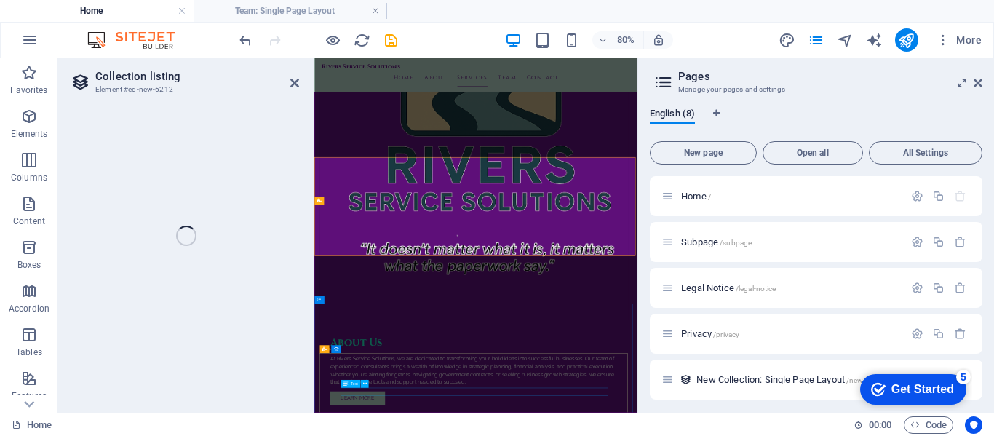
select select "68b55bff1945a9222f0fd363"
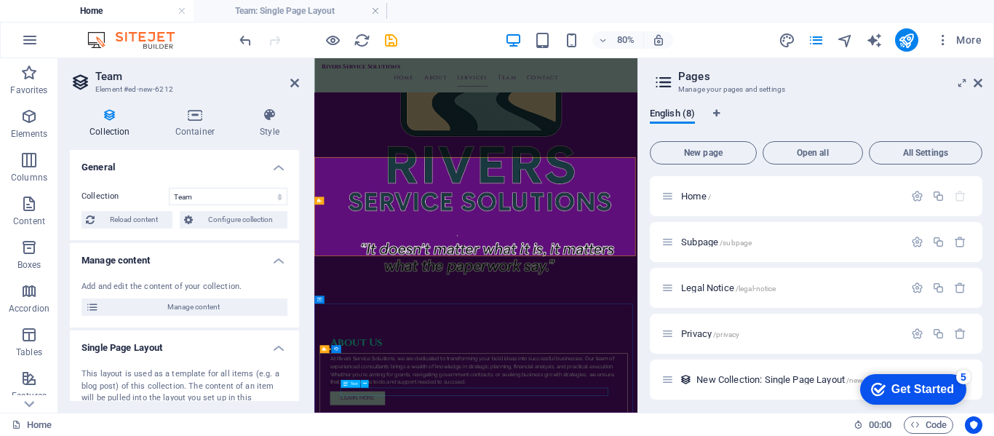
scroll to position [1680, 0]
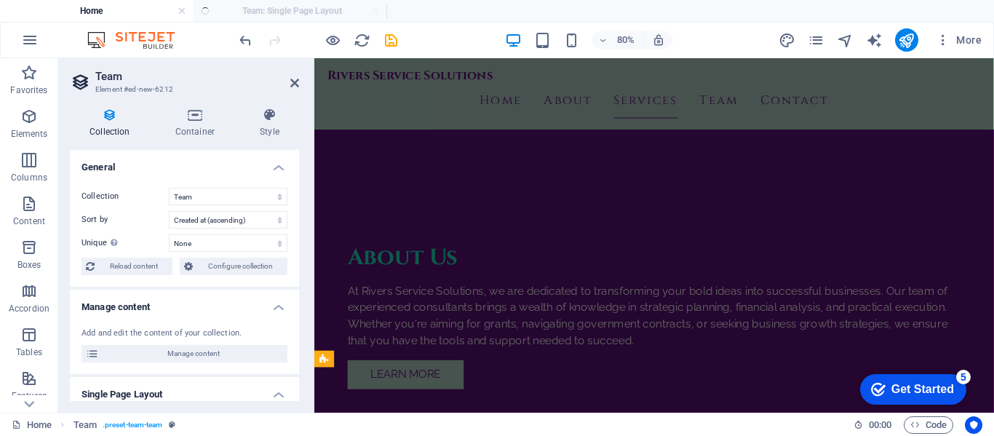
select select "createdAt_DESC"
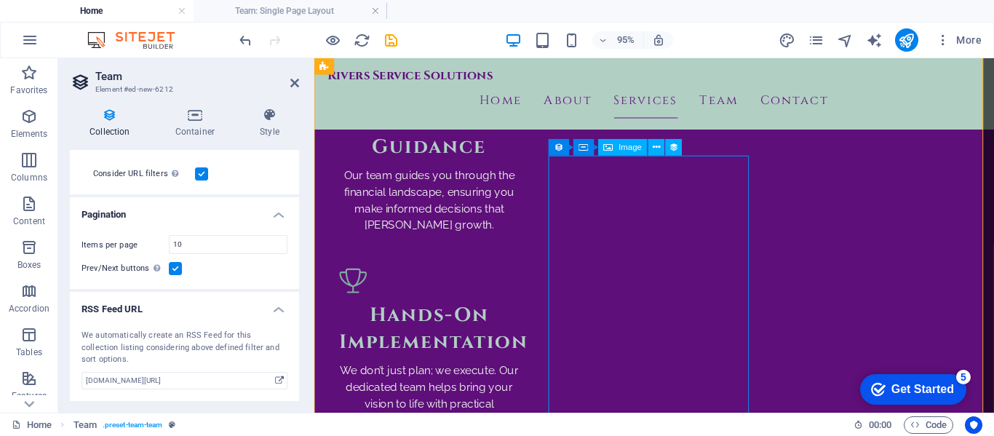
scroll to position [2245, 0]
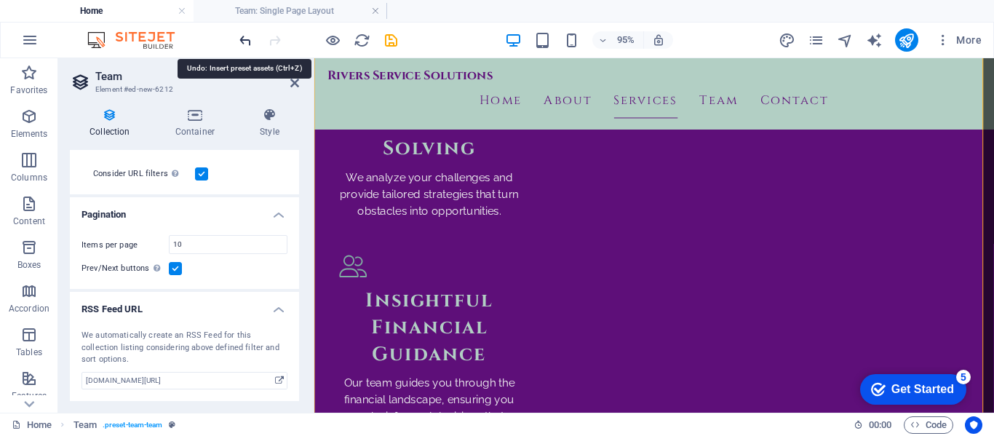
click at [244, 45] on icon "undo" at bounding box center [245, 40] width 17 height 17
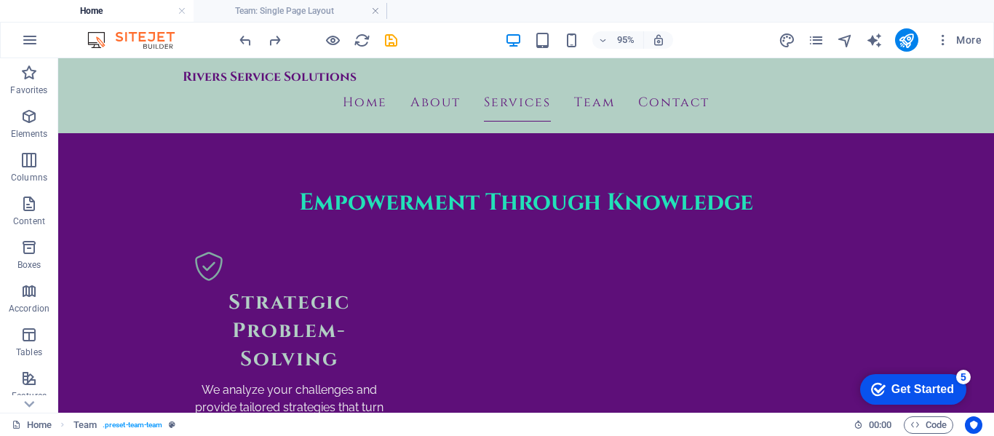
scroll to position [2231, 0]
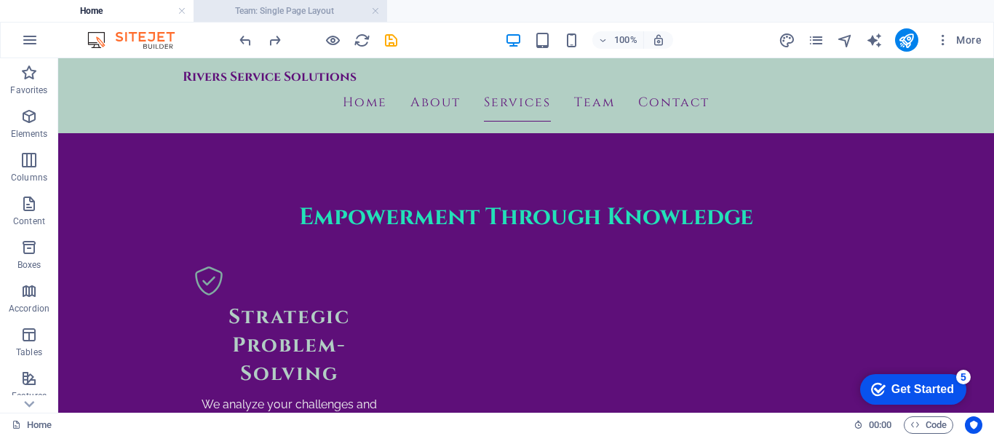
click at [283, 9] on h4 "Team: Single Page Layout" at bounding box center [291, 11] width 194 height 16
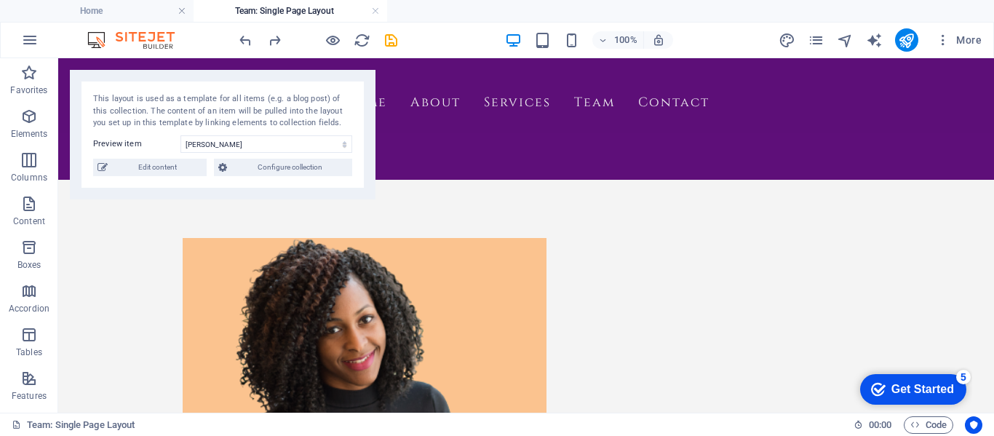
scroll to position [0, 0]
click at [333, 144] on select "[PERSON_NAME] [PERSON_NAME] [PERSON_NAME] [PERSON_NAME] [PERSON_NAME] [PERSON_N…" at bounding box center [267, 143] width 172 height 17
select select "68b55c01d8e78002b30a68a6"
click at [181, 135] on select "[PERSON_NAME] [PERSON_NAME] [PERSON_NAME] [PERSON_NAME] [PERSON_NAME] [PERSON_N…" at bounding box center [267, 143] width 172 height 17
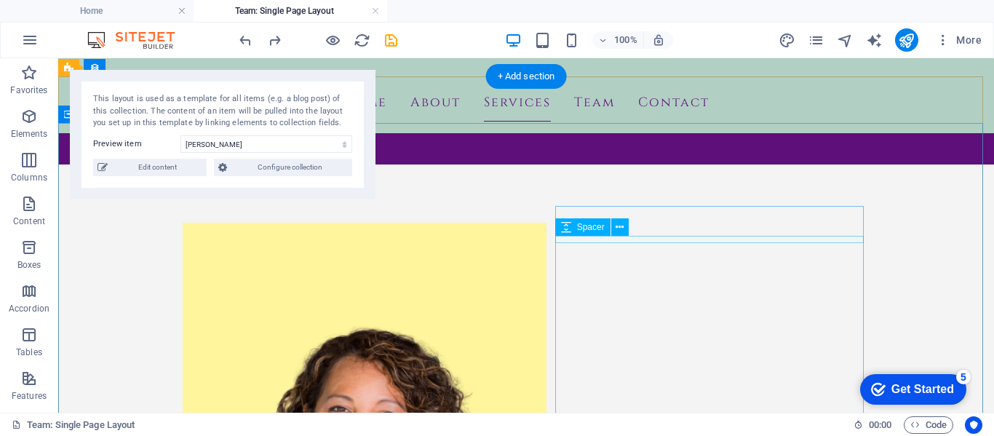
scroll to position [73, 0]
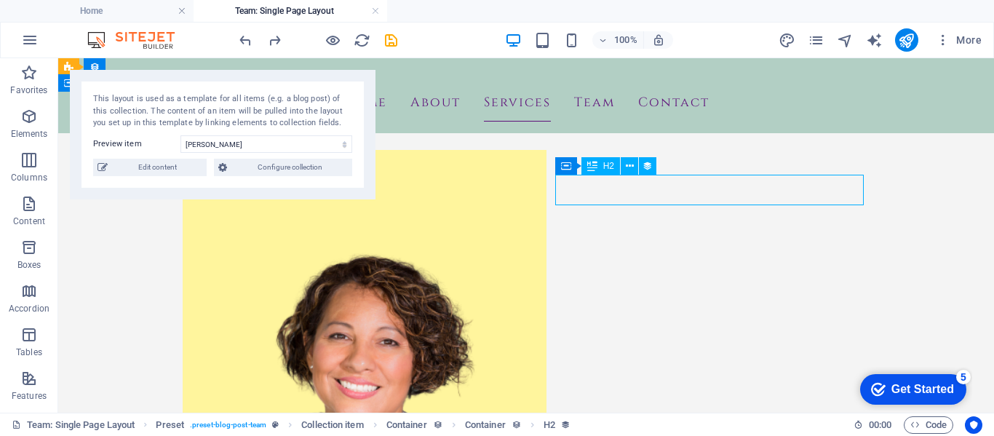
drag, startPoint x: 681, startPoint y: 183, endPoint x: 662, endPoint y: 207, distance: 31.6
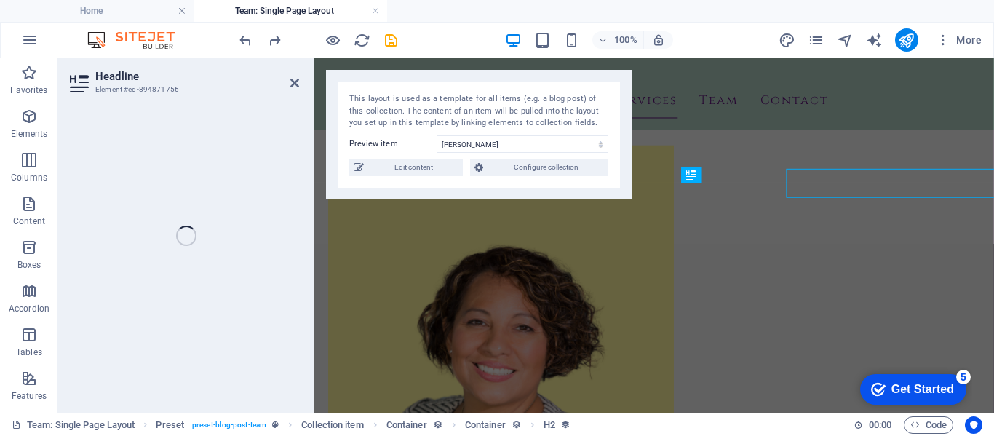
click at [182, 166] on div "Headline Element #ed-894871756 Reference Preset Collection item Preset Containe…" at bounding box center [526, 235] width 936 height 355
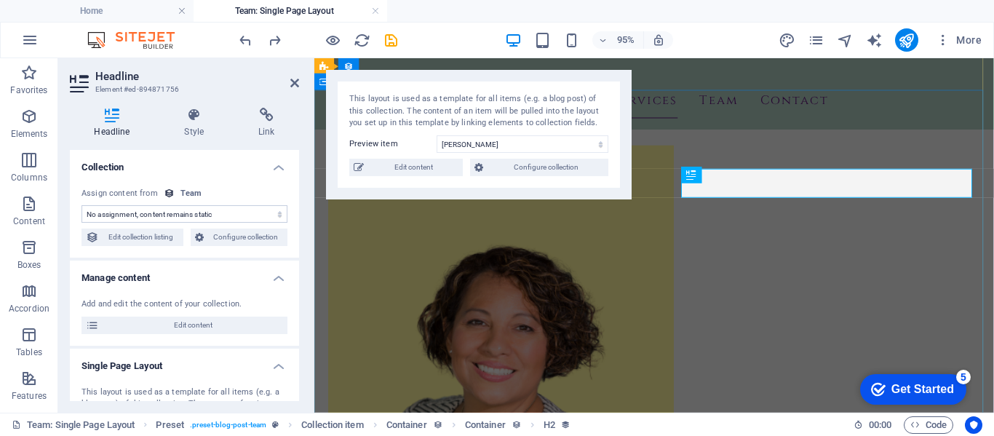
select select "name"
click at [756, 158] on icon at bounding box center [751, 161] width 7 height 15
click at [753, 159] on icon at bounding box center [751, 161] width 7 height 15
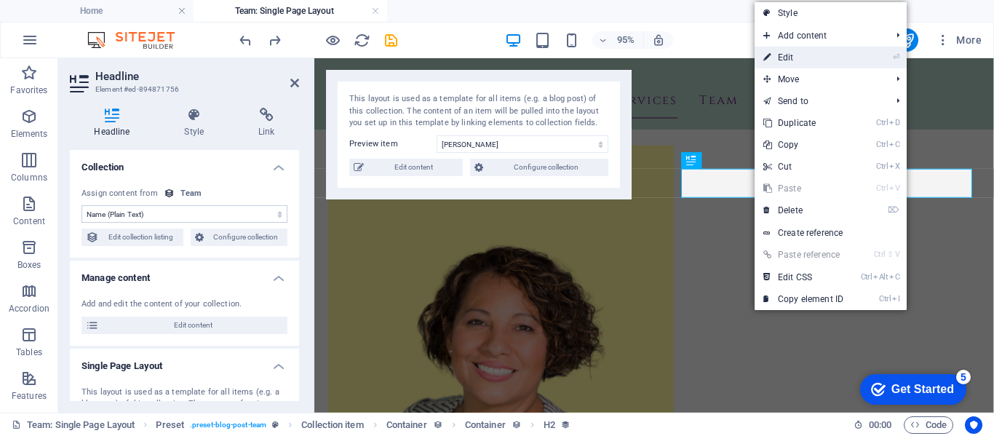
click at [790, 60] on link "⏎ Edit" at bounding box center [804, 58] width 98 height 22
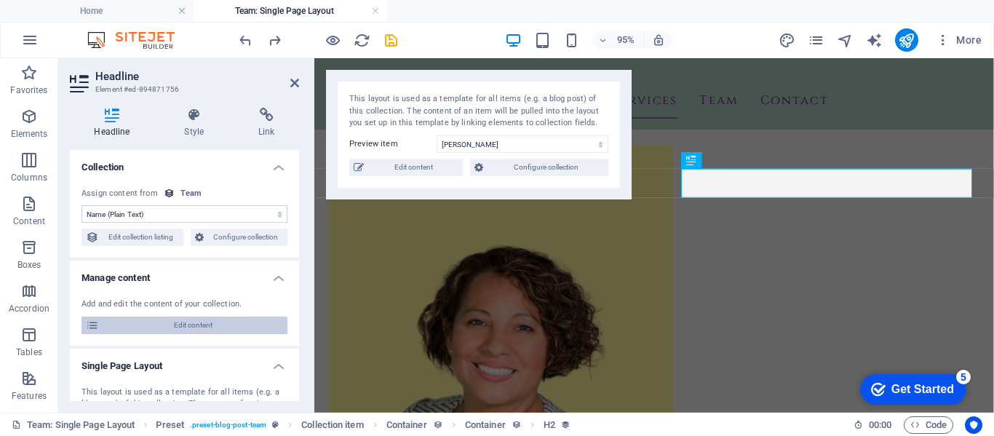
click at [182, 322] on span "Edit content" at bounding box center [193, 325] width 180 height 17
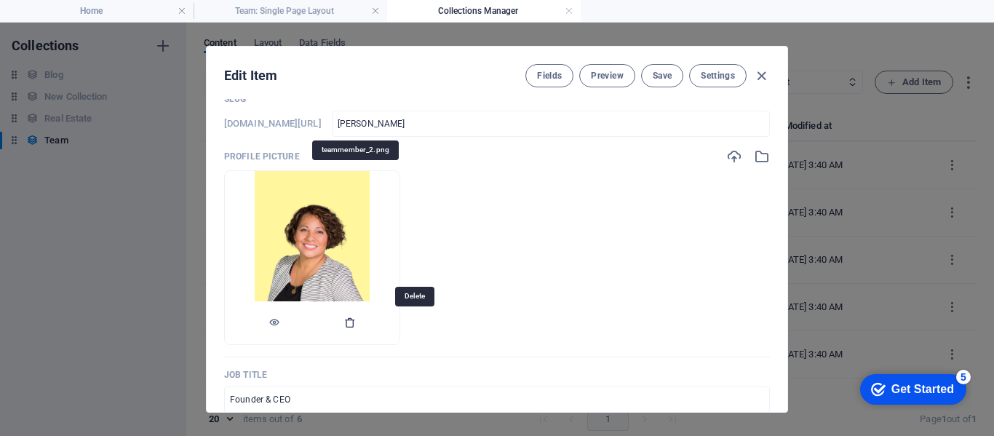
click at [356, 324] on icon "button" at bounding box center [350, 323] width 12 height 12
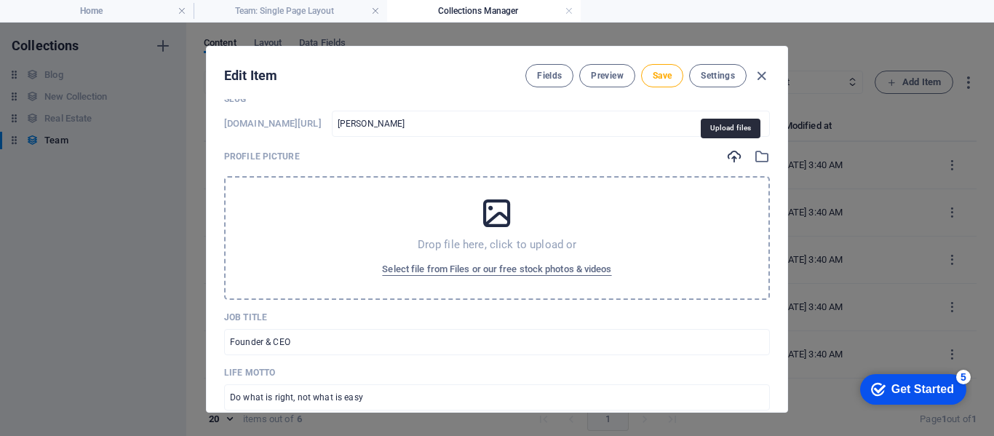
click at [735, 159] on icon "button" at bounding box center [735, 157] width 16 height 16
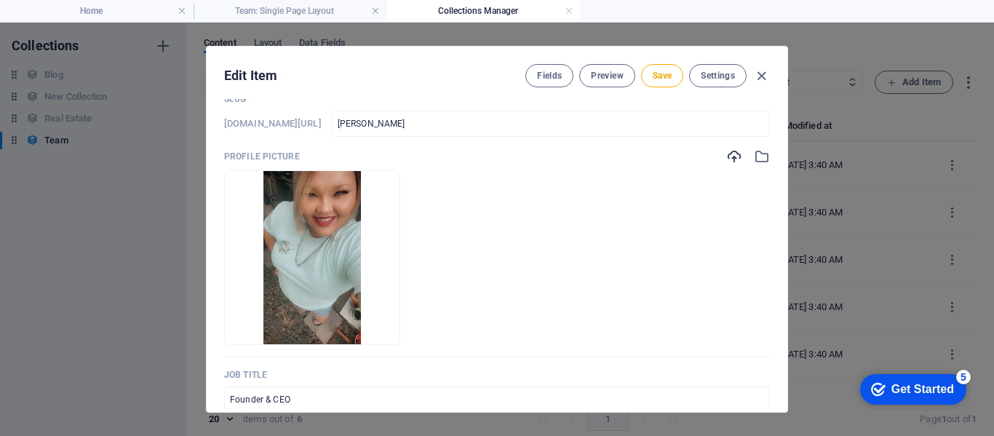
scroll to position [0, 0]
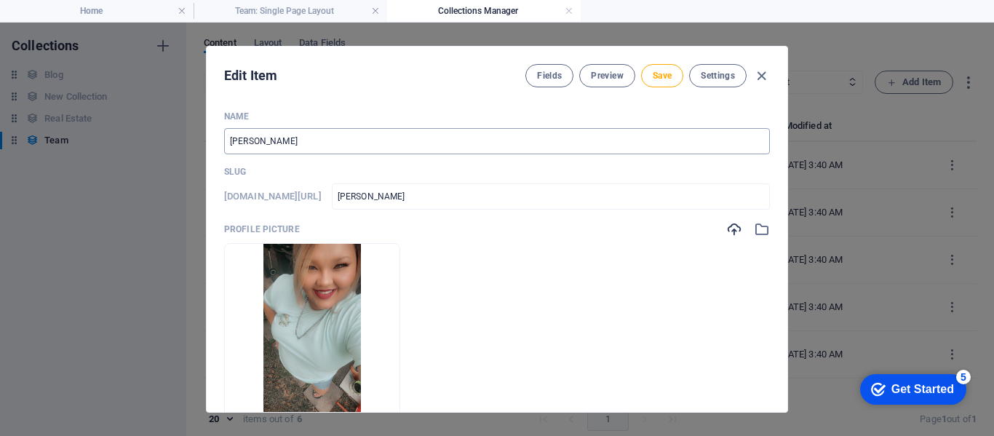
drag, startPoint x: 317, startPoint y: 135, endPoint x: 246, endPoint y: 146, distance: 72.1
click at [213, 140] on div "Name [PERSON_NAME] ​ Slug [DOMAIN_NAME][URL] [PERSON_NAME] ​ Profile Picture Dr…" at bounding box center [497, 255] width 581 height 313
type input "Ma"
type input "ma"
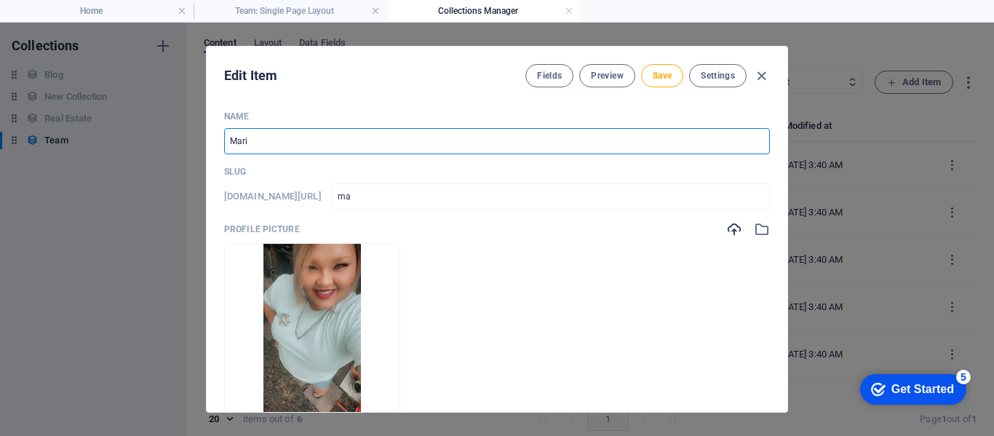
type input "[PERSON_NAME]"
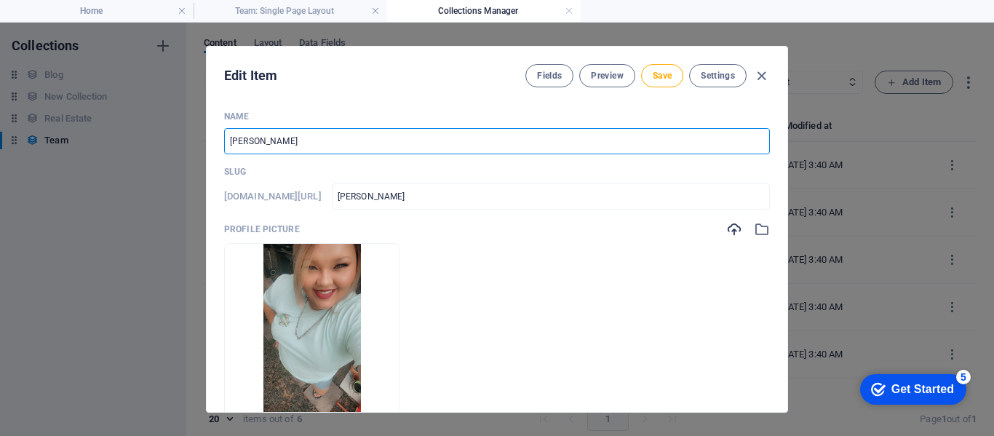
type input "[PERSON_NAME]"
type input "[PERSON_NAME] River"
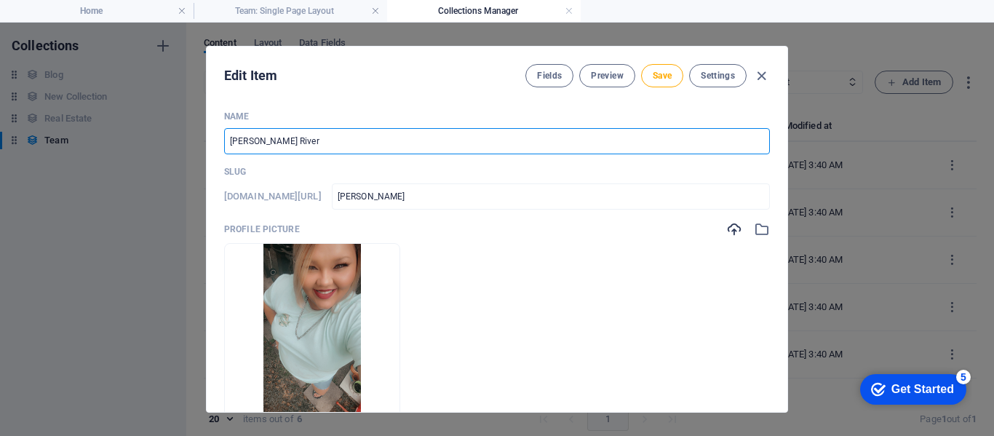
type input "[PERSON_NAME]-river"
type input "[PERSON_NAME]"
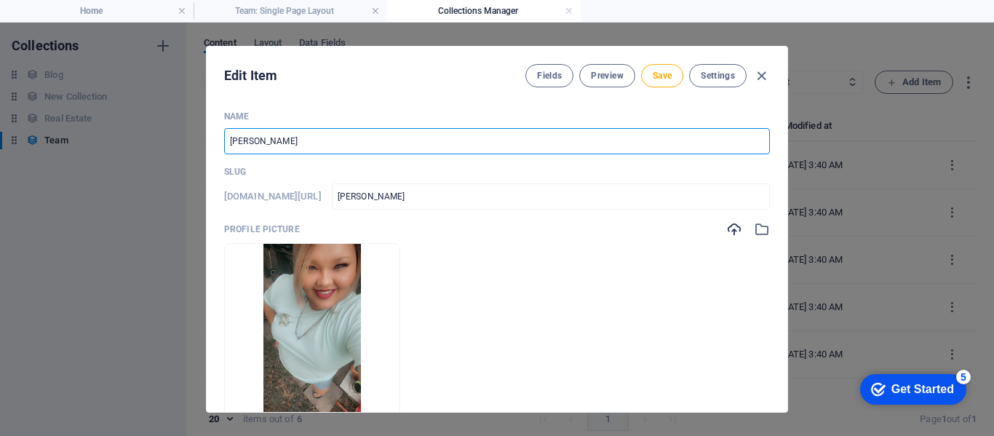
type input "[PERSON_NAME]"
click at [660, 82] on button "Save" at bounding box center [662, 75] width 42 height 23
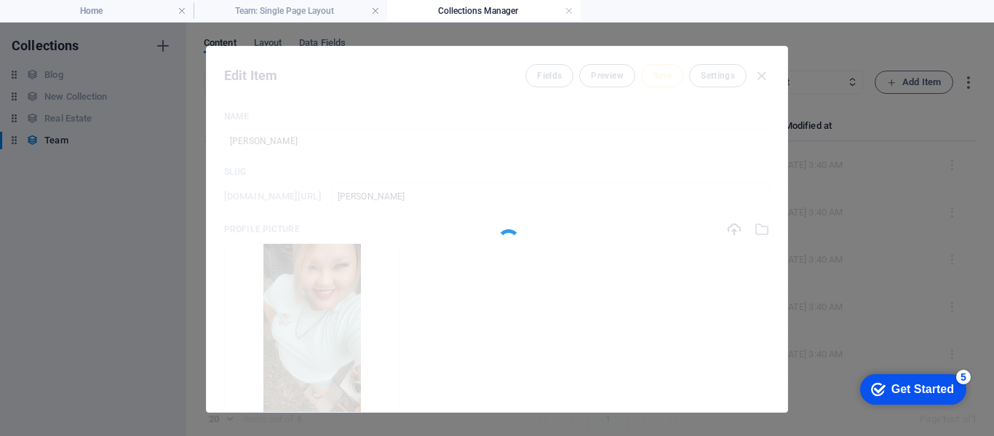
type input "[PERSON_NAME]"
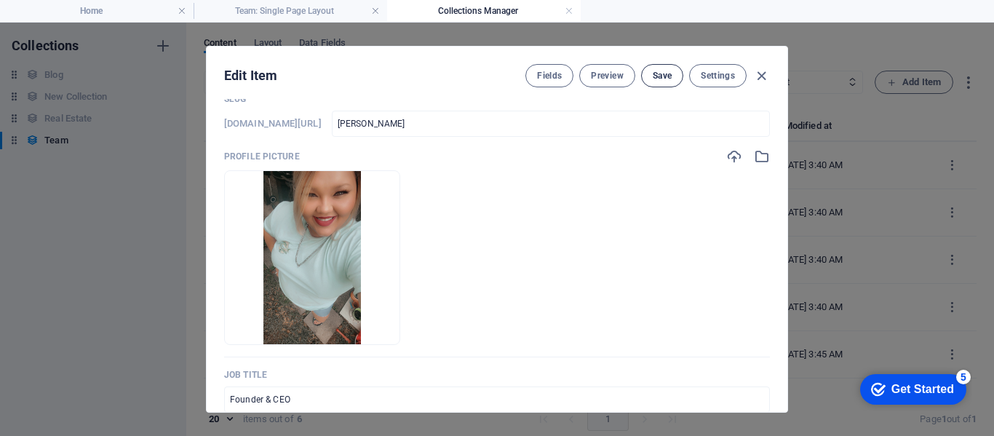
click at [660, 84] on button "Save" at bounding box center [662, 75] width 42 height 23
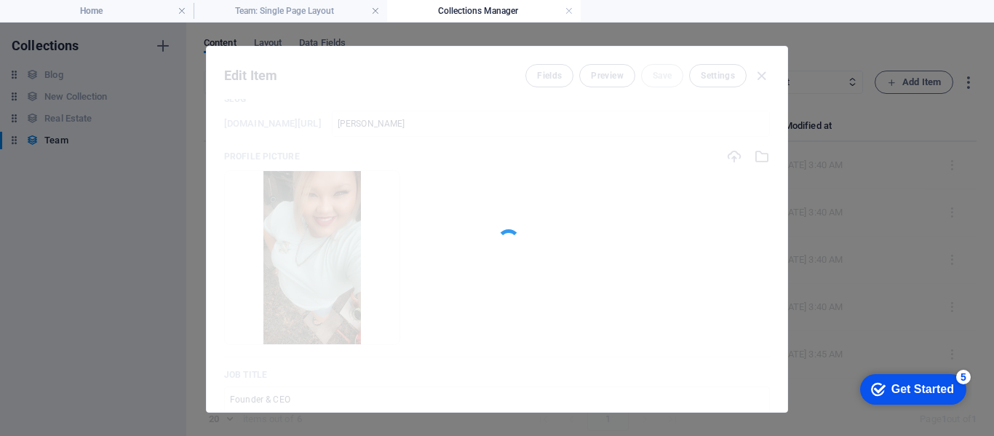
scroll to position [7, 0]
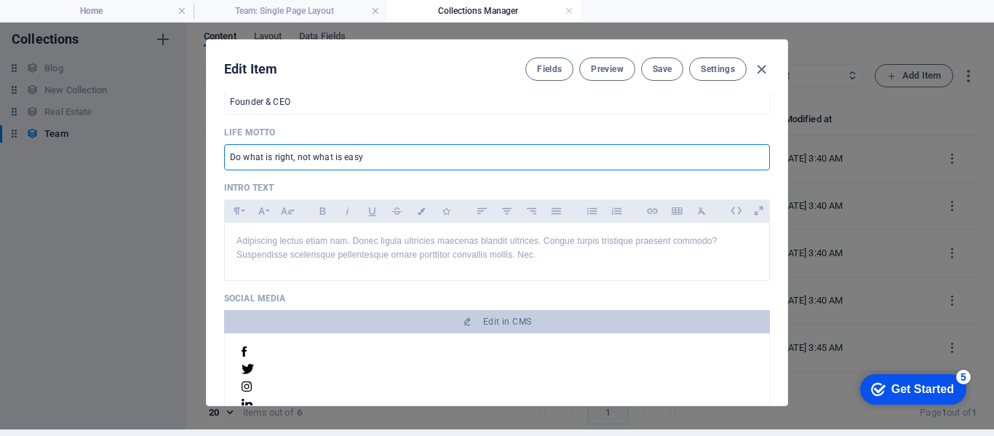
drag, startPoint x: 363, startPoint y: 159, endPoint x: 208, endPoint y: 165, distance: 155.2
click at [208, 165] on div "Name Marilyn Rivers ​ Slug www.example.com/team-item/ marilyn-rivers ​ Profile …" at bounding box center [497, 248] width 581 height 313
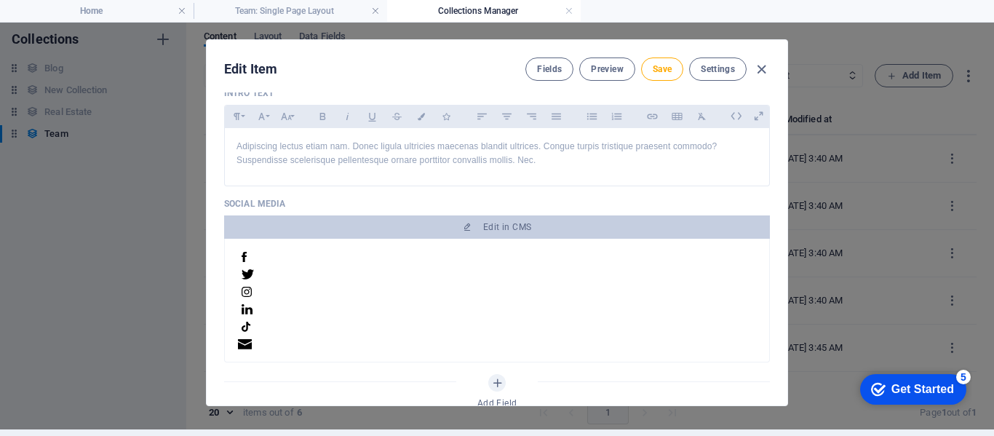
scroll to position [510, 0]
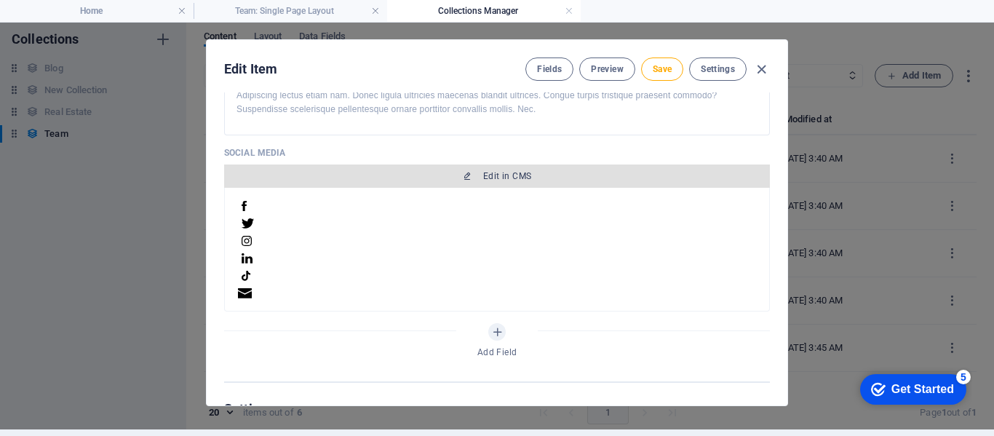
type input "Don't matter what it is, it matters what the paperwork says."
drag, startPoint x: 452, startPoint y: 182, endPoint x: 341, endPoint y: 176, distance: 111.5
click at [341, 176] on span "Edit in CMS" at bounding box center [497, 176] width 534 height 12
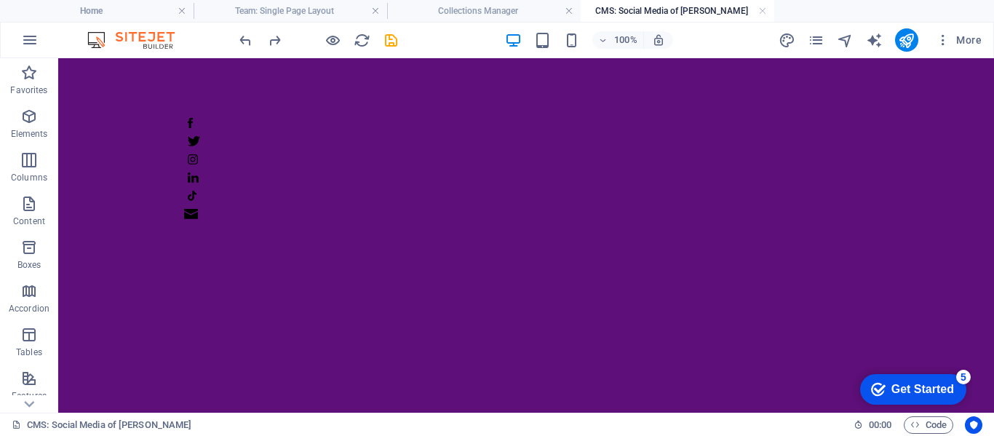
scroll to position [0, 0]
click at [762, 9] on link at bounding box center [763, 11] width 9 height 14
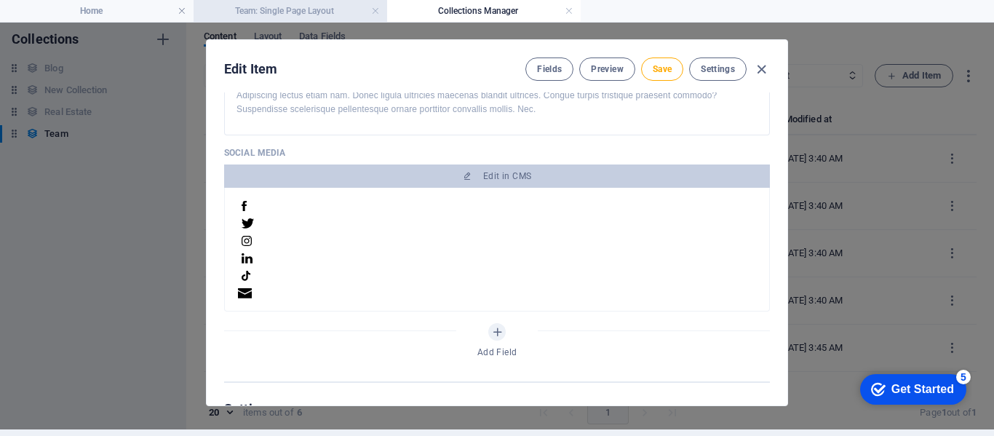
drag, startPoint x: 499, startPoint y: 16, endPoint x: 309, endPoint y: 15, distance: 190.0
click at [499, 16] on h4 "Collections Manager" at bounding box center [484, 11] width 194 height 16
click at [277, 9] on h4 "Team: Single Page Layout" at bounding box center [291, 11] width 194 height 16
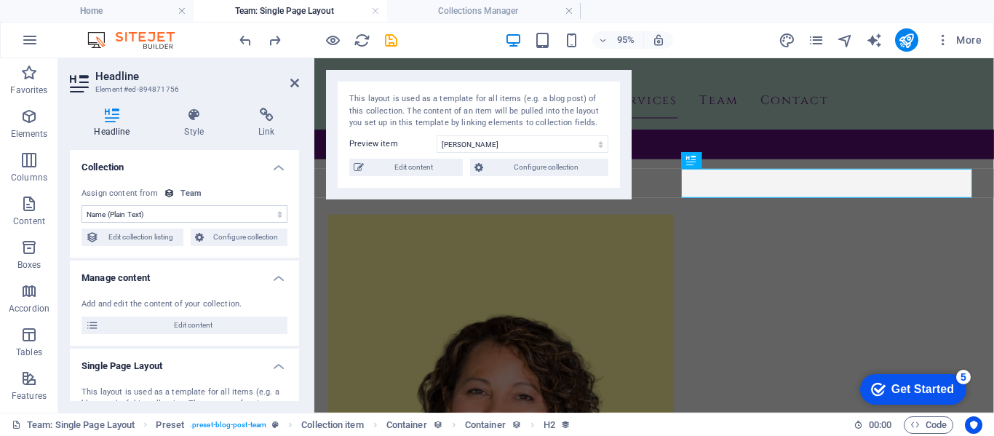
scroll to position [73, 0]
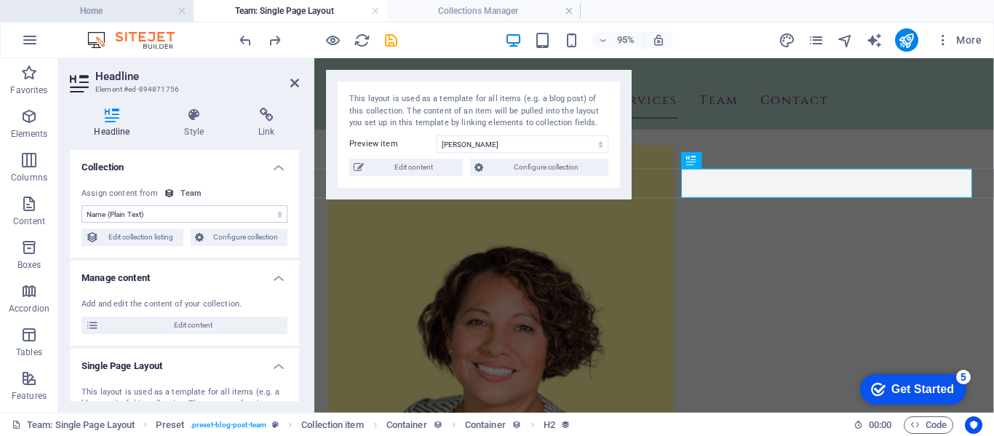
click at [135, 6] on h4 "Home" at bounding box center [97, 11] width 194 height 16
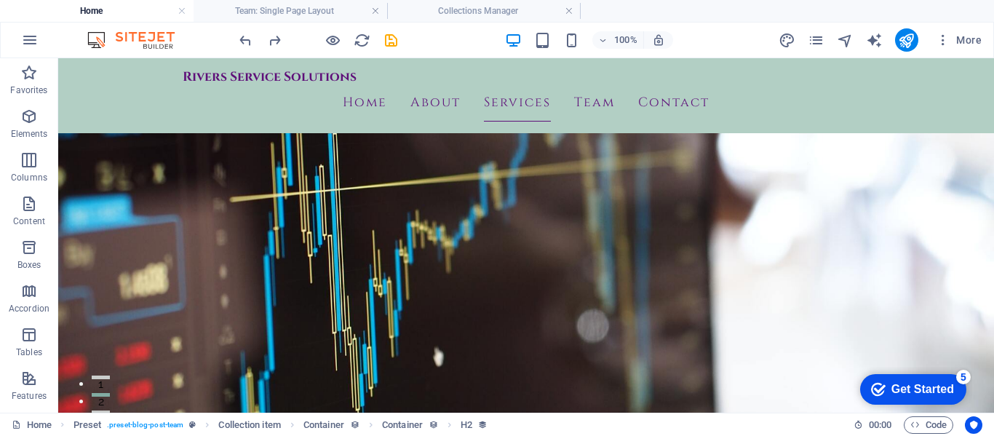
scroll to position [2231, 0]
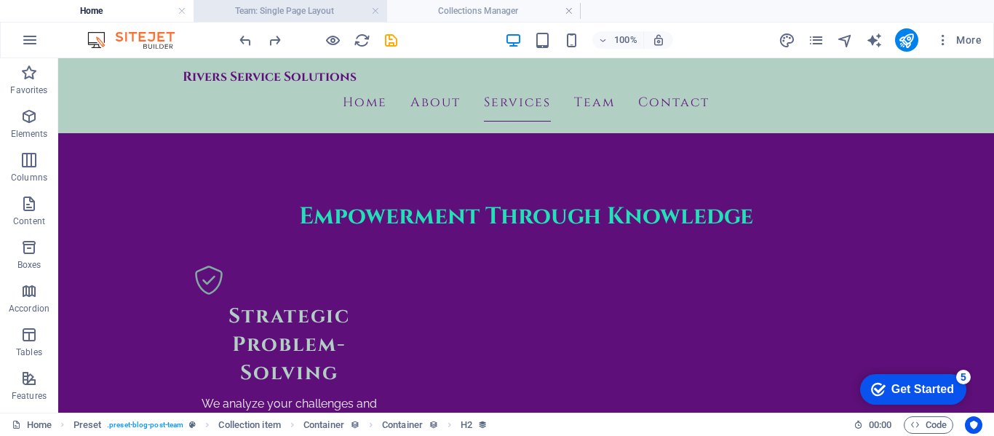
click at [306, 14] on h4 "Team: Single Page Layout" at bounding box center [291, 11] width 194 height 16
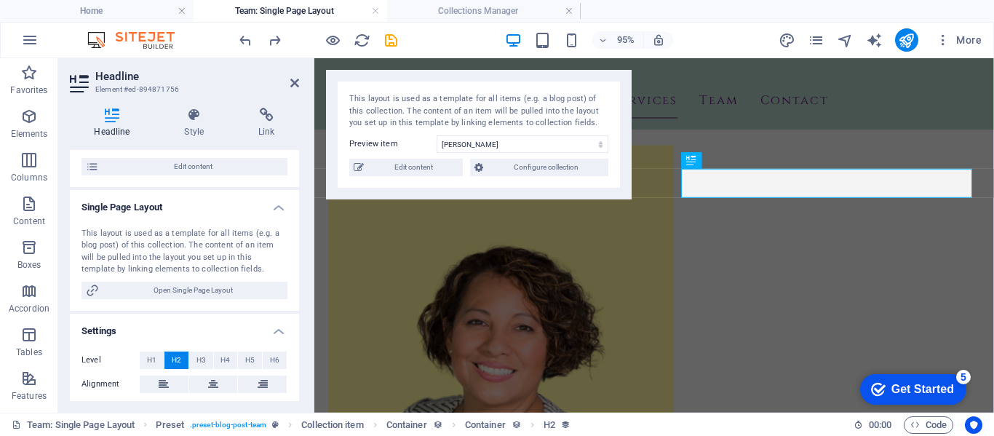
scroll to position [205, 0]
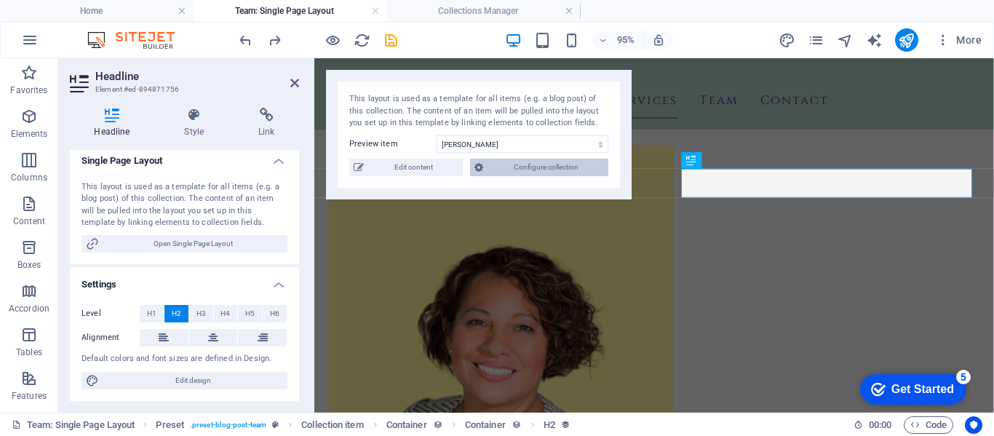
click at [523, 170] on span "Configure collection" at bounding box center [546, 167] width 116 height 17
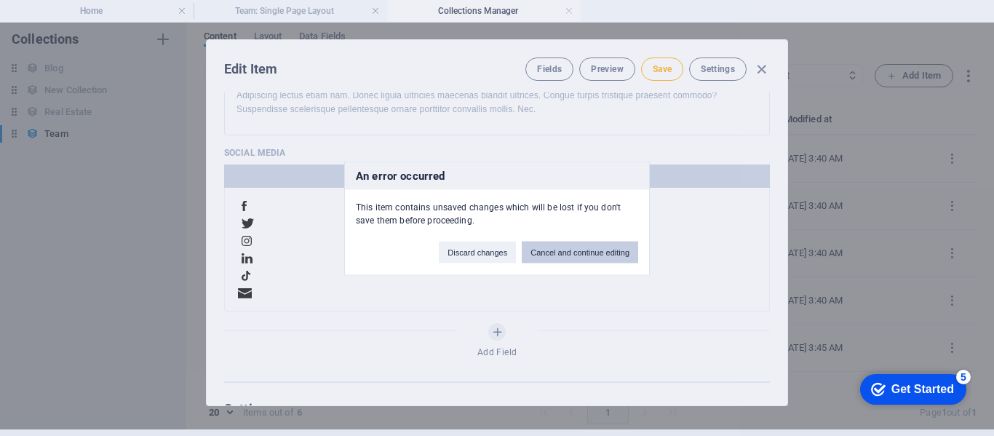
scroll to position [0, 0]
click at [504, 247] on button "Discard changes" at bounding box center [477, 252] width 77 height 22
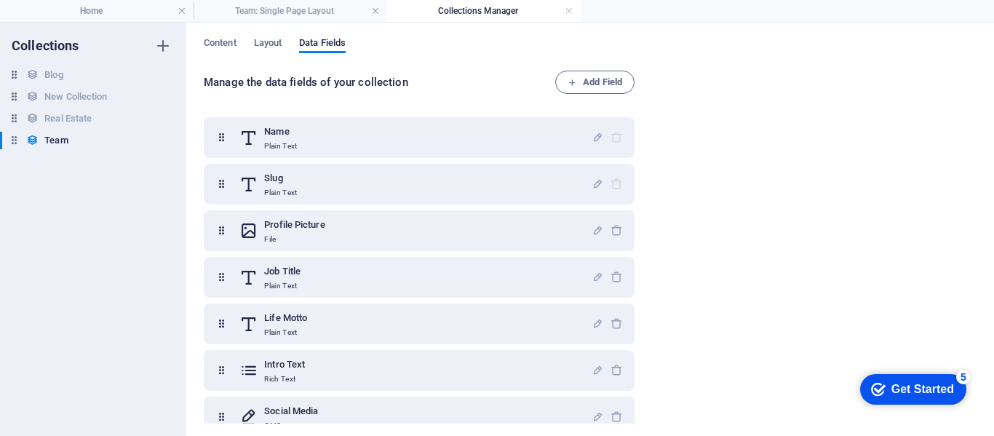
drag, startPoint x: 493, startPoint y: 228, endPoint x: 822, endPoint y: 363, distance: 355.8
click at [800, 146] on div "Manage the data fields of your collection Add Field Name Plain Text Slug Plain …" at bounding box center [590, 248] width 773 height 355
click at [617, 413] on icon "button" at bounding box center [617, 417] width 12 height 12
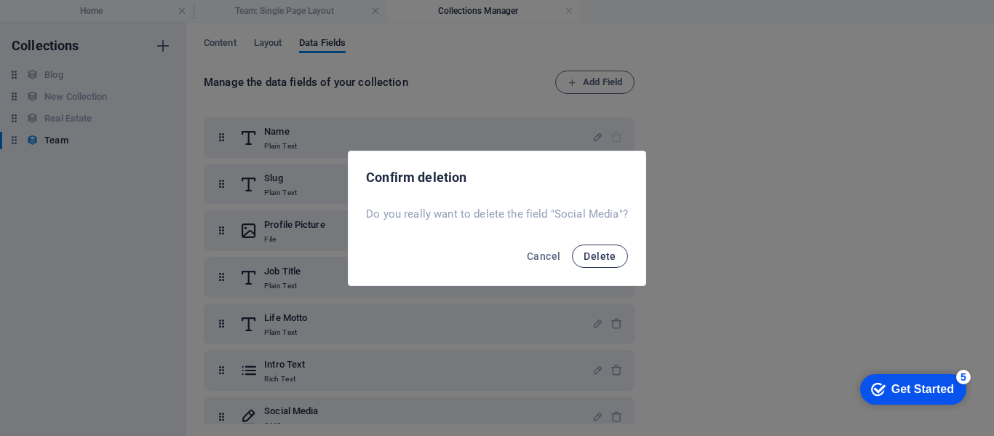
click at [594, 260] on span "Delete" at bounding box center [600, 256] width 32 height 12
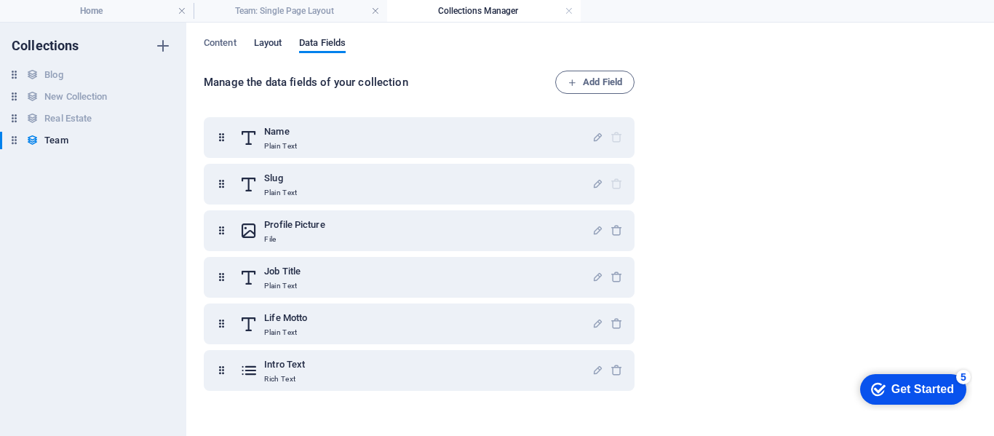
click at [257, 41] on span "Layout" at bounding box center [268, 44] width 28 height 20
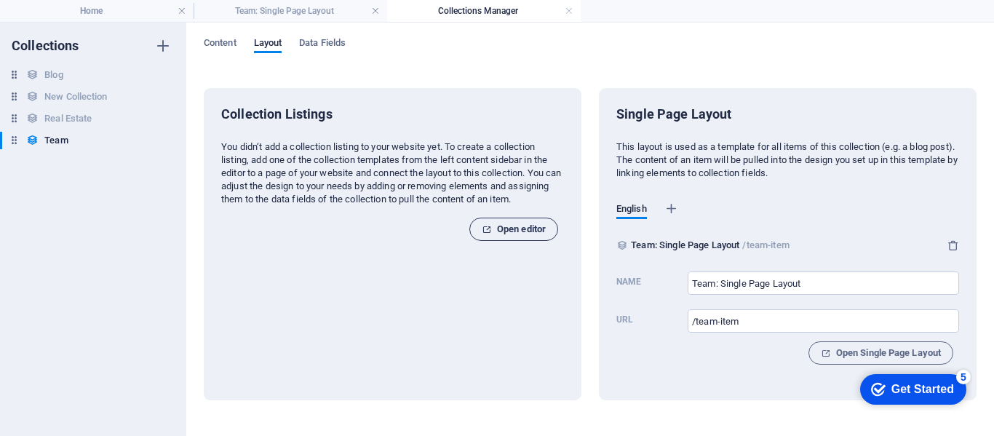
drag, startPoint x: 485, startPoint y: 229, endPoint x: 428, endPoint y: 175, distance: 78.3
click at [485, 229] on icon "button" at bounding box center [486, 229] width 9 height 9
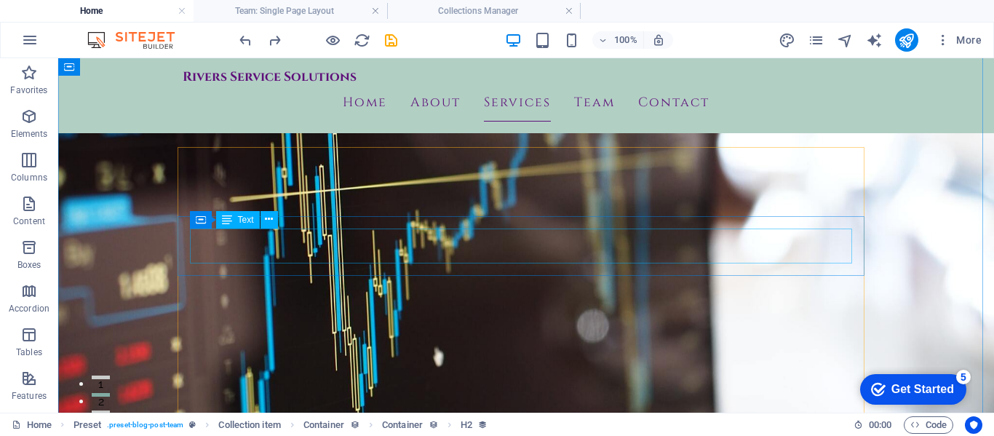
scroll to position [2232, 0]
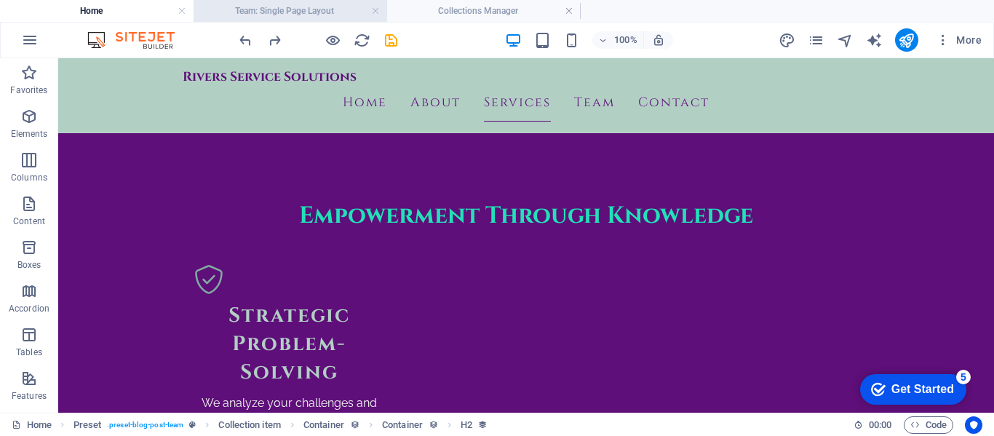
click at [285, 4] on h4 "Team: Single Page Layout" at bounding box center [291, 11] width 194 height 16
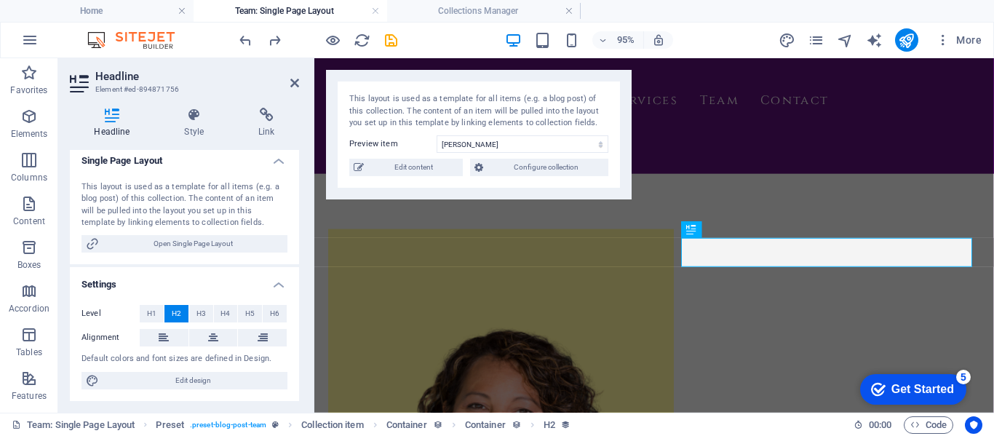
scroll to position [73, 0]
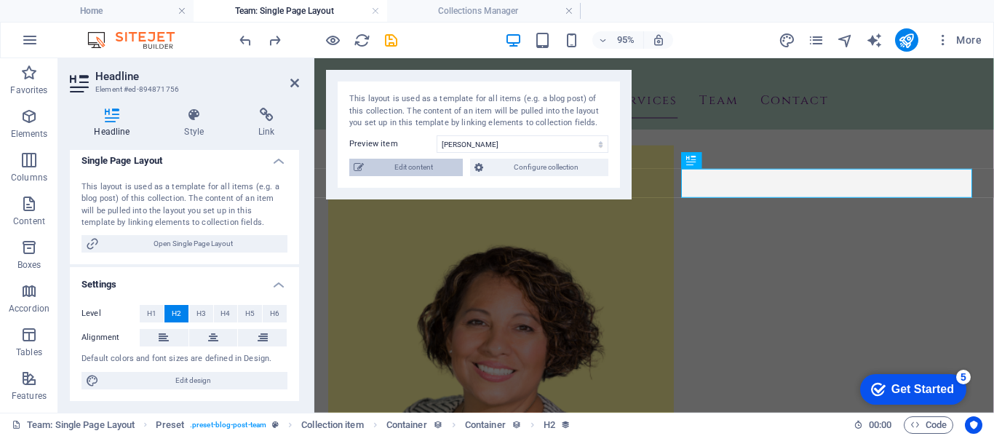
click at [388, 172] on span "Edit content" at bounding box center [413, 167] width 90 height 17
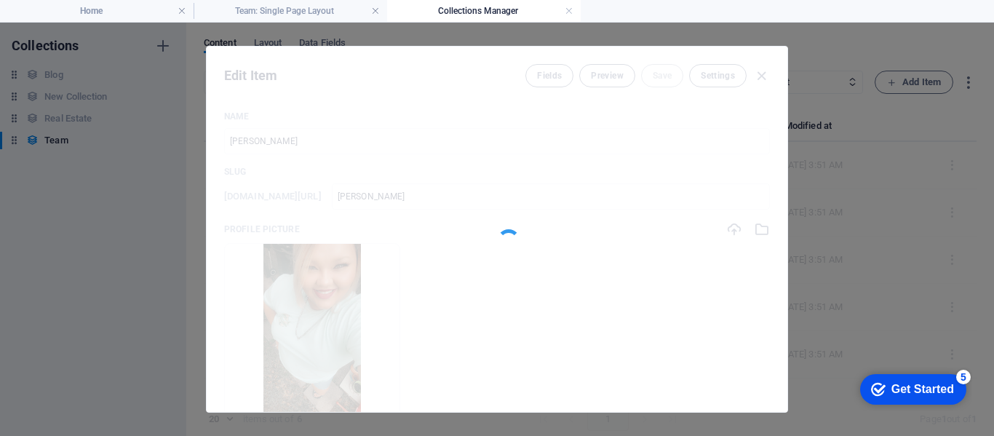
scroll to position [0, 0]
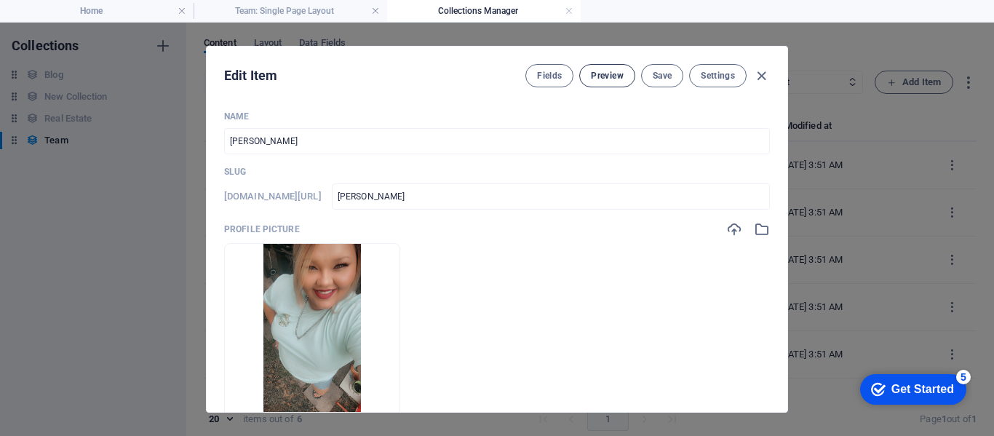
click at [609, 72] on span "Preview" at bounding box center [607, 76] width 32 height 12
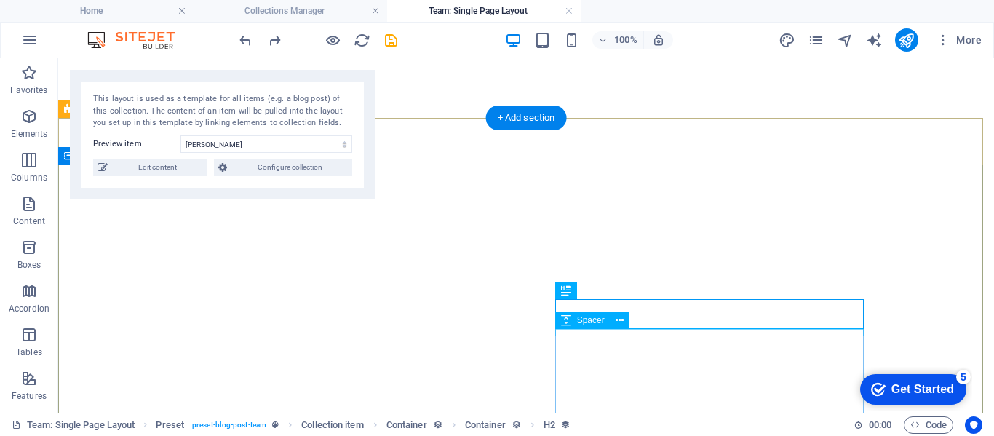
select select "68b55c01d8e78002b30a68a6"
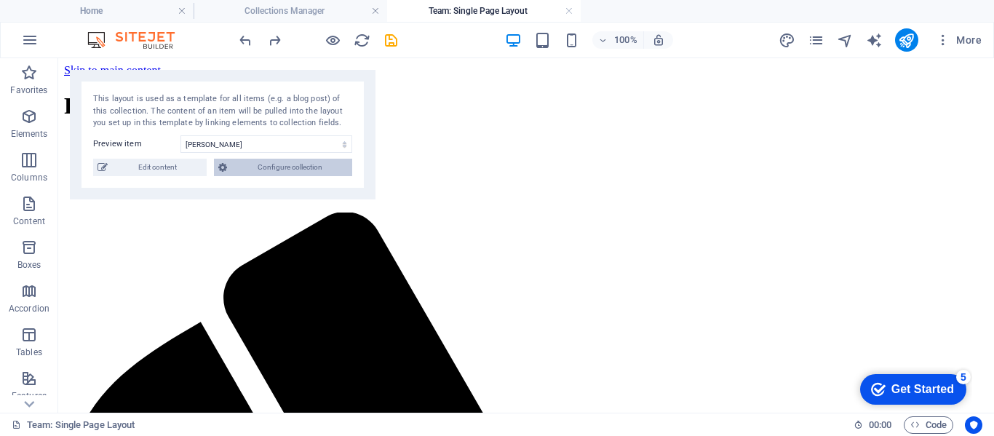
click at [325, 167] on span "Configure collection" at bounding box center [289, 167] width 116 height 17
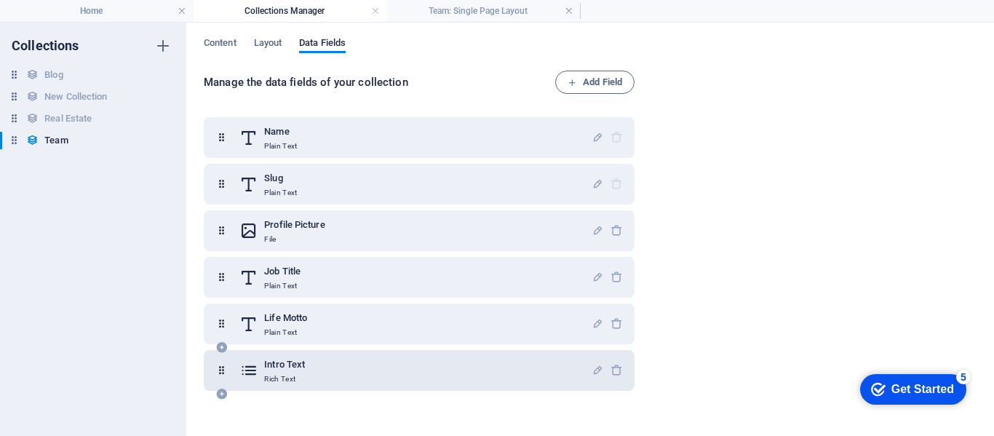
click at [597, 360] on div at bounding box center [607, 370] width 31 height 29
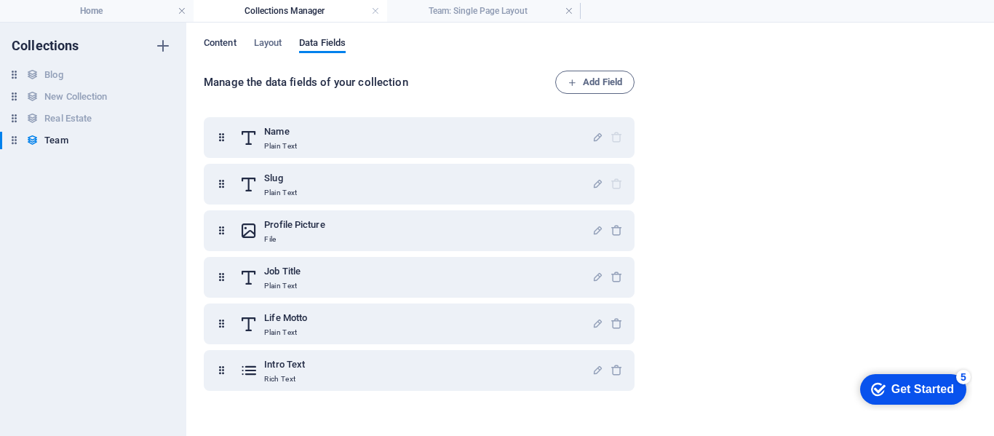
click at [224, 43] on span "Content" at bounding box center [220, 44] width 33 height 20
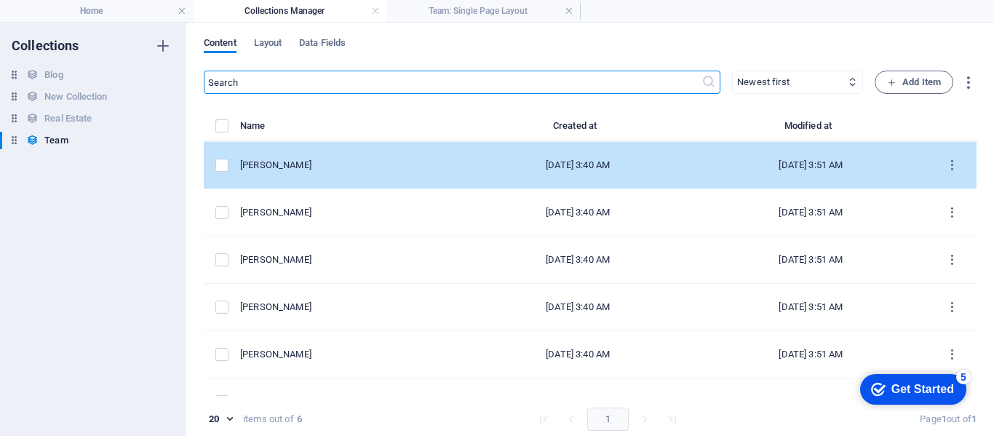
click at [224, 157] on td "items list" at bounding box center [222, 165] width 36 height 47
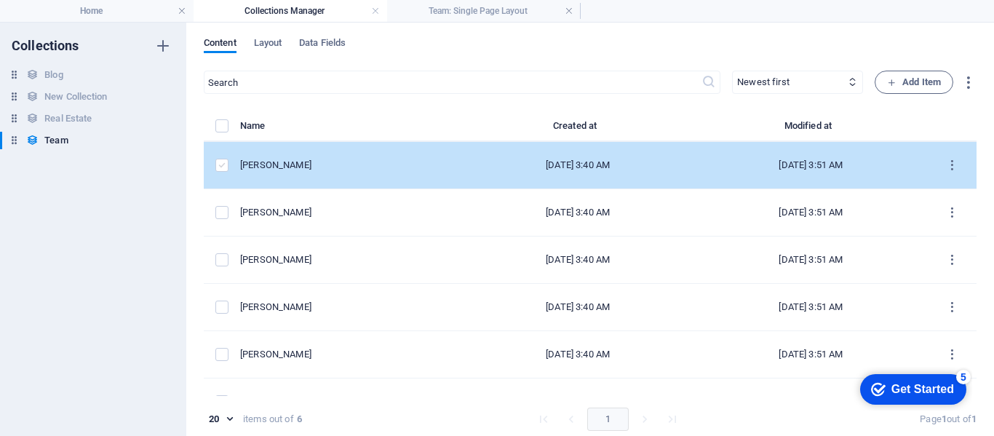
click at [223, 163] on label "items list" at bounding box center [221, 165] width 13 height 13
click at [0, 0] on input "items list" at bounding box center [0, 0] width 0 height 0
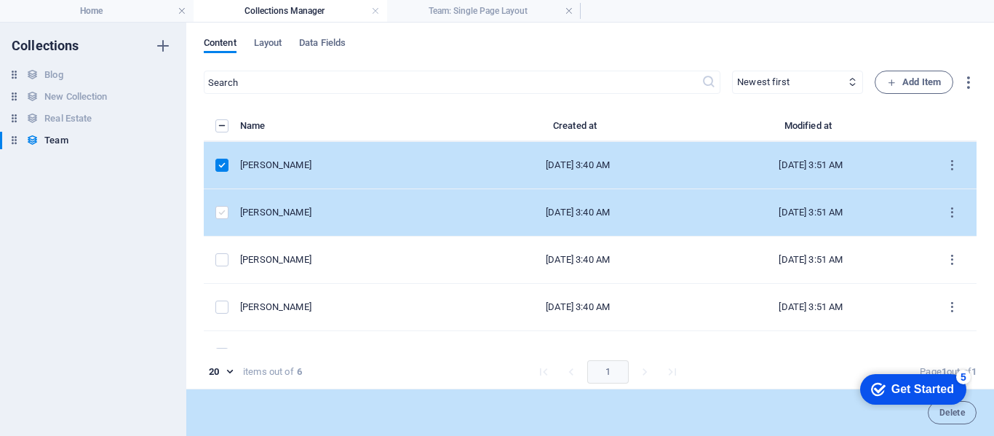
click at [223, 212] on label "items list" at bounding box center [221, 212] width 13 height 13
click at [0, 0] on input "items list" at bounding box center [0, 0] width 0 height 0
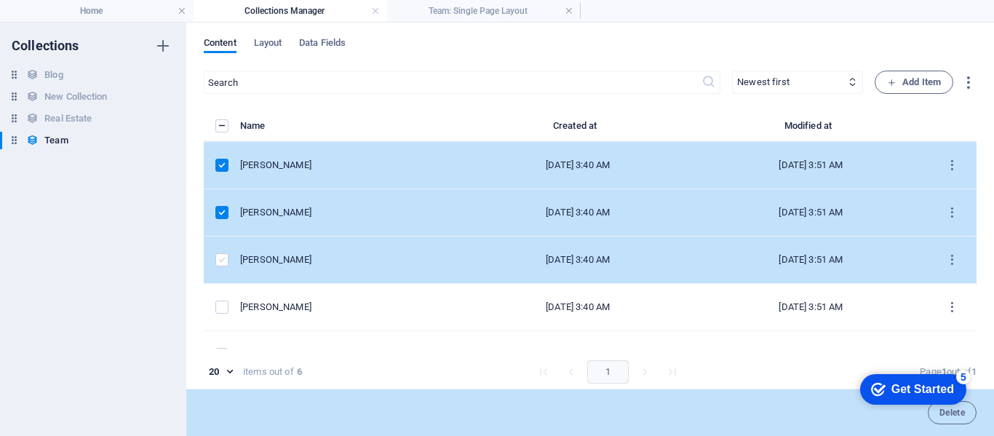
click at [226, 265] on label "items list" at bounding box center [221, 259] width 13 height 13
click at [0, 0] on input "items list" at bounding box center [0, 0] width 0 height 0
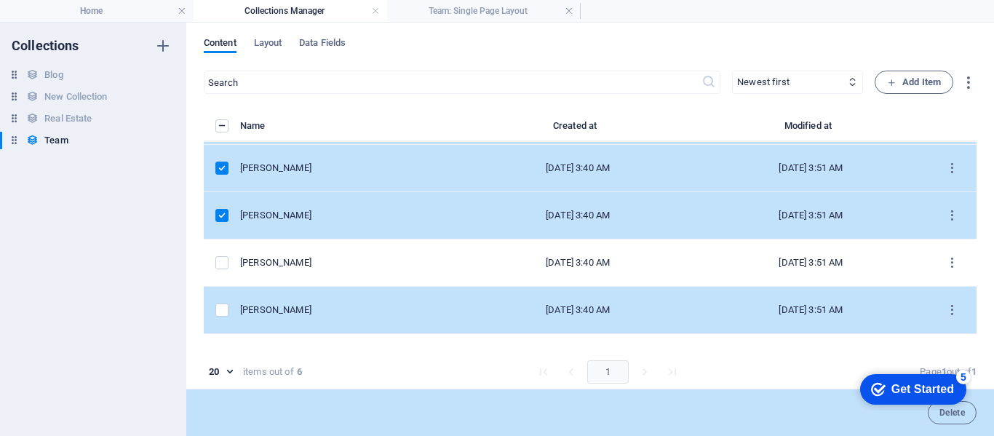
scroll to position [77, 0]
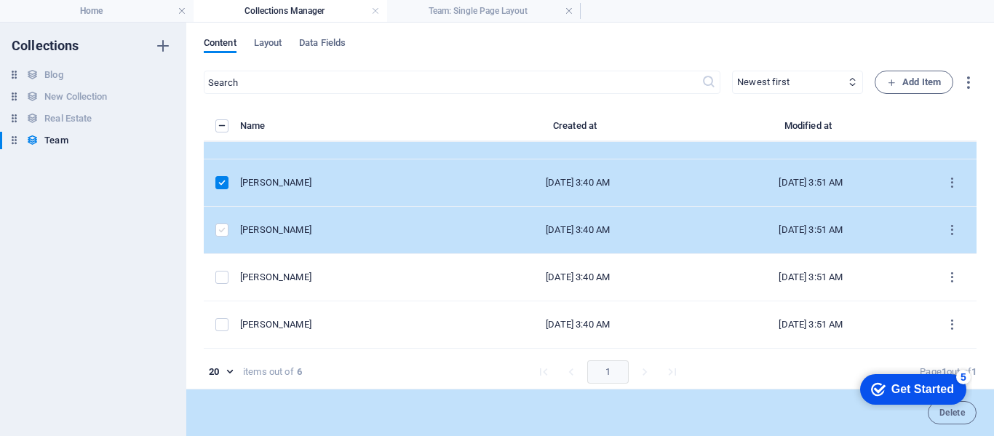
click at [221, 227] on label "items list" at bounding box center [221, 229] width 13 height 13
click at [0, 0] on input "items list" at bounding box center [0, 0] width 0 height 0
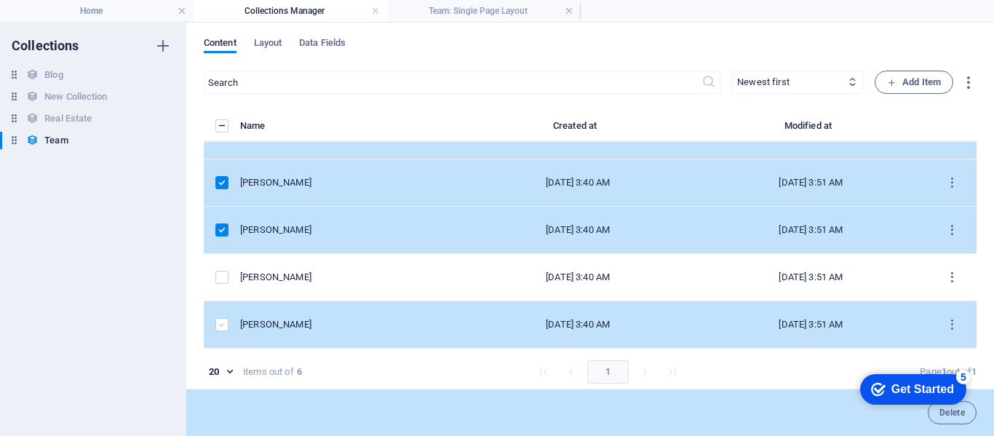
click at [220, 325] on label "items list" at bounding box center [221, 324] width 13 height 13
click at [0, 0] on input "items list" at bounding box center [0, 0] width 0 height 0
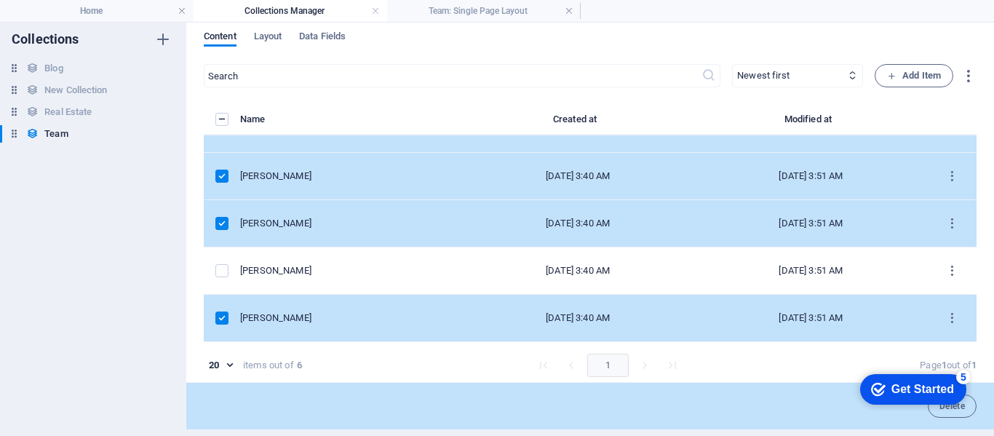
scroll to position [0, 0]
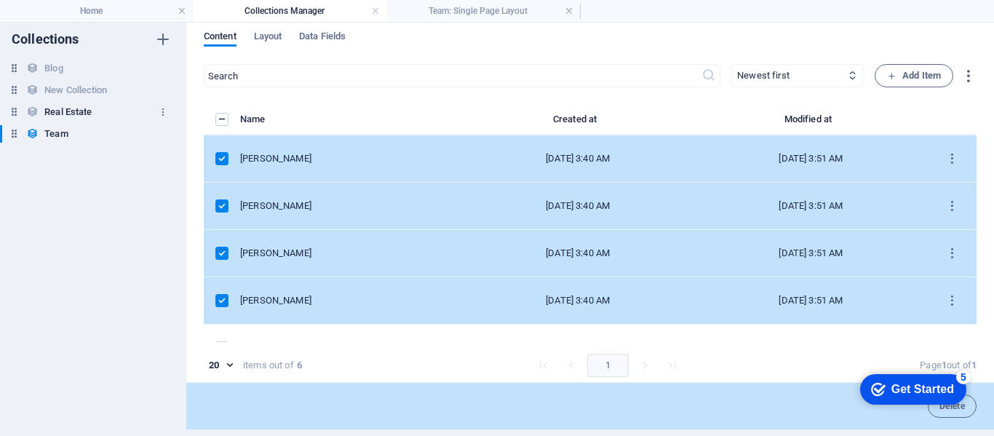
click at [60, 112] on h6 "Real Estate" at bounding box center [67, 111] width 47 height 17
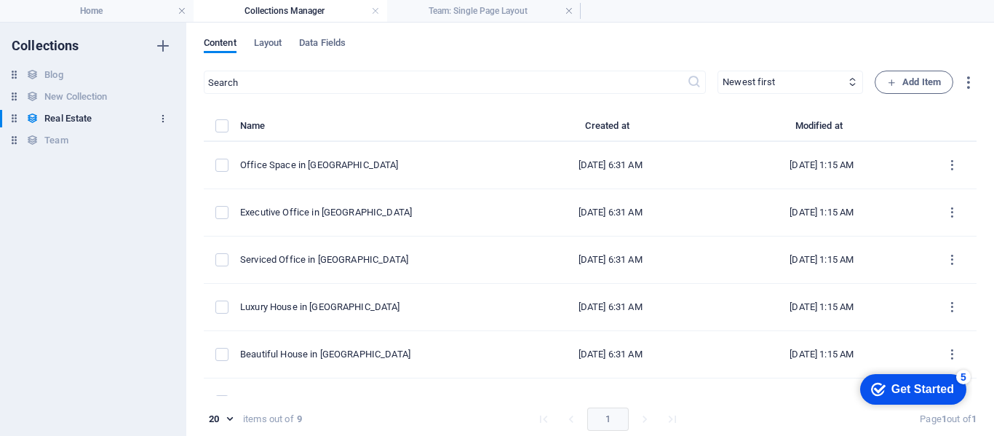
click at [163, 119] on icon "button" at bounding box center [163, 119] width 10 height 10
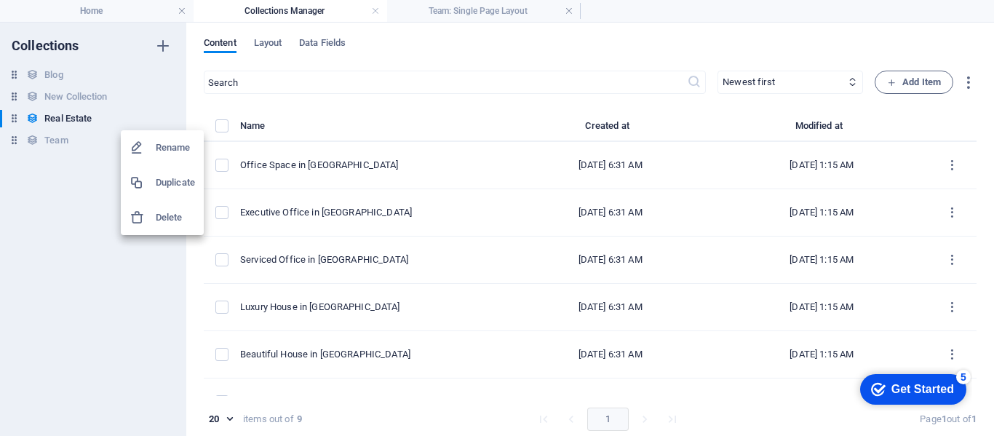
click at [151, 221] on div at bounding box center [143, 217] width 26 height 15
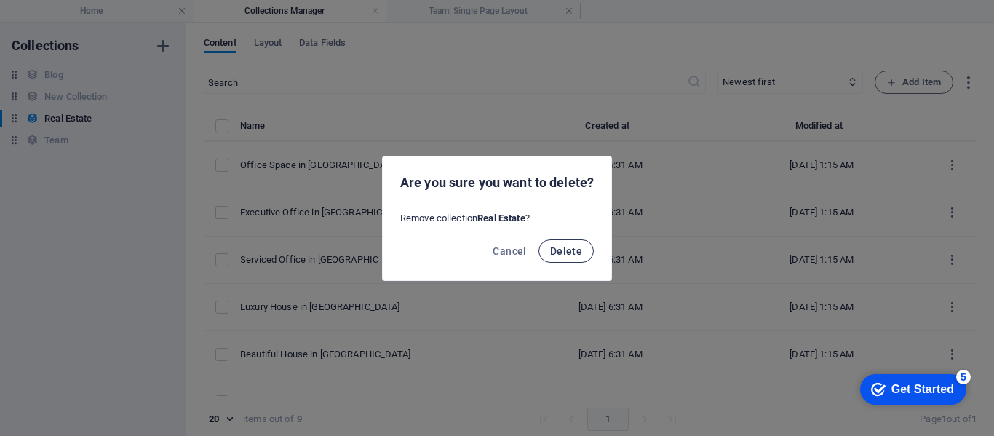
click at [585, 258] on button "Delete" at bounding box center [566, 251] width 55 height 23
